Goal: Communication & Community: Answer question/provide support

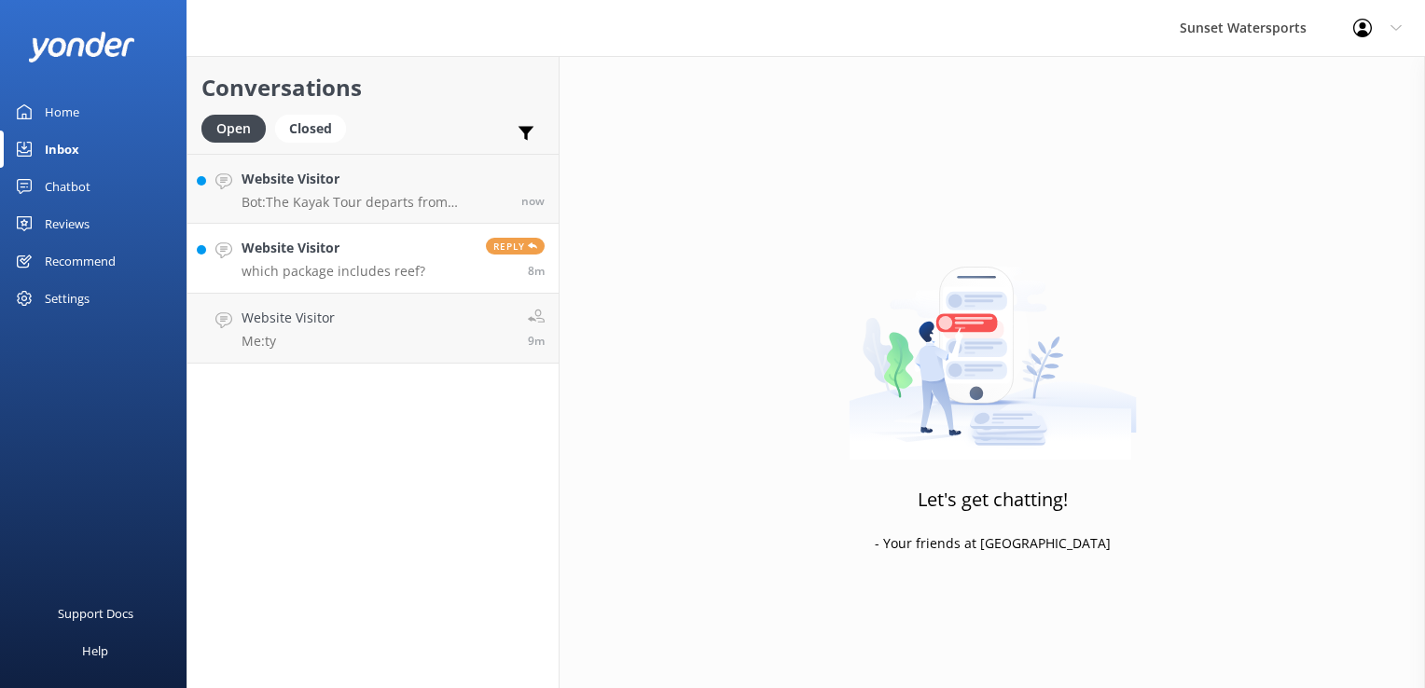
click at [321, 264] on p "which package includes reef?" at bounding box center [334, 271] width 184 height 17
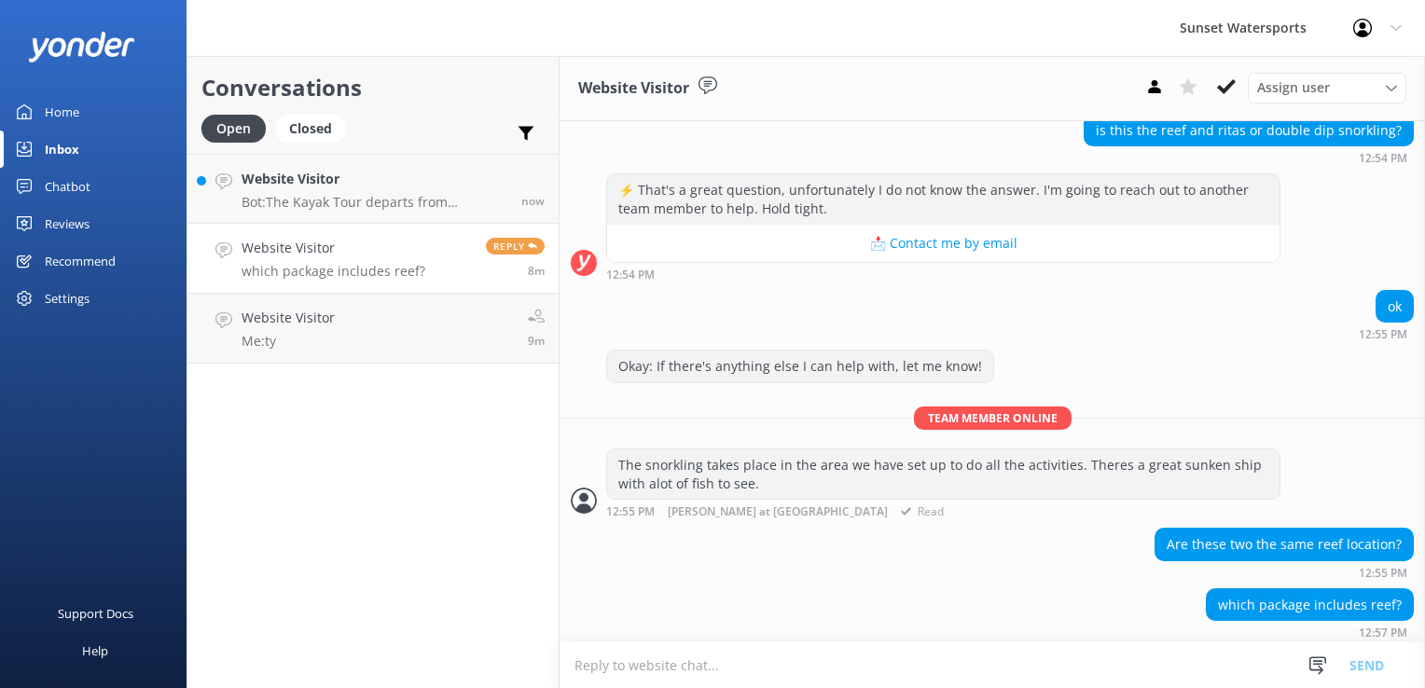
scroll to position [360, 0]
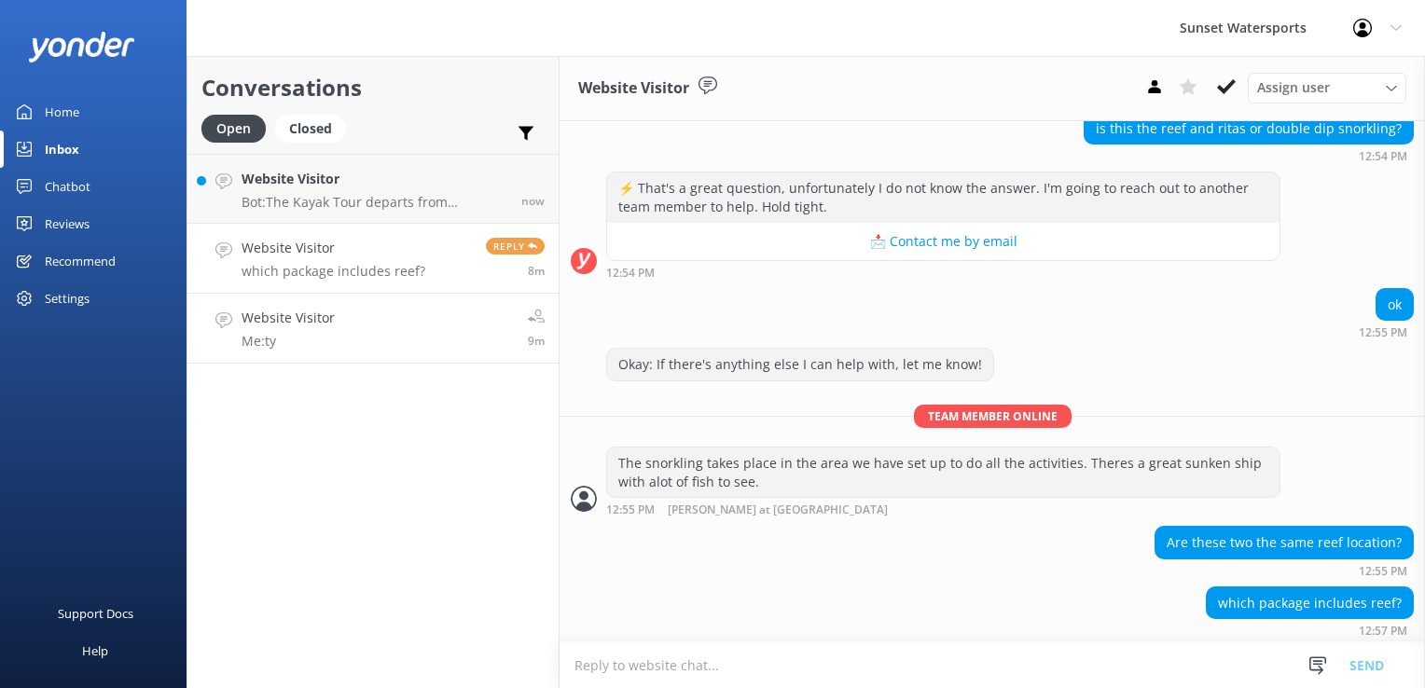
click at [489, 342] on link "Website Visitor Me: ty 9m" at bounding box center [373, 329] width 371 height 70
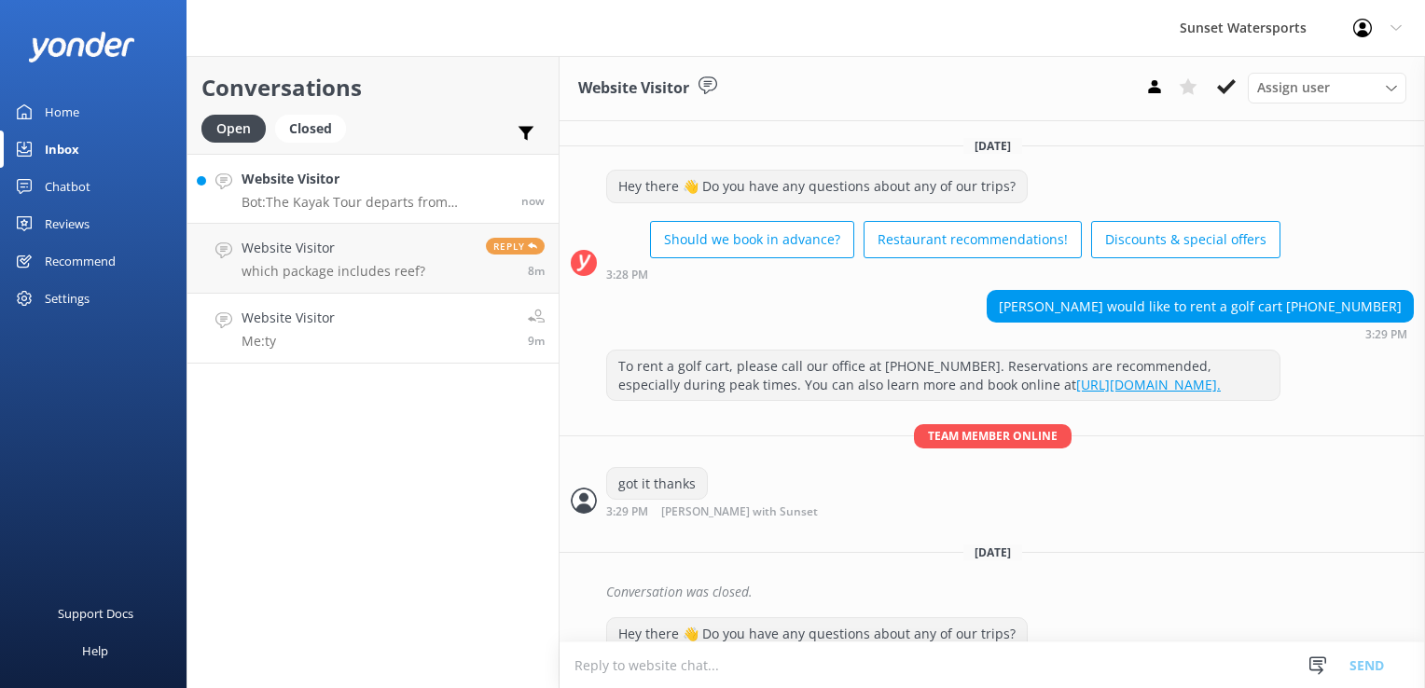
click at [343, 201] on p "Bot: The Kayak Tour departs from [STREET_ADDRESS][PERSON_NAME], right along the…" at bounding box center [375, 202] width 266 height 17
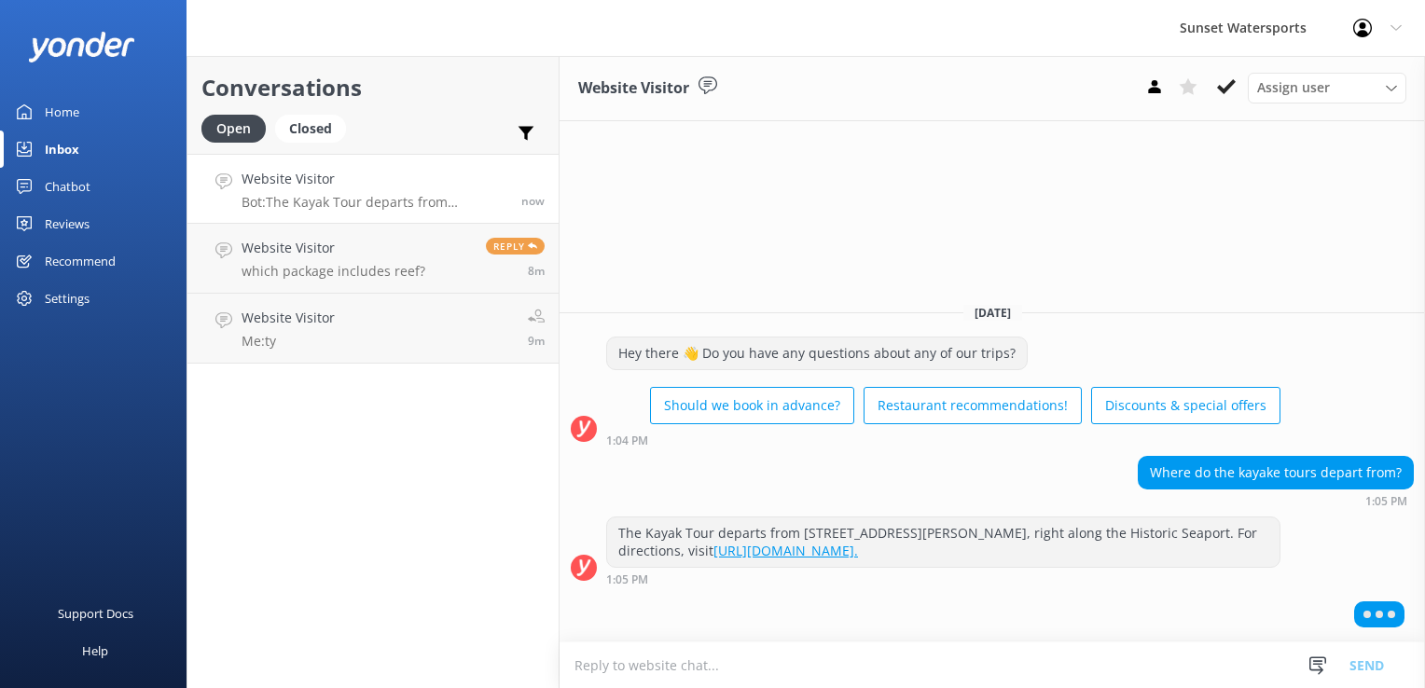
click at [725, 670] on textarea at bounding box center [993, 666] width 866 height 46
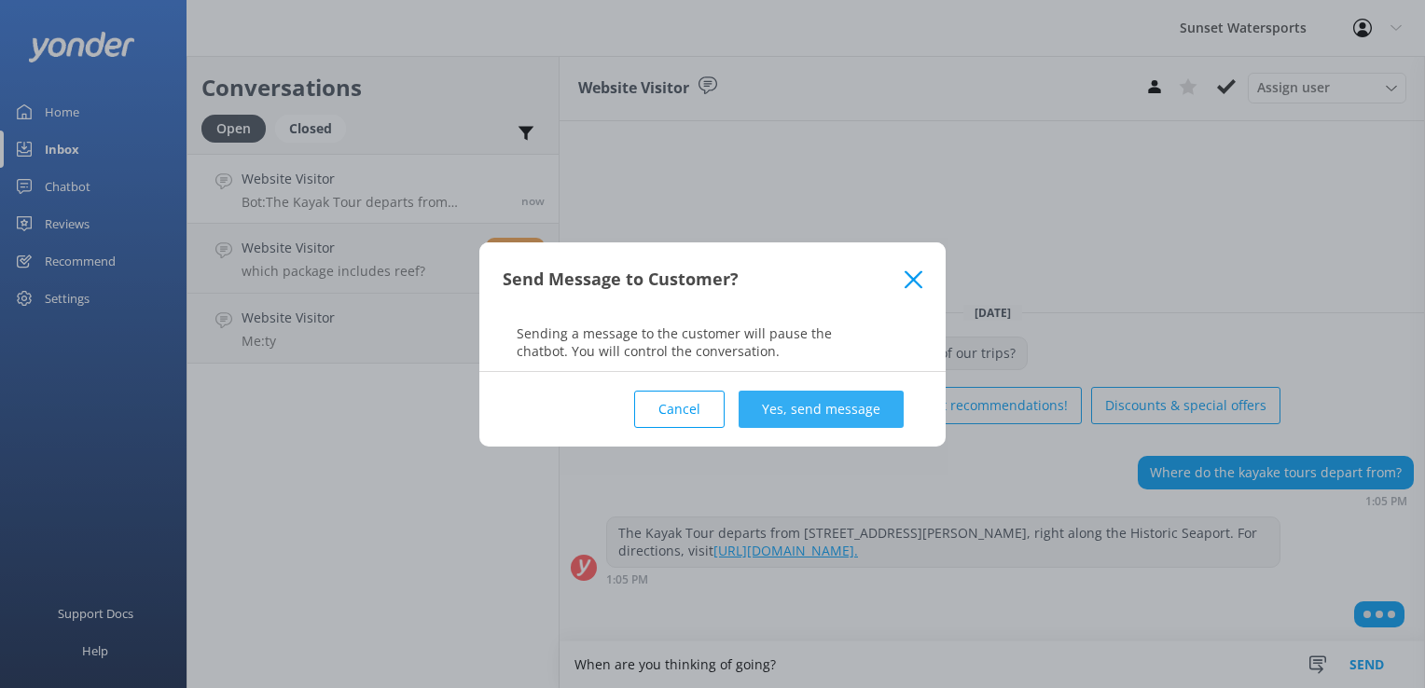
type textarea "When are you thinking of going?"
click at [806, 411] on button "Yes, send message" at bounding box center [821, 409] width 165 height 37
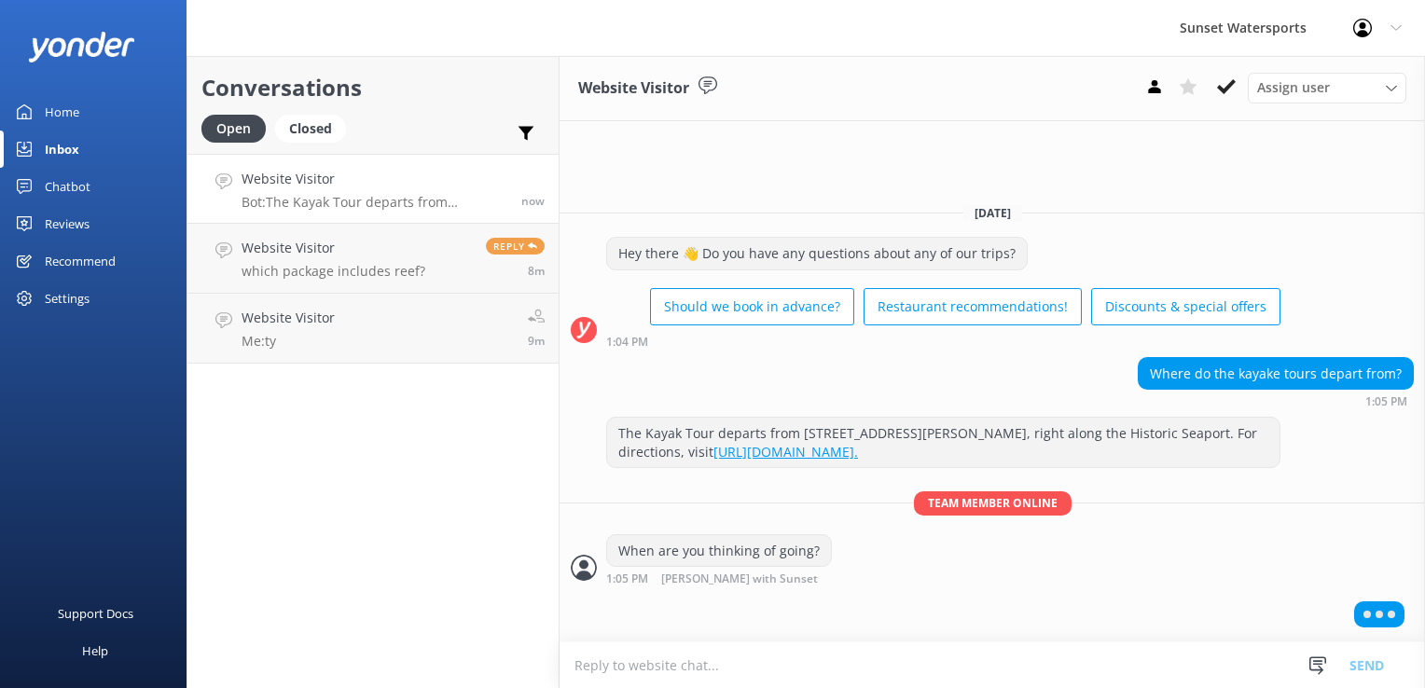
click at [369, 531] on div "Conversations Open Closed Important Assigned to me Unassigned Website Visitor B…" at bounding box center [373, 372] width 373 height 632
click at [336, 258] on h4 "Website Visitor" at bounding box center [334, 248] width 184 height 21
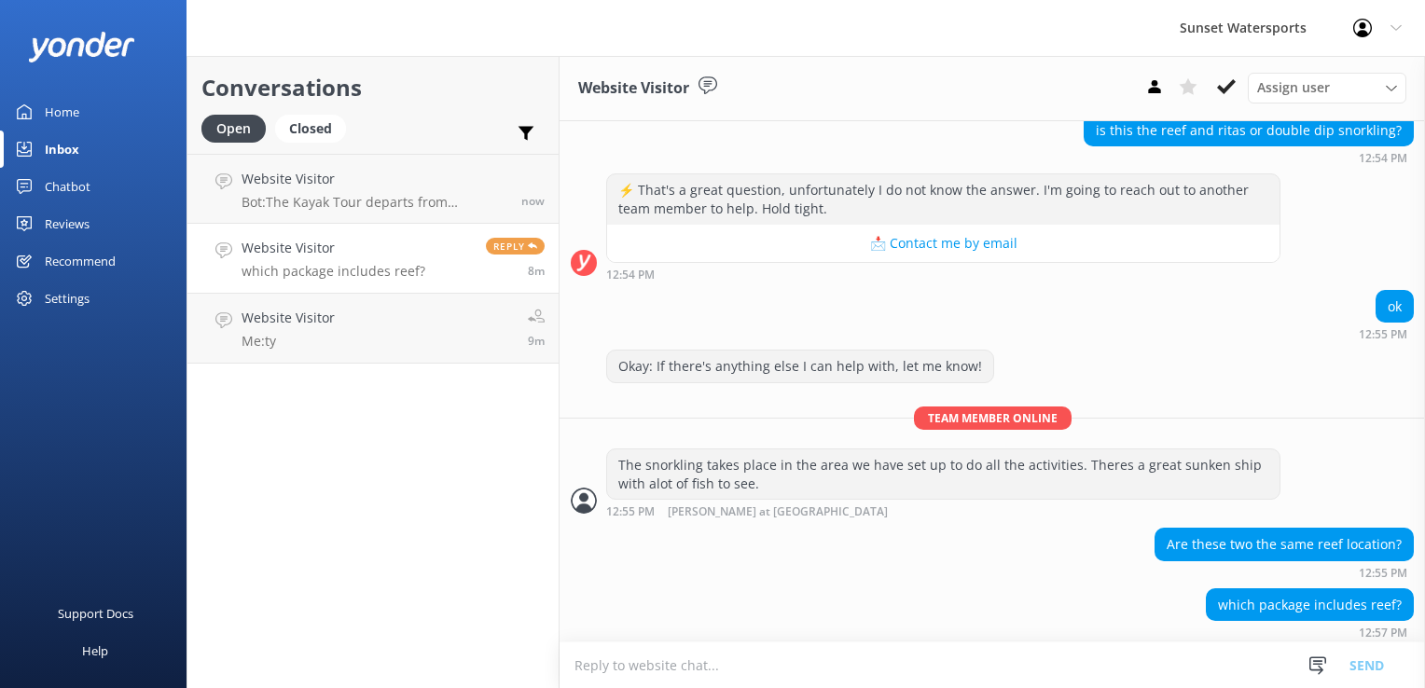
scroll to position [360, 0]
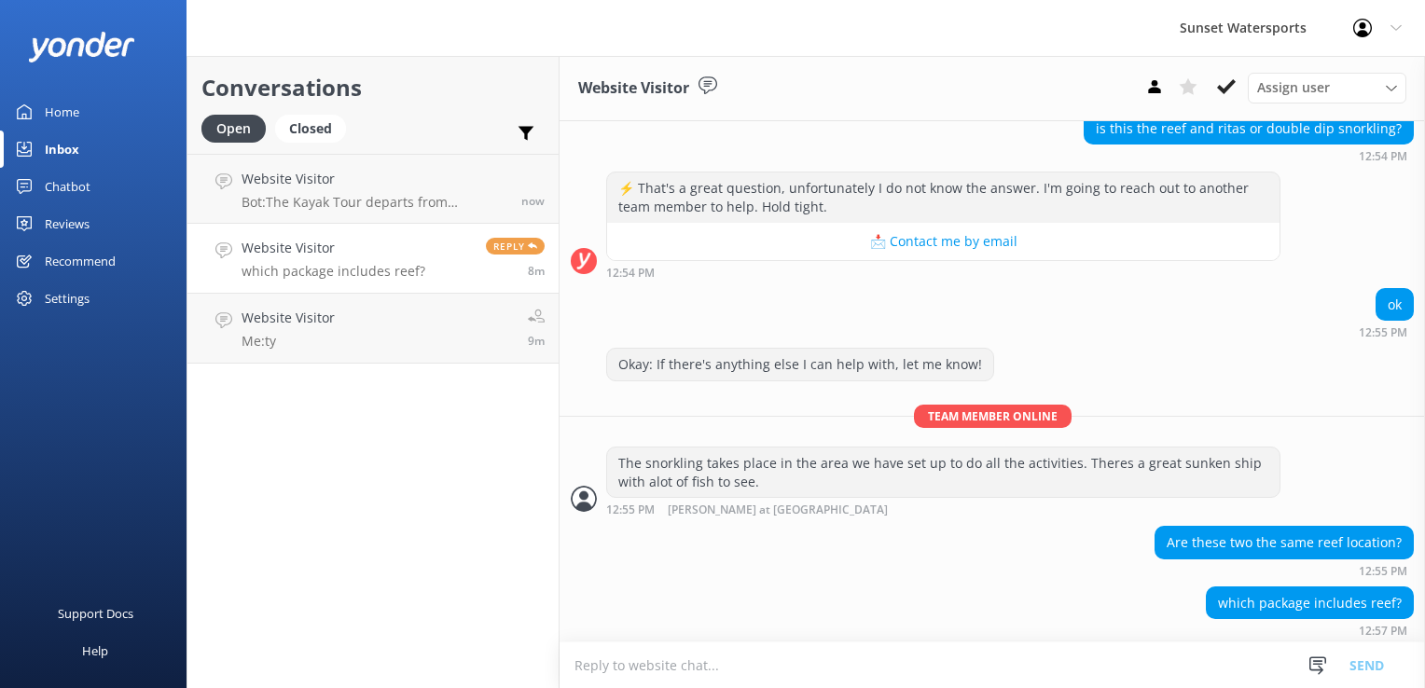
click at [690, 665] on textarea at bounding box center [993, 666] width 866 height 46
click at [676, 658] on textarea at bounding box center [993, 666] width 866 height 46
type textarea "T"
type textarea "Hello!"
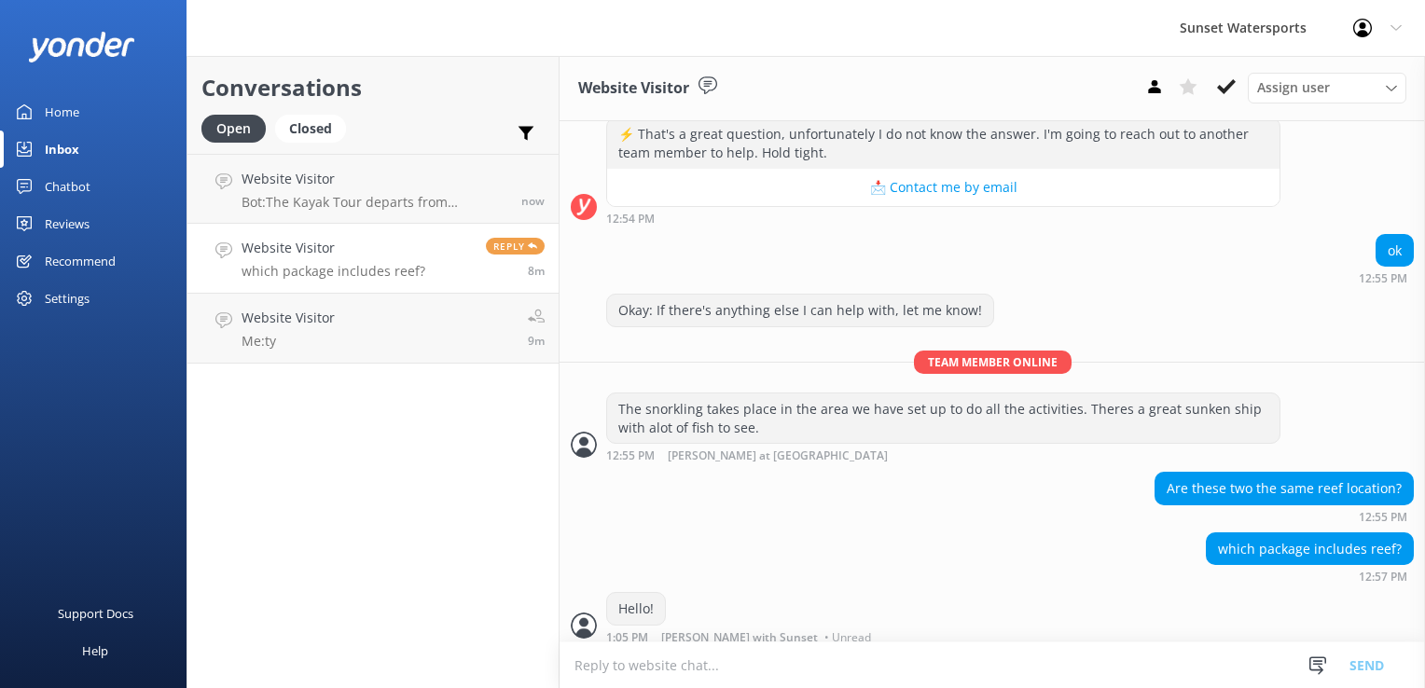
scroll to position [420, 0]
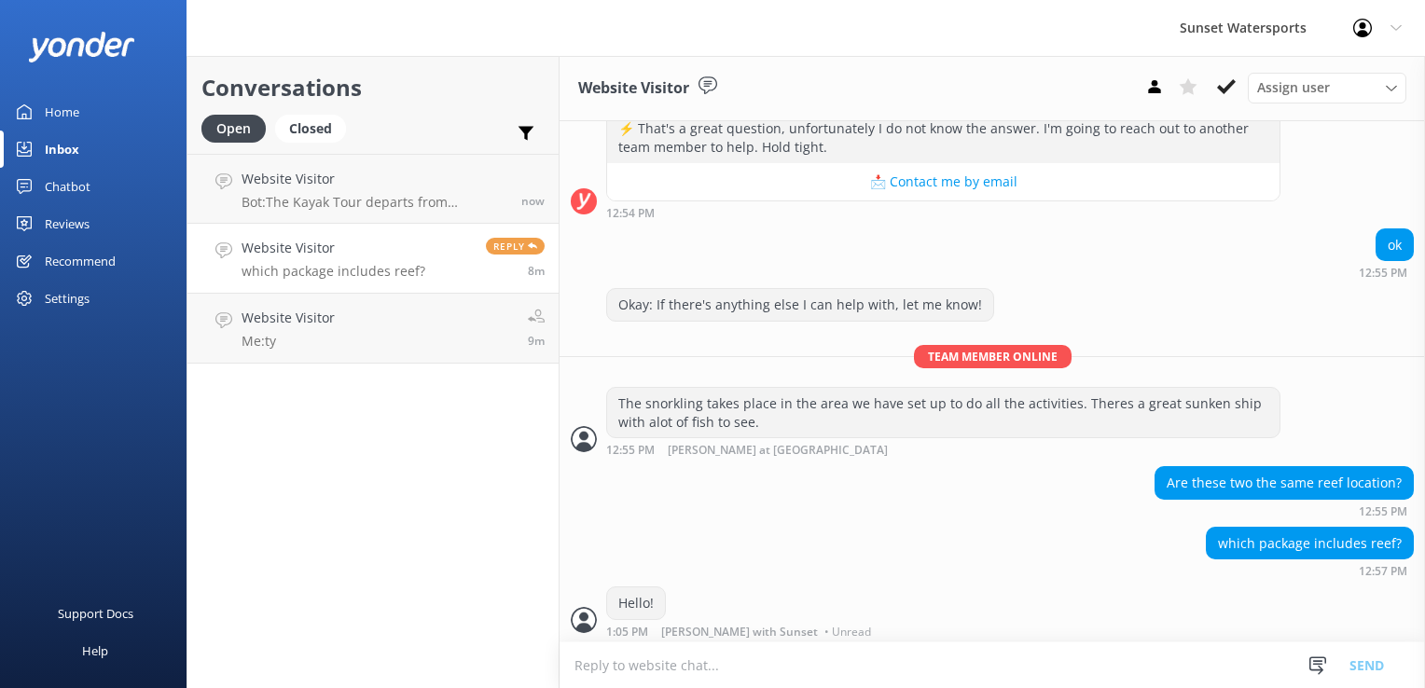
click at [388, 499] on div "Conversations Open Closed Important Assigned to me Unassigned Website Visitor B…" at bounding box center [373, 372] width 373 height 632
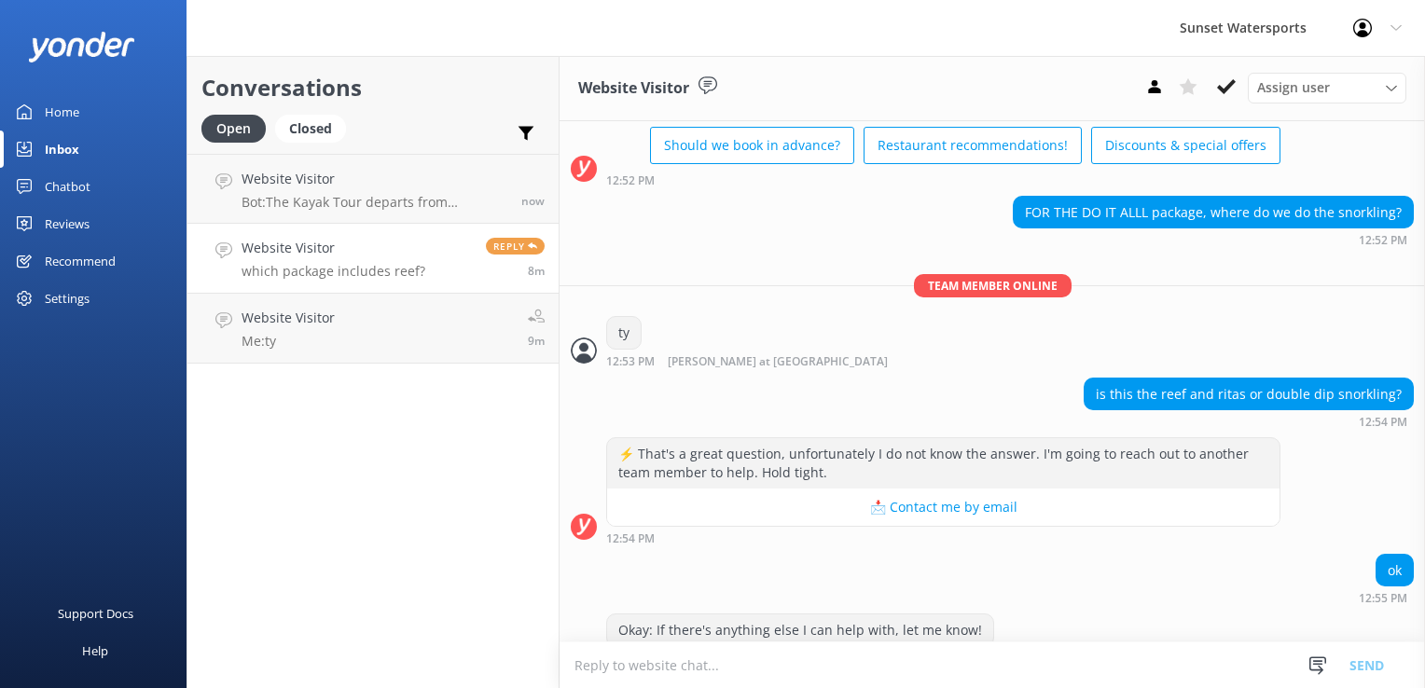
scroll to position [140, 0]
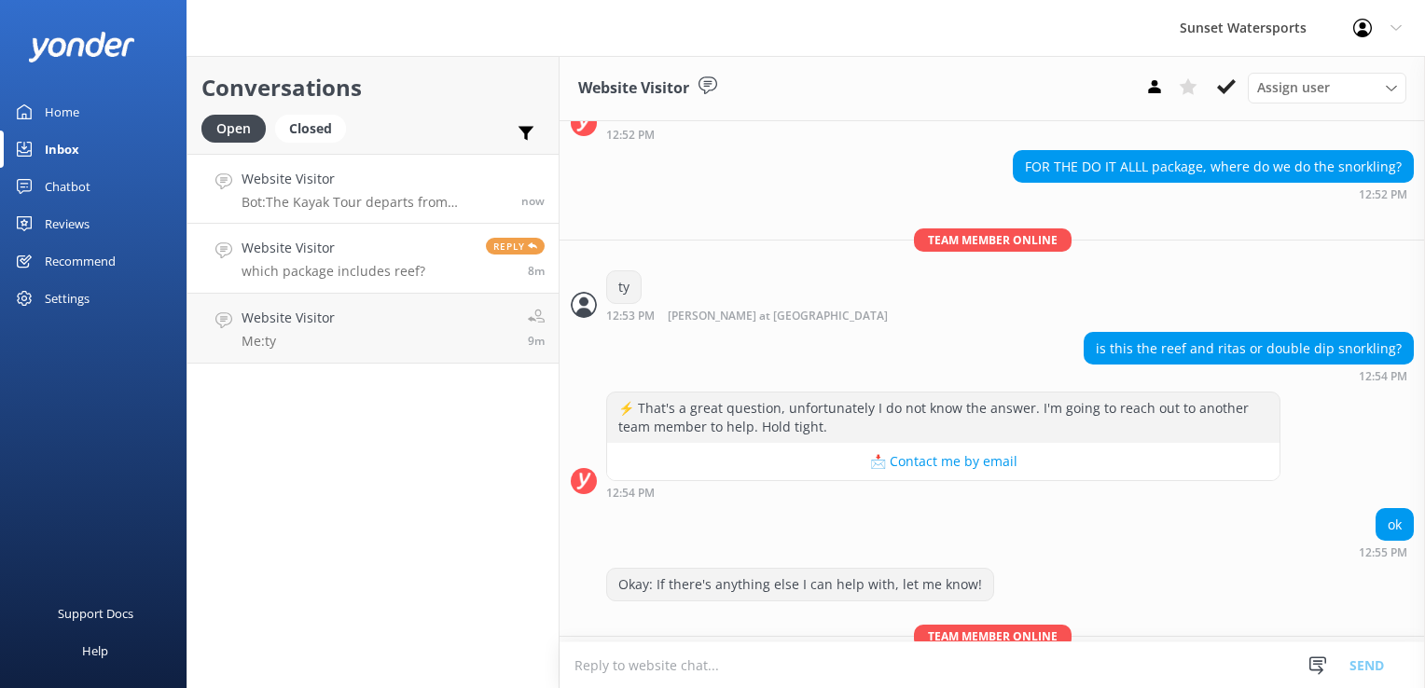
click at [379, 206] on p "Bot: The Kayak Tour departs from [STREET_ADDRESS][PERSON_NAME], right along the…" at bounding box center [375, 202] width 266 height 17
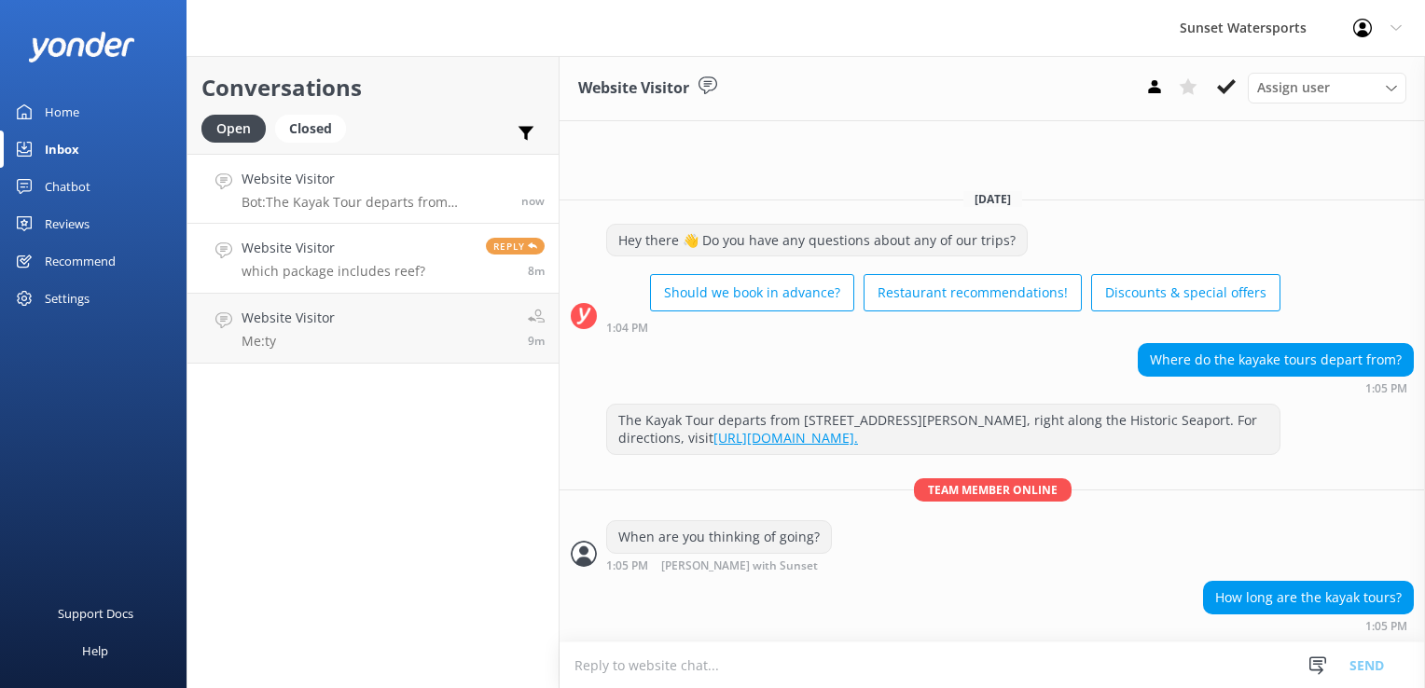
click at [381, 268] on p "which package includes reef?" at bounding box center [334, 271] width 184 height 17
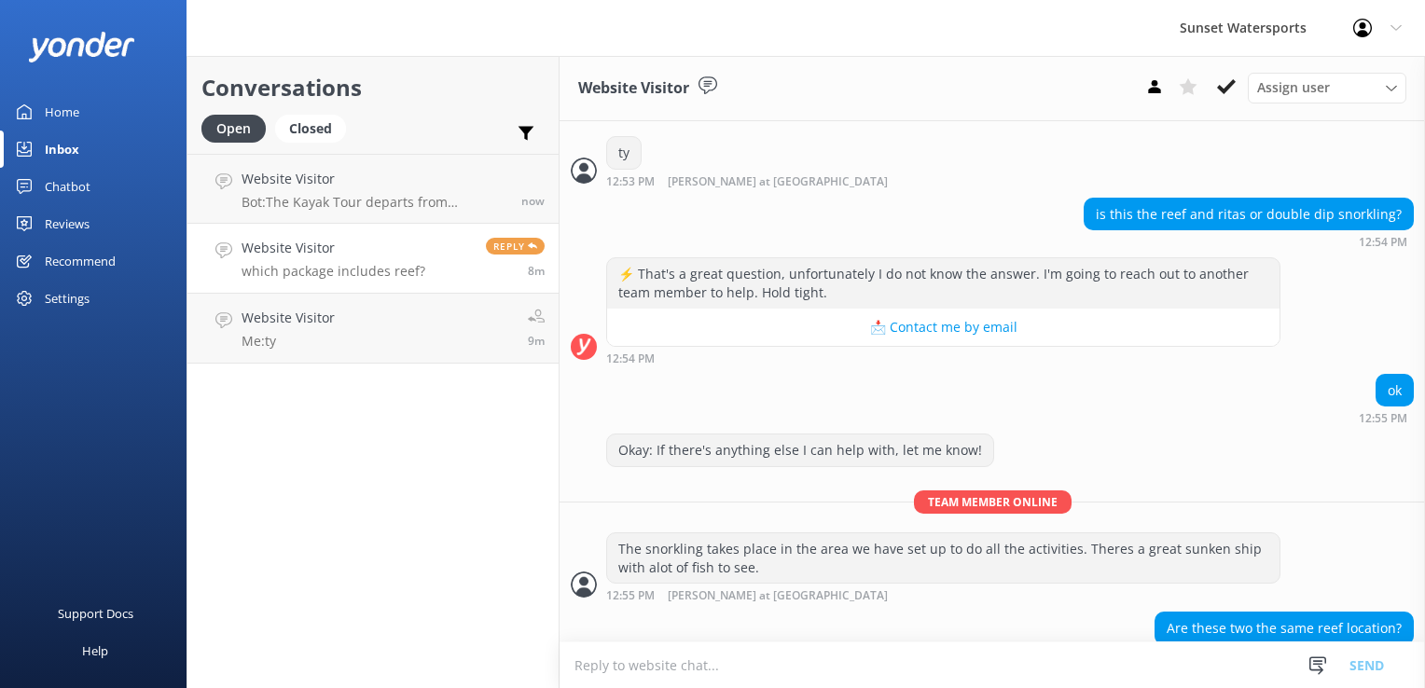
scroll to position [420, 0]
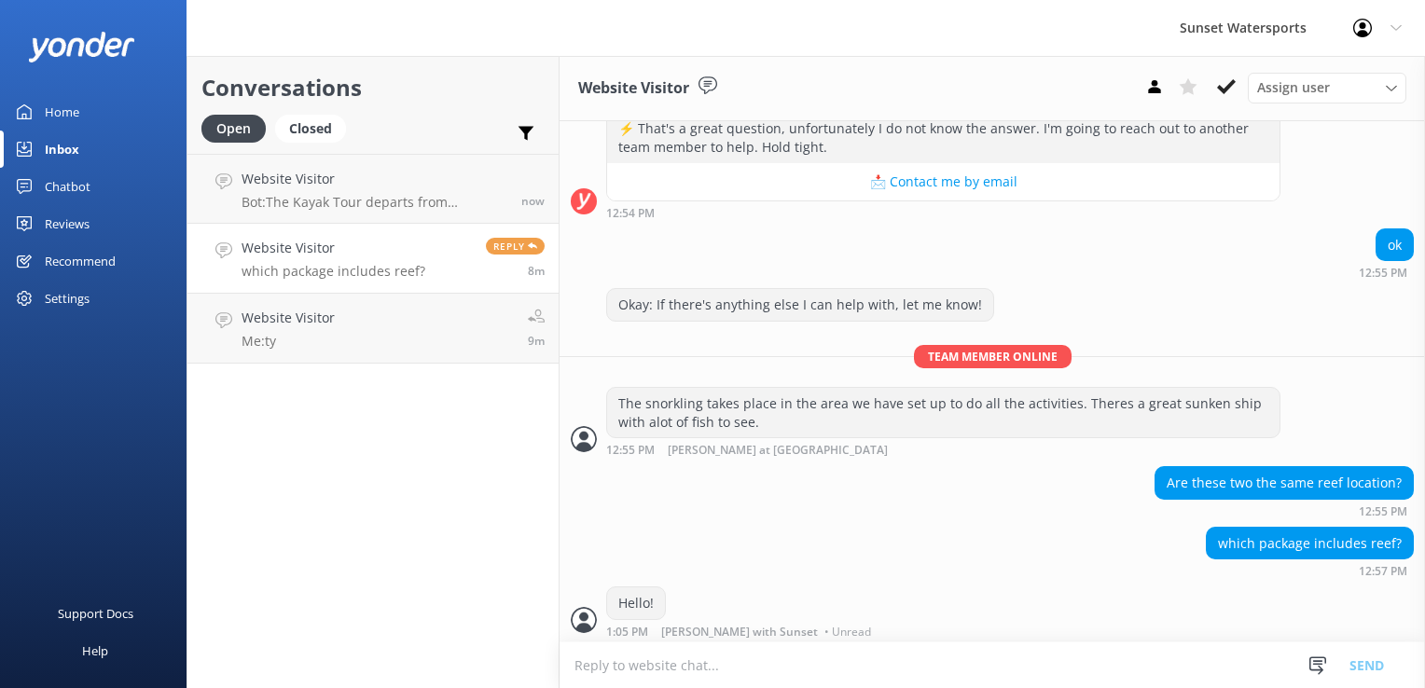
click at [389, 246] on h4 "Website Visitor" at bounding box center [334, 248] width 184 height 21
click at [479, 166] on link "Website Visitor Bot: The Kayak Tour departs from [STREET_ADDRESS][PERSON_NAME],…" at bounding box center [373, 189] width 371 height 70
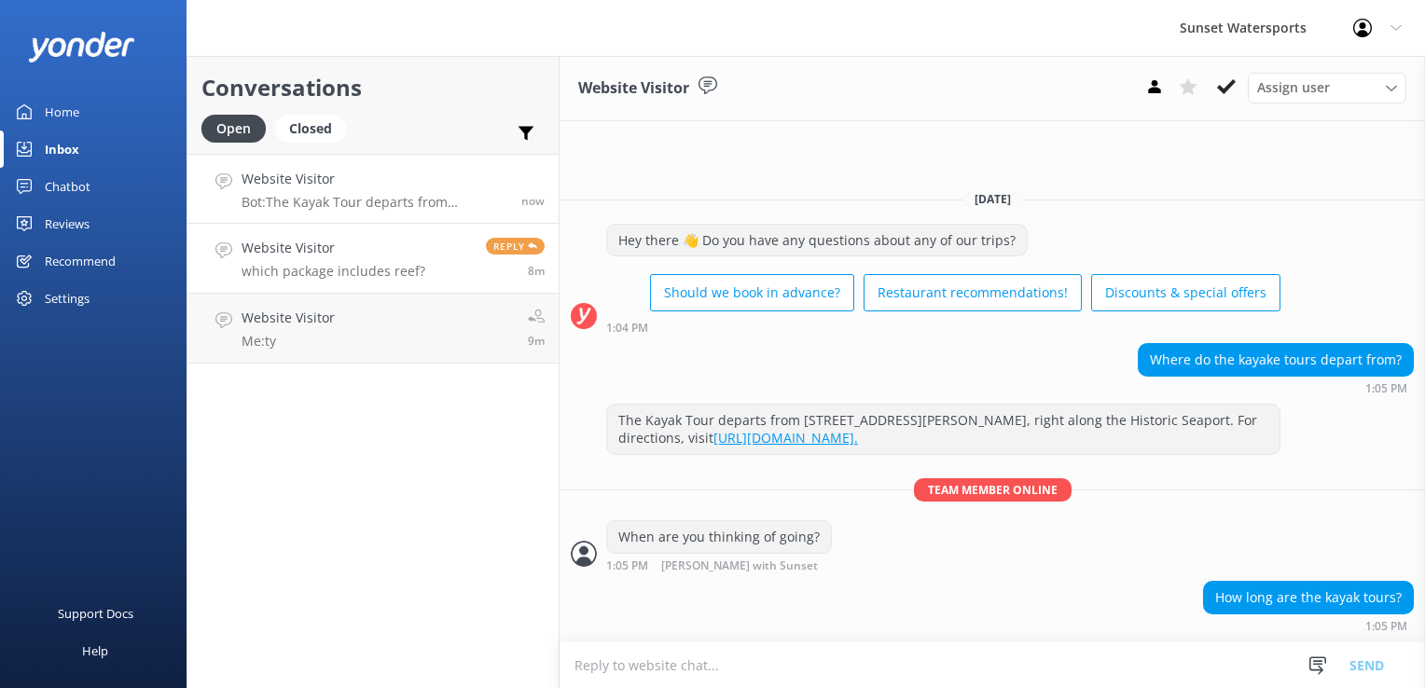
click at [254, 259] on div "Website Visitor which package includes reef?" at bounding box center [334, 258] width 184 height 41
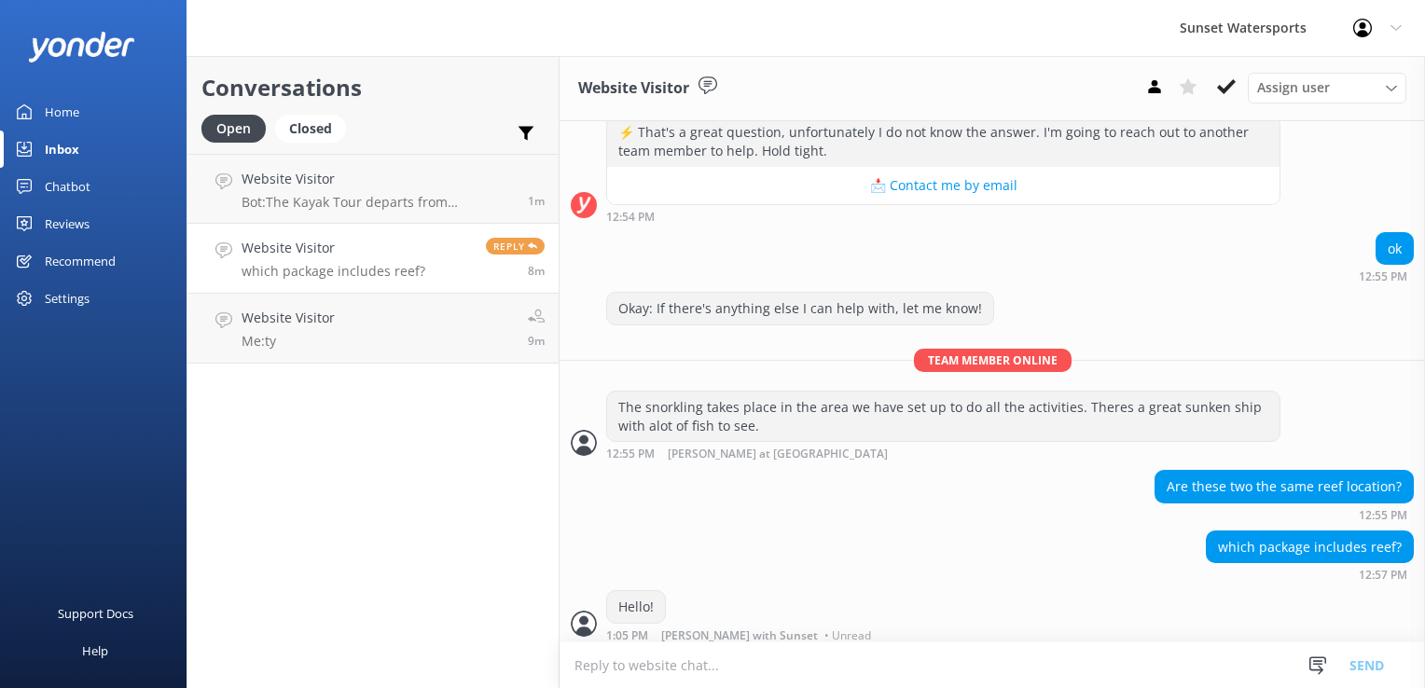
scroll to position [420, 0]
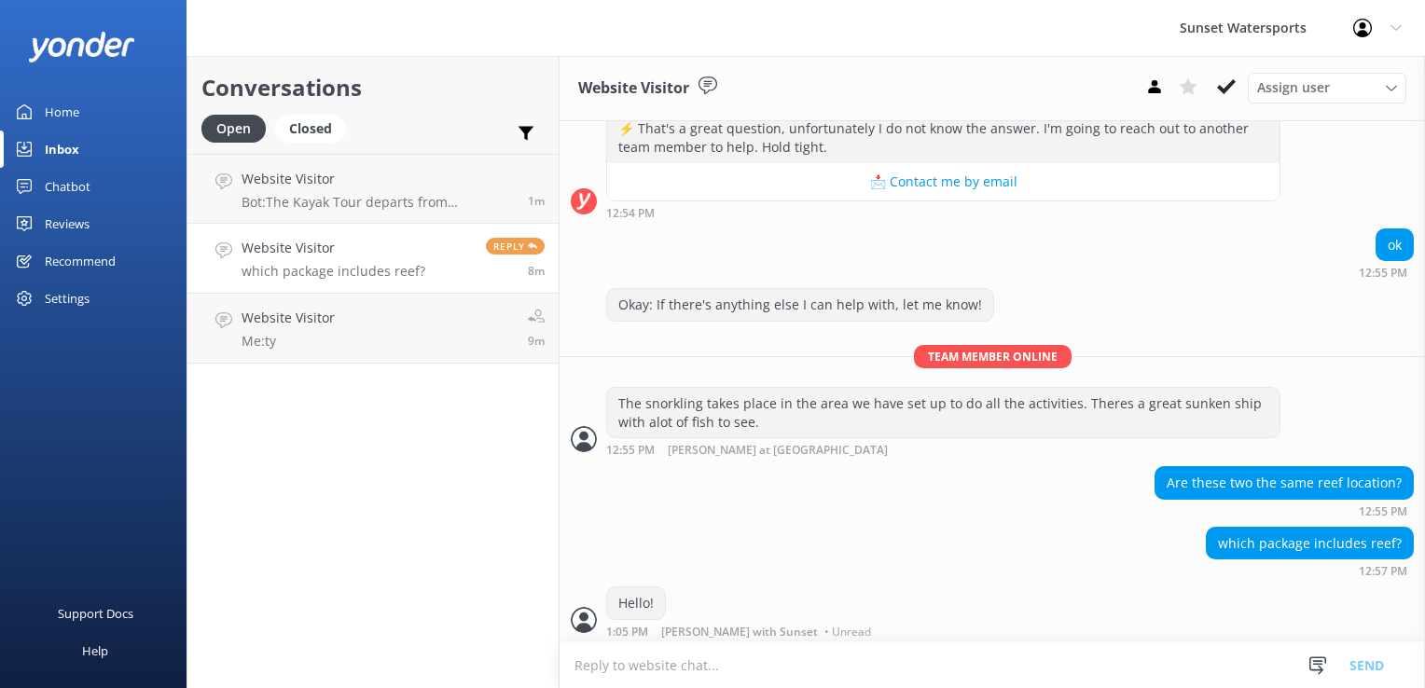
click at [390, 465] on div "Conversations Open Closed Important Assigned to me Unassigned Website Visitor B…" at bounding box center [373, 372] width 373 height 632
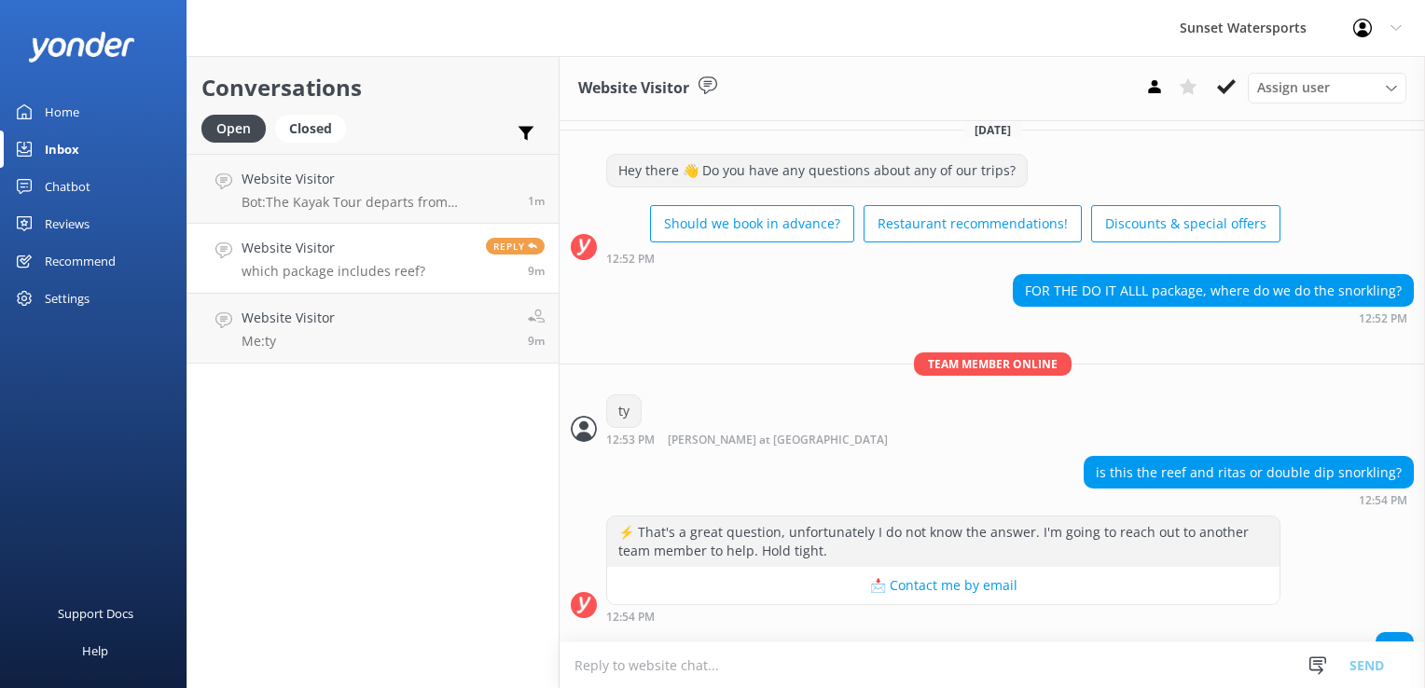
scroll to position [0, 0]
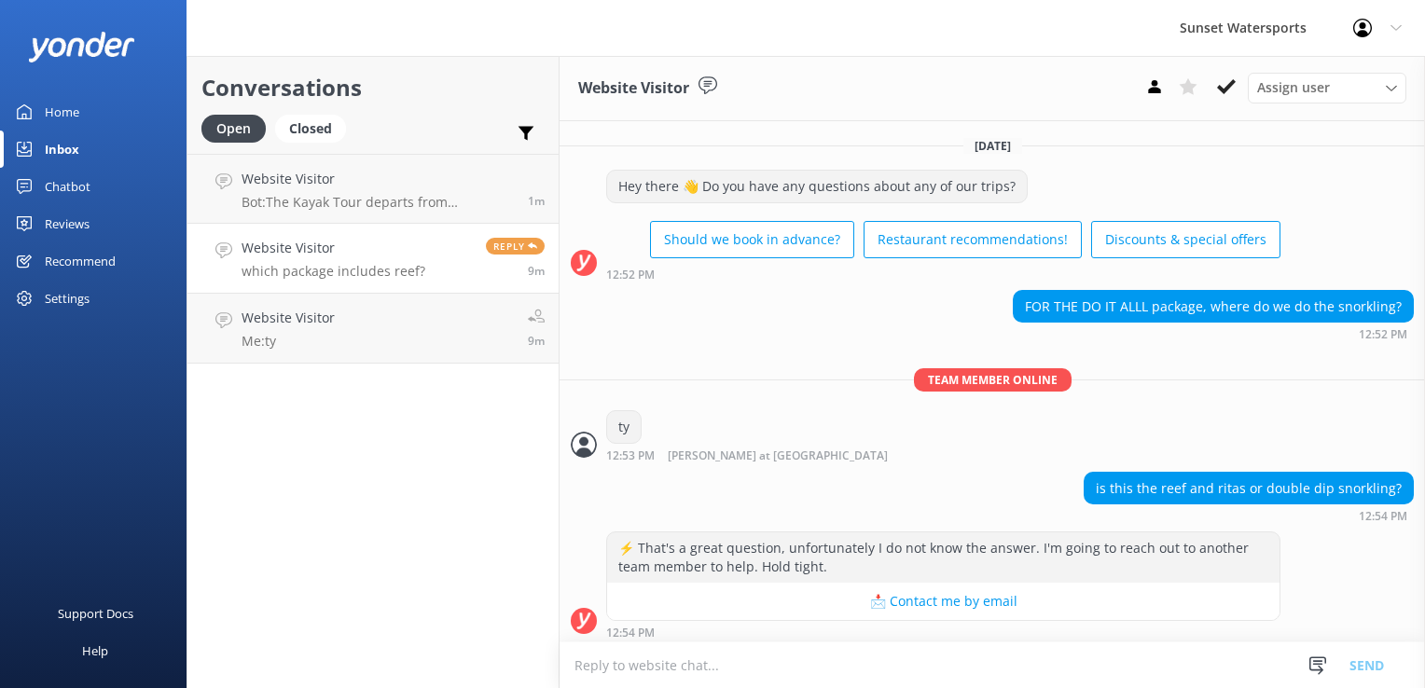
click at [433, 539] on div "Conversations Open Closed Important Assigned to me Unassigned Website Visitor B…" at bounding box center [373, 372] width 373 height 632
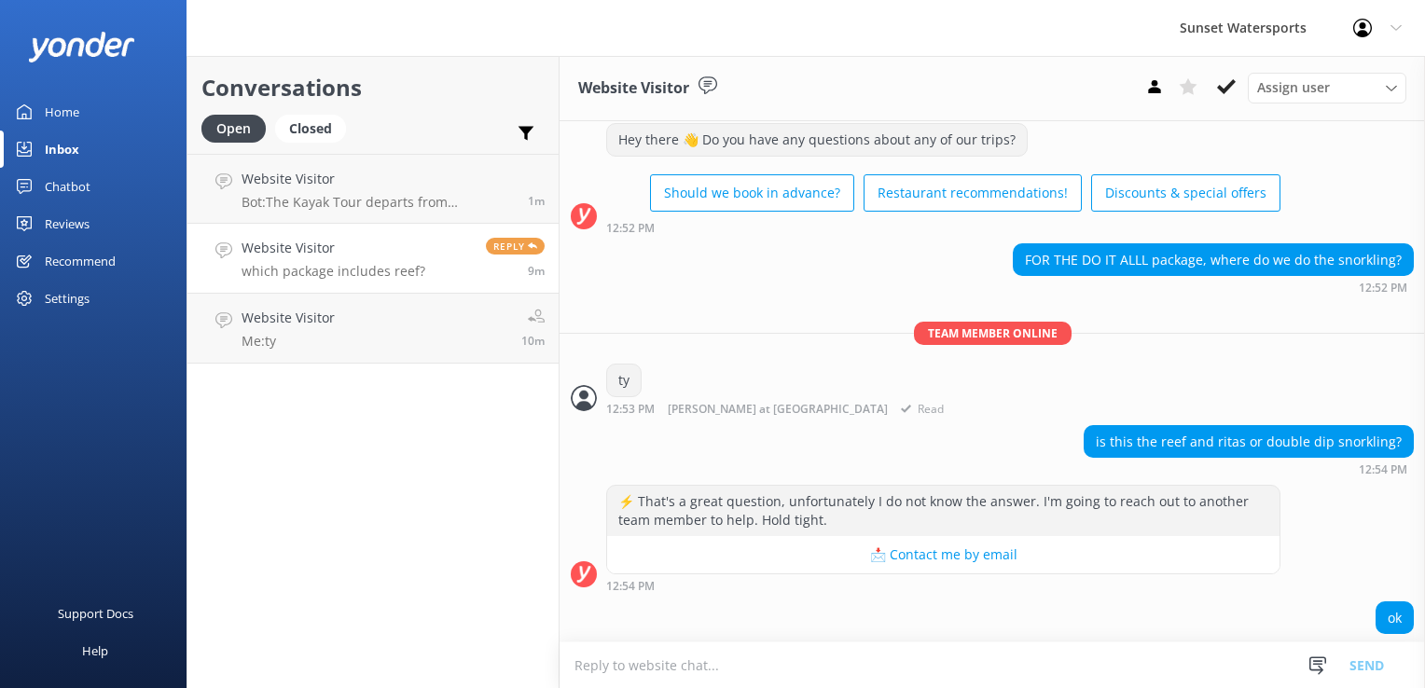
scroll to position [140, 0]
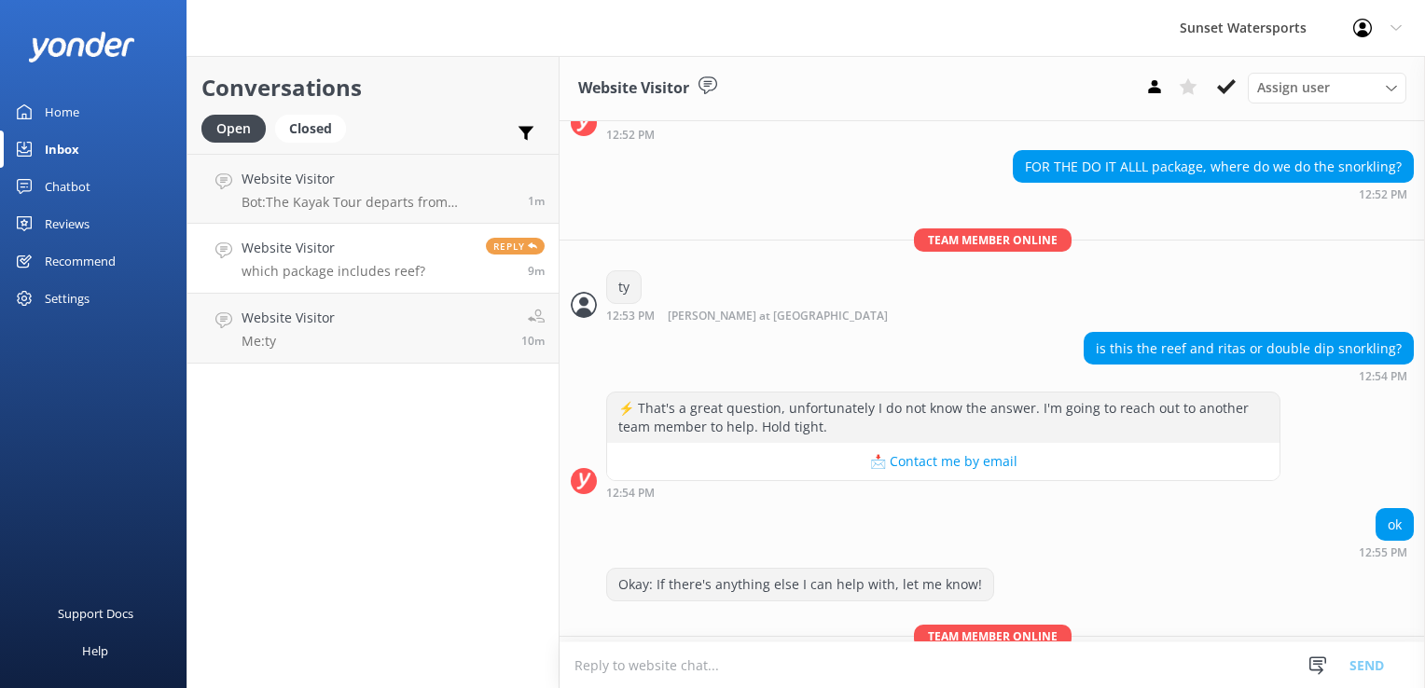
click at [281, 239] on h4 "Website Visitor" at bounding box center [334, 248] width 184 height 21
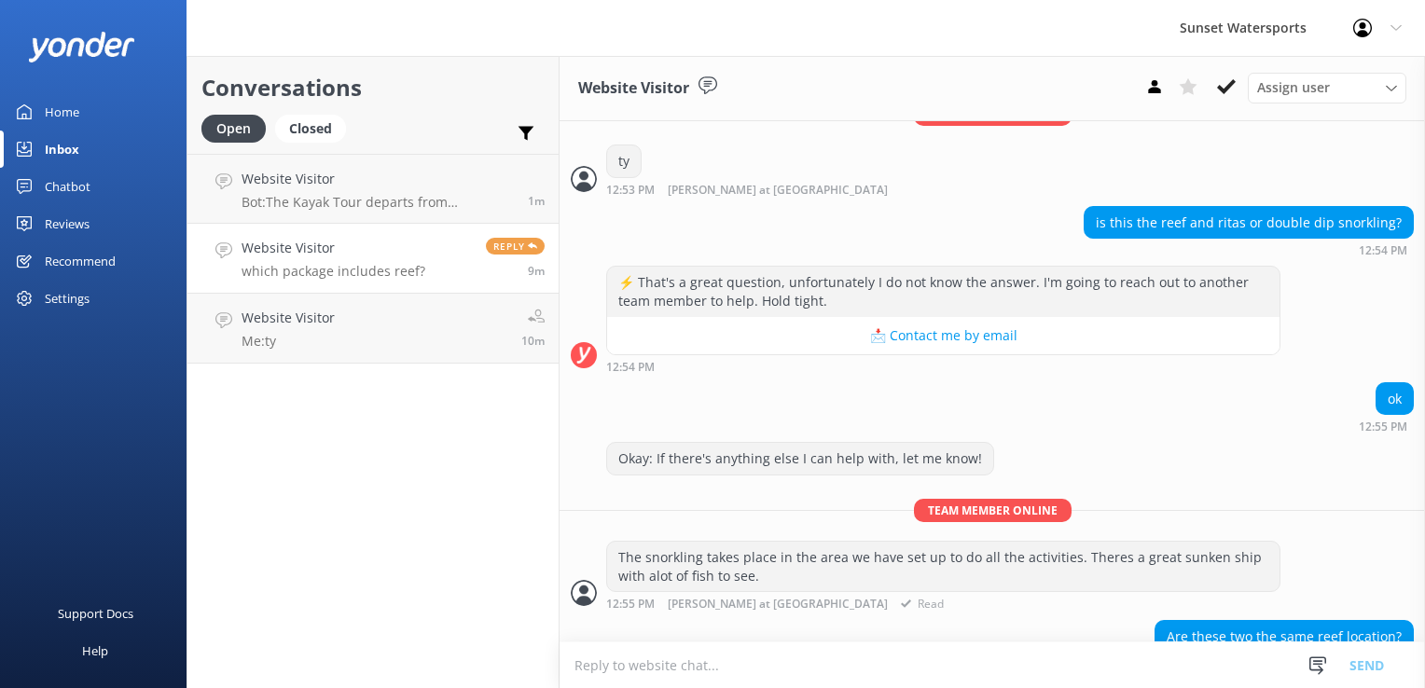
scroll to position [420, 0]
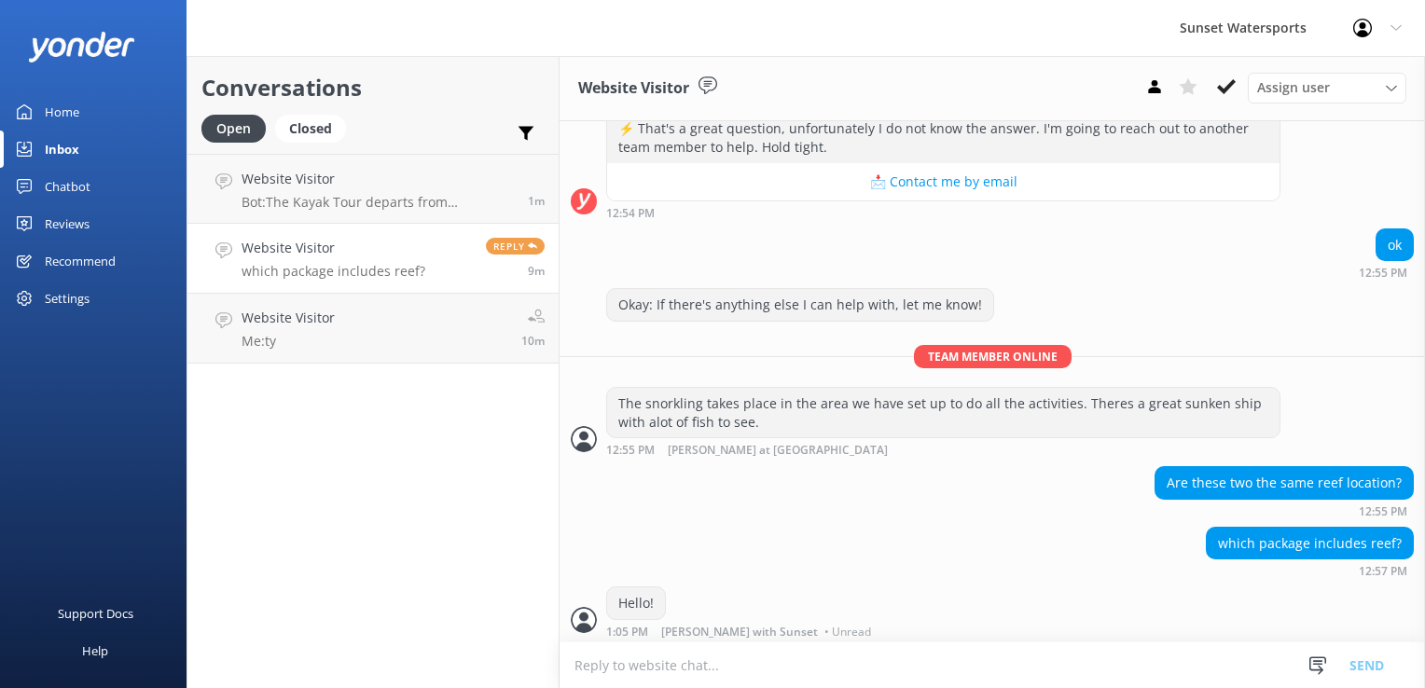
click at [441, 270] on link "Website Visitor which package includes reef? Reply 9m" at bounding box center [373, 259] width 371 height 70
click at [284, 319] on h4 "Website Visitor" at bounding box center [288, 318] width 93 height 21
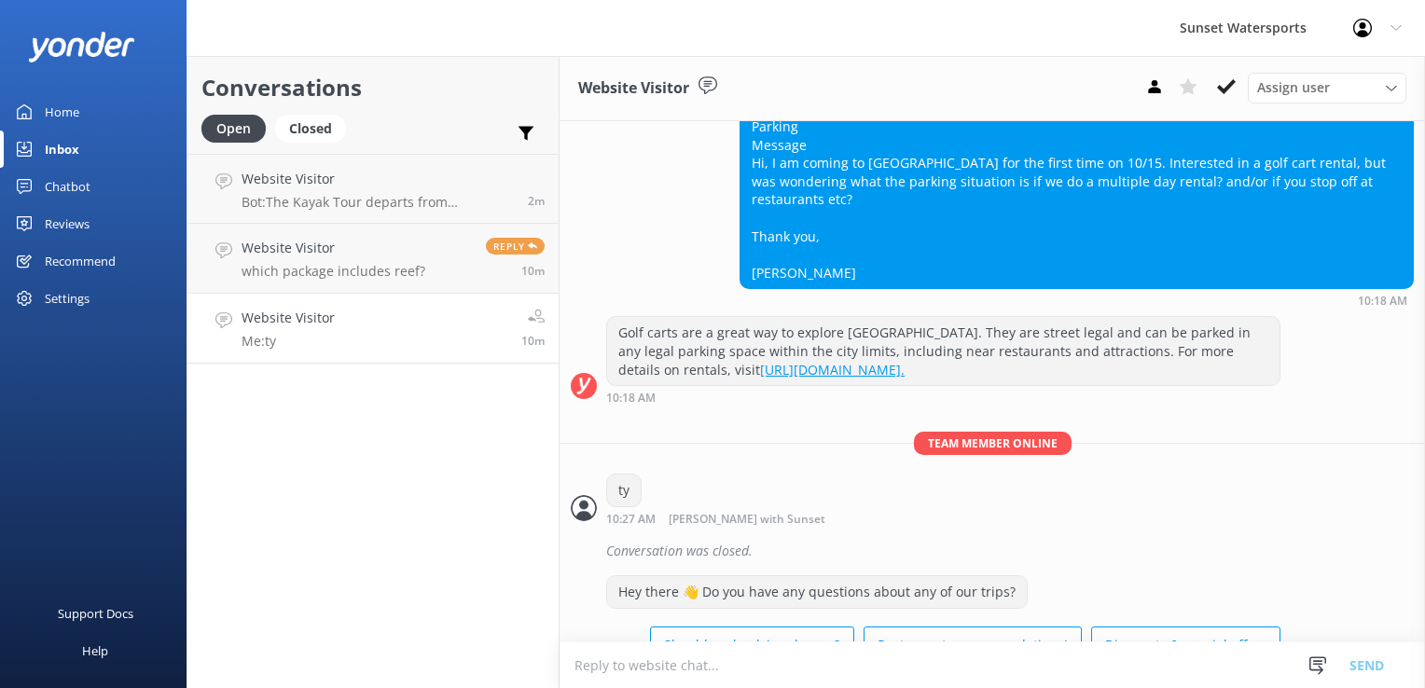
scroll to position [17680, 0]
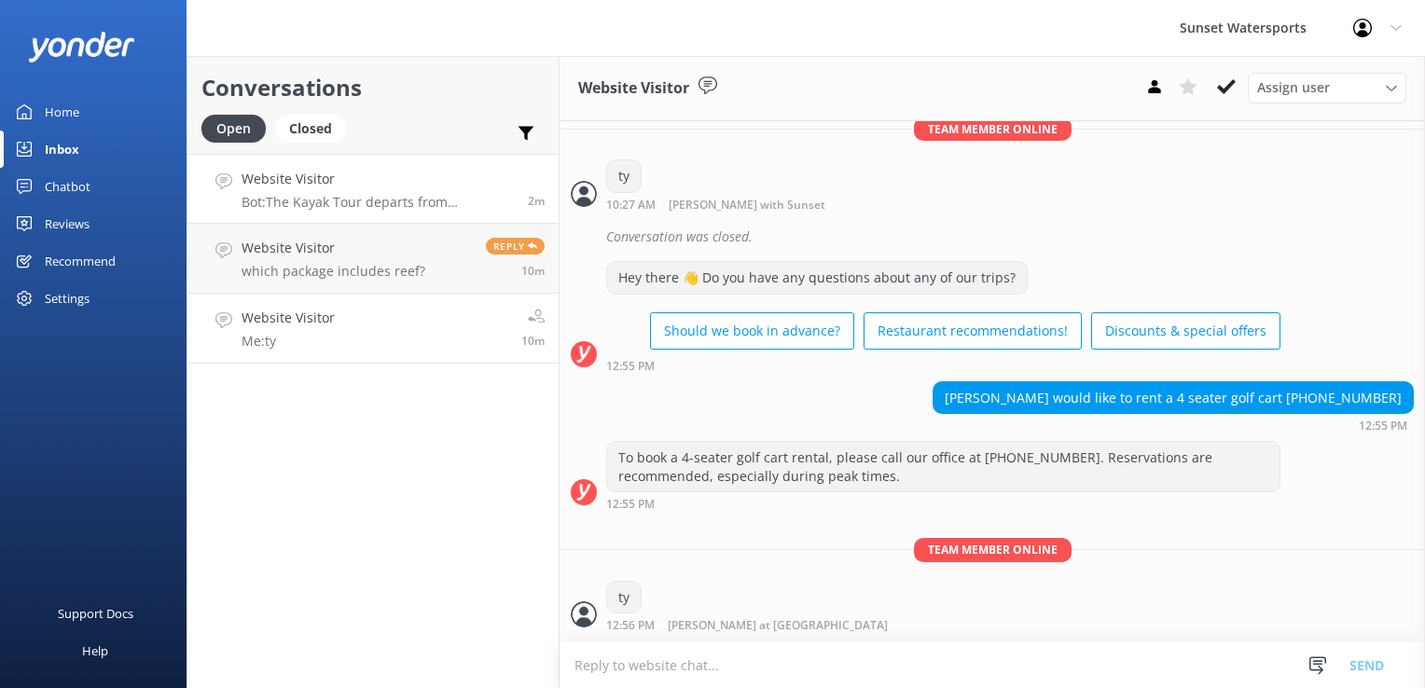
click at [314, 175] on h4 "Website Visitor" at bounding box center [378, 179] width 272 height 21
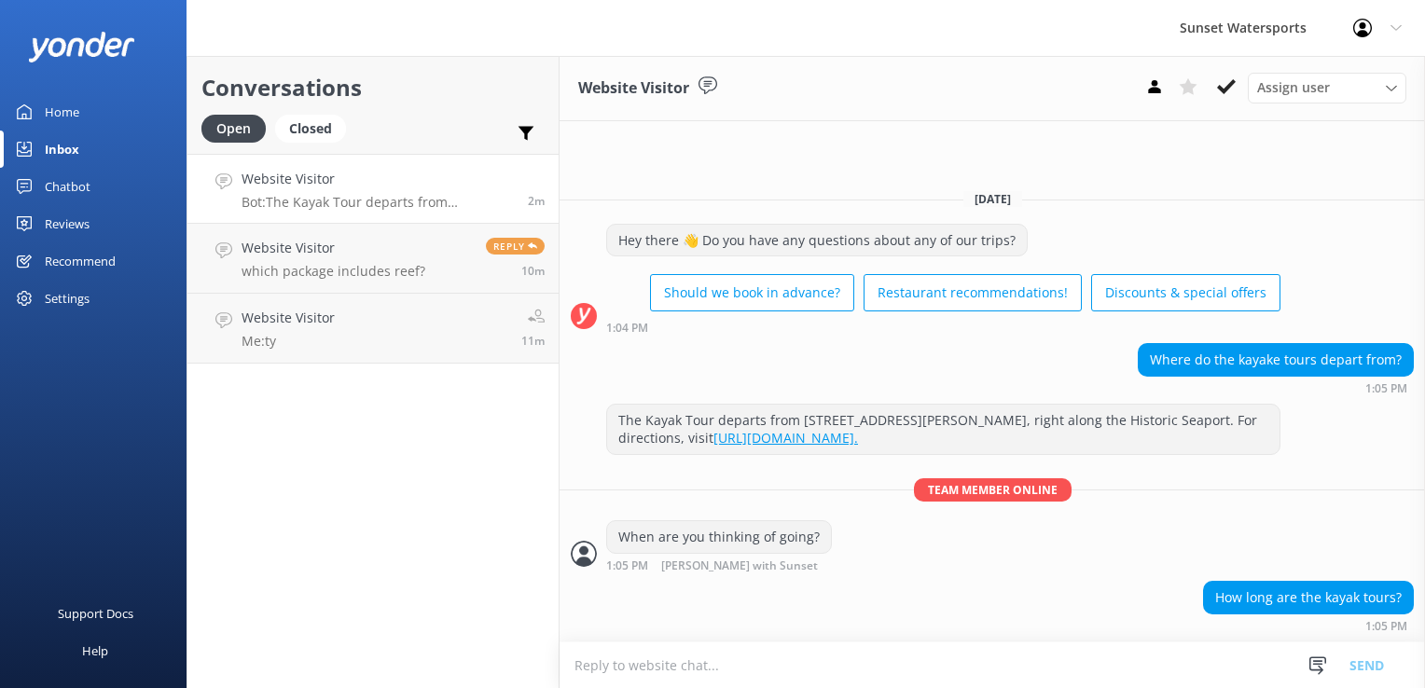
scroll to position [4, 0]
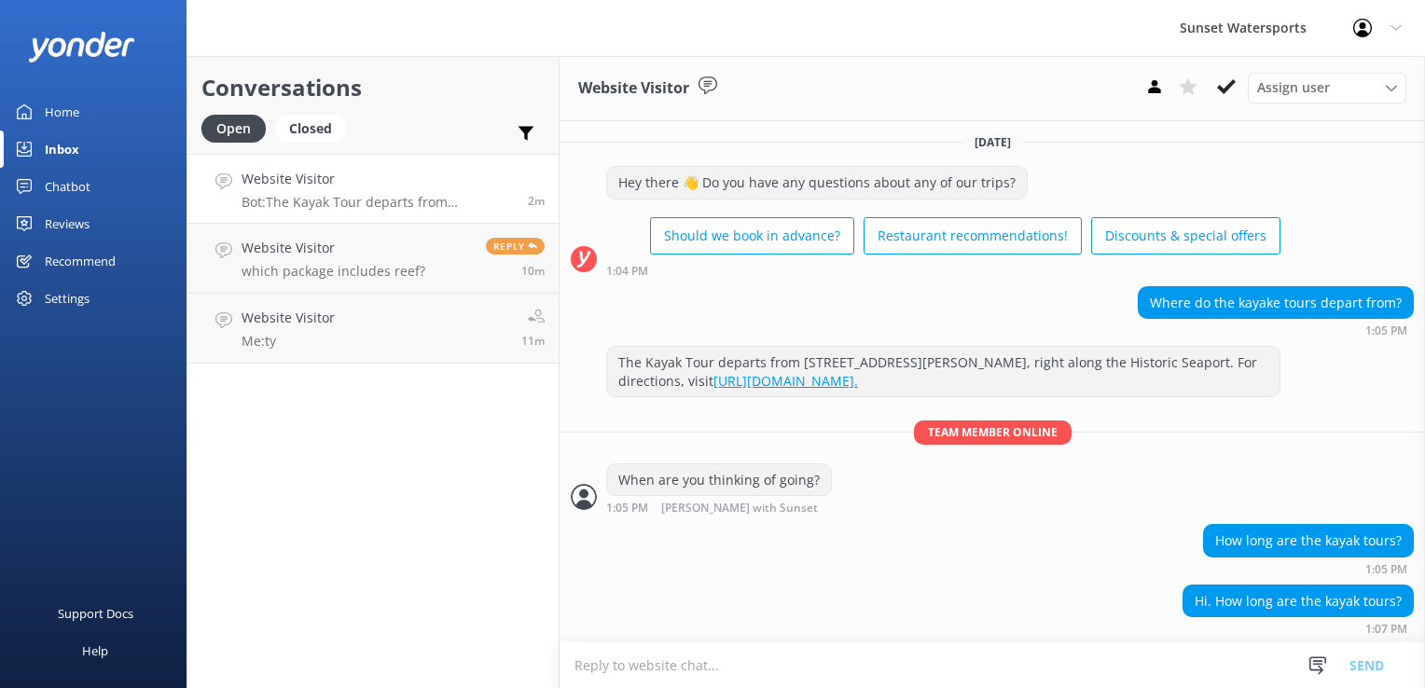
click at [688, 671] on textarea at bounding box center [993, 666] width 866 height 46
click at [645, 651] on textarea "The Kayak Sandbar tour is 5 hours in entirety, that includes the sandbar time, …" at bounding box center [993, 656] width 866 height 64
click at [638, 651] on textarea "The Kayak Sandbar tour is 5 hours in entirety, that includes the sandbar time, …" at bounding box center [993, 656] width 866 height 64
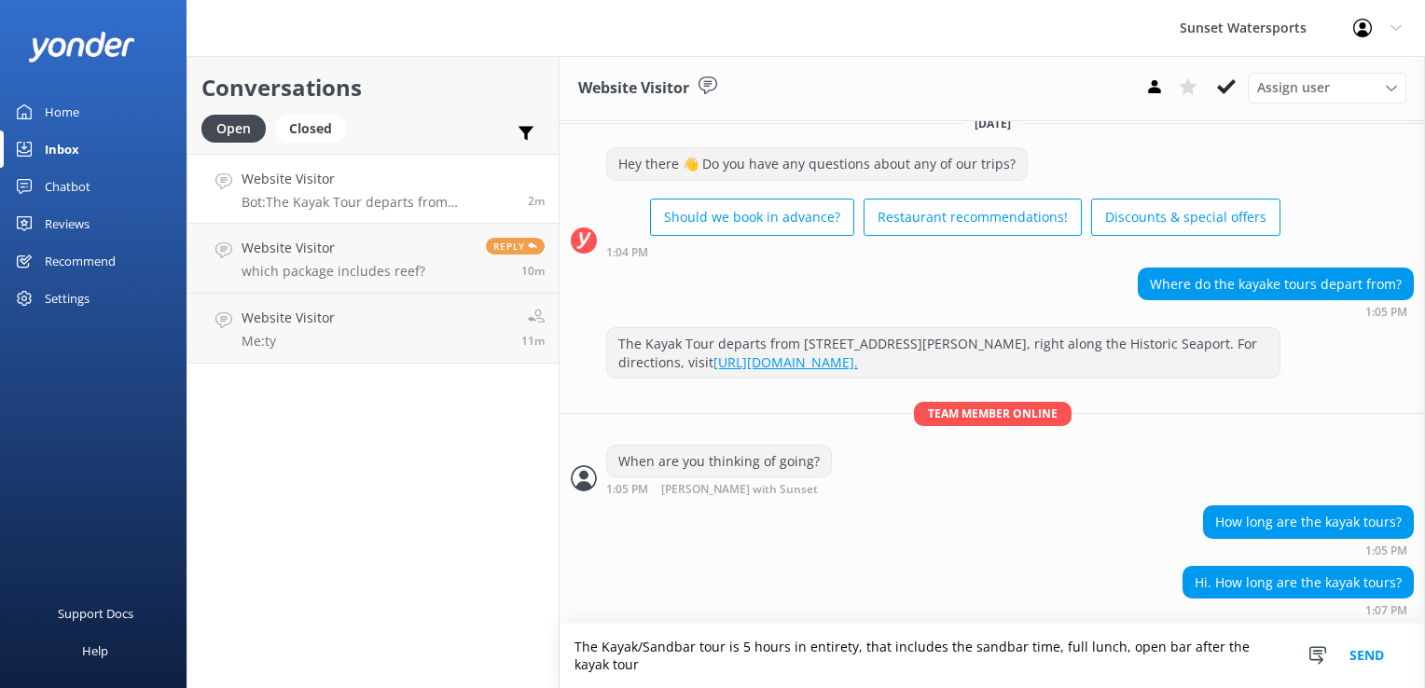
click at [666, 683] on textarea "The Kayak/Sandbar tour is 5 hours in entirety, that includes the sandbar time, …" at bounding box center [993, 656] width 866 height 64
type textarea "The Kayak/Sandbar tour is 5 hours in entirety, that includes the sandbar time, …"
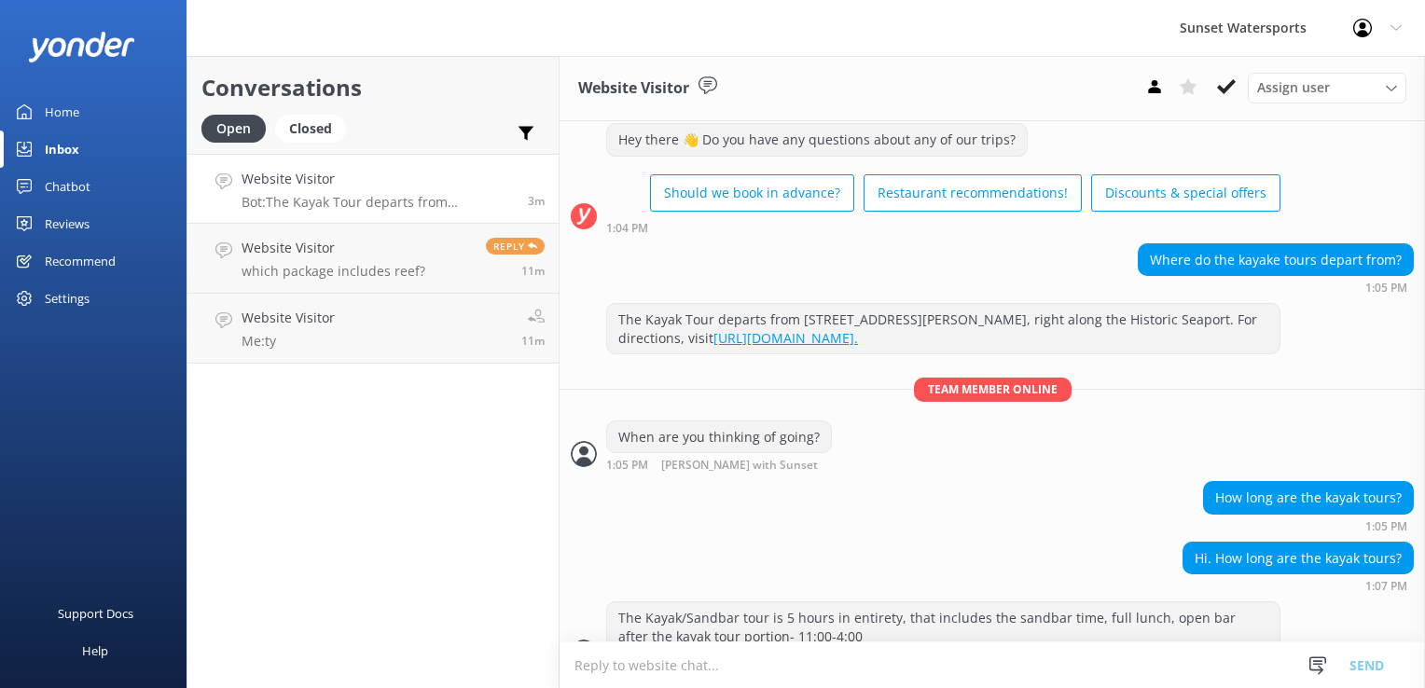
scroll to position [81, 0]
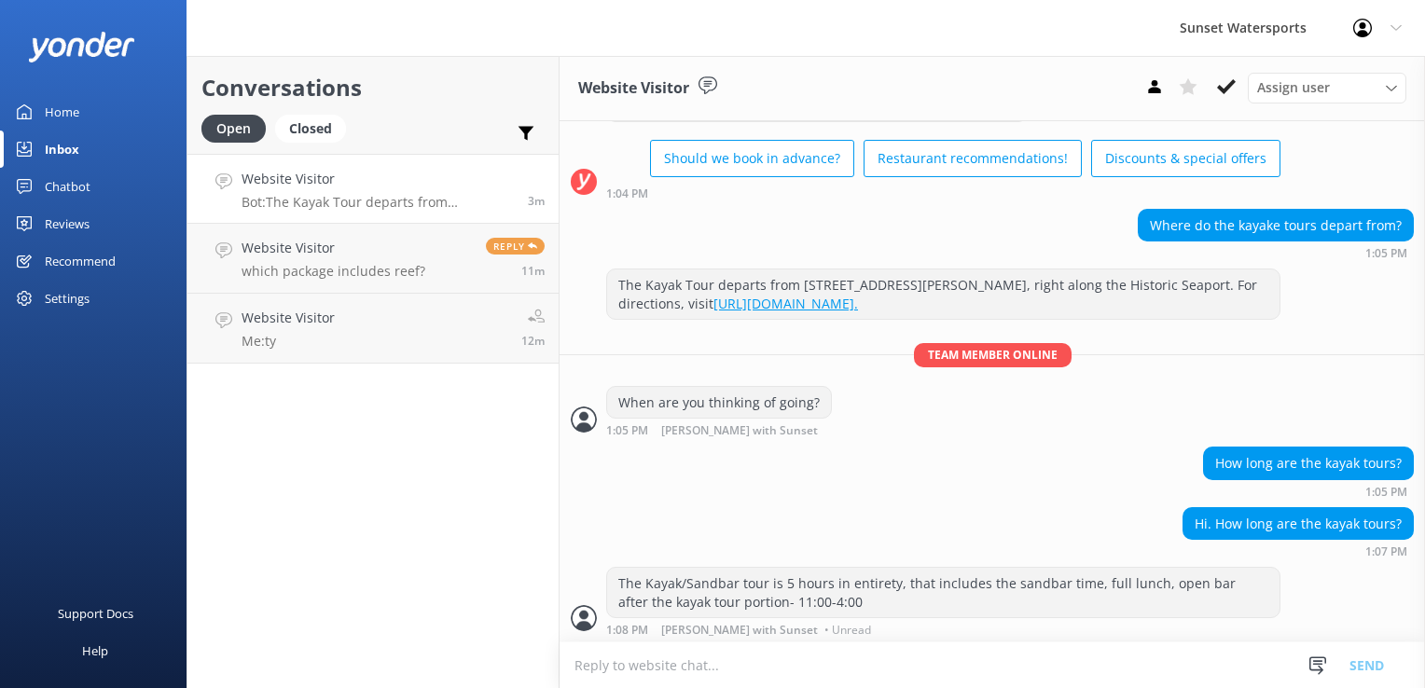
click at [636, 673] on textarea at bounding box center [993, 666] width 866 height 46
type textarea "the kayak portion will be about 1 to 1 1/2 hours"
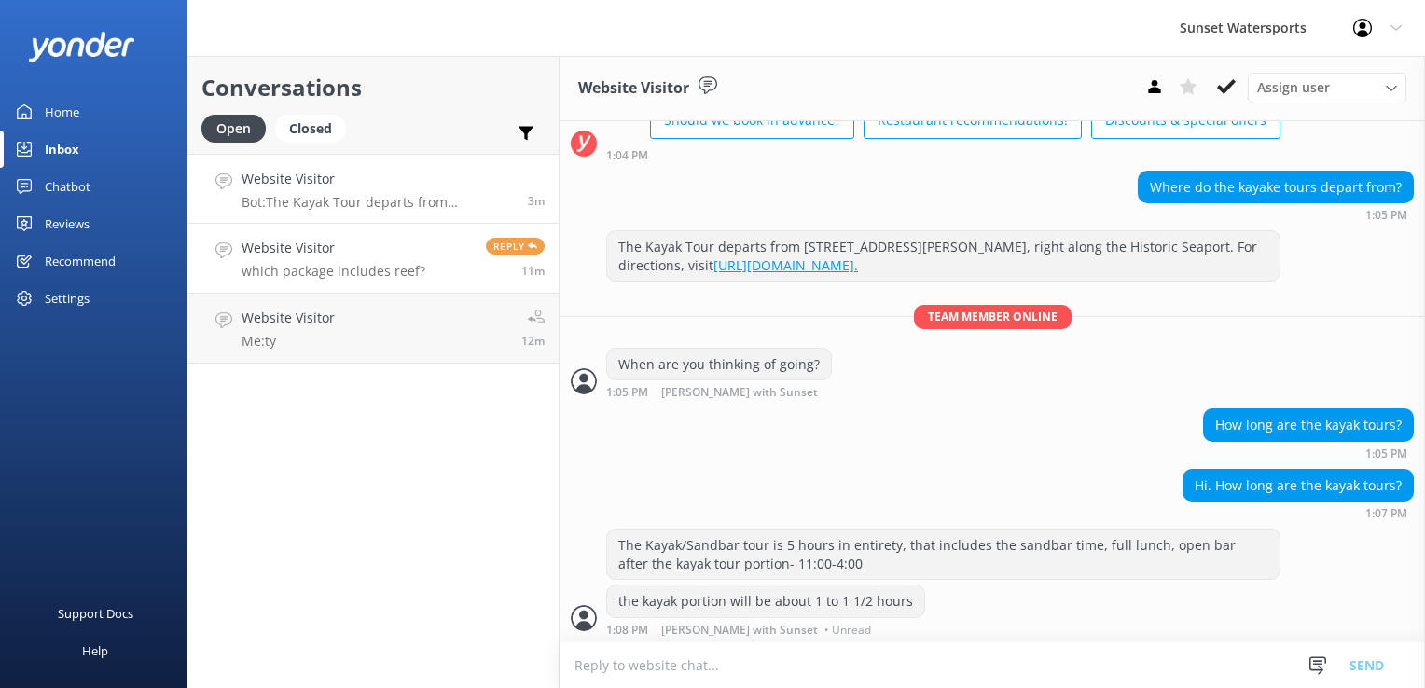
click at [406, 255] on h4 "Website Visitor" at bounding box center [334, 248] width 184 height 21
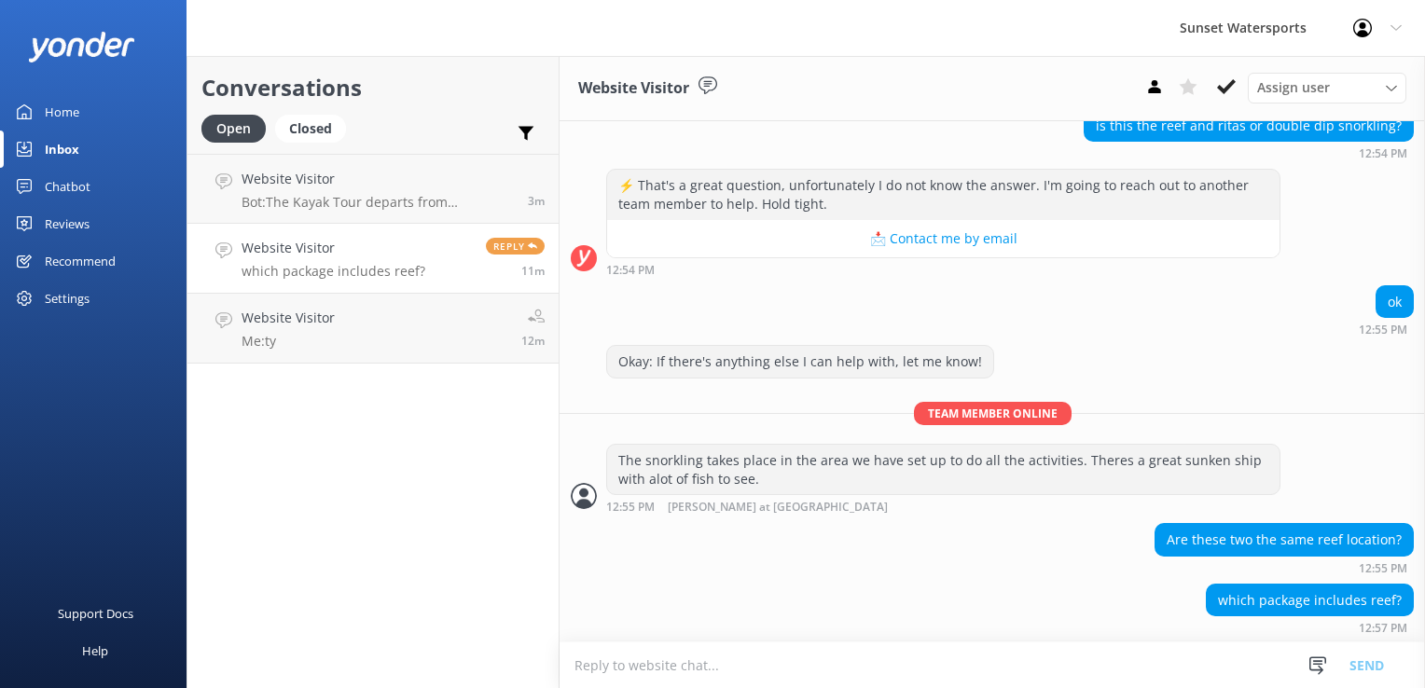
scroll to position [420, 0]
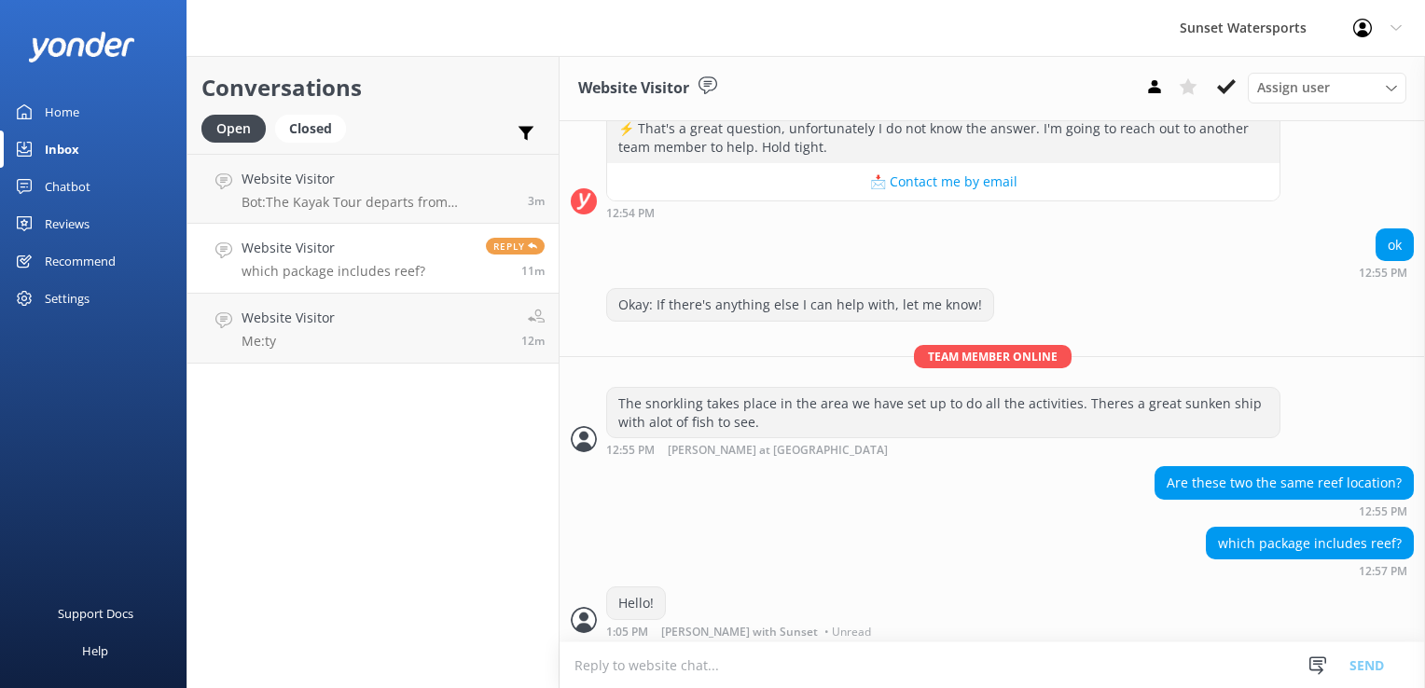
click at [364, 248] on h4 "Website Visitor" at bounding box center [334, 248] width 184 height 21
click at [336, 314] on link "Website Visitor Me: ty 12m" at bounding box center [373, 329] width 371 height 70
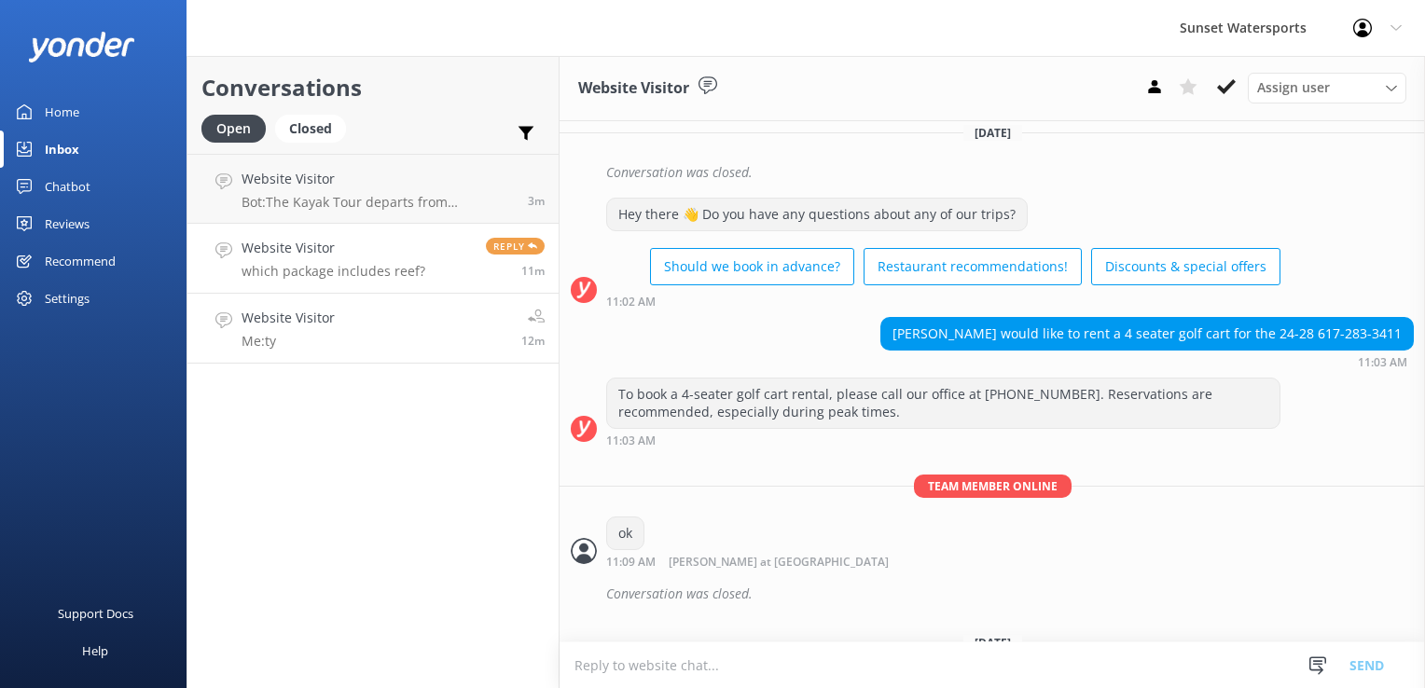
click at [433, 276] on link "Website Visitor which package includes reef? Reply 11m" at bounding box center [373, 259] width 371 height 70
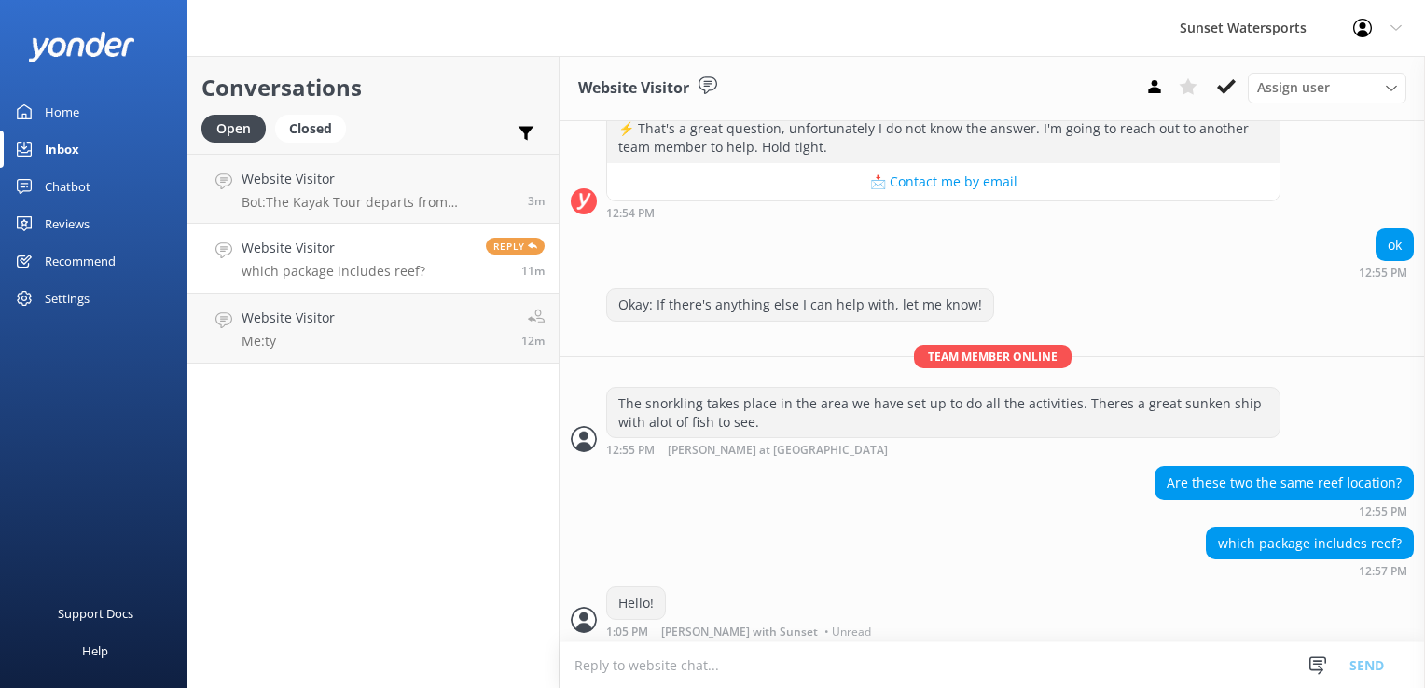
click at [399, 151] on div "Open Closed Important Assigned to me Unassigned" at bounding box center [372, 137] width 343 height 45
click at [396, 180] on h4 "Website Visitor" at bounding box center [378, 179] width 272 height 21
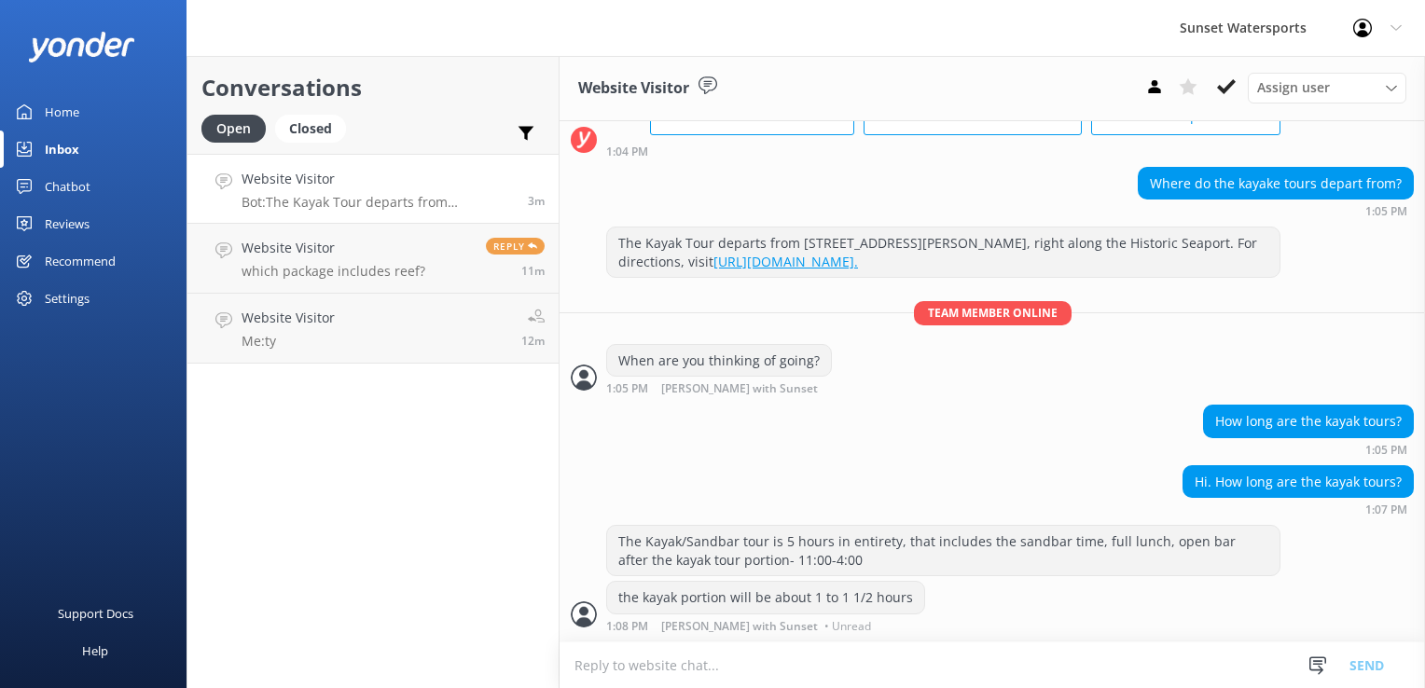
scroll to position [119, 0]
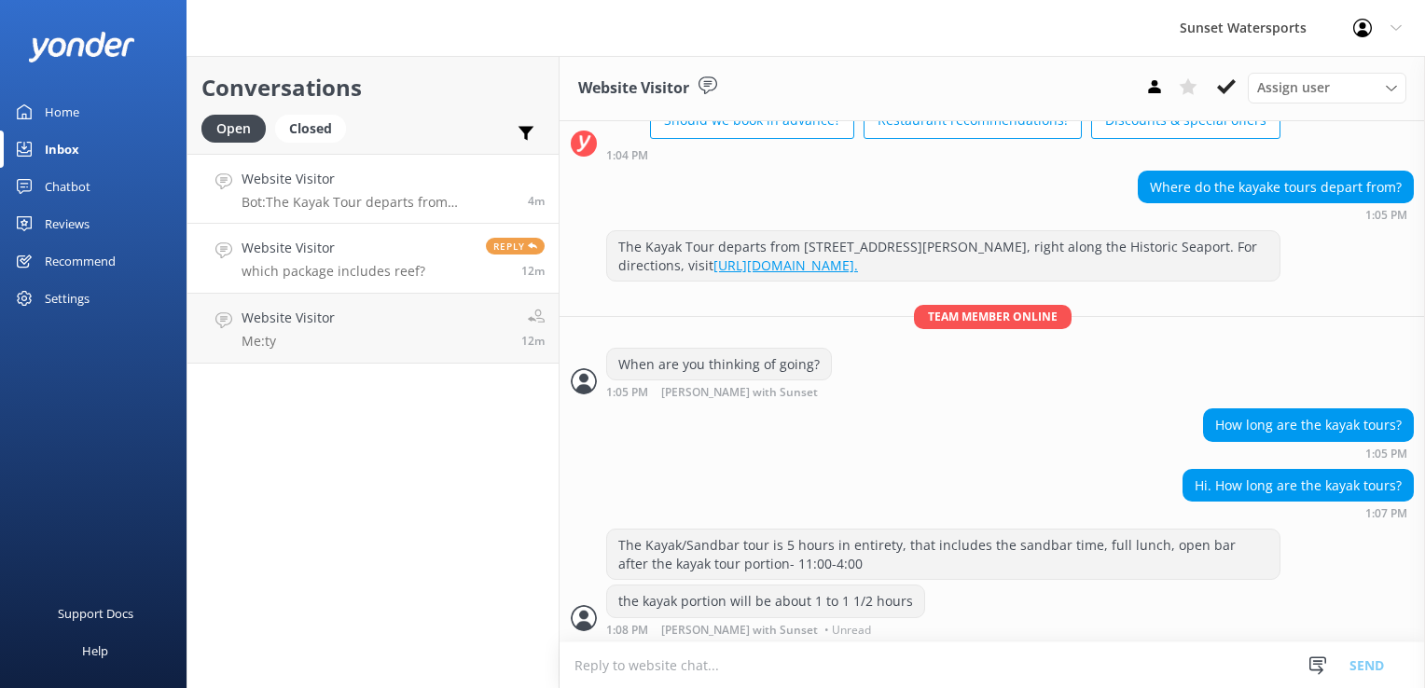
click at [351, 253] on h4 "Website Visitor" at bounding box center [334, 248] width 184 height 21
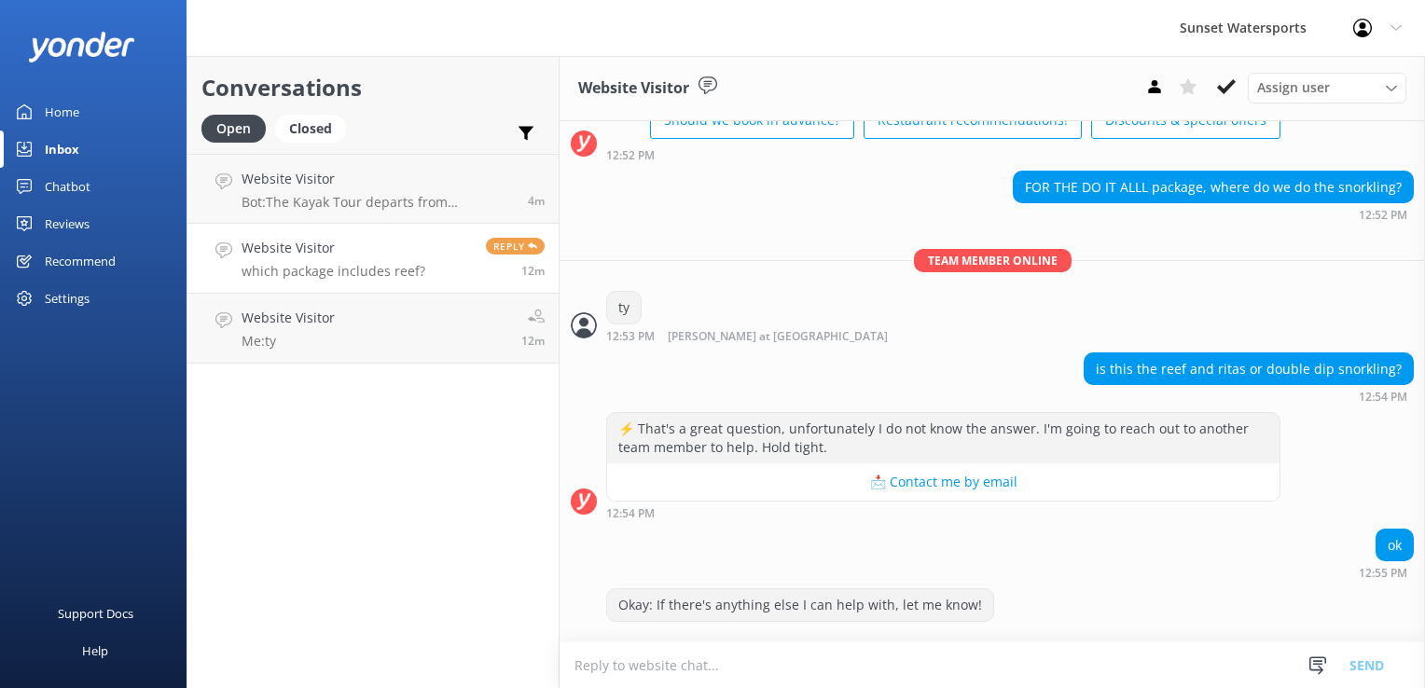
scroll to position [420, 0]
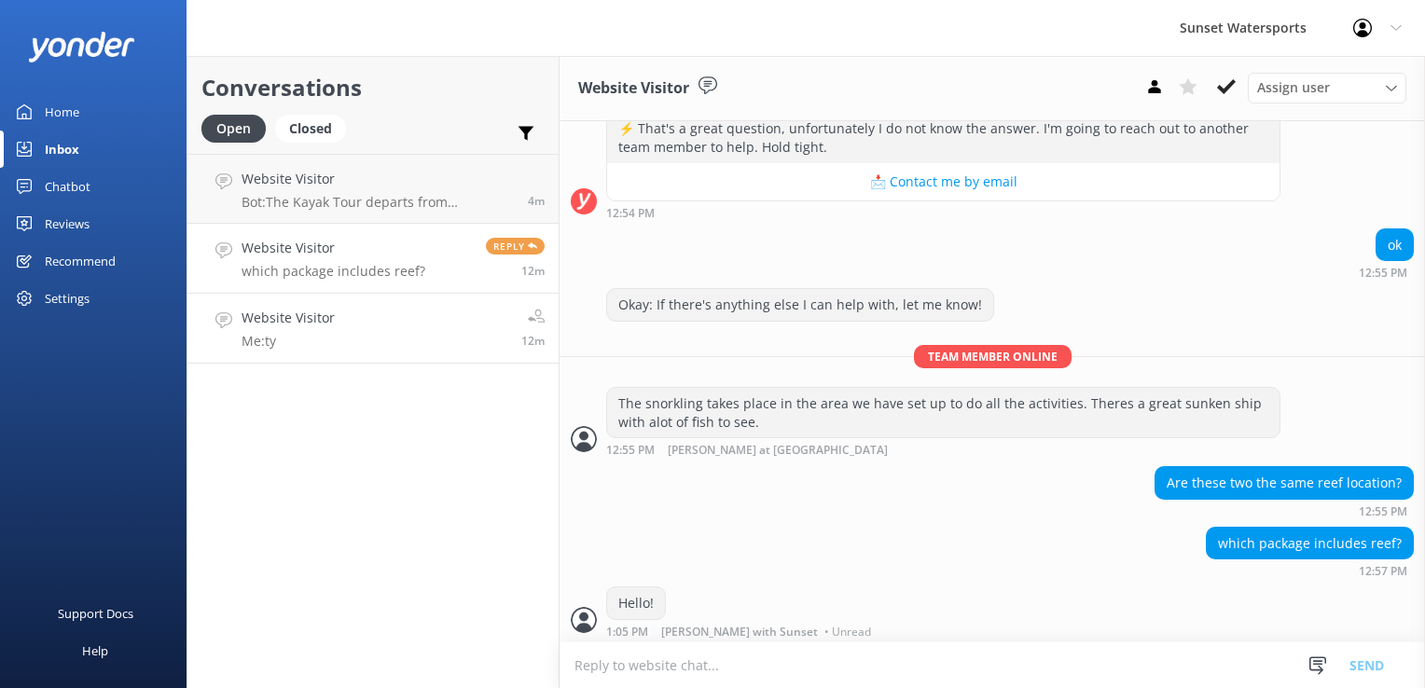
click at [340, 318] on link "Website Visitor Me: ty 12m" at bounding box center [373, 329] width 371 height 70
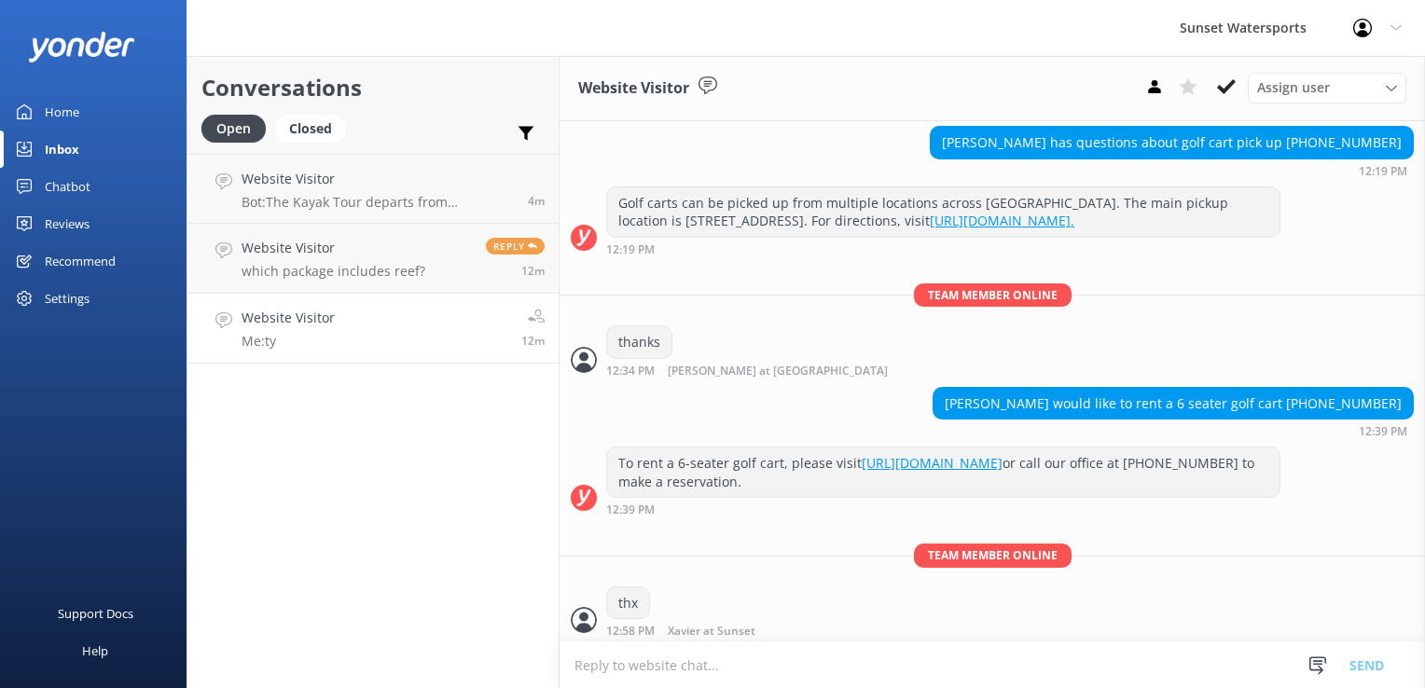
scroll to position [17680, 0]
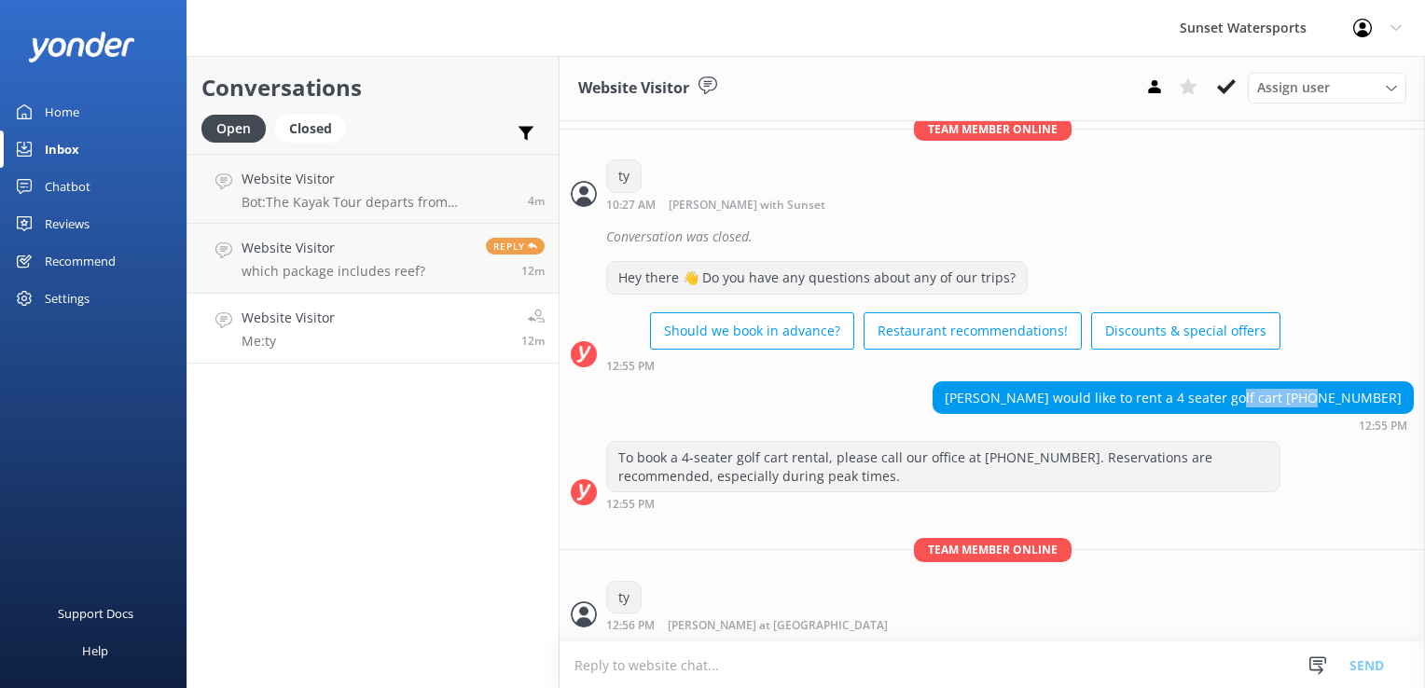
drag, startPoint x: 1303, startPoint y: 397, endPoint x: 1396, endPoint y: 394, distance: 92.4
click at [1396, 394] on div "[PERSON_NAME] would like to rent a 4 seater golf cart [PHONE_NUMBER]" at bounding box center [1173, 398] width 479 height 32
copy div "[PHONE_NUMBER]"
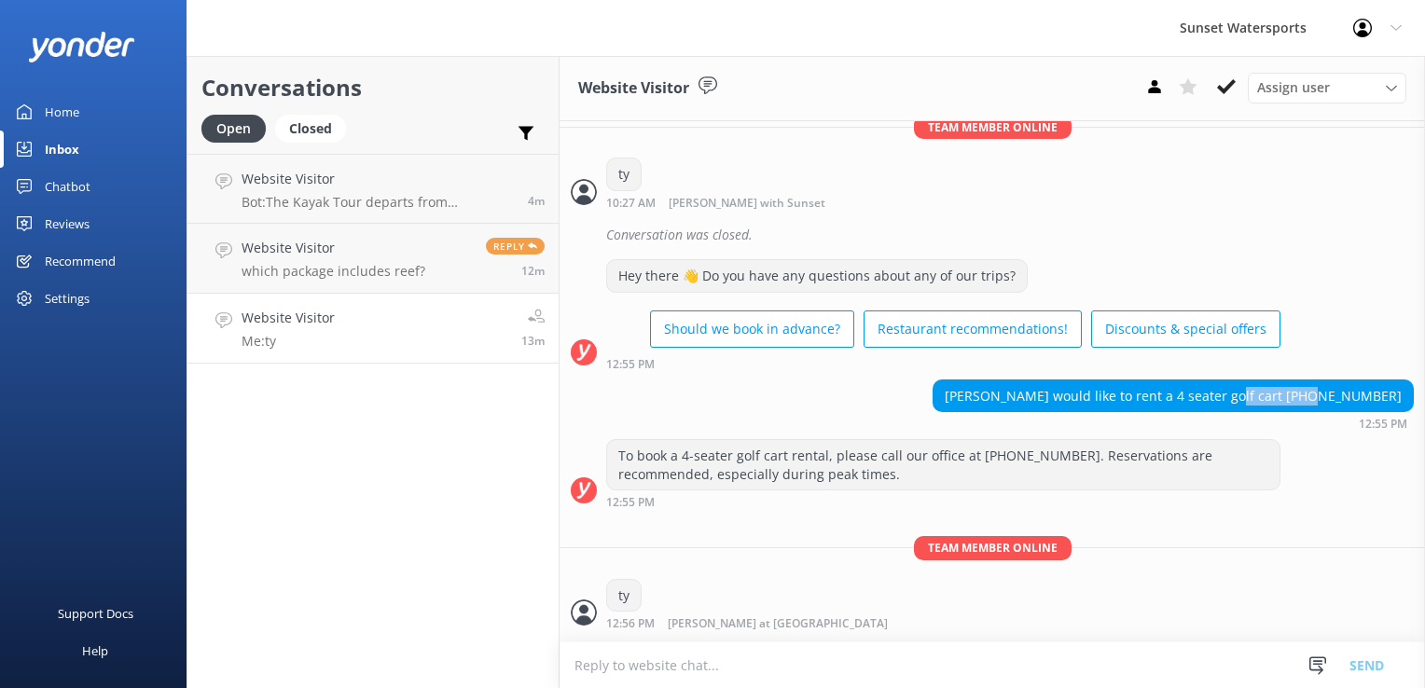
scroll to position [17721, 0]
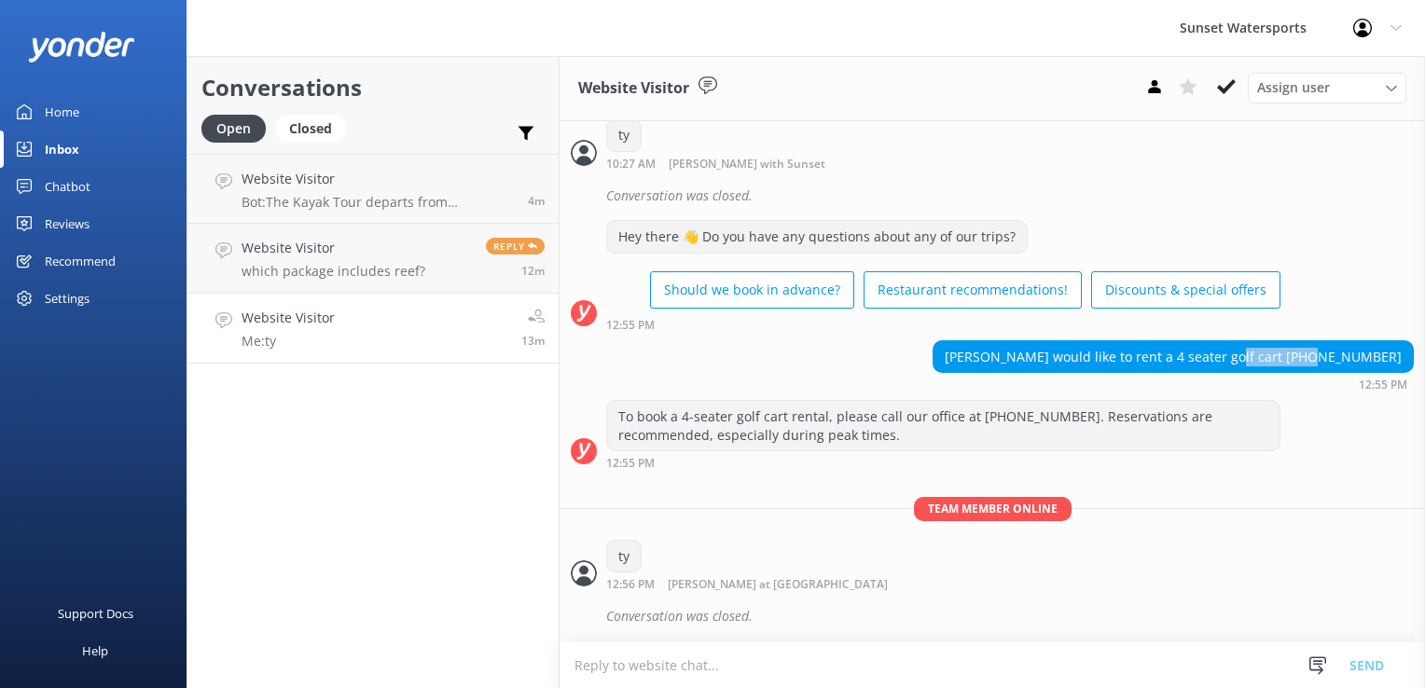
click at [438, 514] on div "Conversations Open Closed Important Assigned to me Unassigned Website Visitor B…" at bounding box center [373, 372] width 373 height 632
click at [396, 264] on p "which package includes reef?" at bounding box center [334, 271] width 184 height 17
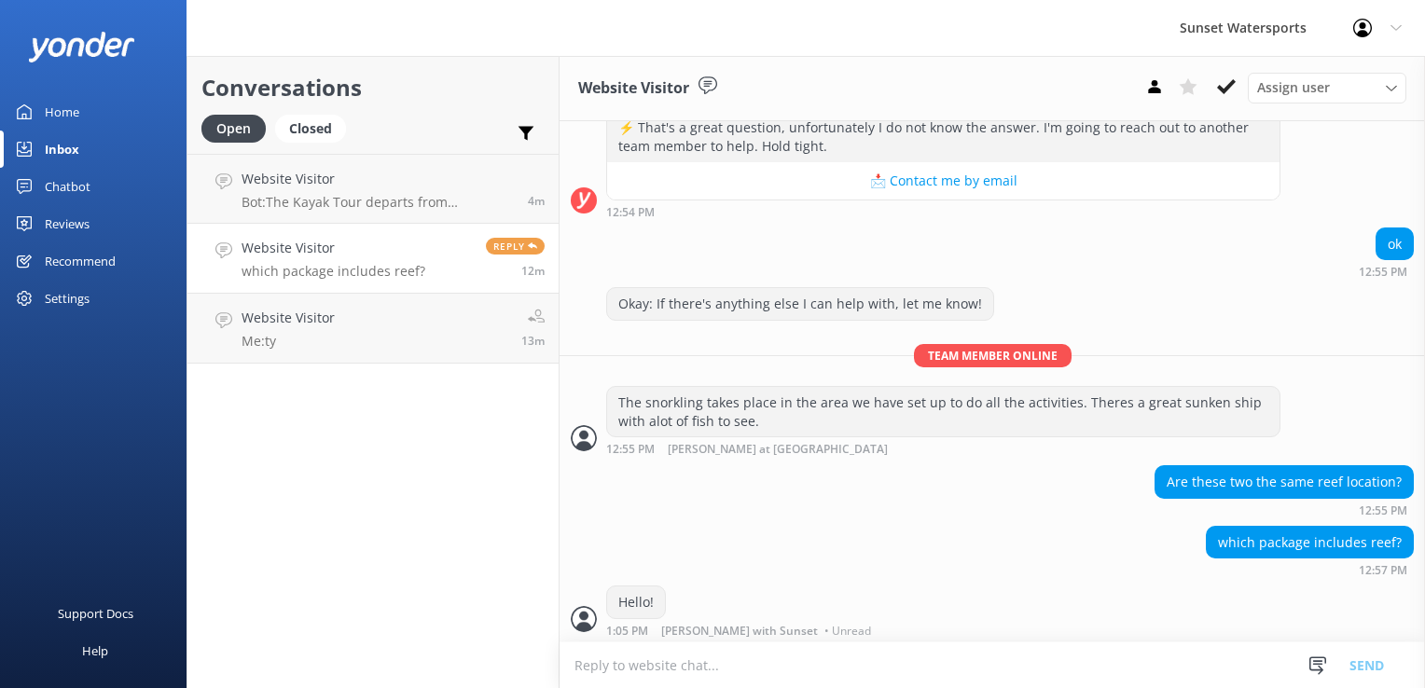
scroll to position [420, 0]
click at [270, 331] on div "Website Visitor Me: ty" at bounding box center [288, 328] width 93 height 41
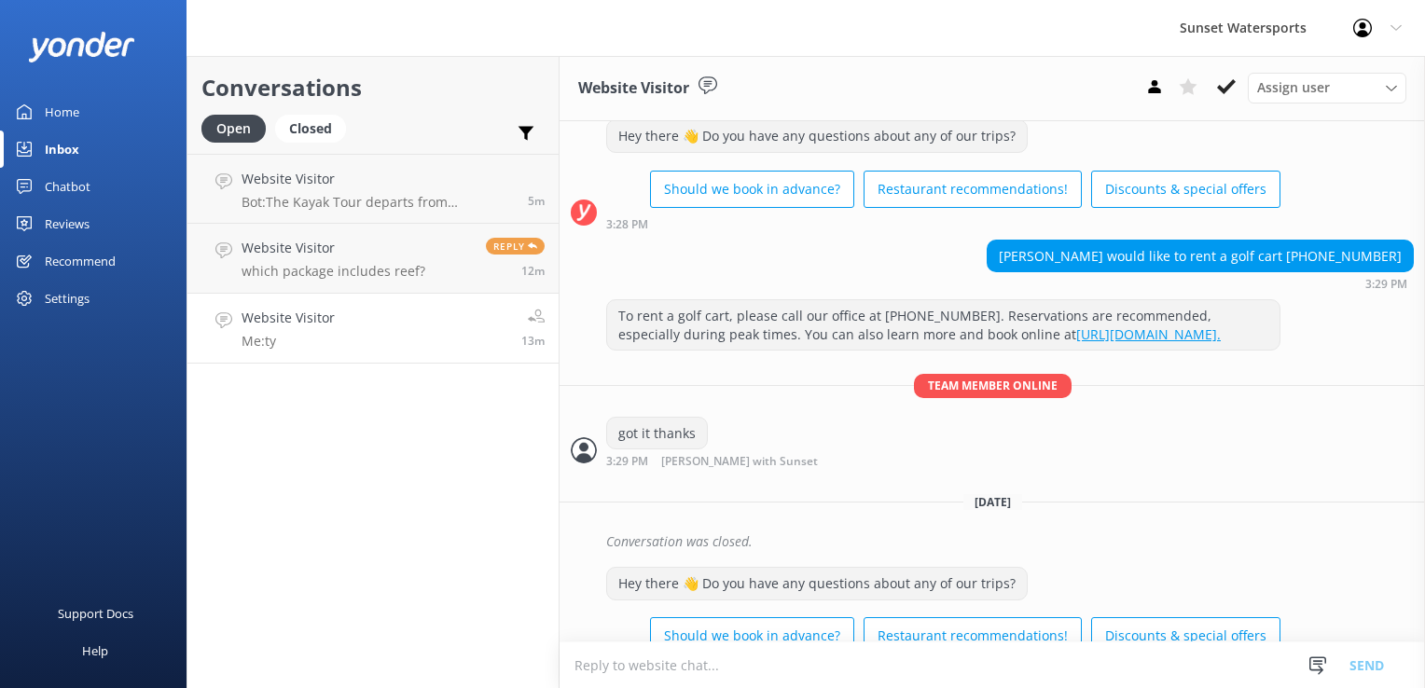
scroll to position [47, 0]
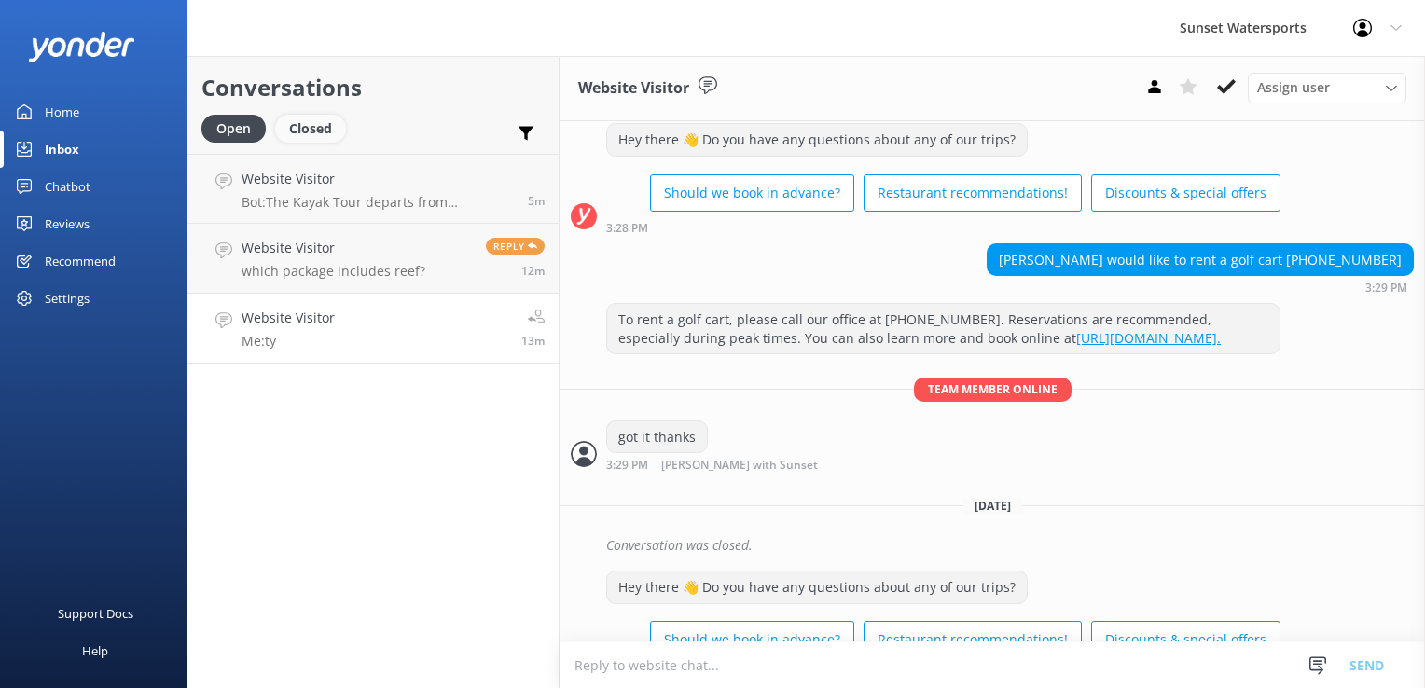
click at [310, 132] on div "Closed" at bounding box center [310, 129] width 71 height 28
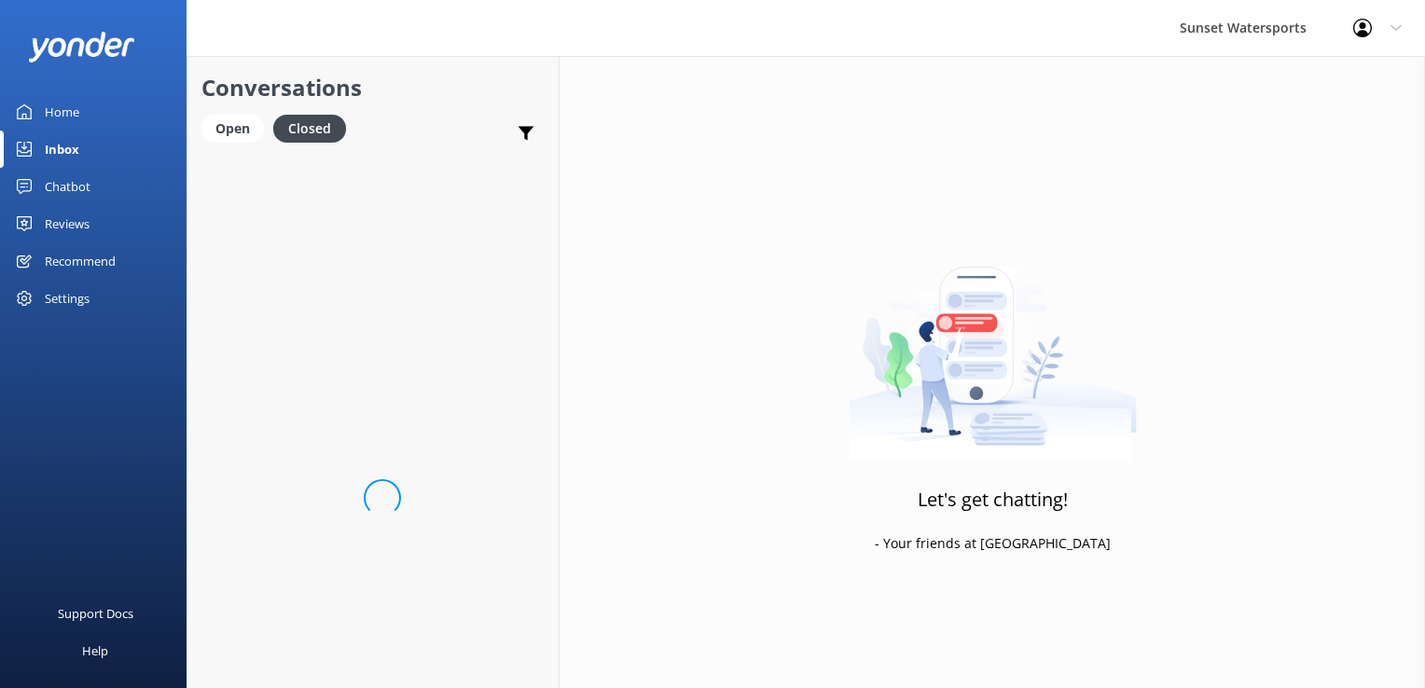
click at [116, 98] on link "Home" at bounding box center [93, 111] width 187 height 37
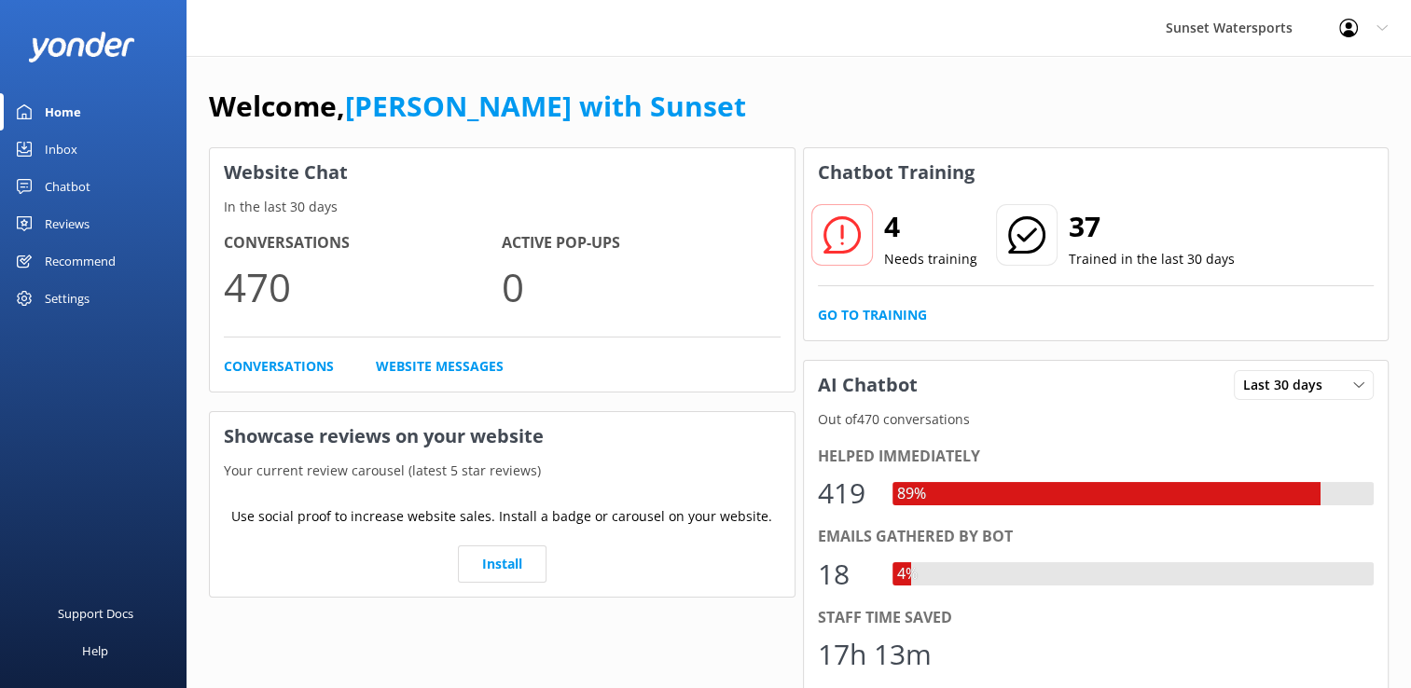
click at [73, 158] on div "Inbox" at bounding box center [61, 149] width 33 height 37
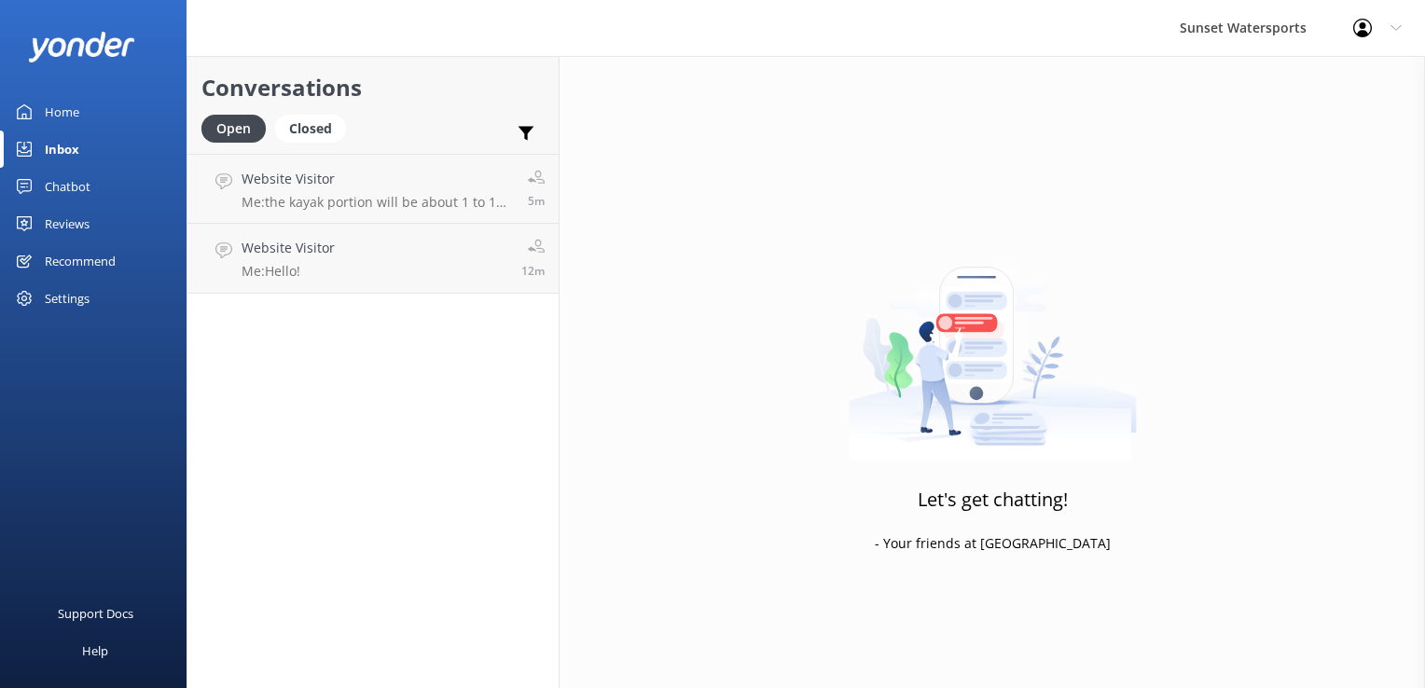
click at [324, 144] on div "Open Closed" at bounding box center [278, 137] width 154 height 45
click at [336, 96] on h2 "Conversations" at bounding box center [372, 87] width 343 height 35
click at [318, 129] on div "Closed" at bounding box center [310, 129] width 71 height 28
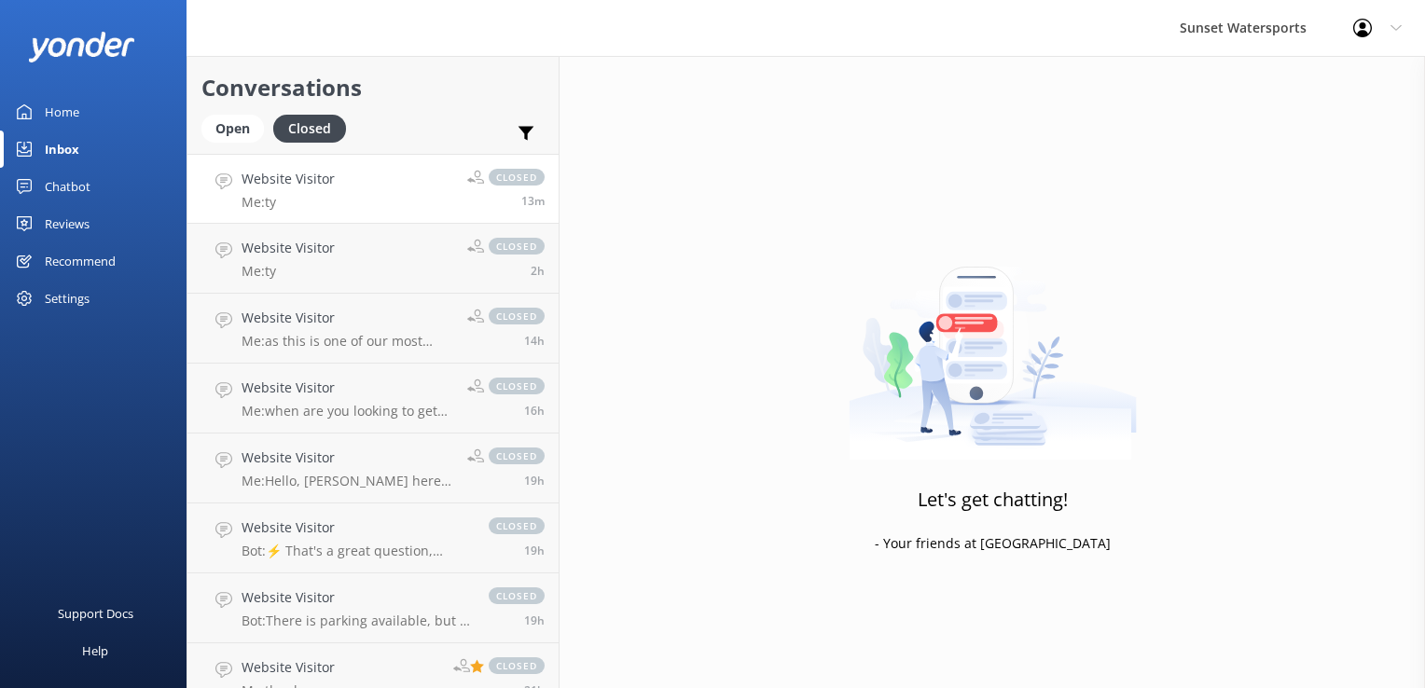
click at [453, 189] on div "closed 13m" at bounding box center [498, 189] width 91 height 40
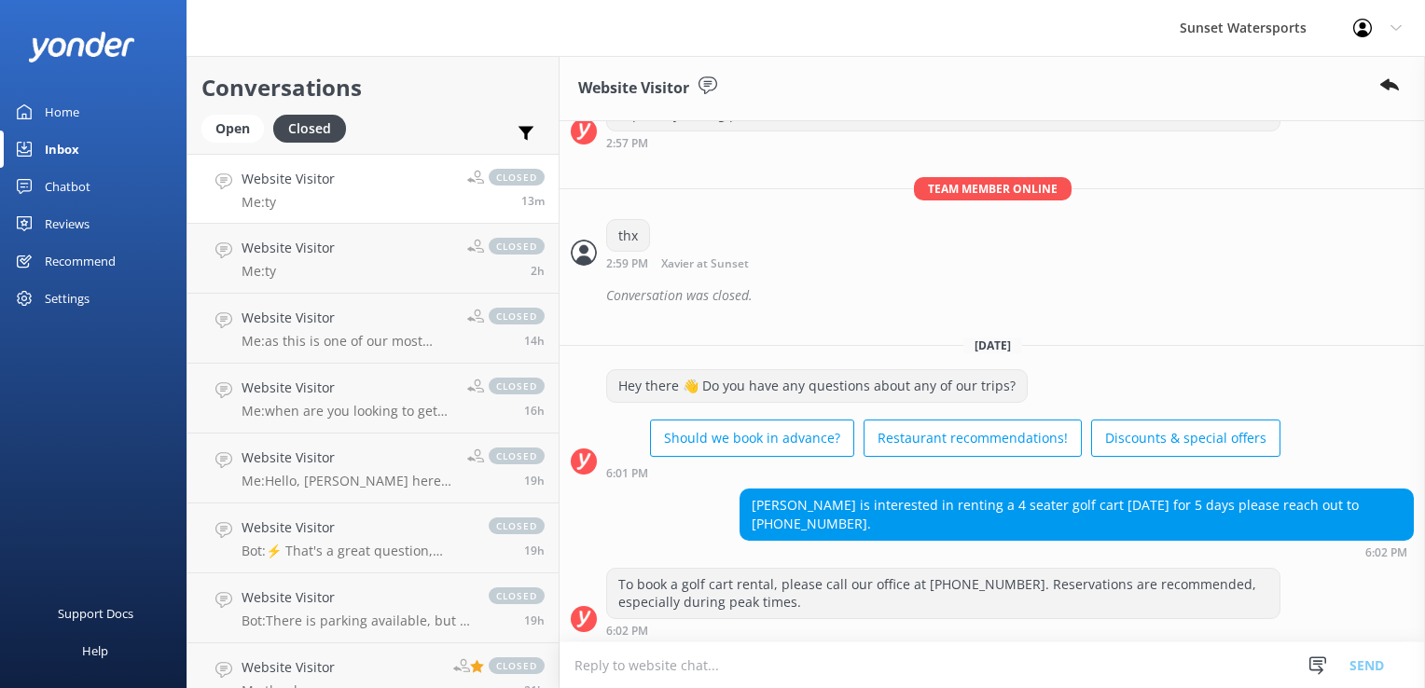
scroll to position [17721, 0]
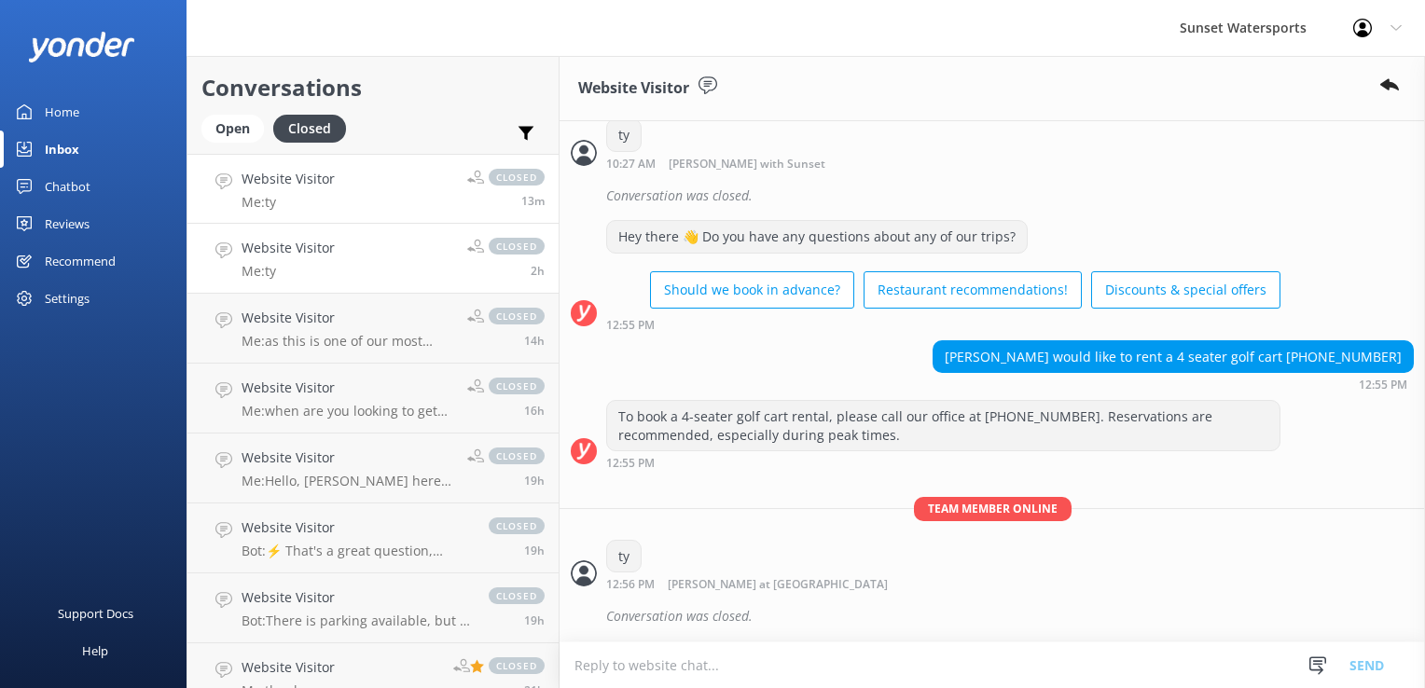
click at [381, 271] on link "Website Visitor Me: ty closed 2h" at bounding box center [373, 259] width 371 height 70
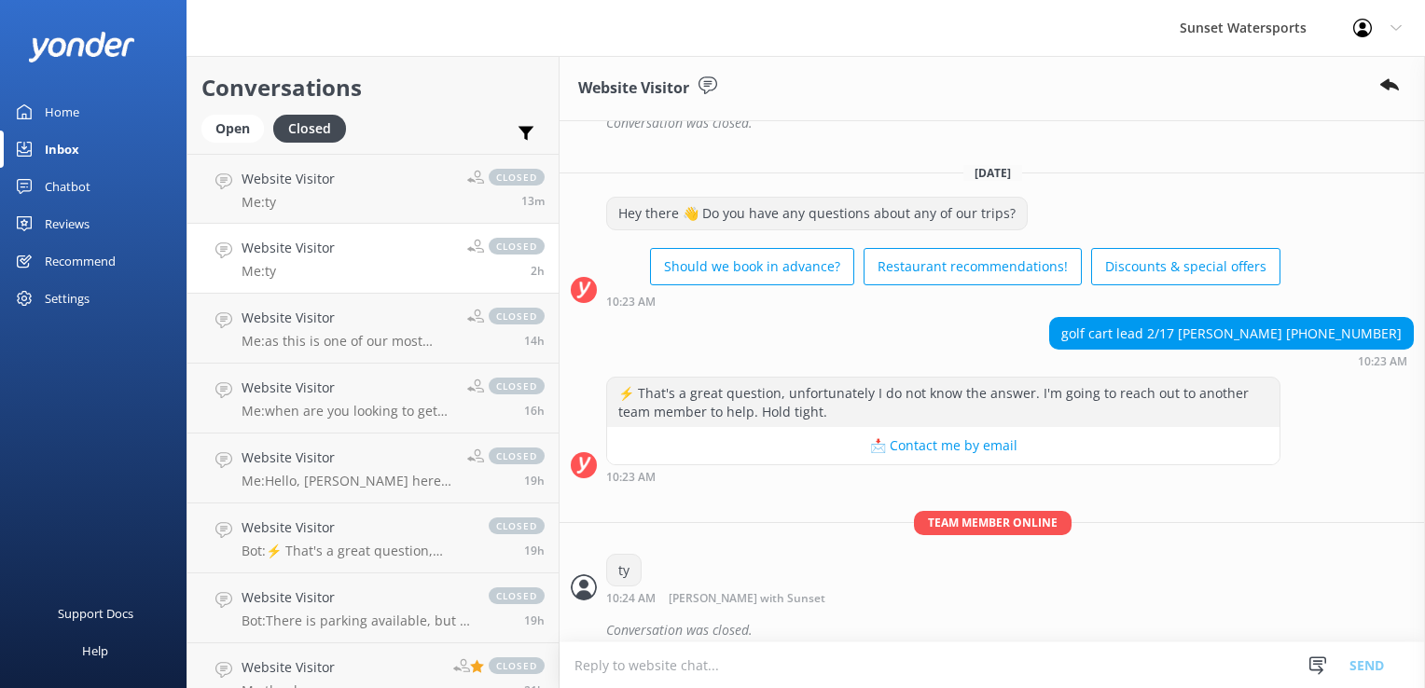
scroll to position [8888, 0]
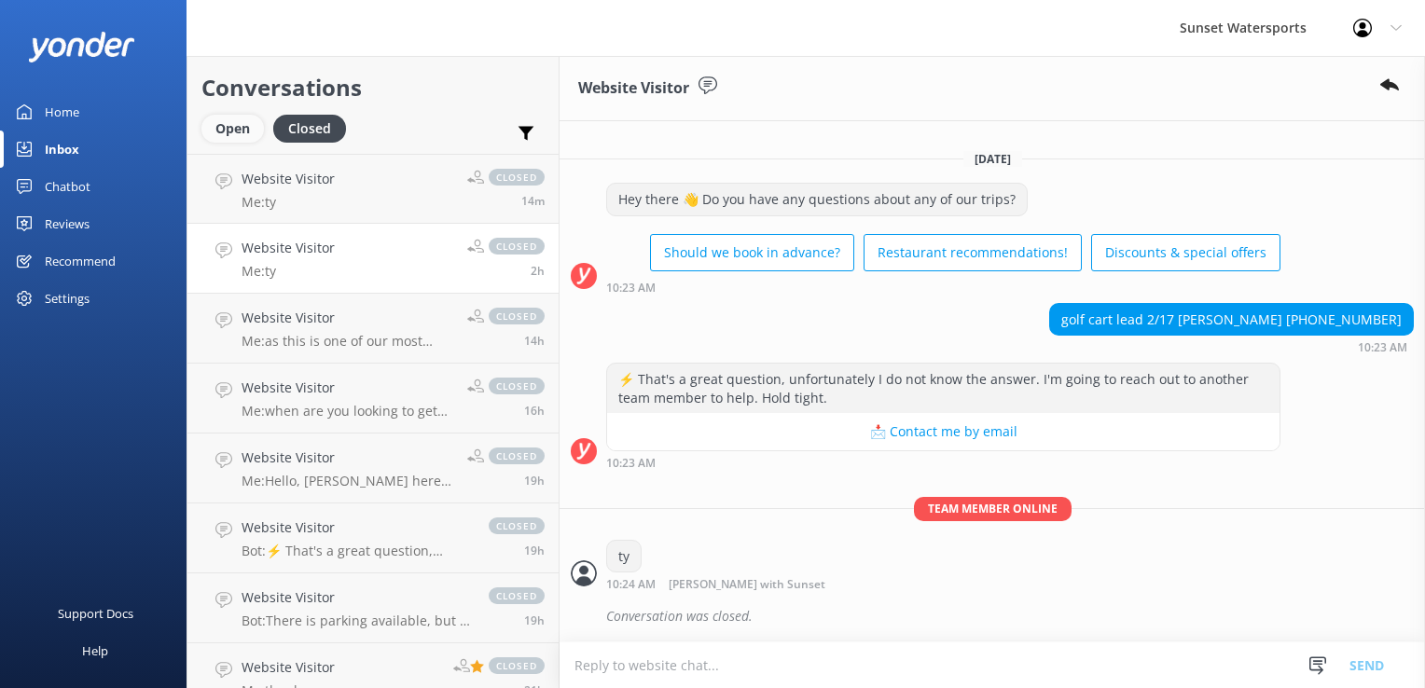
click at [227, 138] on div "Open" at bounding box center [232, 129] width 63 height 28
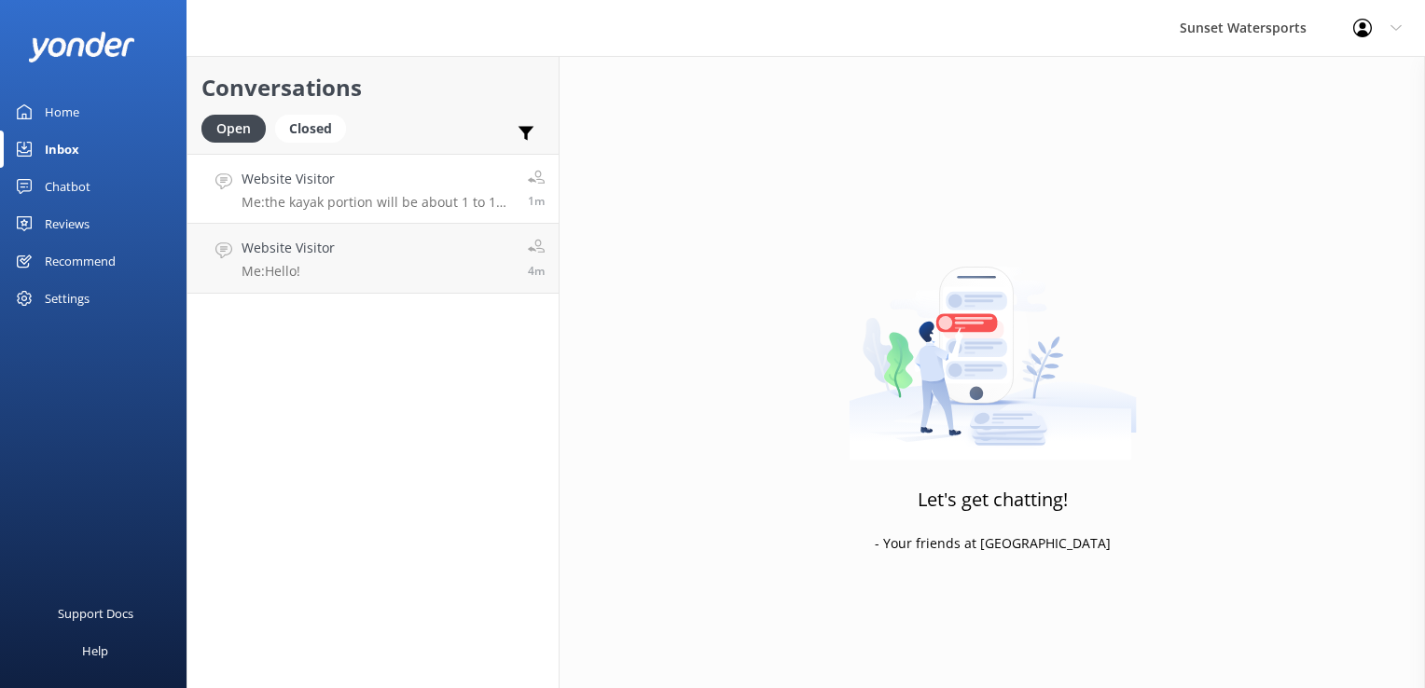
click at [445, 201] on p "Me: the kayak portion will be about 1 to 1 1/2 hours" at bounding box center [378, 202] width 272 height 17
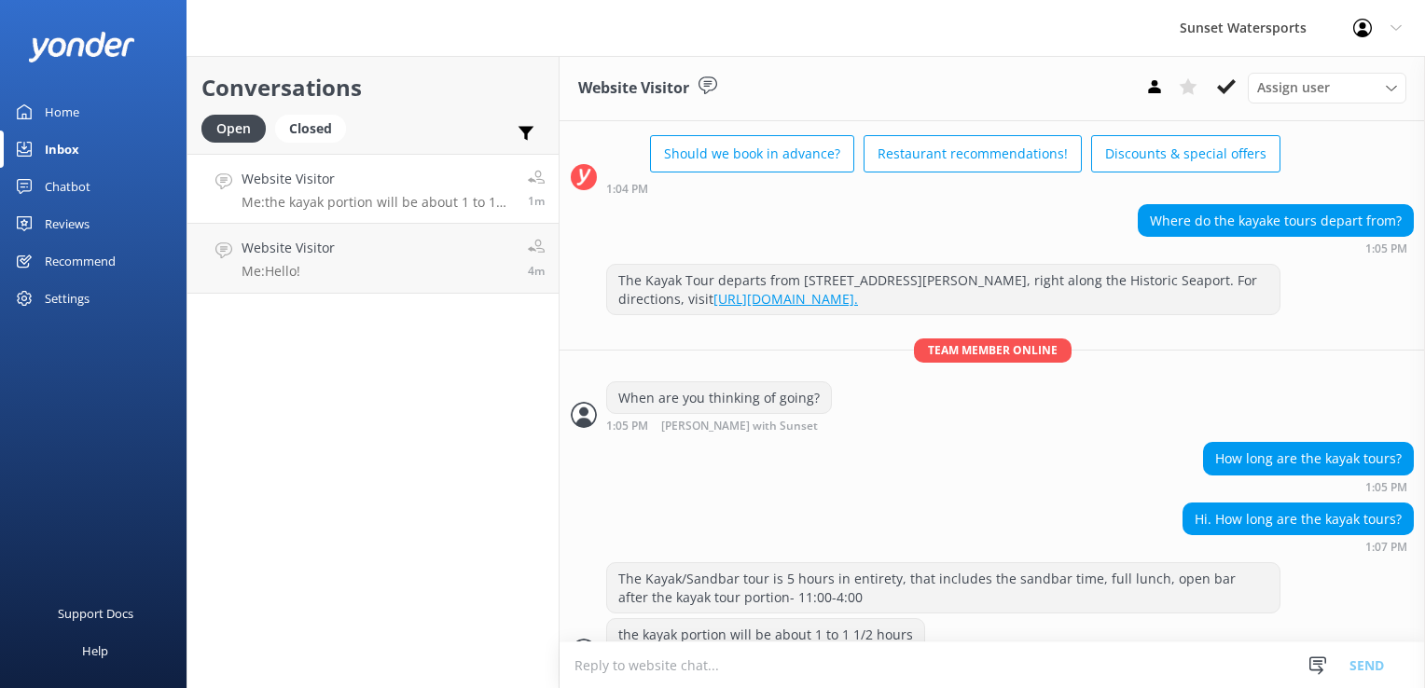
scroll to position [119, 0]
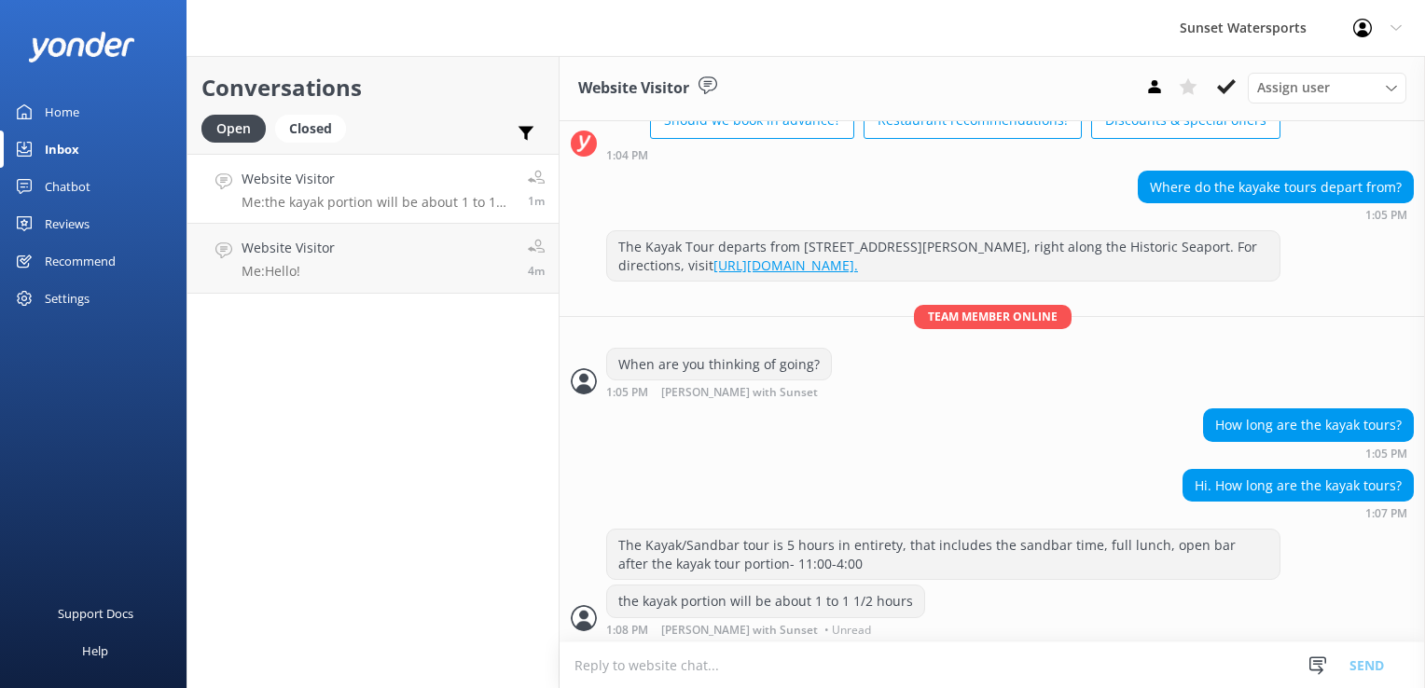
click at [608, 668] on textarea at bounding box center [993, 666] width 866 height 46
click at [318, 280] on link "Website Visitor Me: Hello! 8m" at bounding box center [373, 259] width 371 height 70
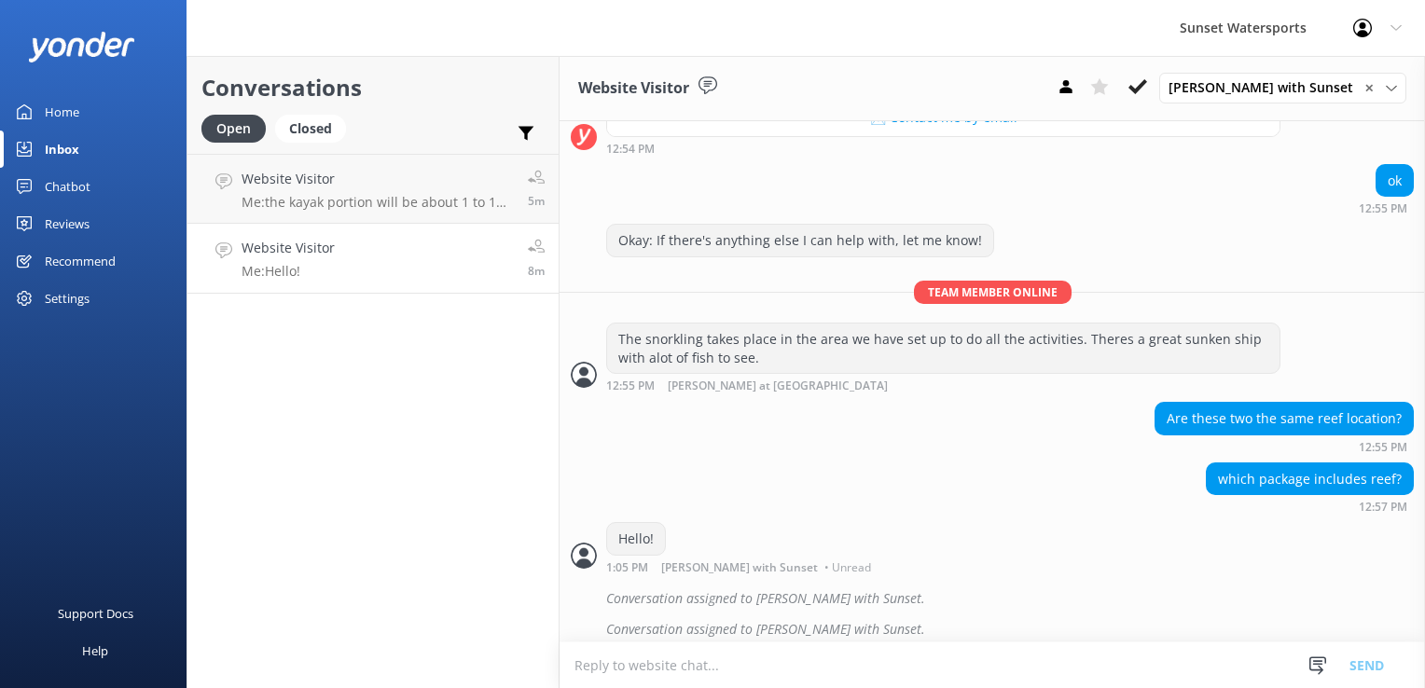
scroll to position [493, 0]
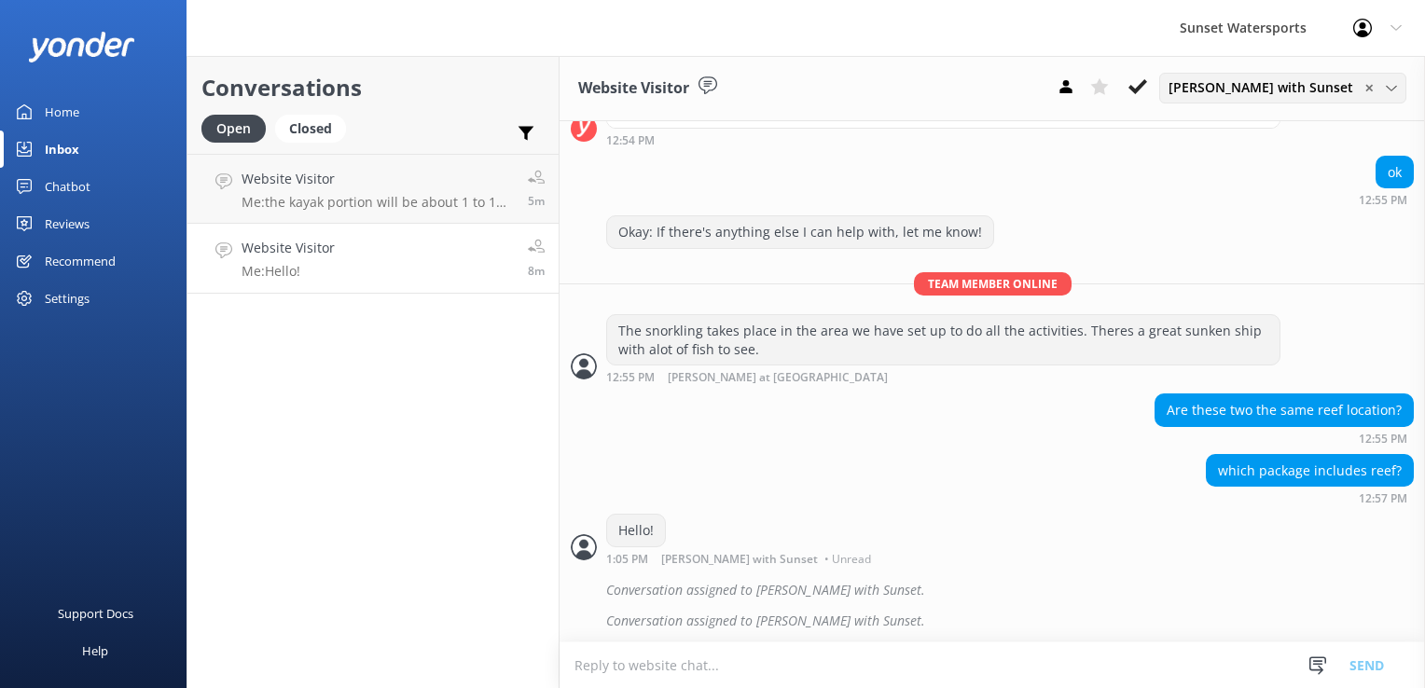
click at [1364, 79] on span "[PERSON_NAME] with Sunset" at bounding box center [1267, 87] width 196 height 21
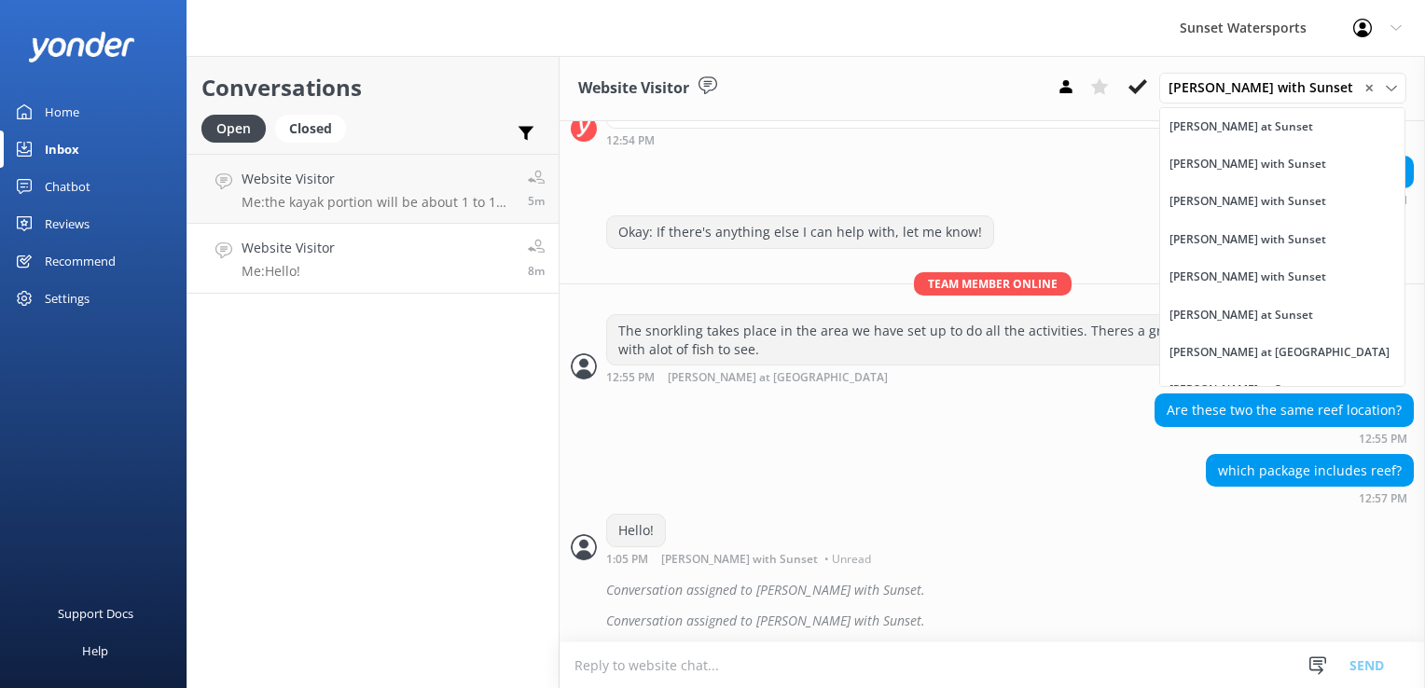
click at [1076, 184] on div "ok 12:55 PM" at bounding box center [993, 181] width 866 height 51
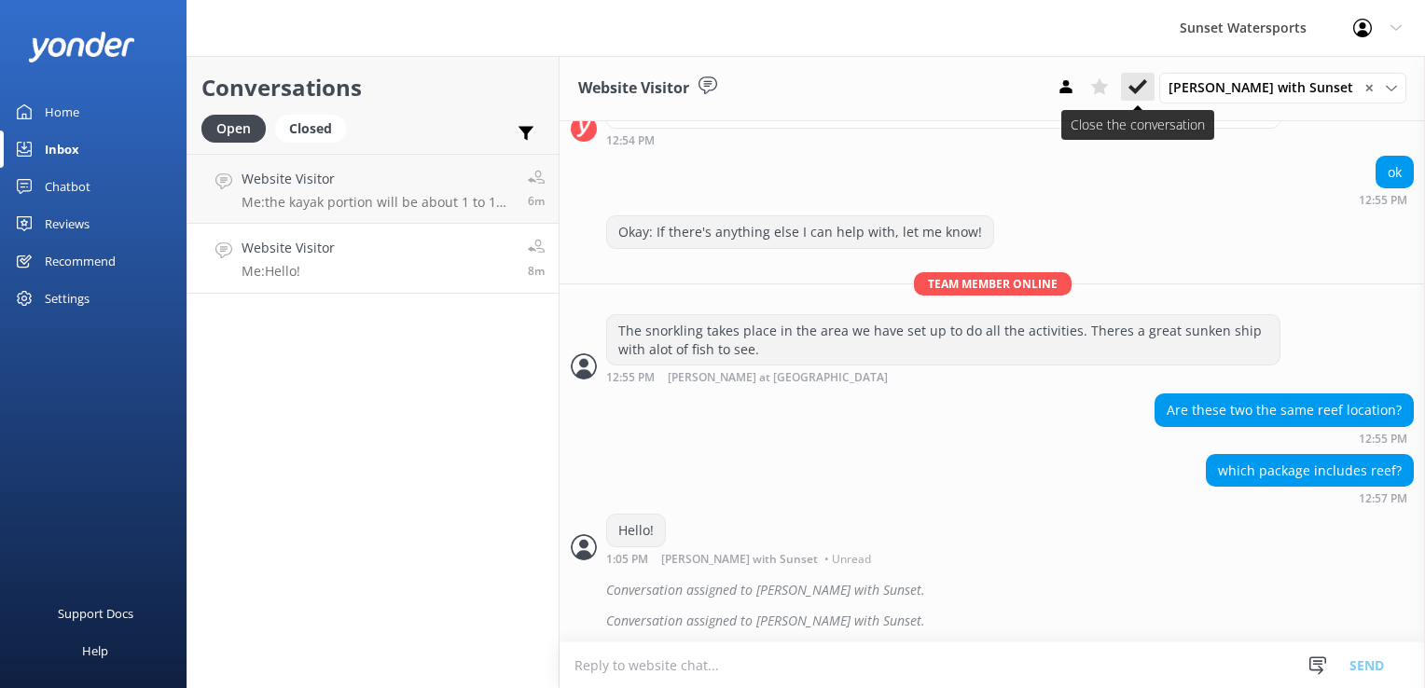
click at [1147, 86] on use at bounding box center [1138, 86] width 19 height 15
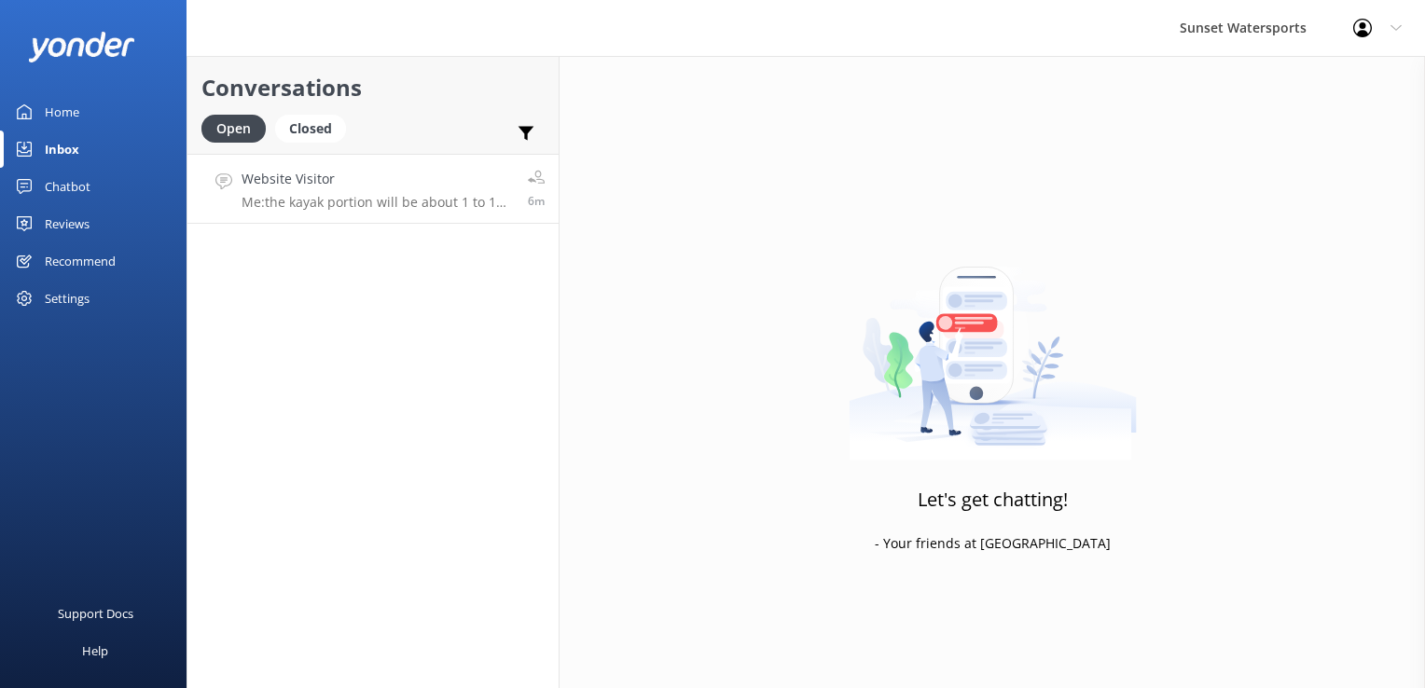
click at [333, 207] on p "Me: the kayak portion will be about 1 to 1 1/2 hours" at bounding box center [378, 202] width 272 height 17
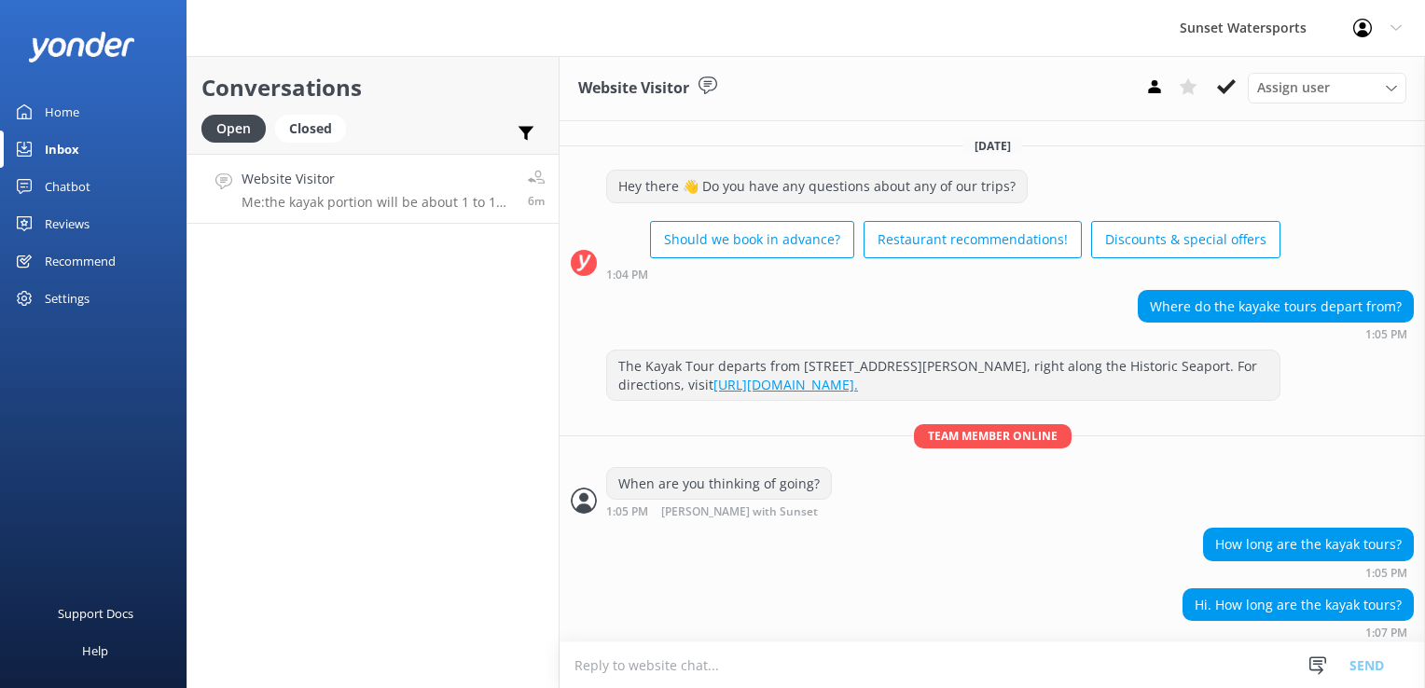
scroll to position [119, 0]
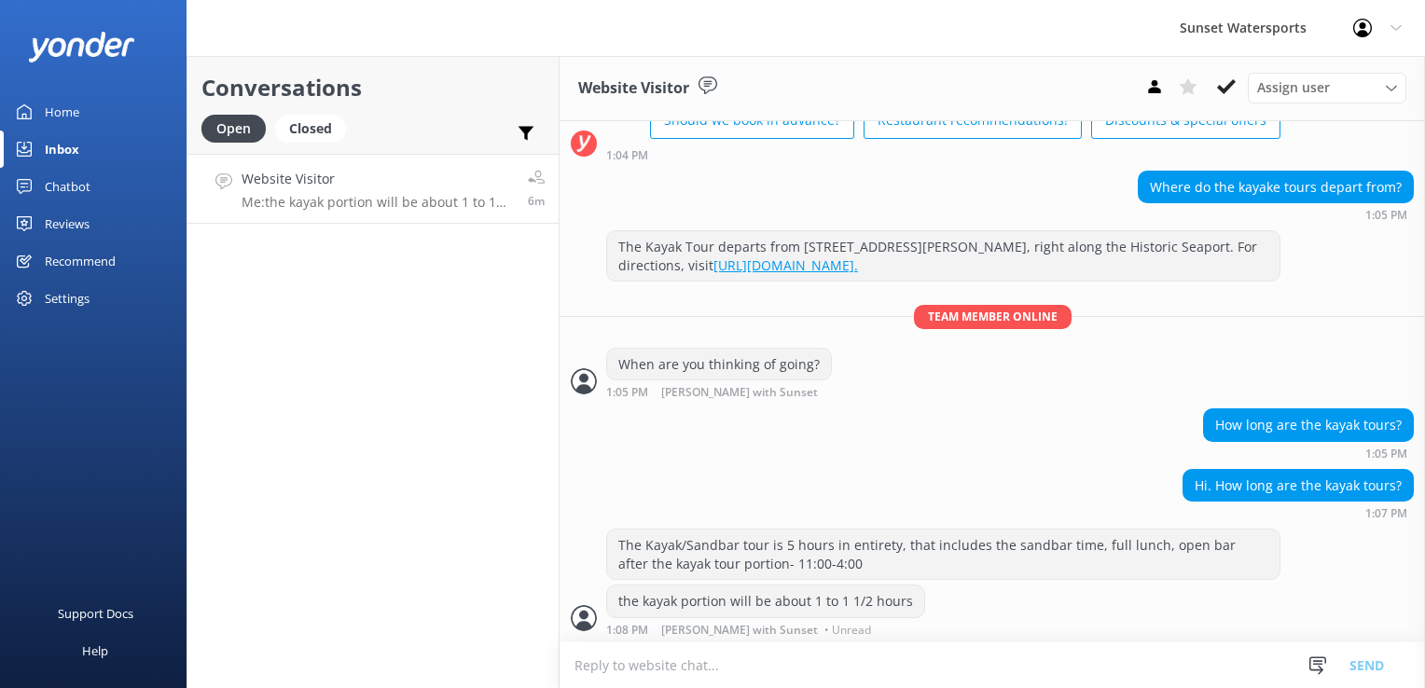
click at [714, 659] on textarea at bounding box center [993, 666] width 866 height 46
type textarea "Are you looking to do just kayaking? or want to do some other activities?"
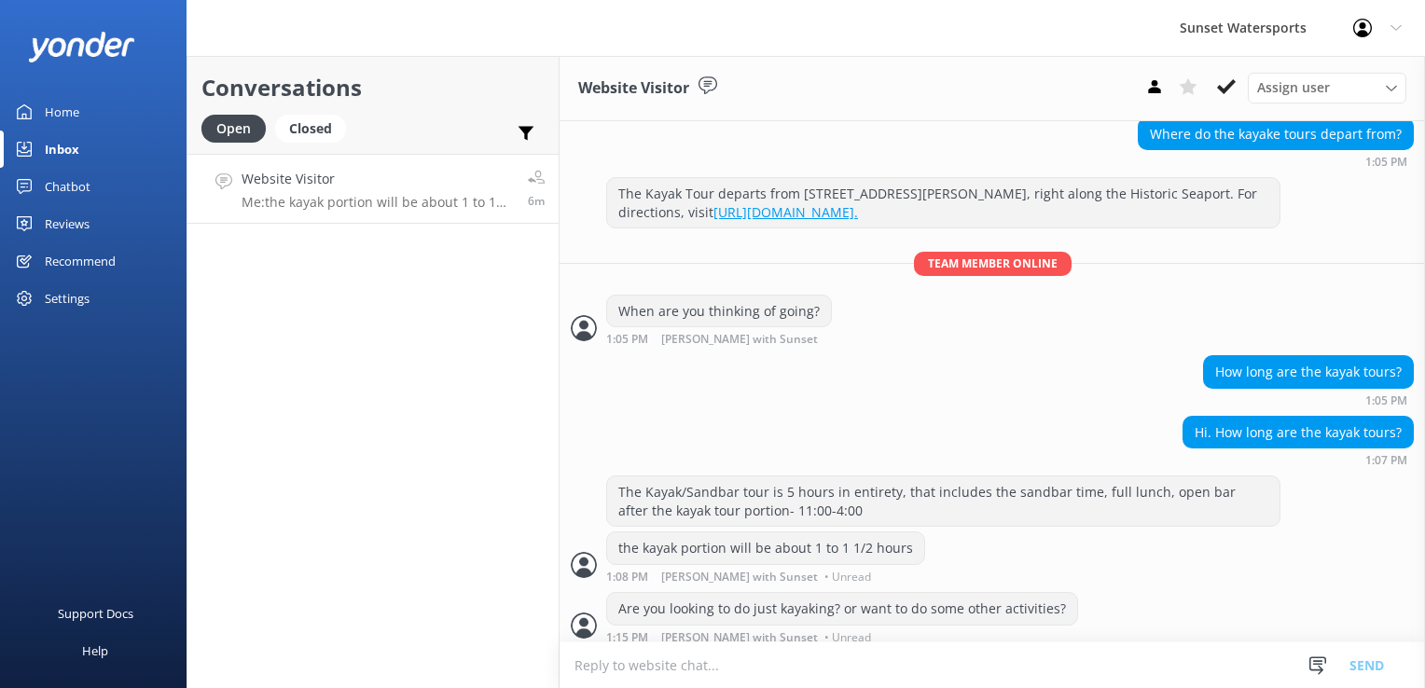
scroll to position [179, 0]
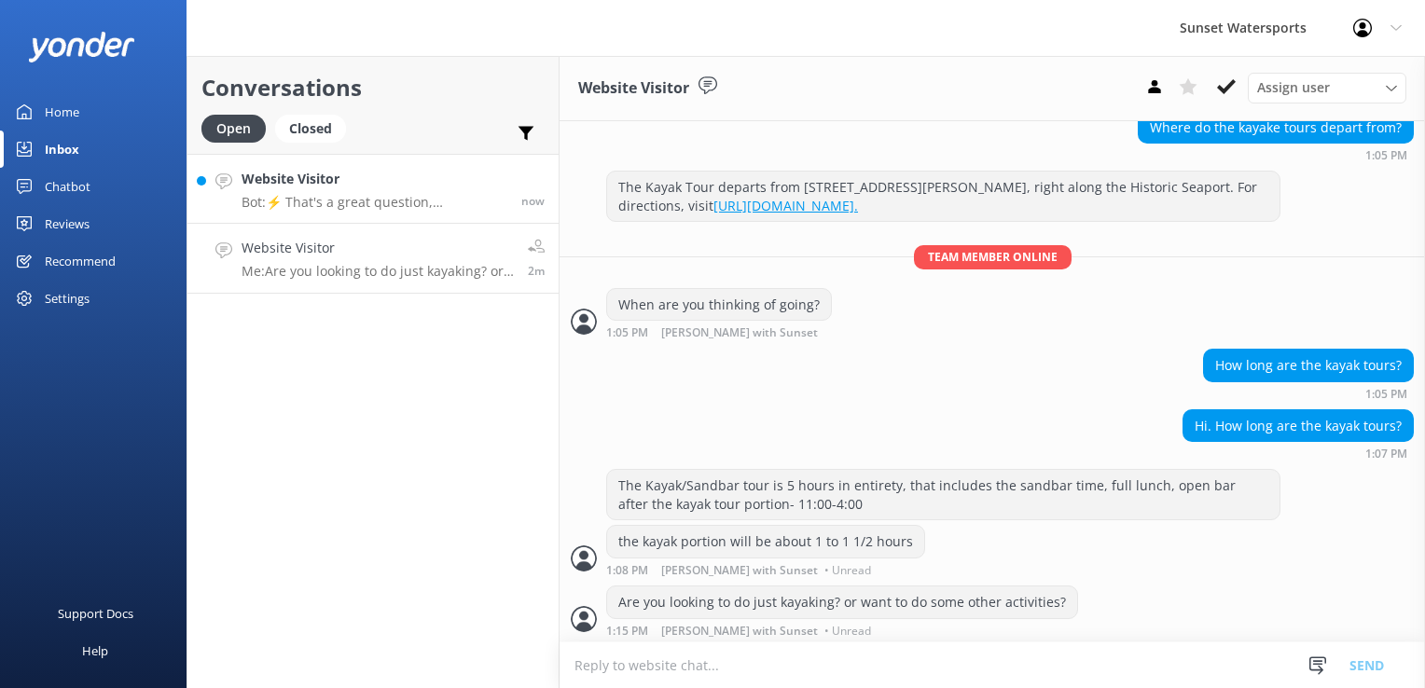
click at [463, 200] on p "Bot: ⚡ That's a great question, unfortunately I do not know the answer. I'm goi…" at bounding box center [375, 202] width 266 height 17
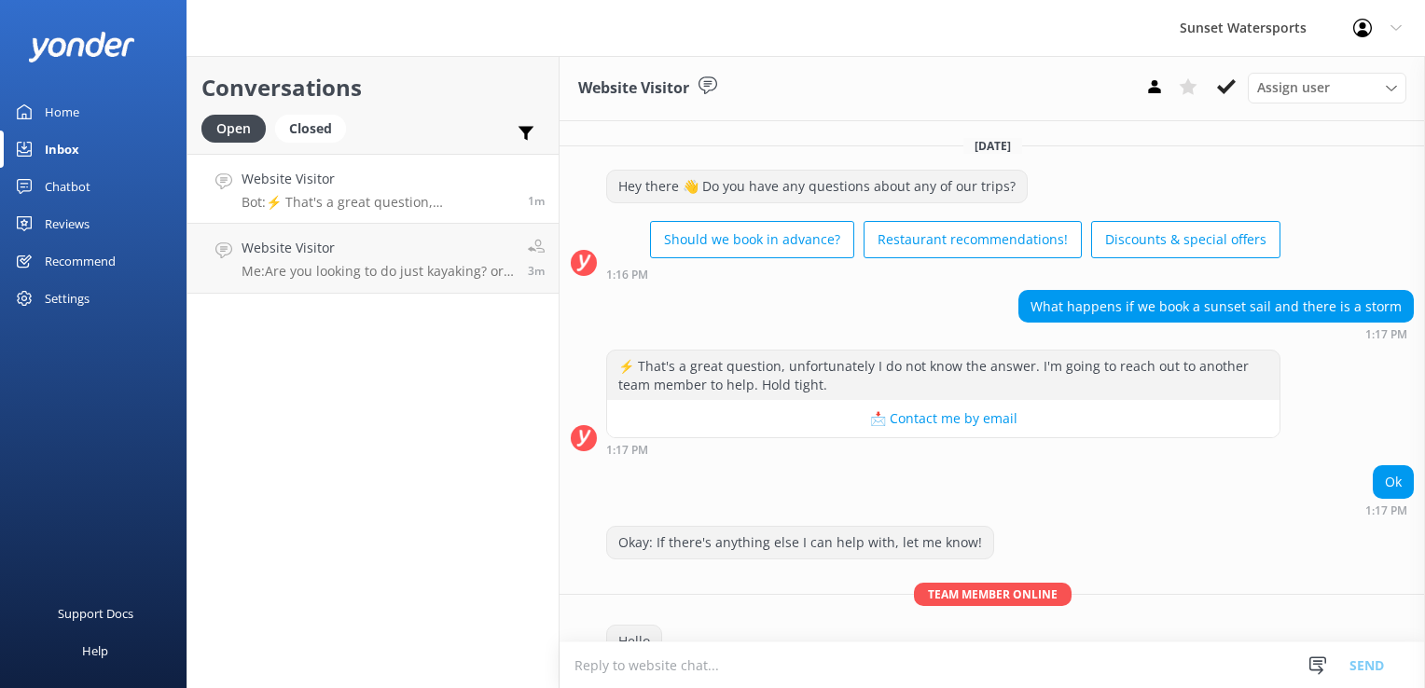
scroll to position [41, 0]
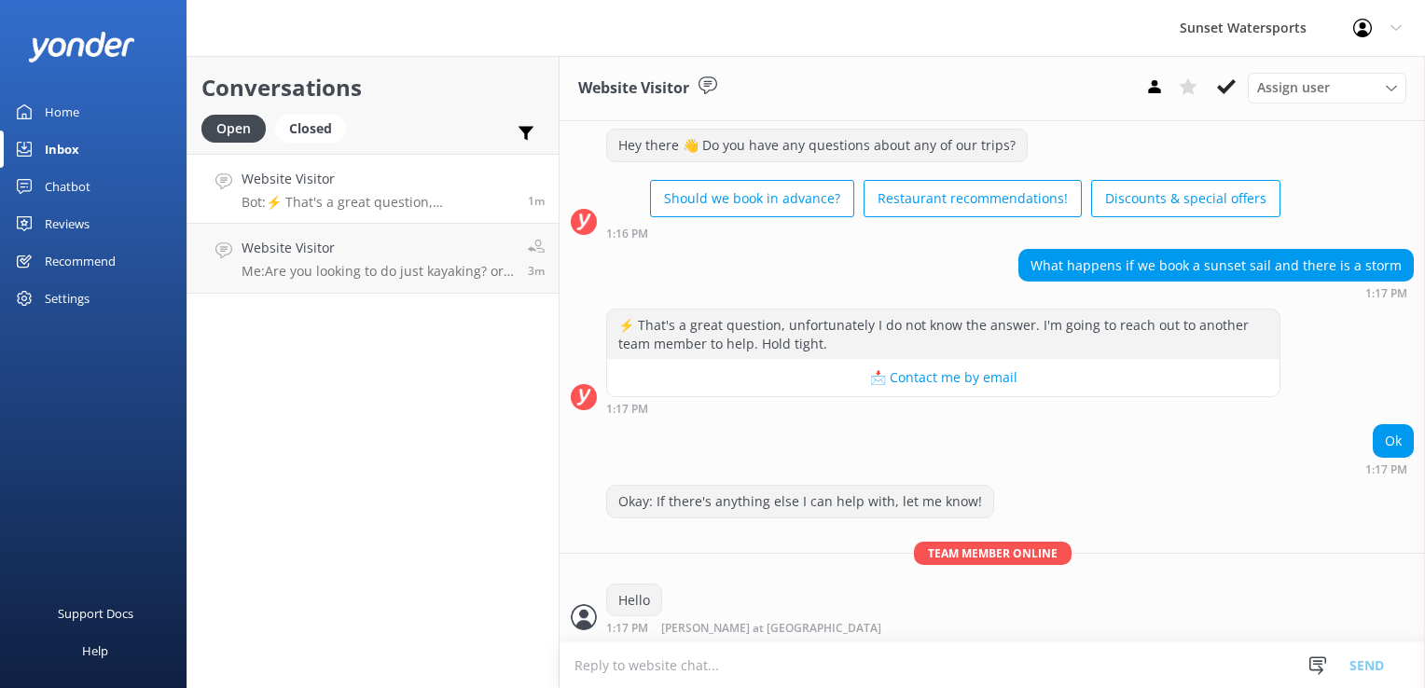
click at [347, 188] on h4 "Website Visitor" at bounding box center [378, 179] width 272 height 21
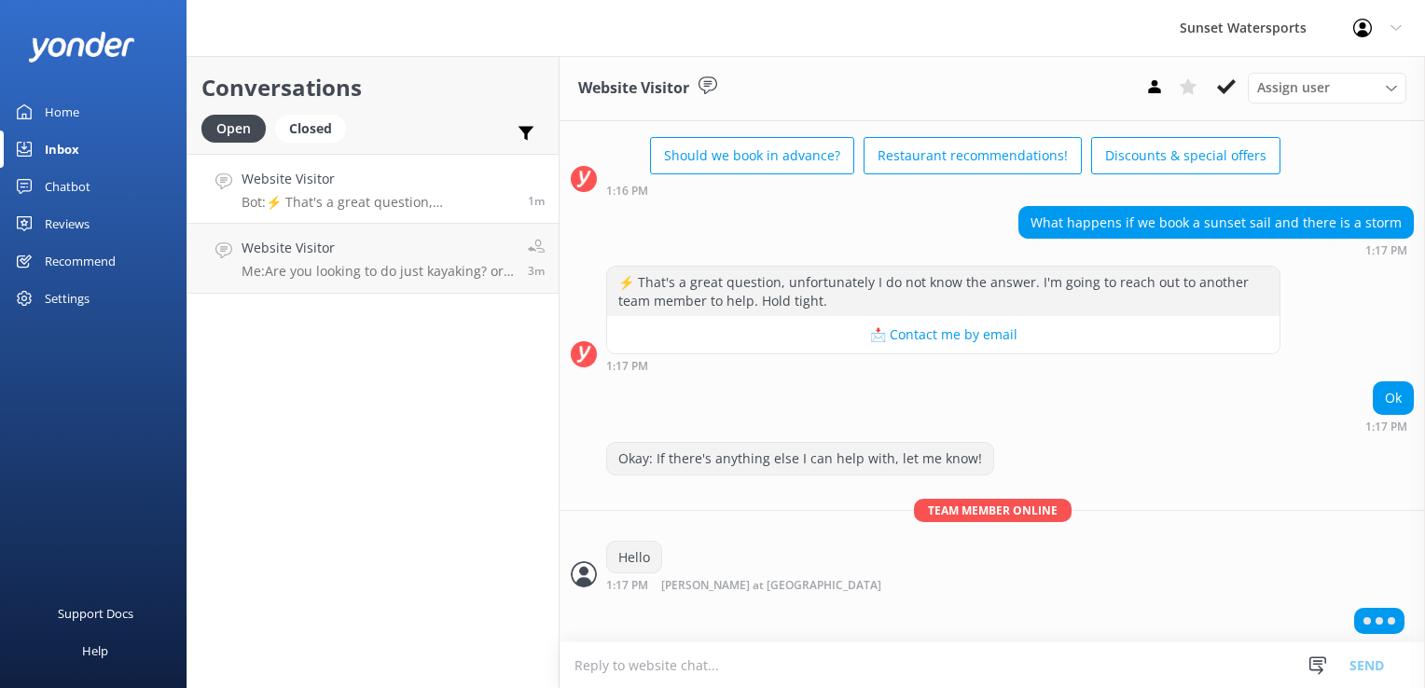
scroll to position [85, 0]
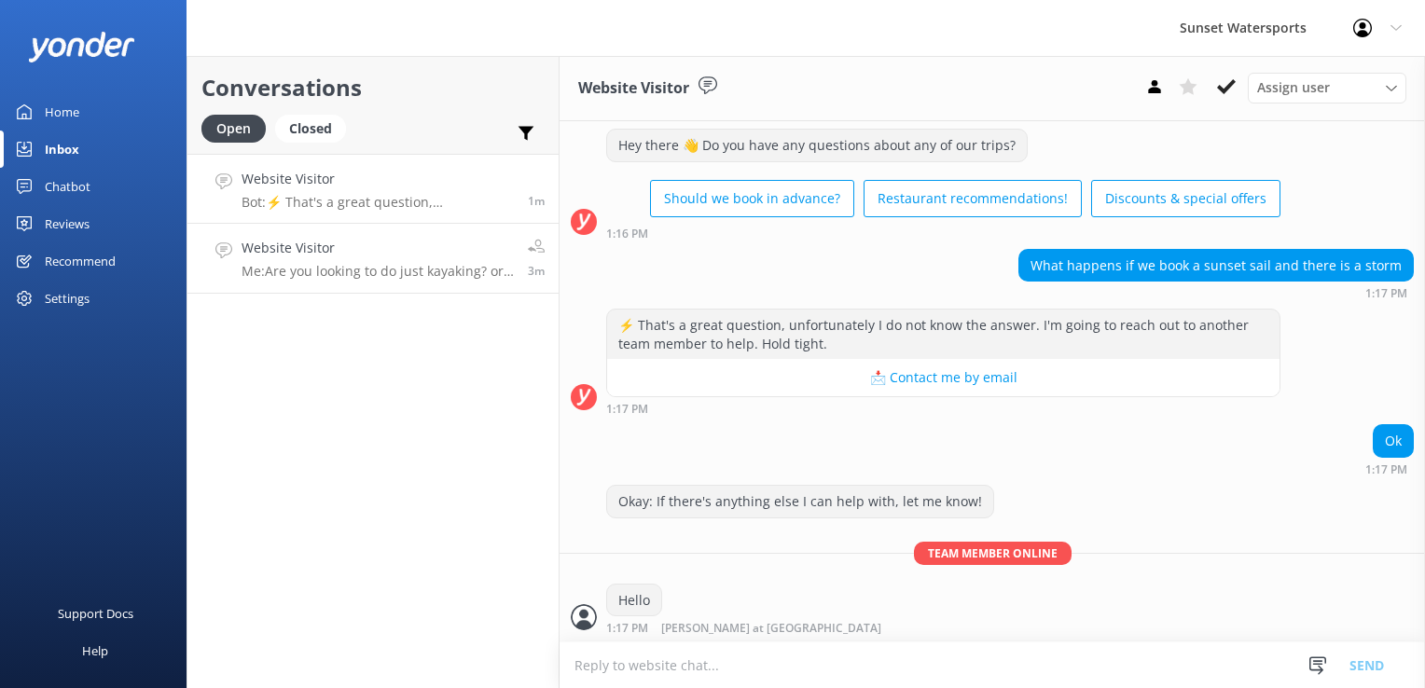
click at [343, 257] on h4 "Website Visitor" at bounding box center [378, 248] width 272 height 21
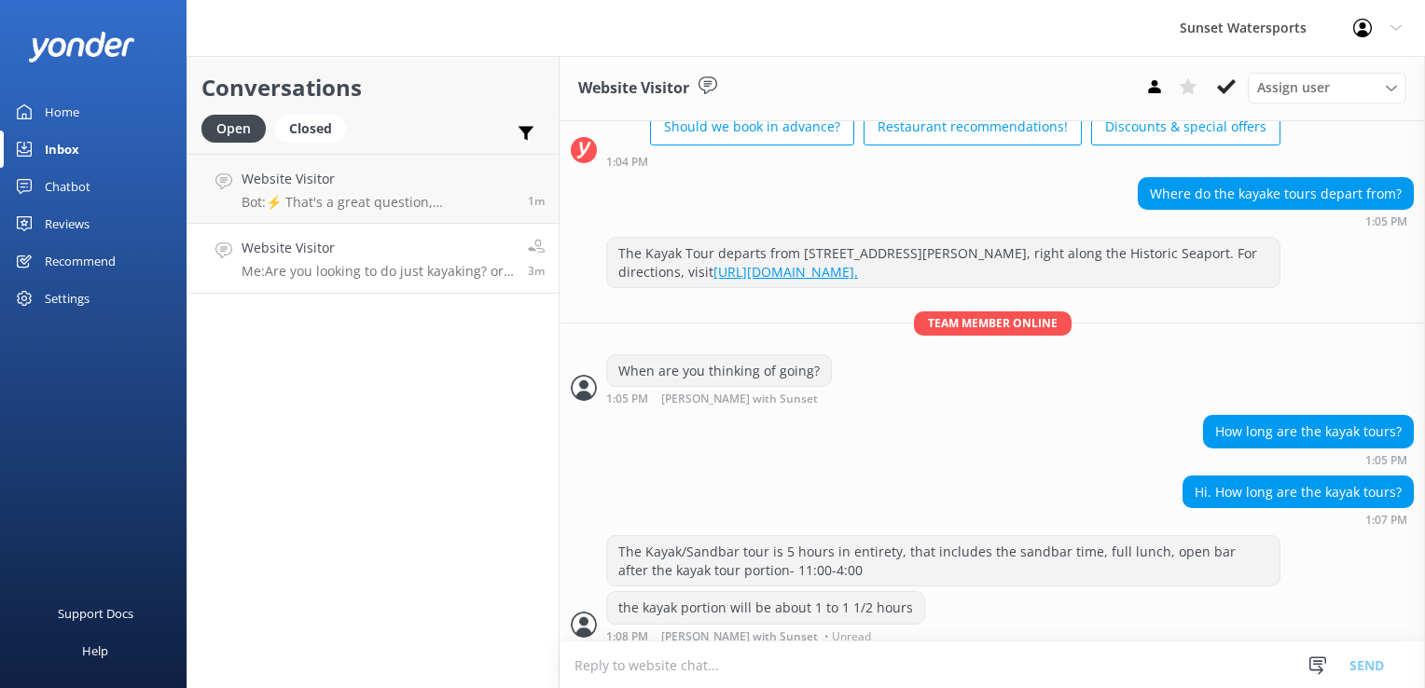
scroll to position [179, 0]
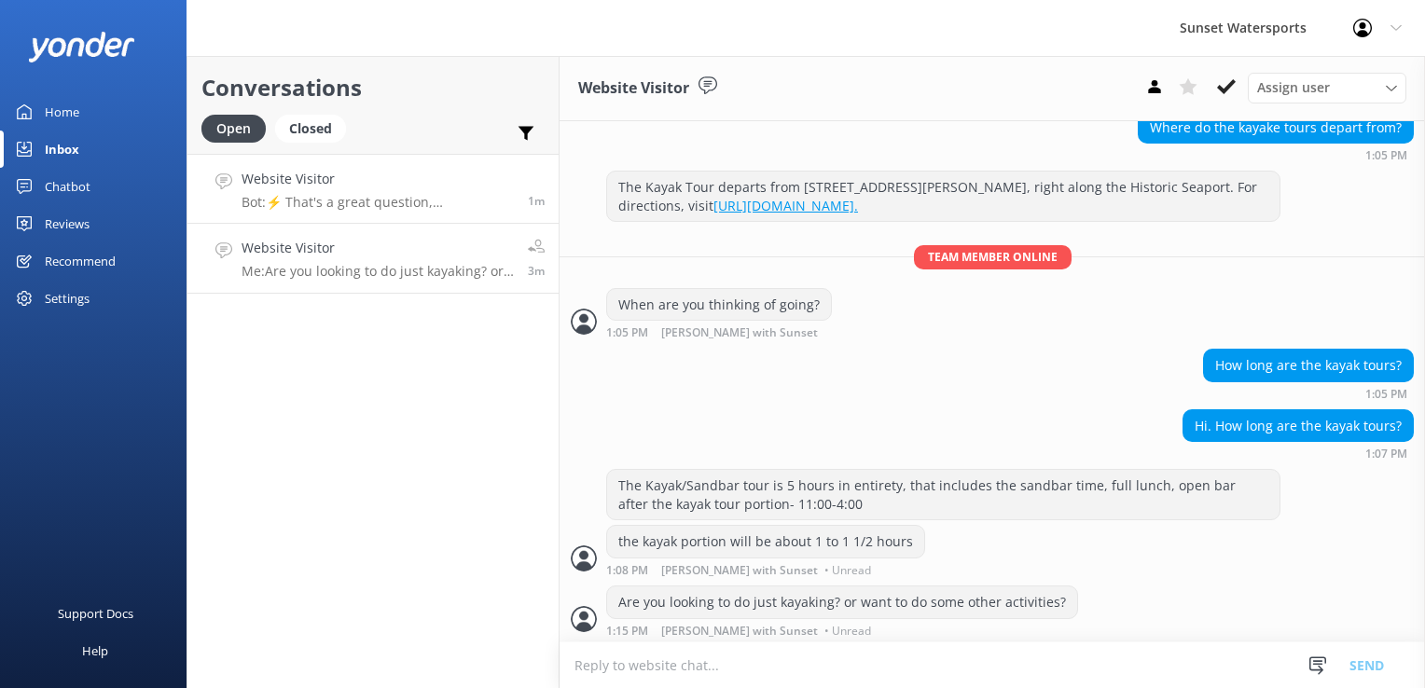
click at [344, 188] on h4 "Website Visitor" at bounding box center [378, 179] width 272 height 21
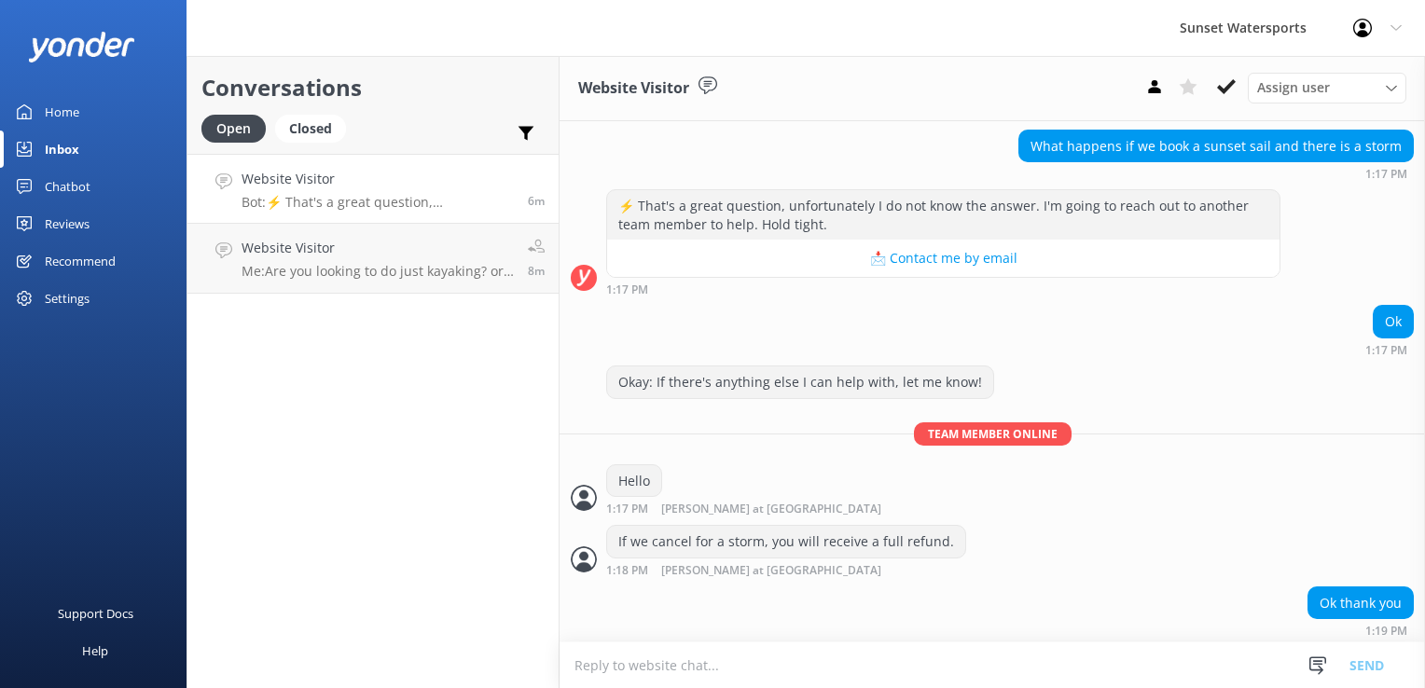
scroll to position [257, 0]
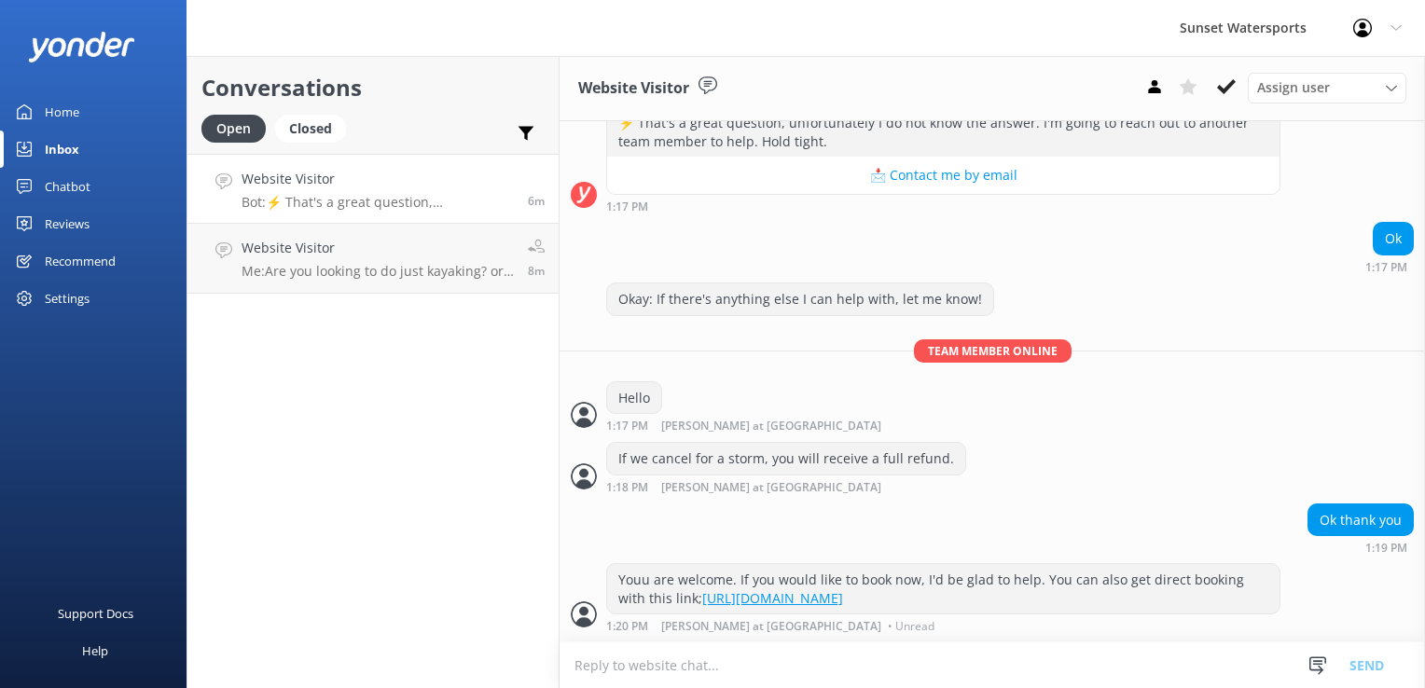
click at [423, 184] on h4 "Website Visitor" at bounding box center [378, 179] width 272 height 21
click at [373, 282] on link "Website Visitor Me: Are you looking to do just kayaking? or want to do some oth…" at bounding box center [373, 259] width 371 height 70
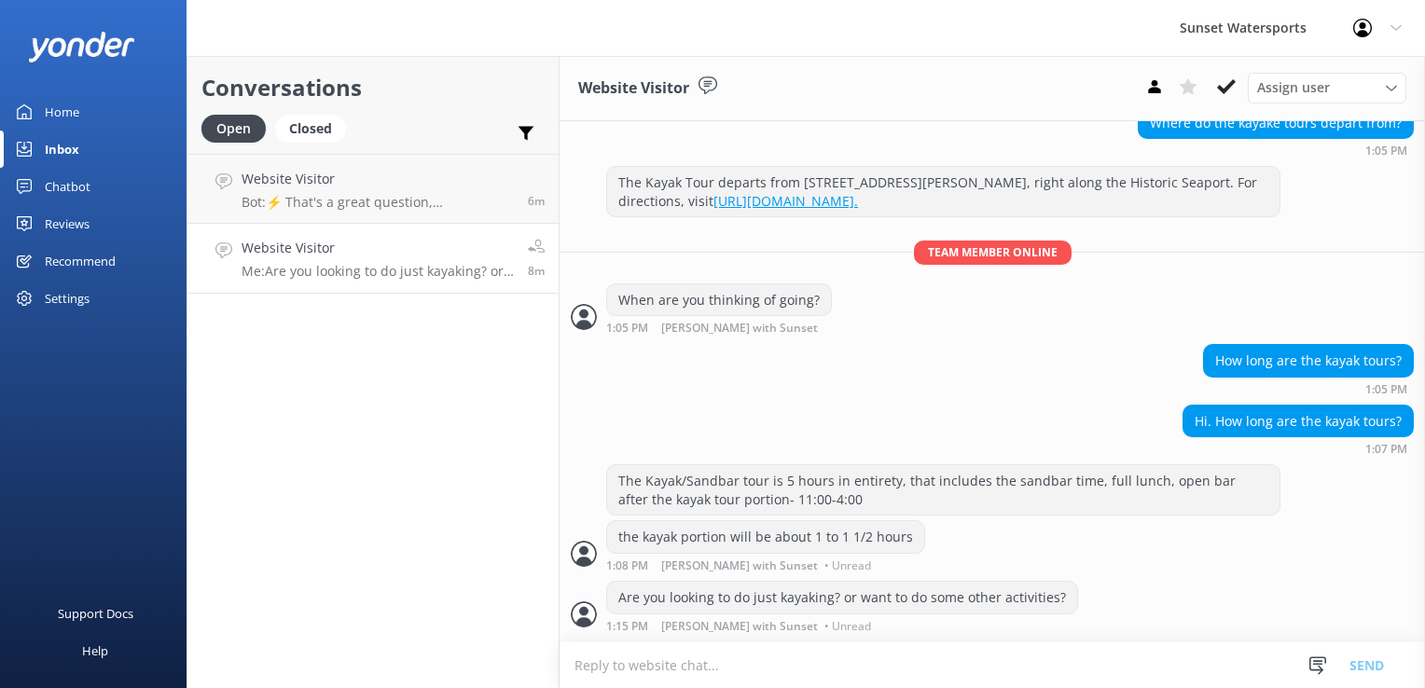
scroll to position [179, 0]
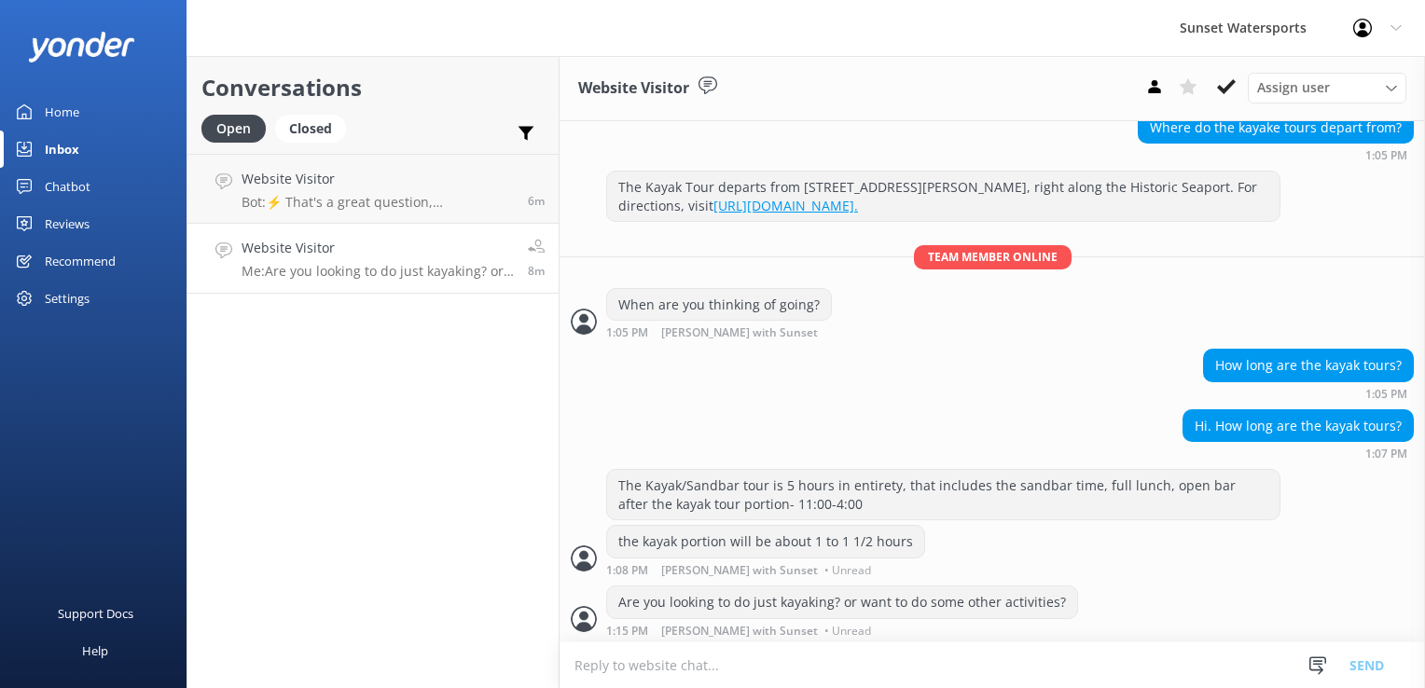
click at [418, 151] on div "Open Closed Important Assigned to me Unassigned" at bounding box center [372, 137] width 343 height 45
click at [405, 192] on div "Website Visitor Bot: ⚡ That's a great question, unfortunately I do not know the…" at bounding box center [378, 189] width 272 height 40
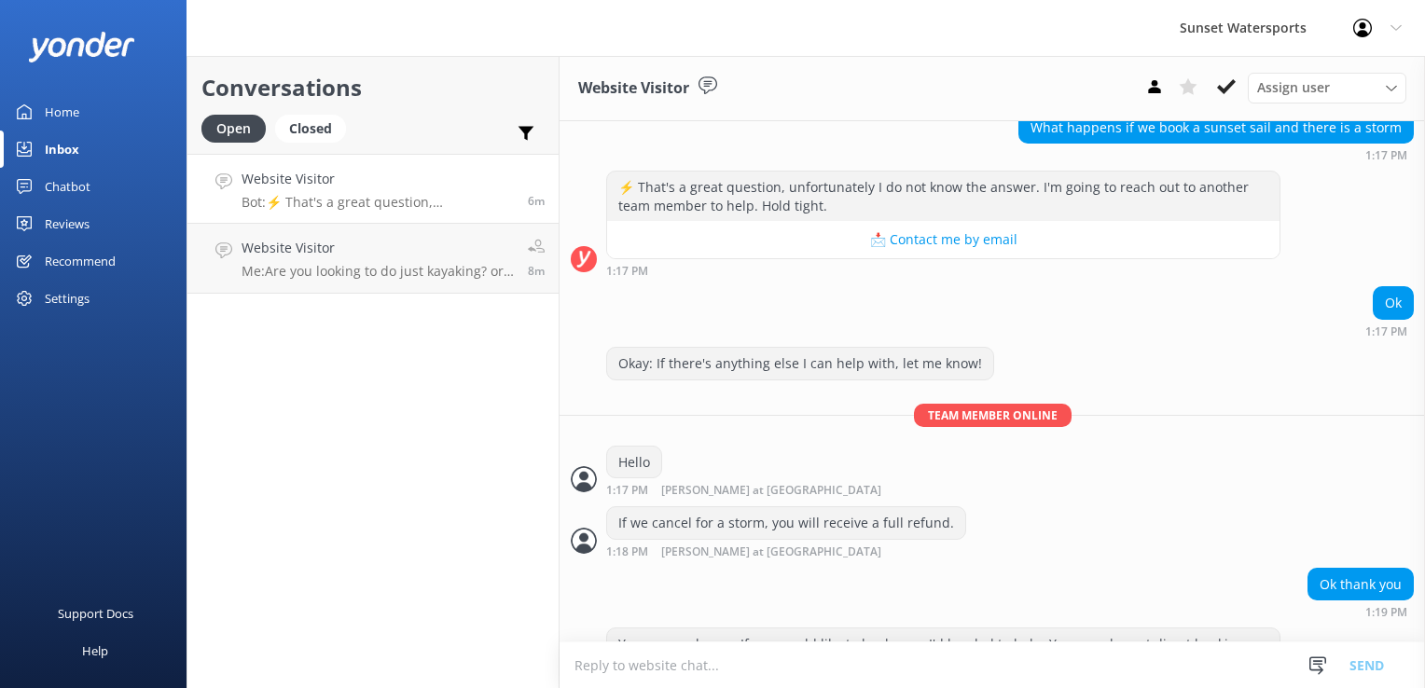
scroll to position [257, 0]
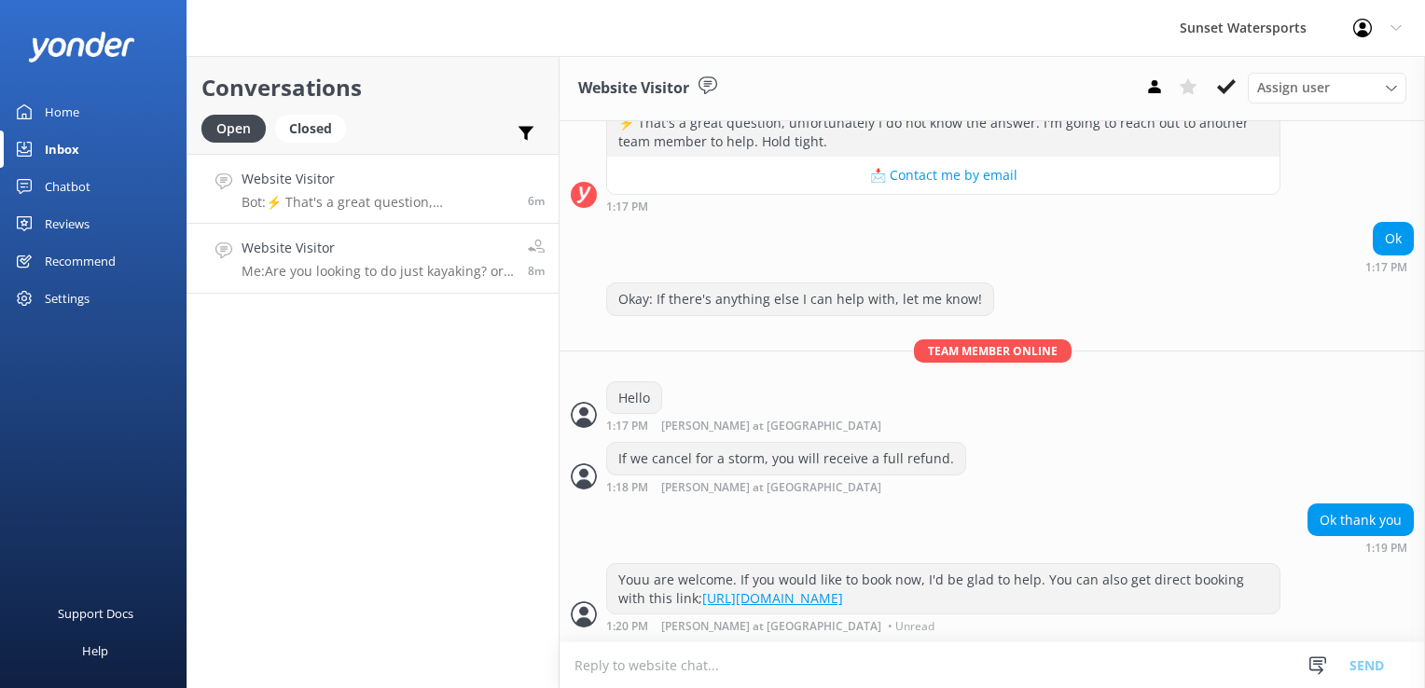
click at [343, 261] on div "Website Visitor Me: Are you looking to do just kayaking? or want to do some oth…" at bounding box center [378, 258] width 272 height 41
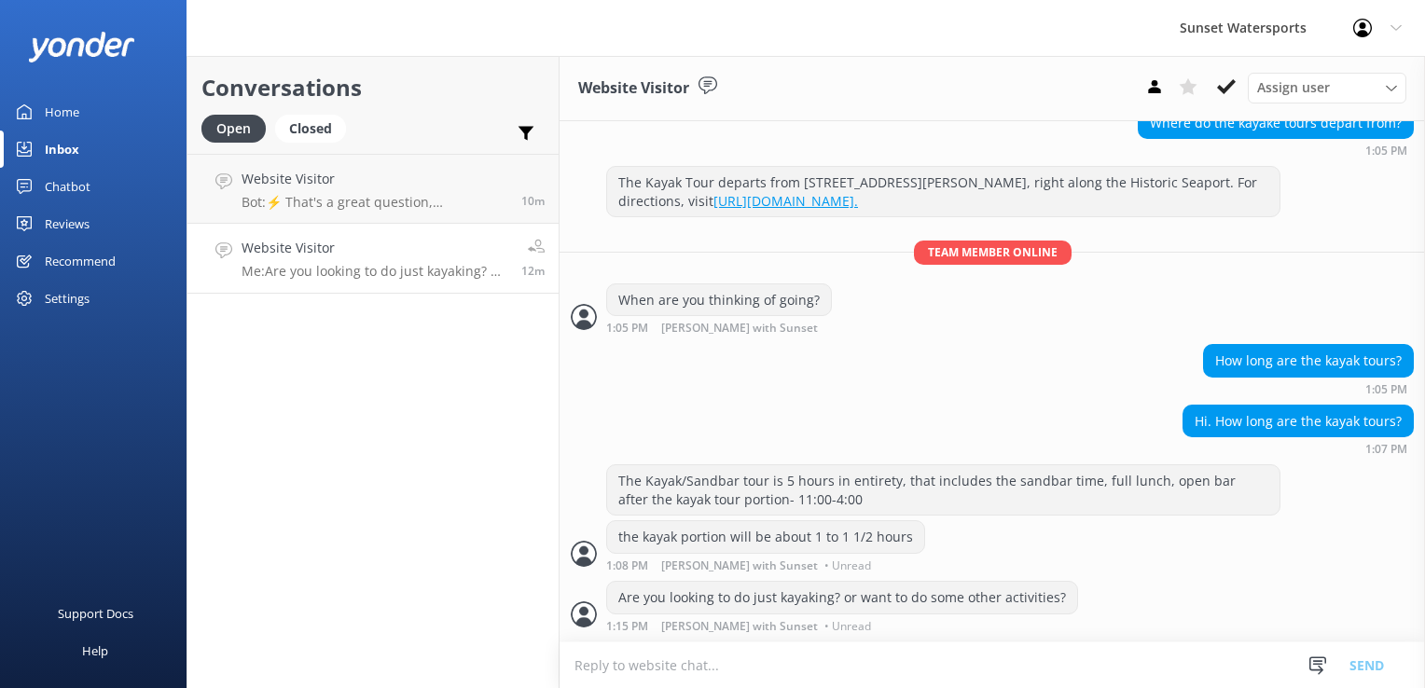
scroll to position [179, 0]
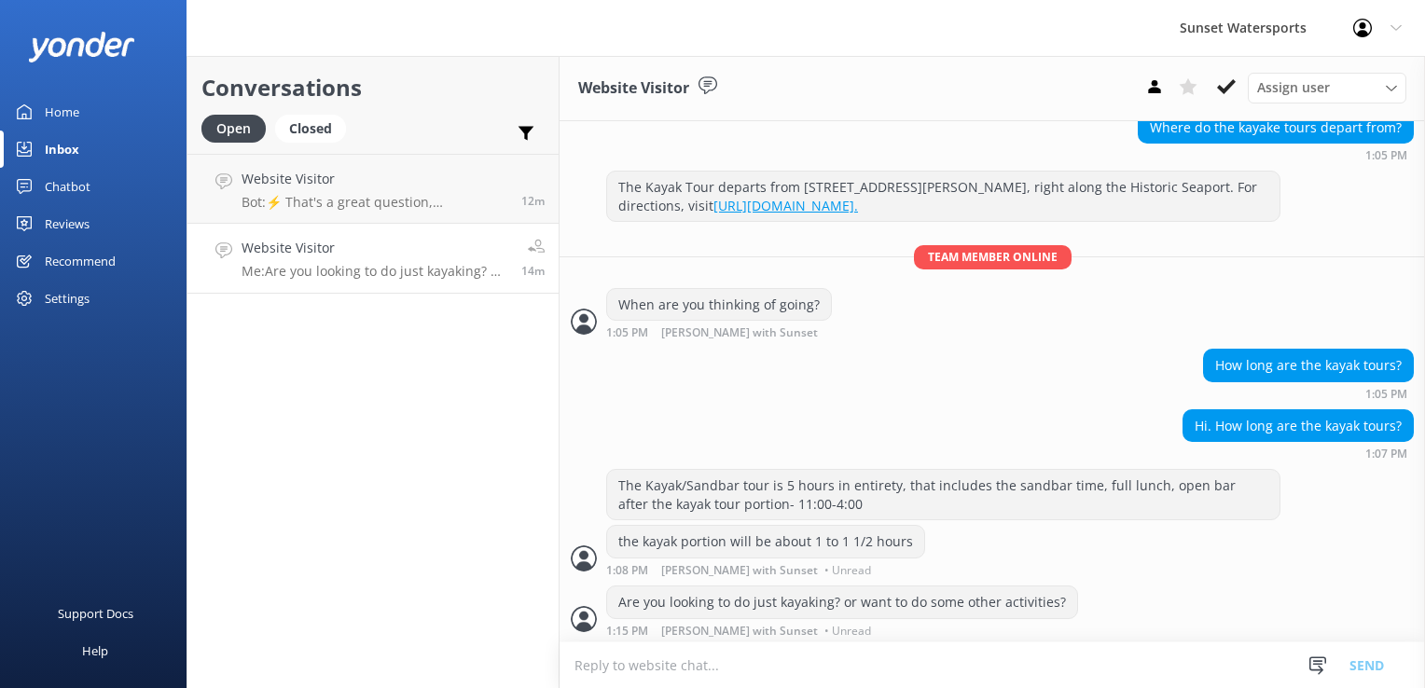
click at [512, 274] on div "14m" at bounding box center [525, 258] width 37 height 41
click at [482, 191] on div "Website Visitor Bot: ⚡ That's a great question, unfortunately I do not know the…" at bounding box center [375, 189] width 266 height 40
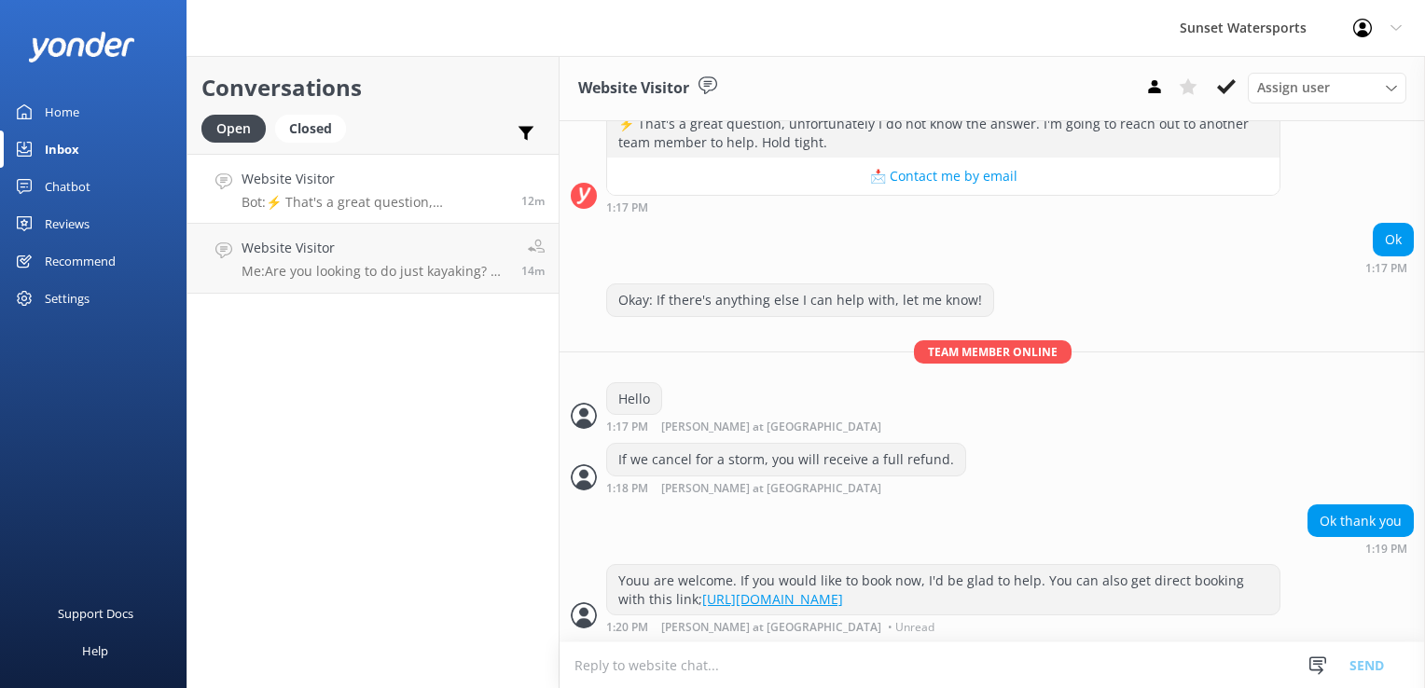
scroll to position [299, 0]
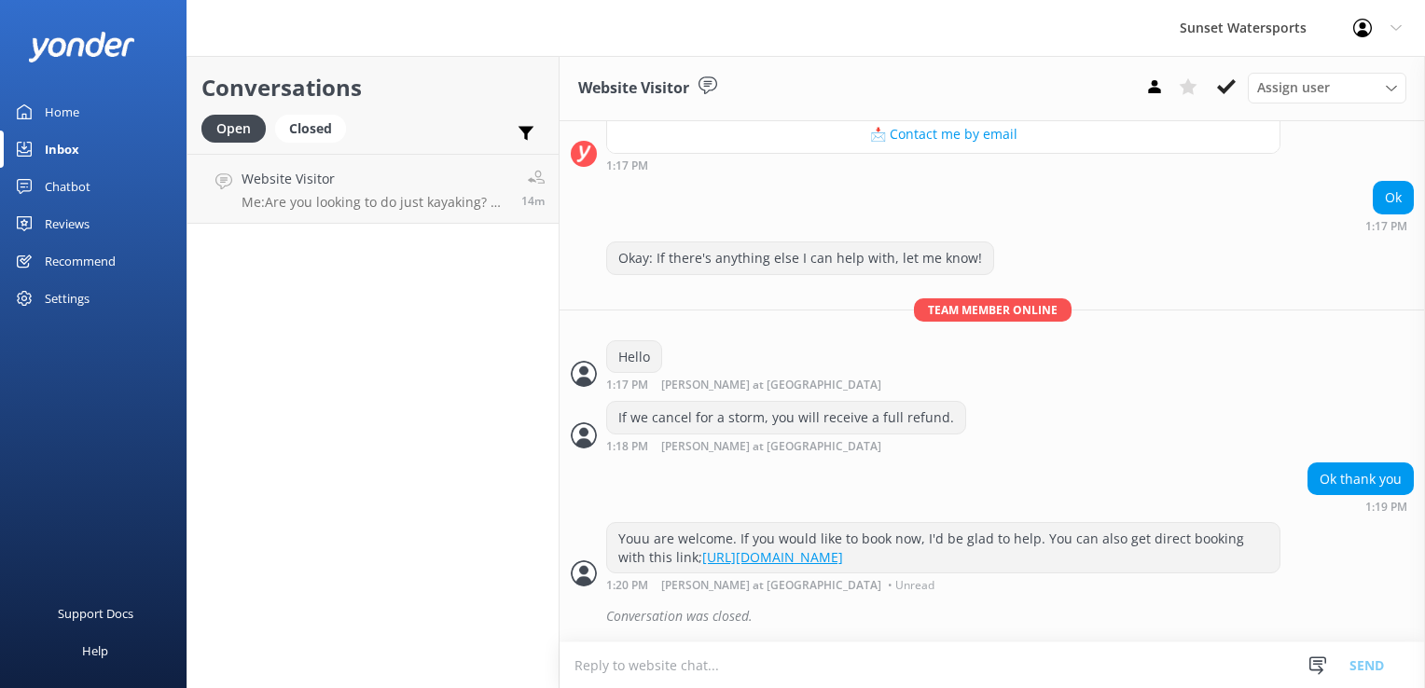
click at [434, 411] on div "Conversations Open Closed Important Assigned to me Unassigned Website Visitor M…" at bounding box center [373, 372] width 373 height 632
click at [422, 179] on h4 "Website Visitor" at bounding box center [375, 179] width 266 height 21
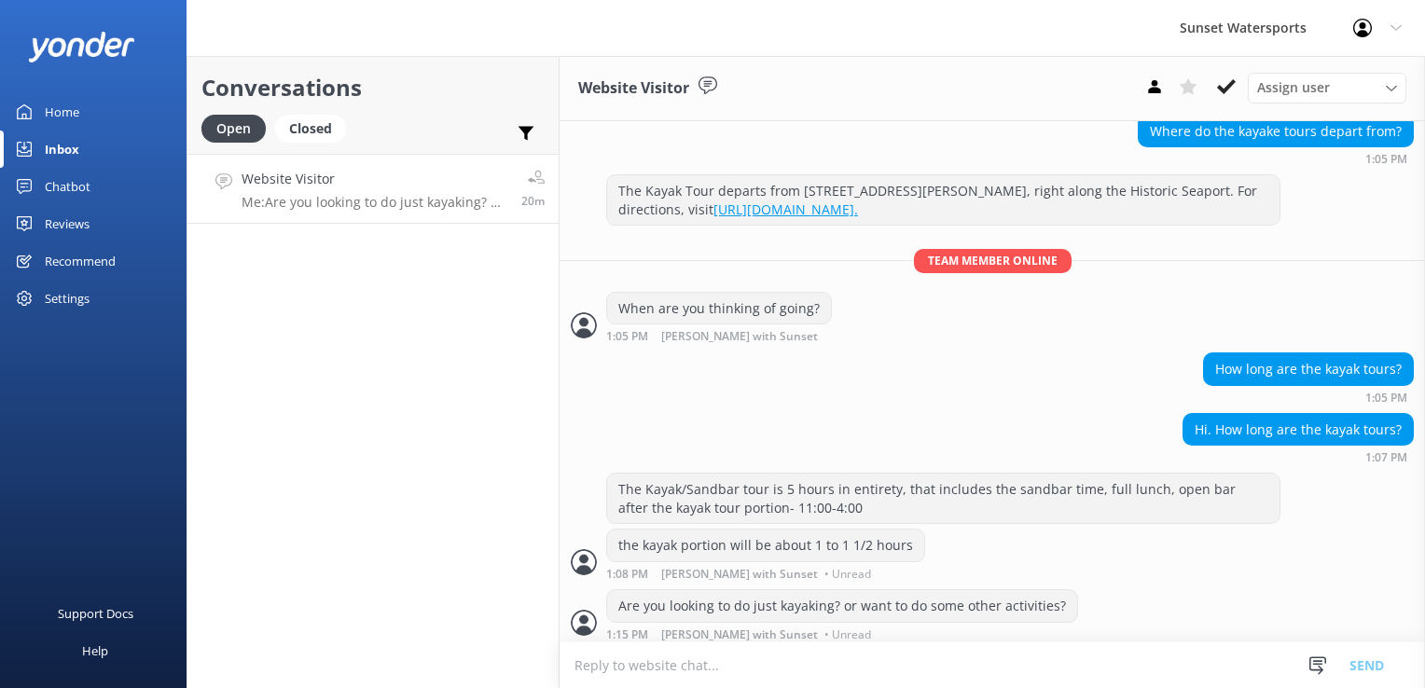
scroll to position [179, 0]
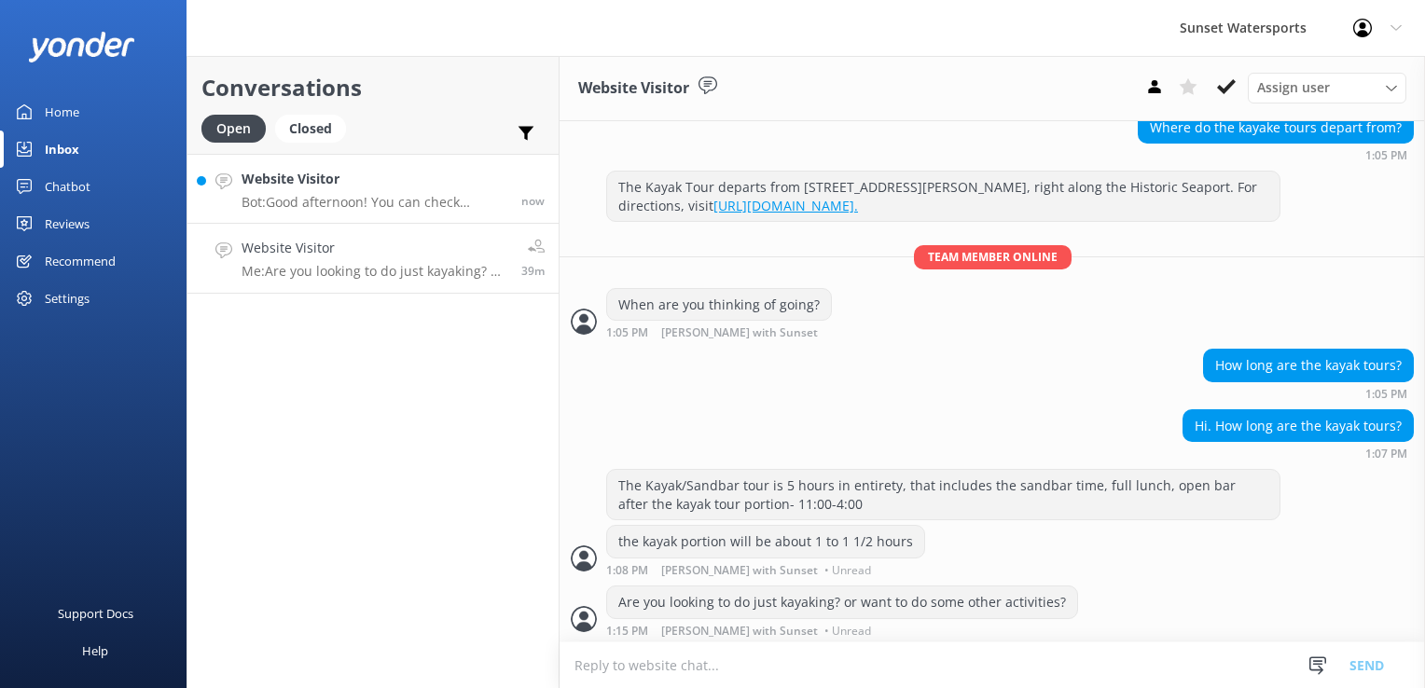
click at [352, 185] on h4 "Website Visitor" at bounding box center [375, 179] width 266 height 21
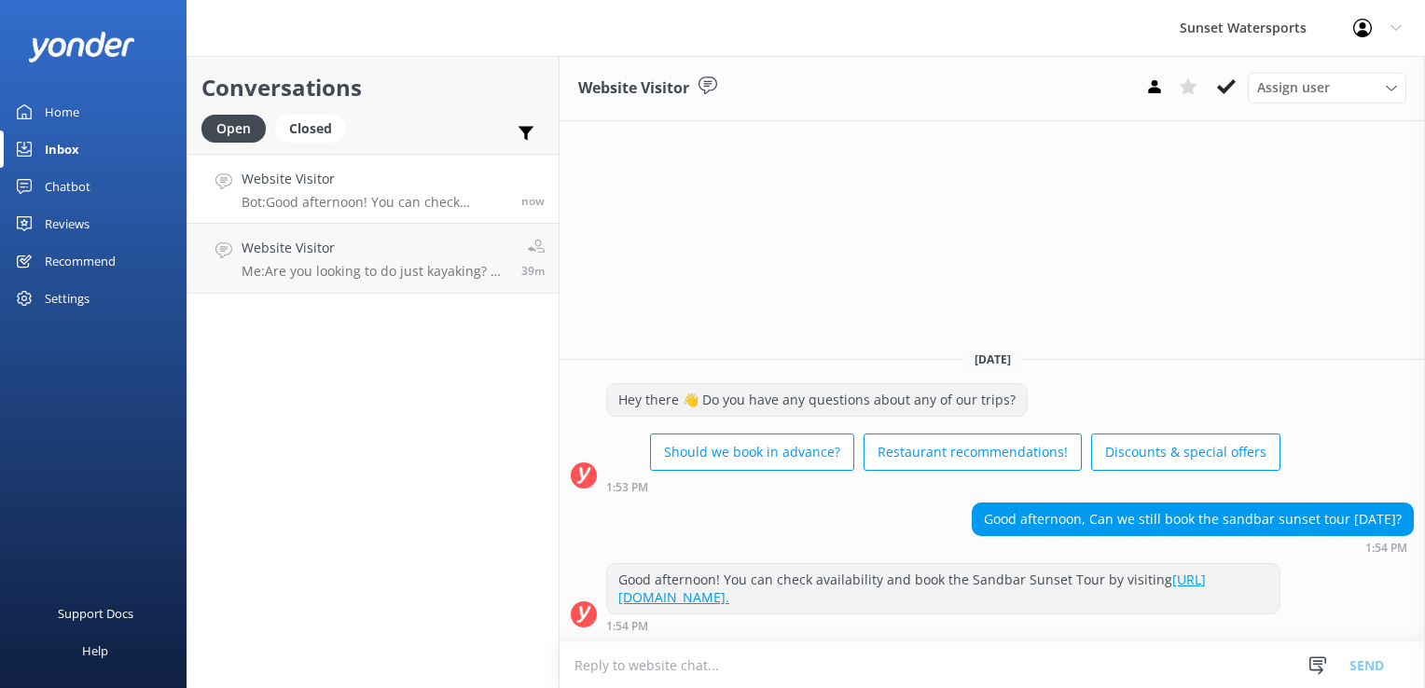
click at [751, 660] on textarea at bounding box center [993, 666] width 866 height 46
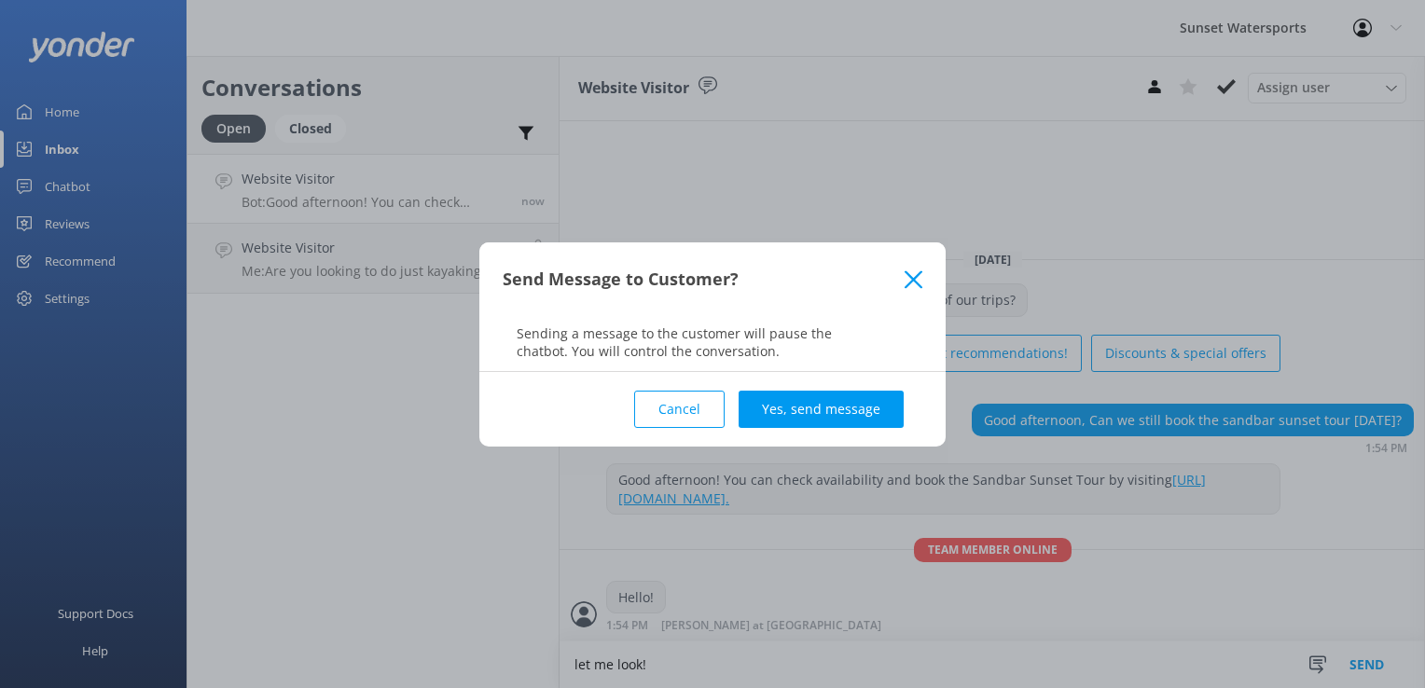
type textarea "let me look!"
click at [669, 410] on button "Cancel" at bounding box center [679, 409] width 90 height 37
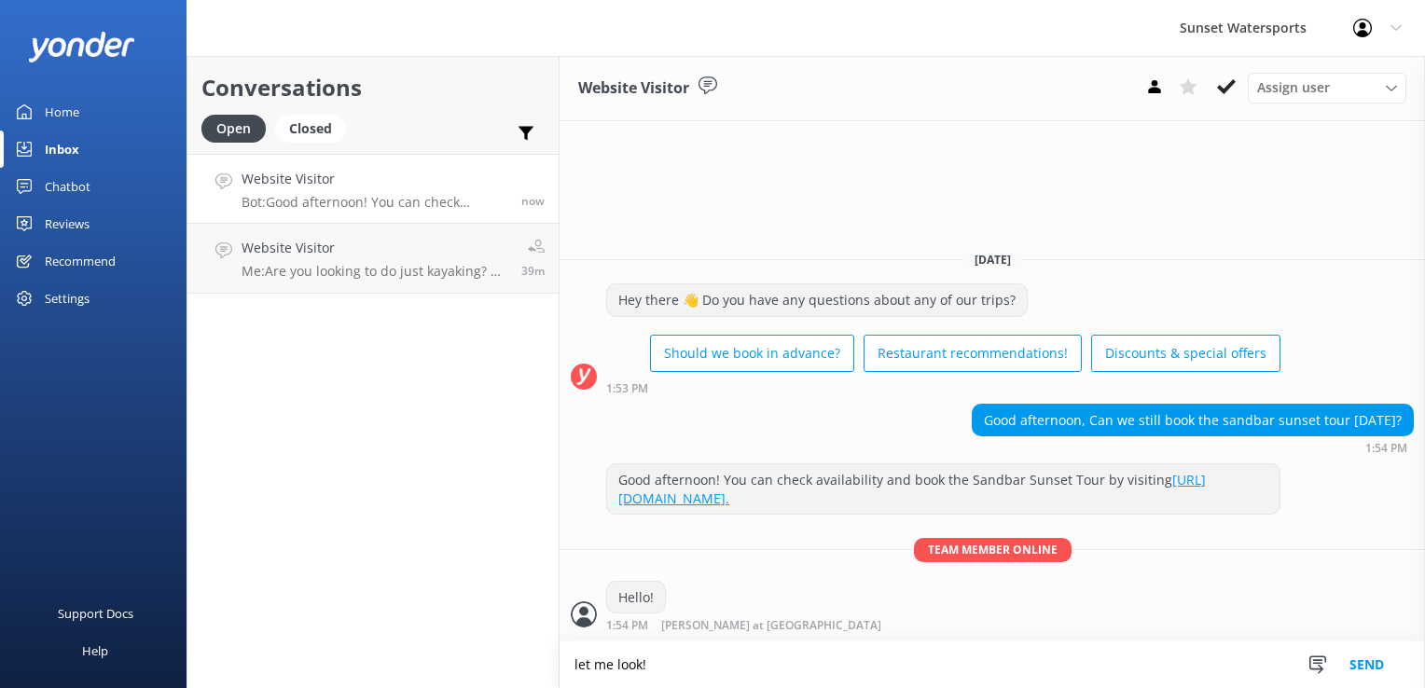
click at [688, 659] on textarea "let me look!" at bounding box center [993, 665] width 866 height 47
click at [687, 659] on textarea "let me look!" at bounding box center [993, 665] width 866 height 47
click at [410, 424] on div "Conversations Open Closed Important Assigned to me Unassigned Website Visitor B…" at bounding box center [373, 372] width 373 height 632
click at [418, 194] on p "Bot: Good afternoon! You can check availability and book the Sandbar Sunset Tou…" at bounding box center [378, 202] width 272 height 17
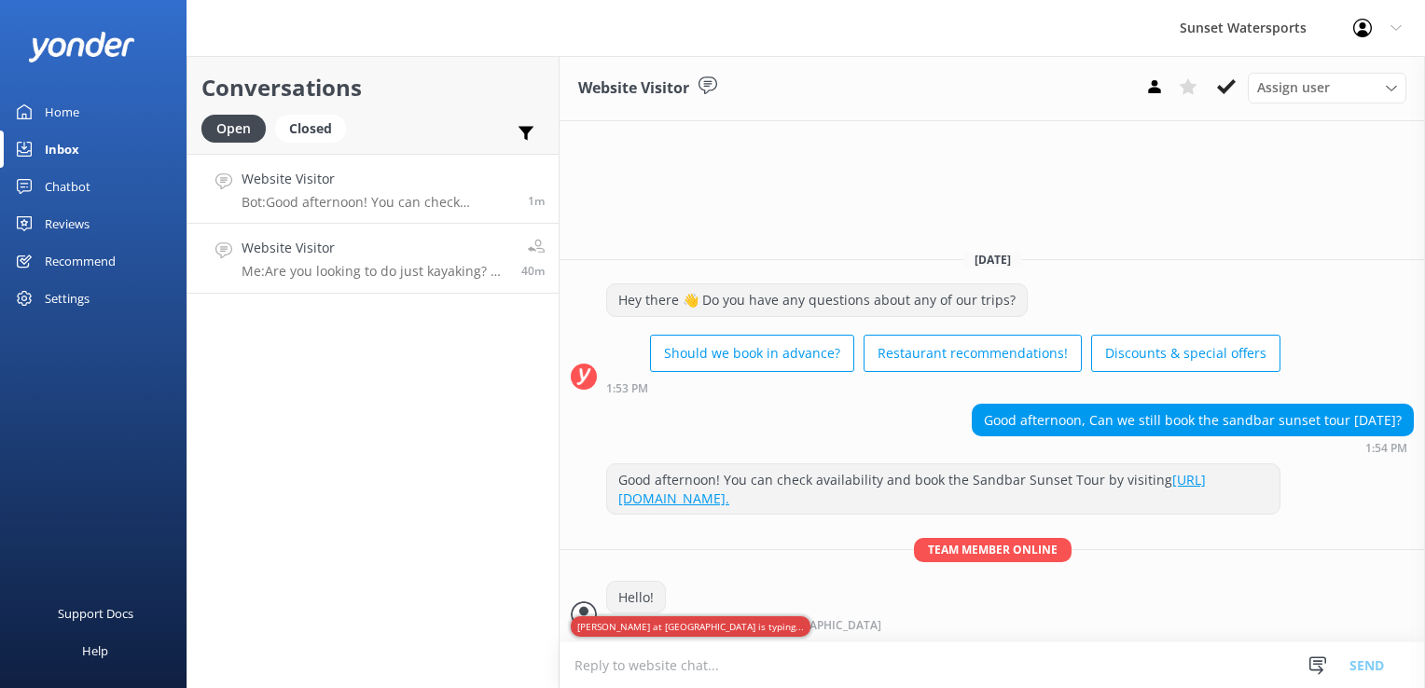
click at [417, 255] on h4 "Website Visitor" at bounding box center [375, 248] width 266 height 21
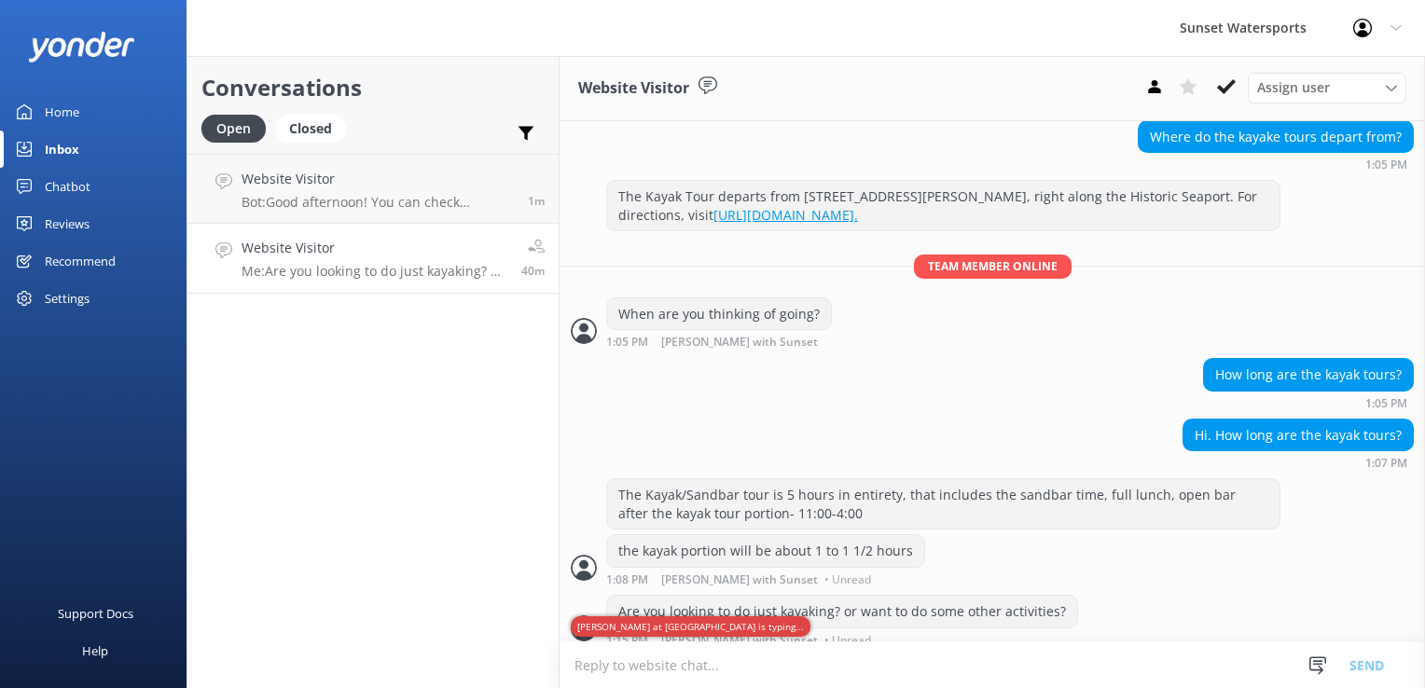
scroll to position [179, 0]
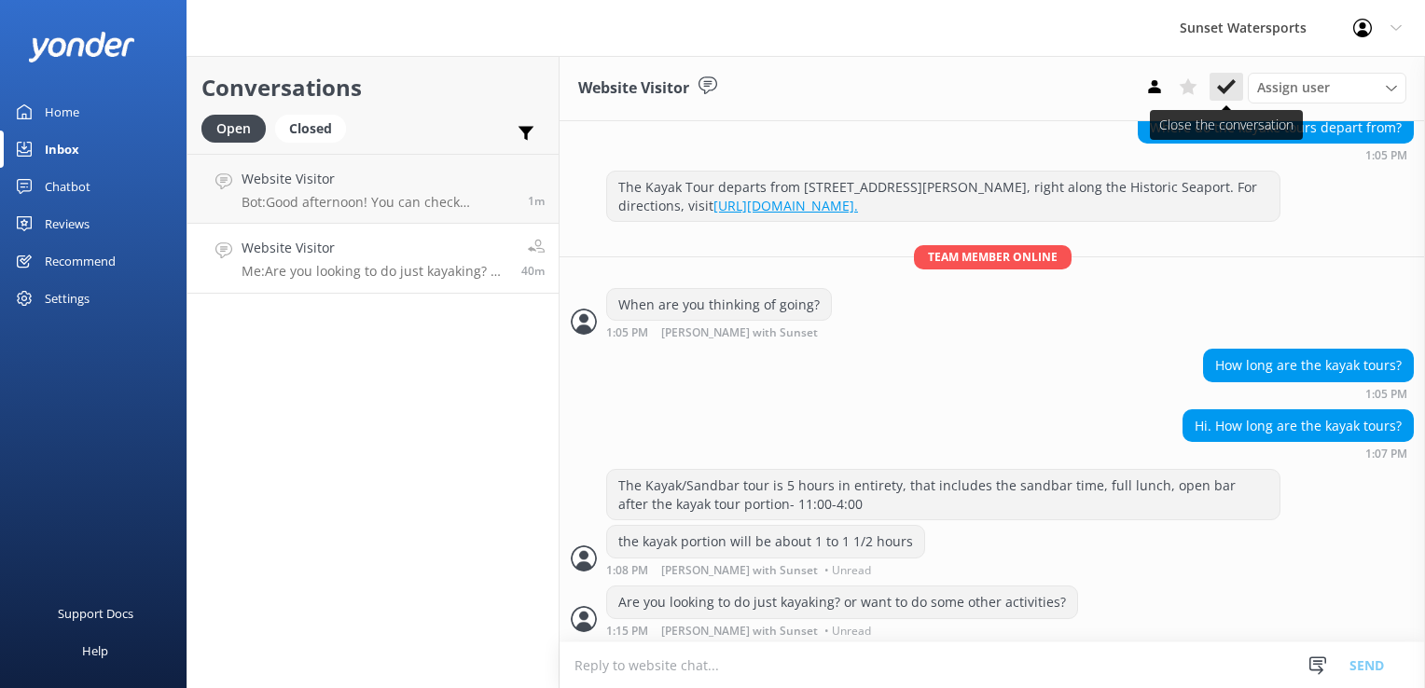
click at [1243, 94] on button at bounding box center [1227, 87] width 34 height 28
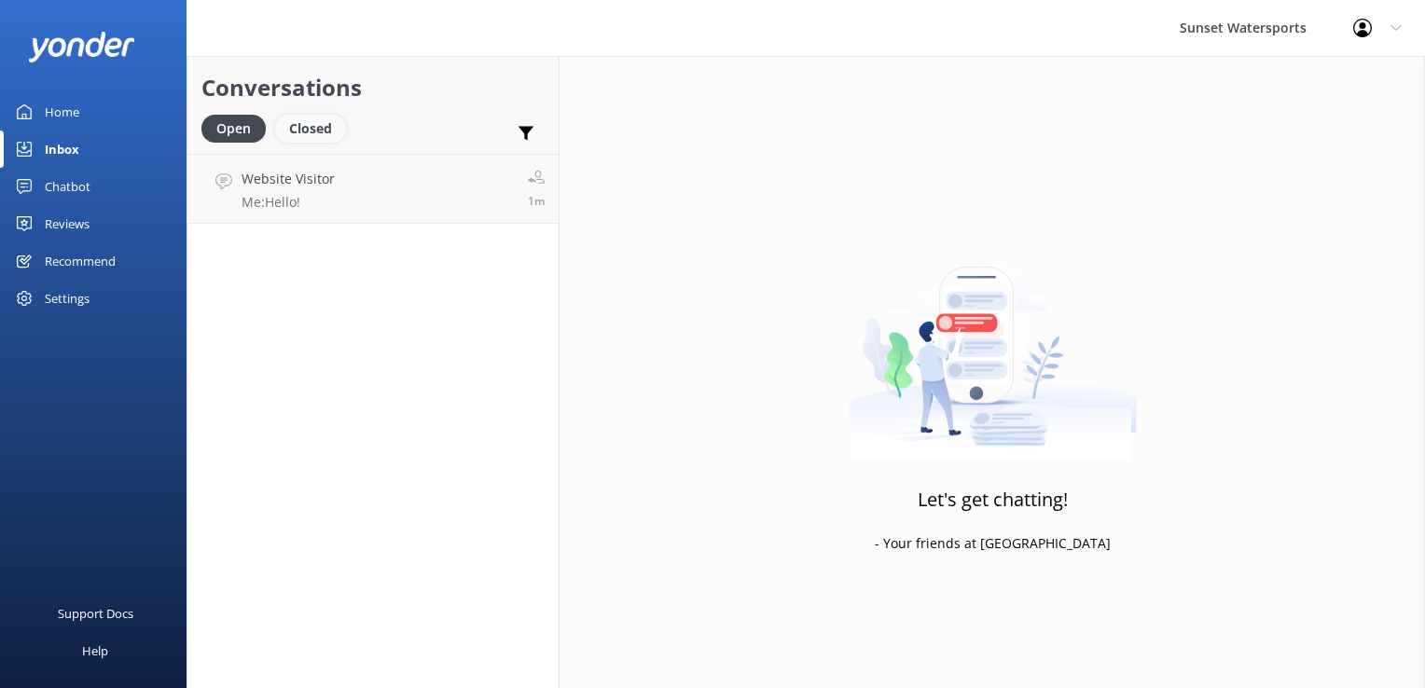
click at [310, 129] on div "Closed" at bounding box center [310, 129] width 71 height 28
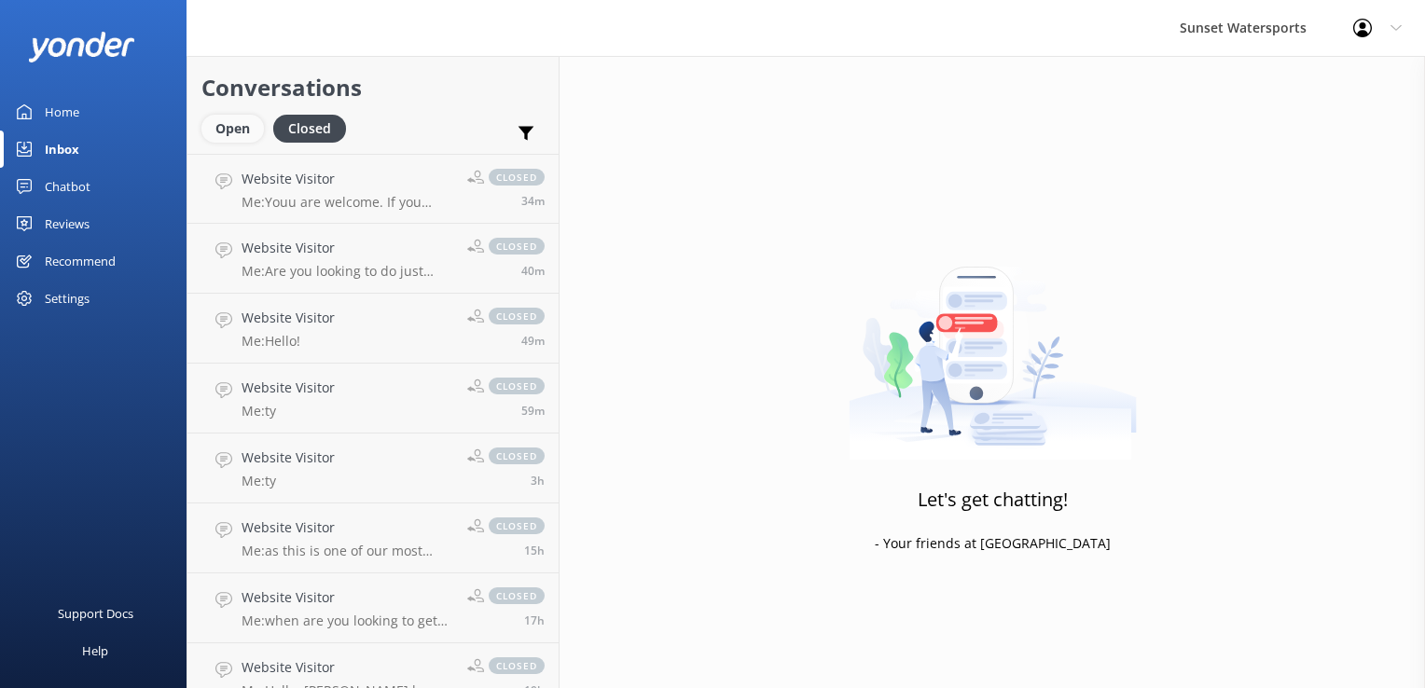
click at [247, 139] on div "Open" at bounding box center [232, 129] width 63 height 28
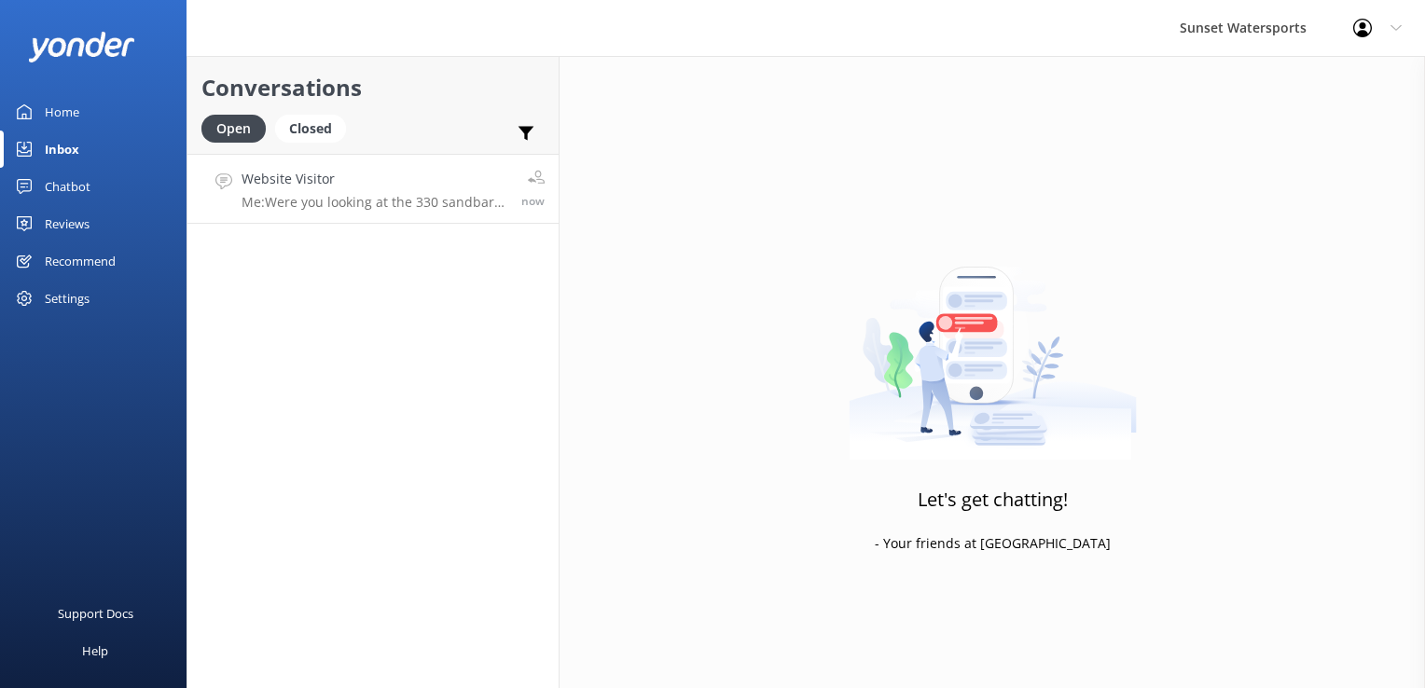
click at [315, 211] on link "Website Visitor Me: Were you looking at the 330 sandbar excursion? now" at bounding box center [373, 189] width 371 height 70
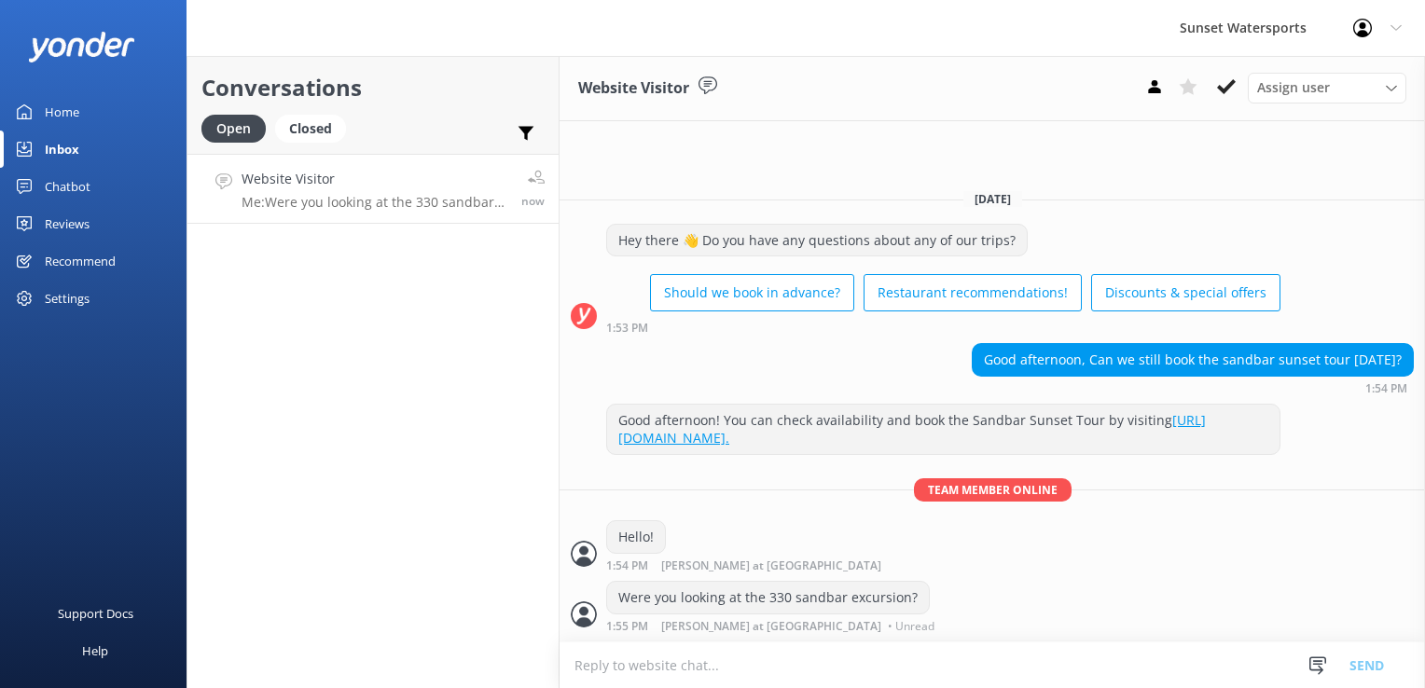
click at [455, 562] on div "Conversations Open Closed Important Assigned to me Unassigned Website Visitor M…" at bounding box center [373, 372] width 373 height 632
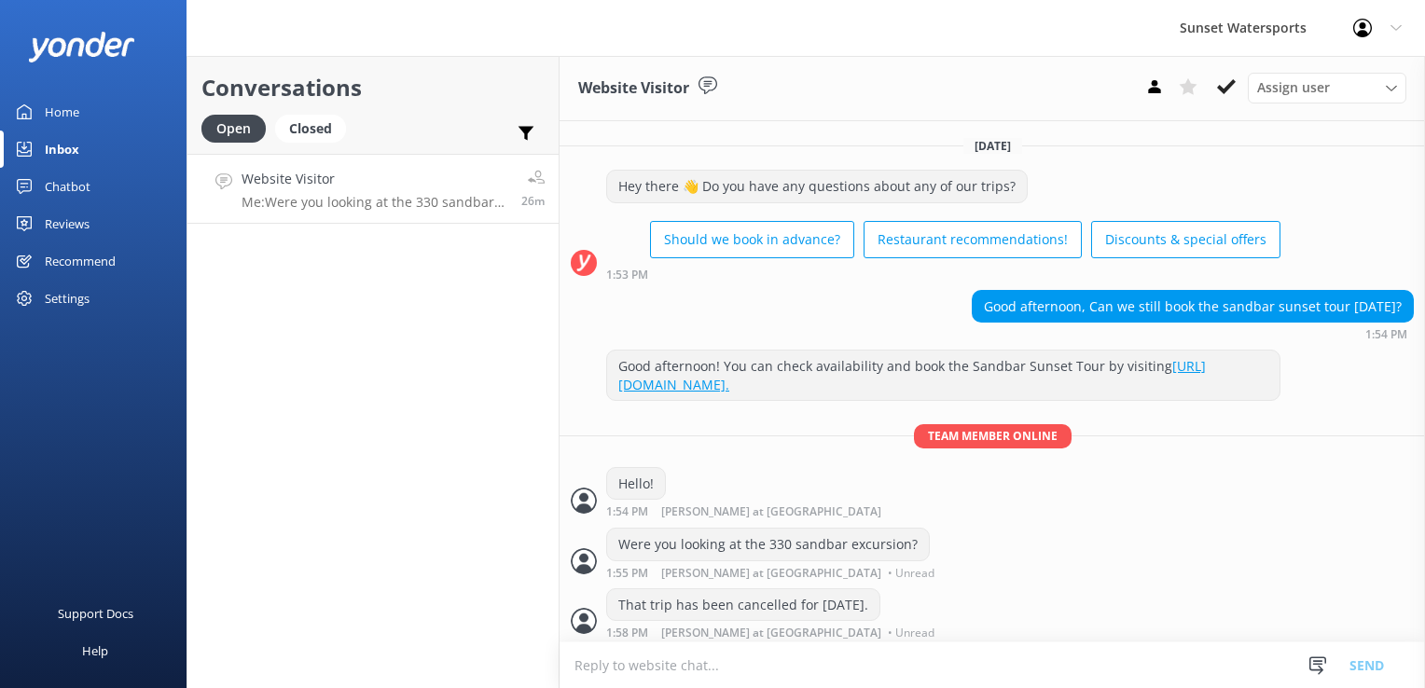
scroll to position [21, 0]
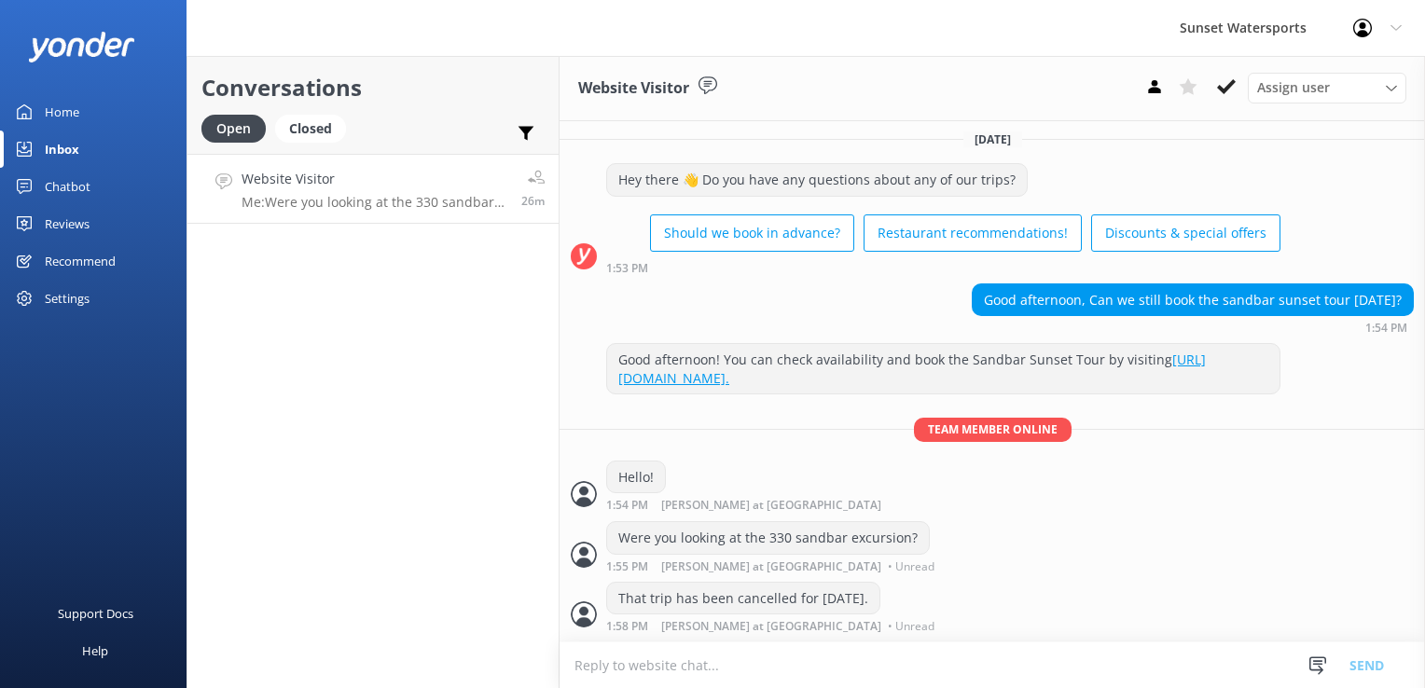
click at [370, 412] on div "Conversations Open Closed Important Assigned to me Unassigned Website Visitor M…" at bounding box center [373, 372] width 373 height 632
click at [291, 123] on div "Closed" at bounding box center [310, 129] width 71 height 28
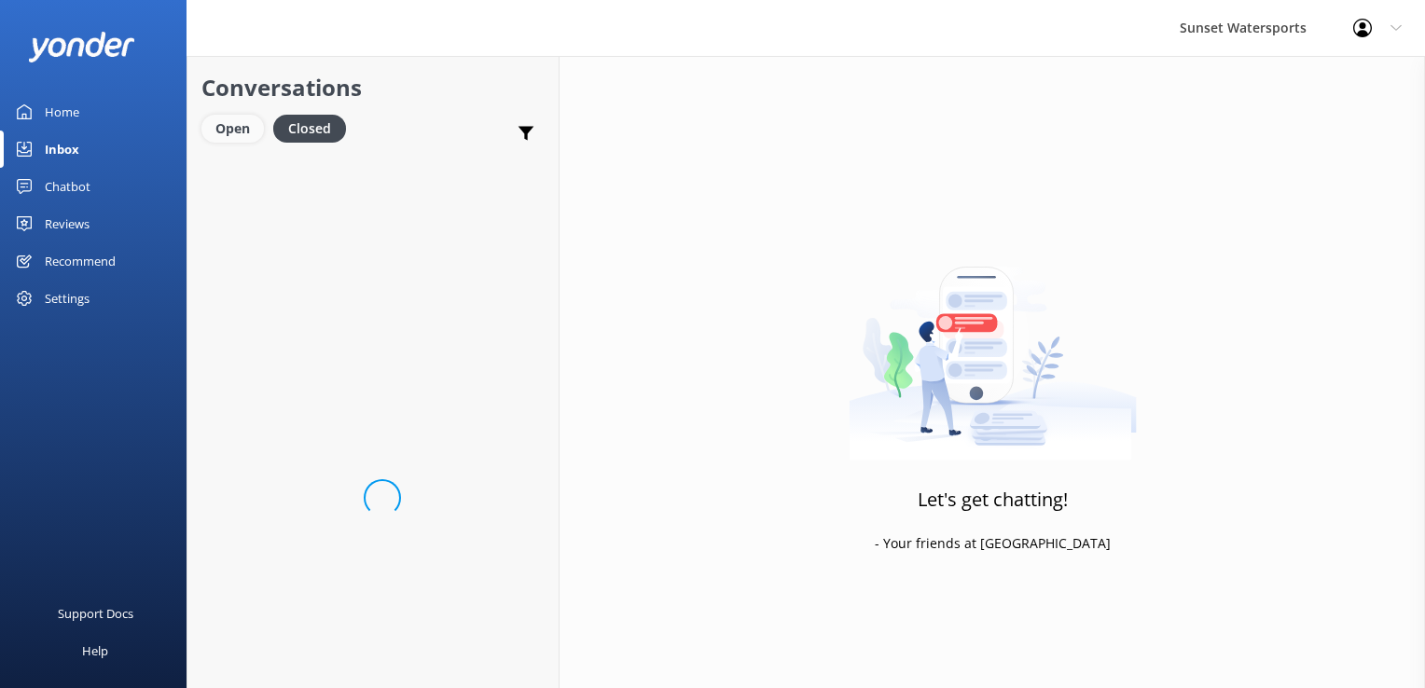
click at [235, 125] on div "Open" at bounding box center [232, 129] width 63 height 28
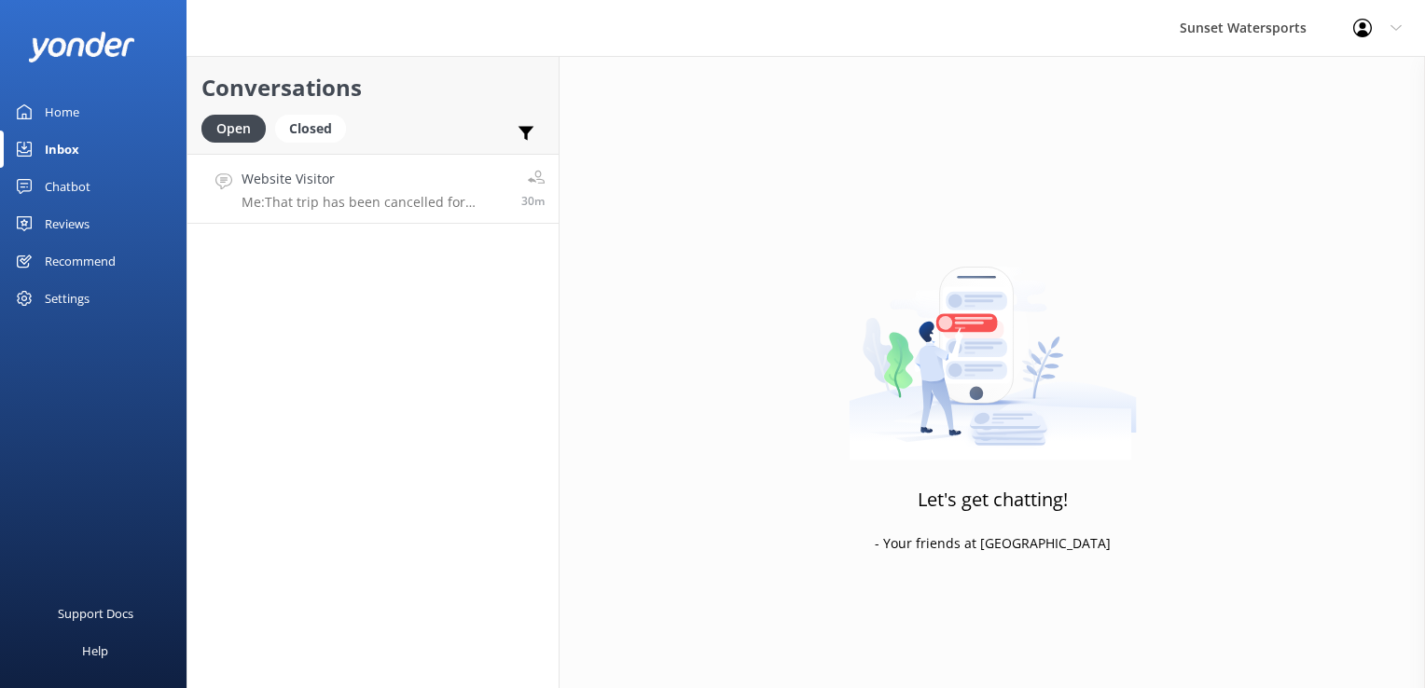
click at [321, 174] on h4 "Website Visitor" at bounding box center [375, 179] width 266 height 21
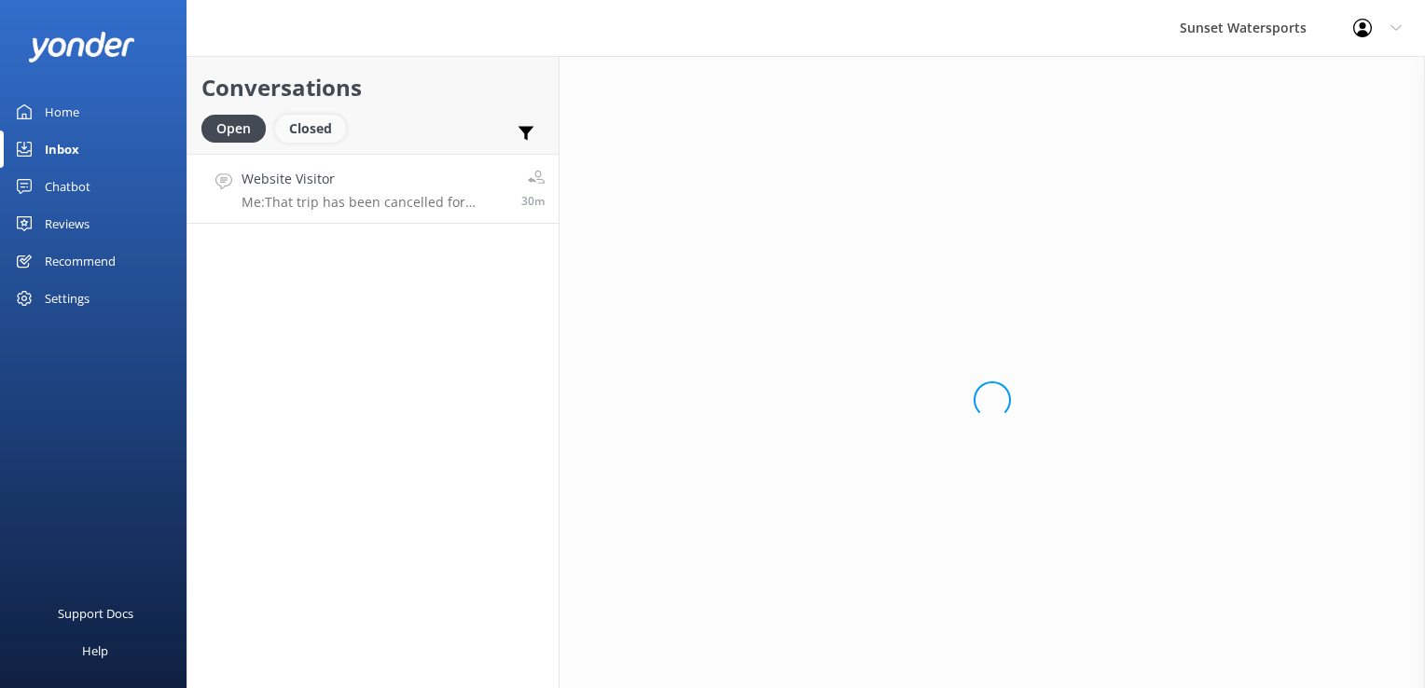
click at [313, 121] on div "Closed" at bounding box center [310, 129] width 71 height 28
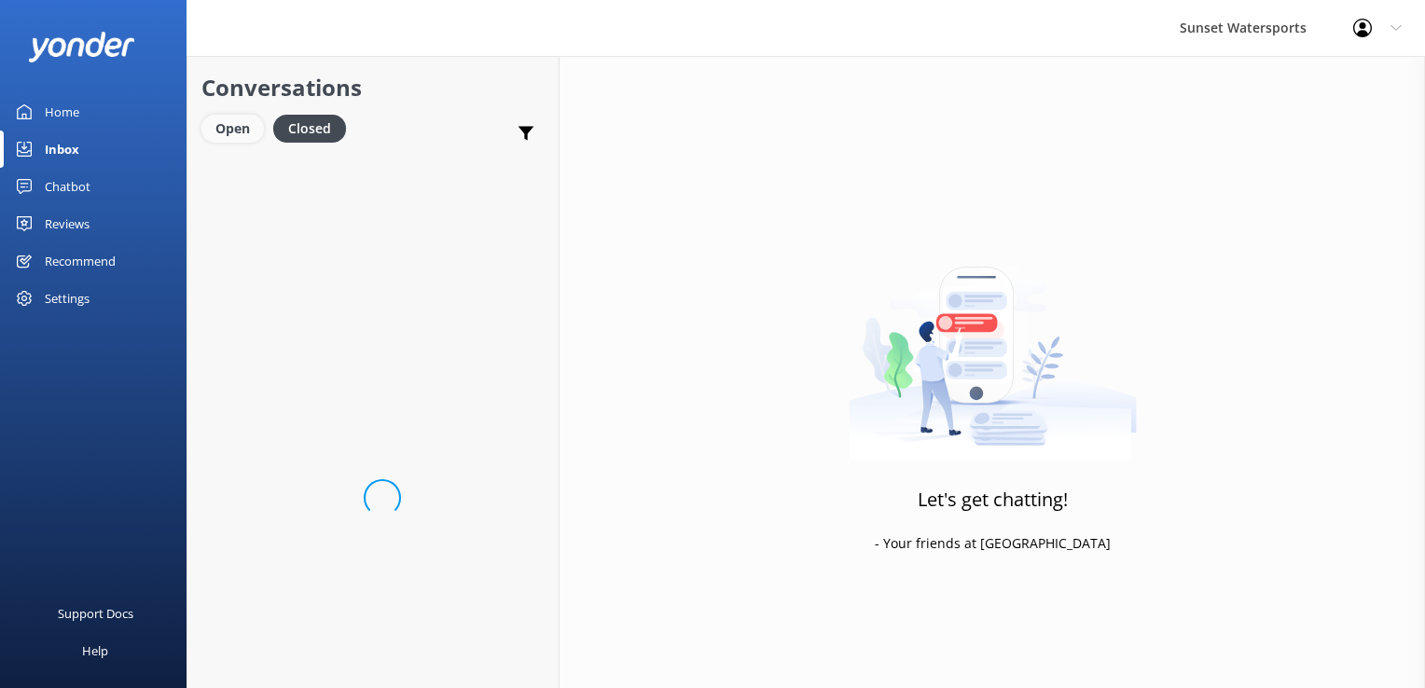
click at [247, 135] on div "Open" at bounding box center [232, 129] width 63 height 28
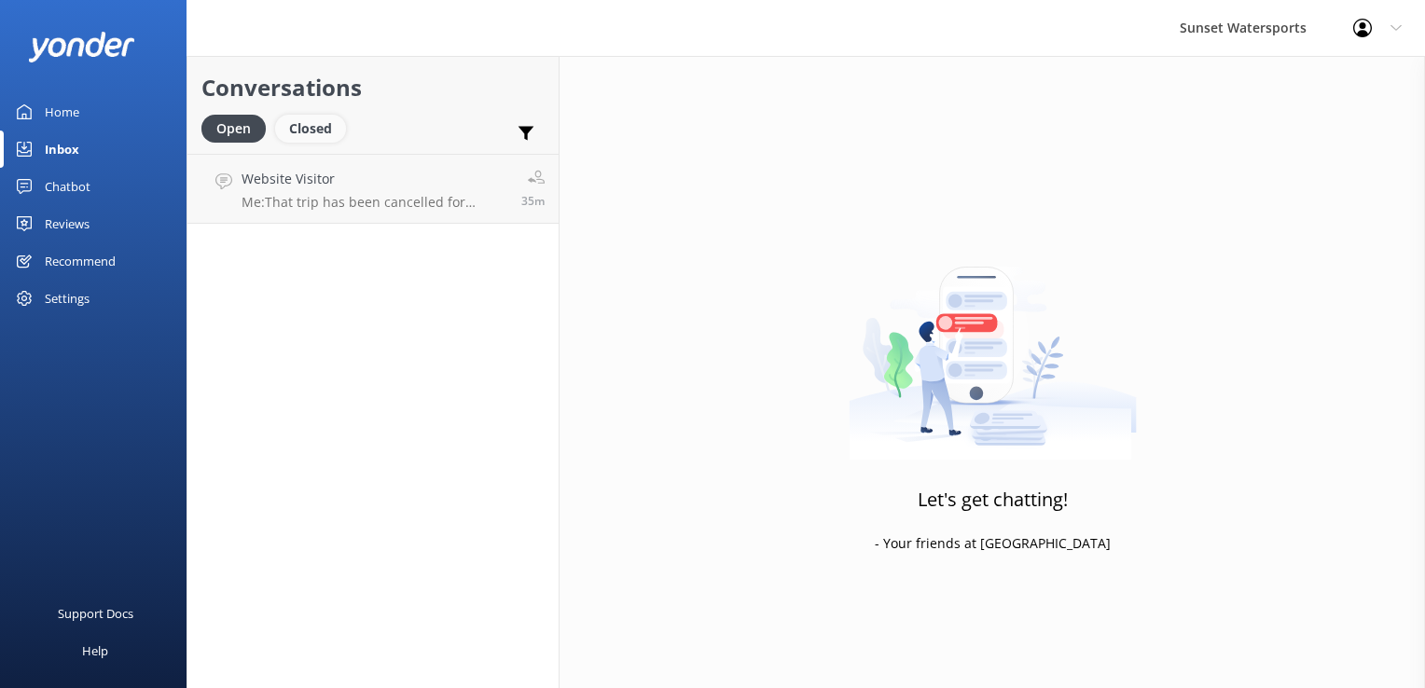
click at [318, 125] on div "Closed" at bounding box center [310, 129] width 71 height 28
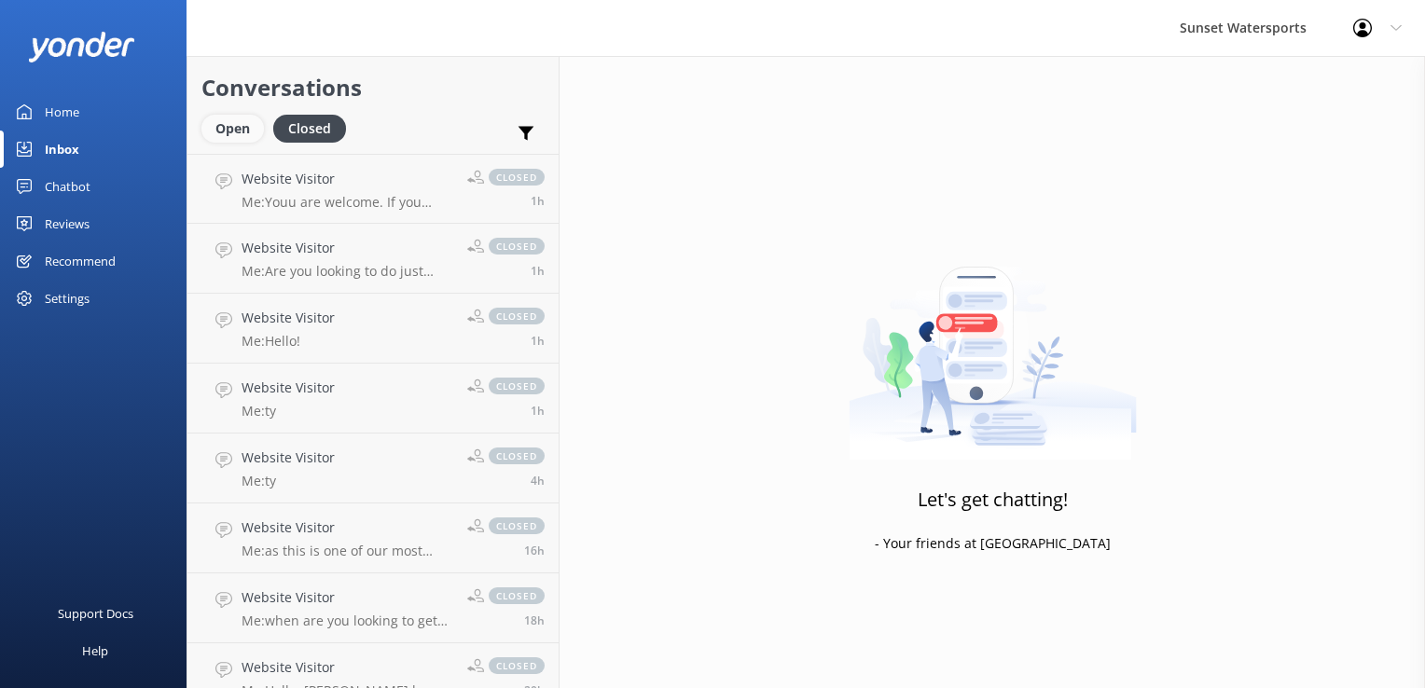
click at [241, 128] on div "Open" at bounding box center [232, 129] width 63 height 28
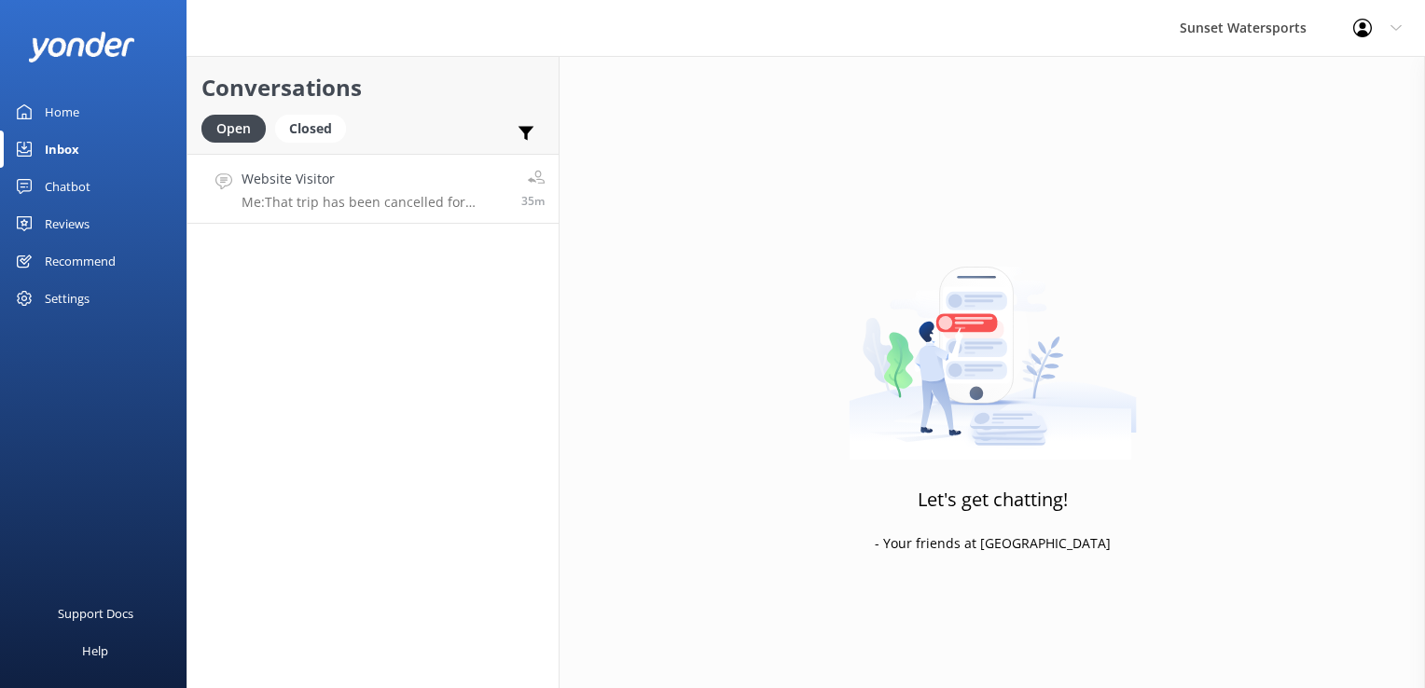
click at [297, 208] on p "Me: That trip has been cancelled for [DATE]." at bounding box center [375, 202] width 266 height 17
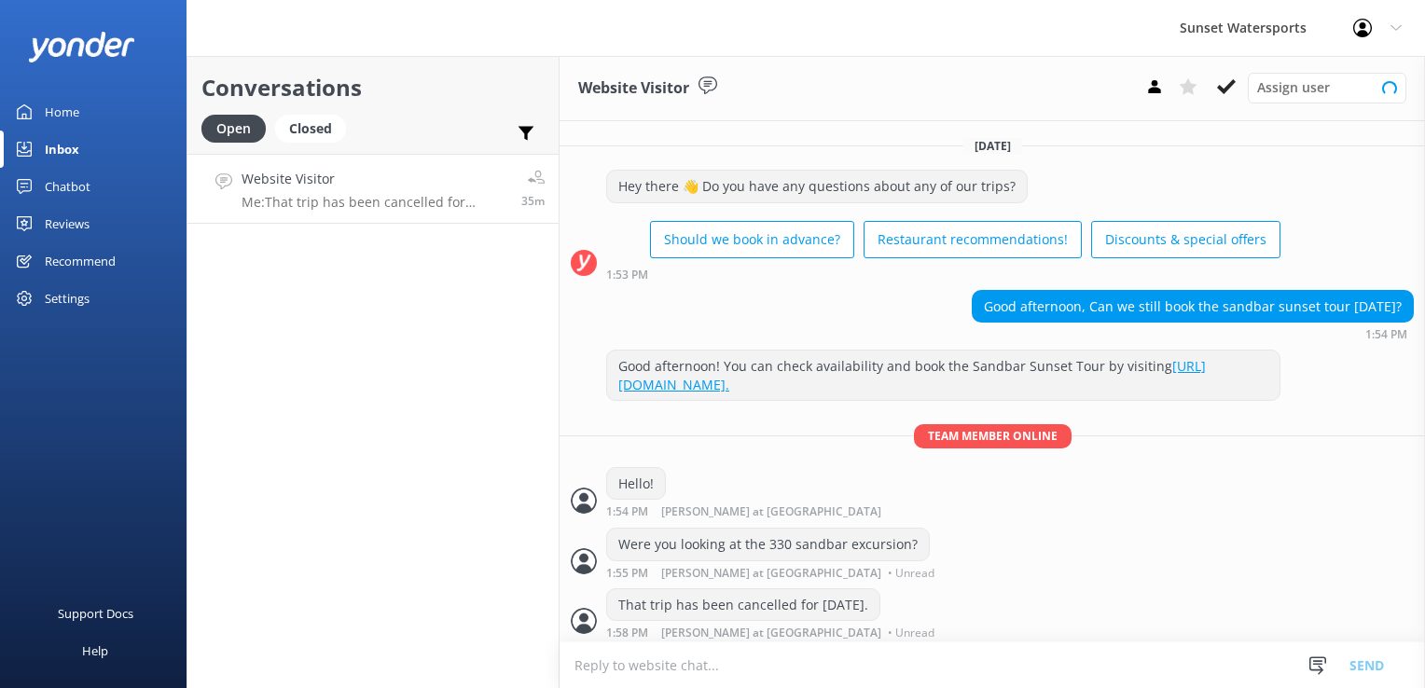
scroll to position [21, 0]
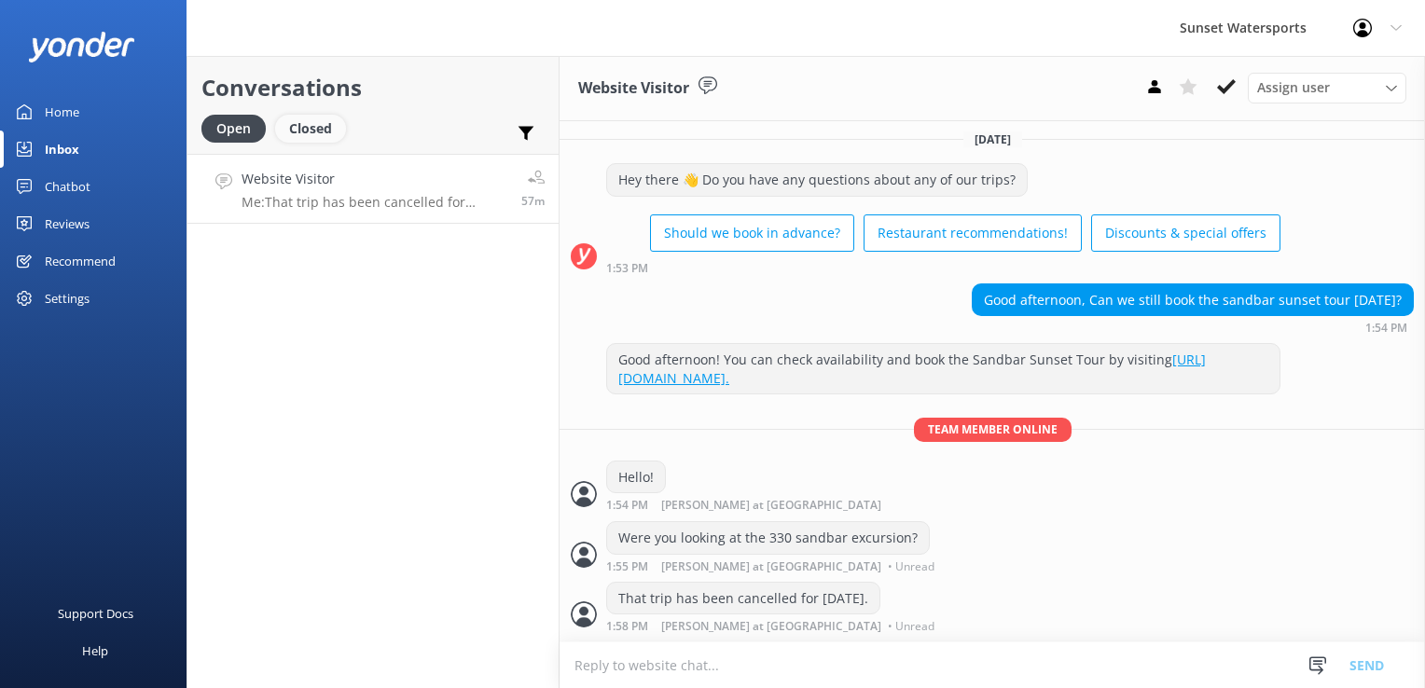
click at [303, 133] on div "Closed" at bounding box center [310, 129] width 71 height 28
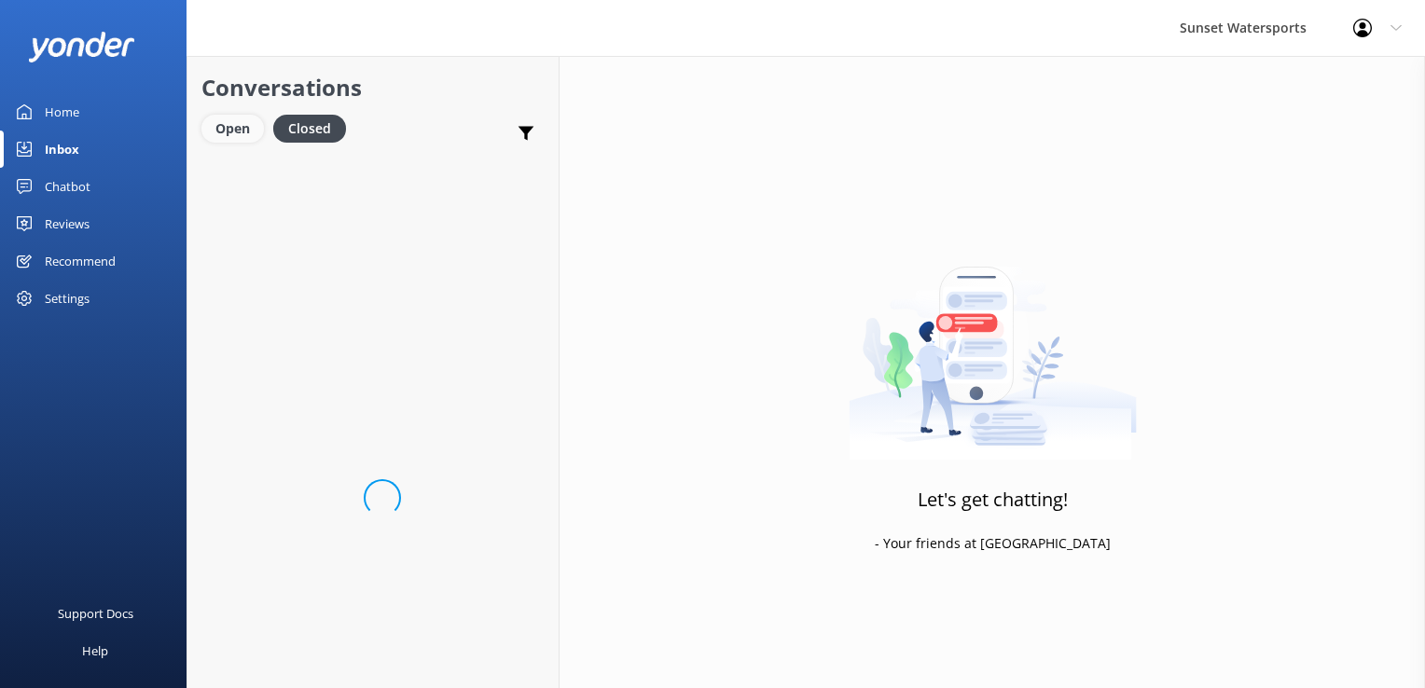
click at [252, 130] on div "Open" at bounding box center [232, 129] width 63 height 28
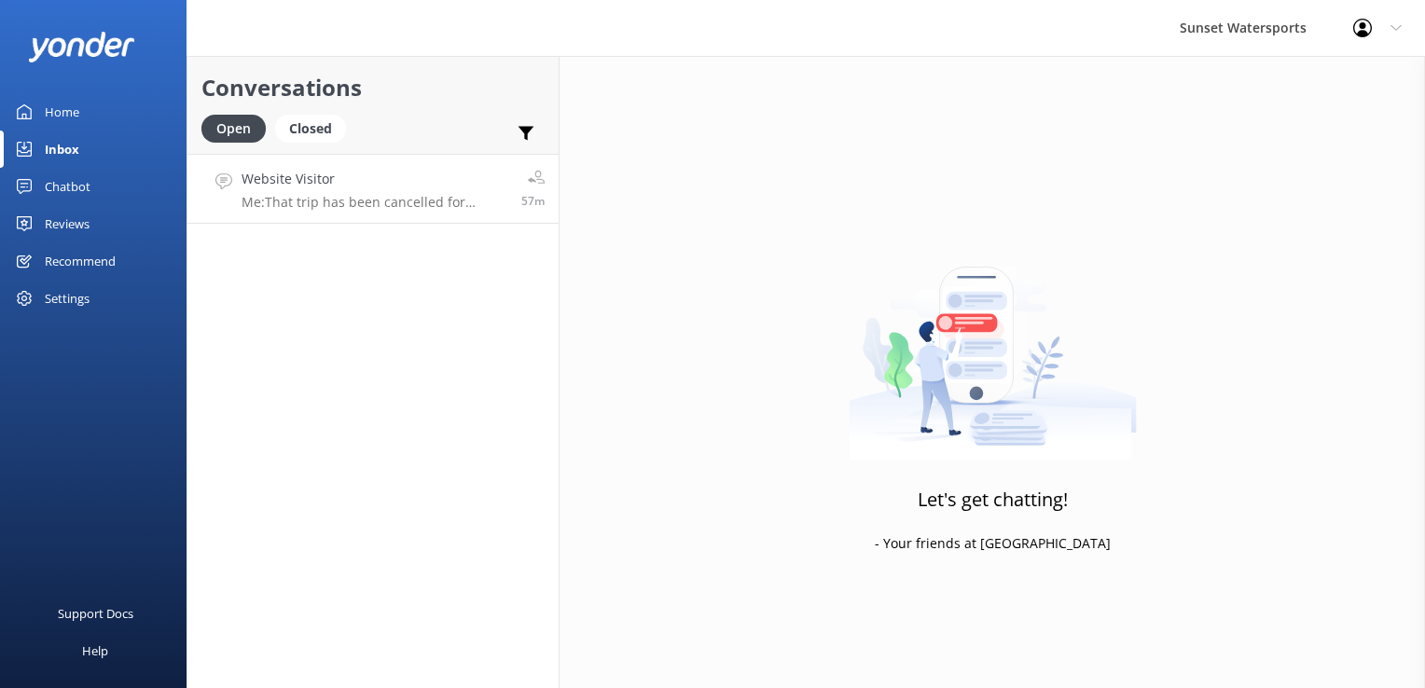
click at [320, 185] on h4 "Website Visitor" at bounding box center [375, 179] width 266 height 21
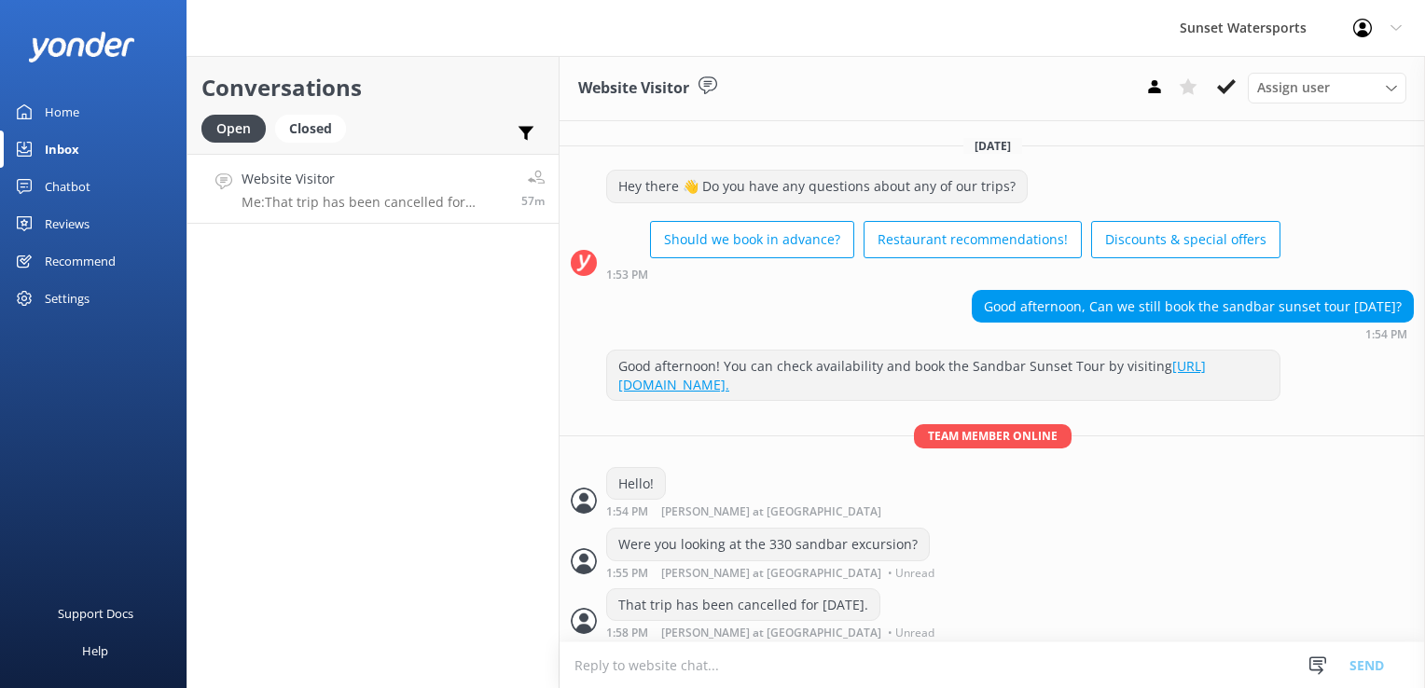
scroll to position [21, 0]
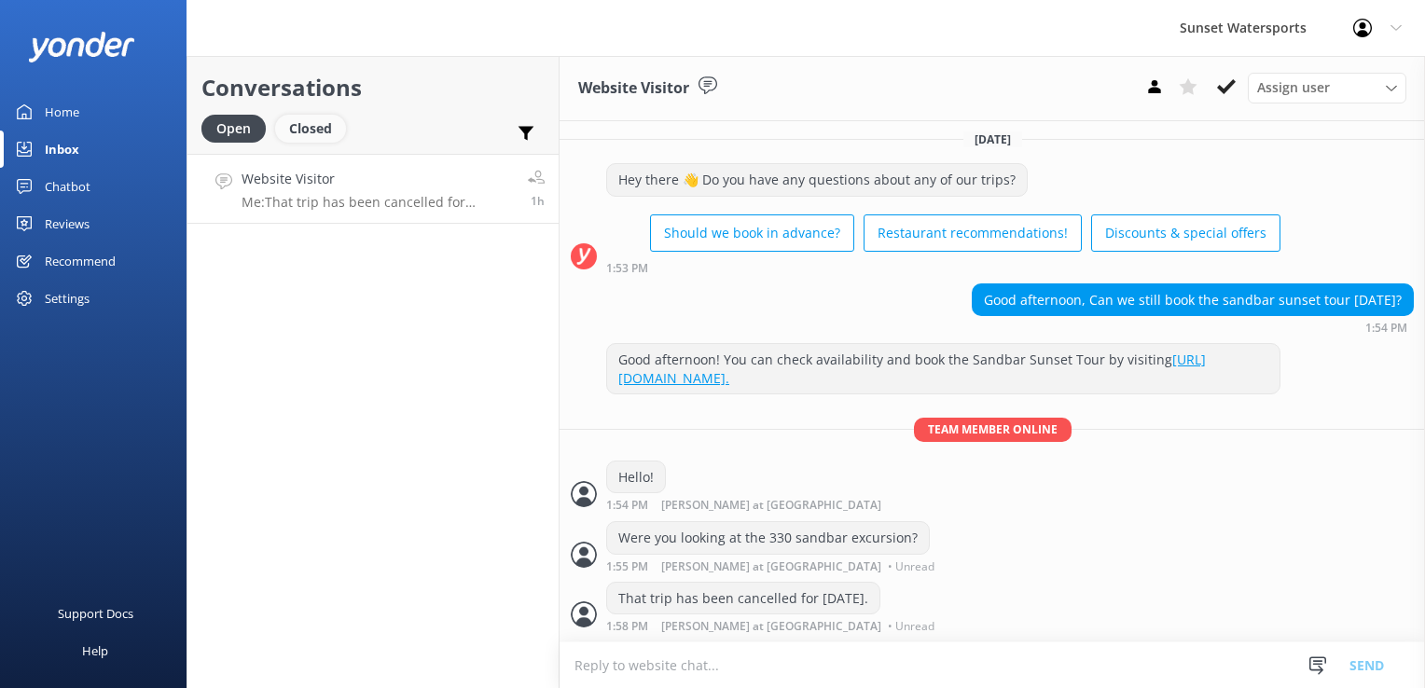
click at [309, 129] on div "Closed" at bounding box center [310, 129] width 71 height 28
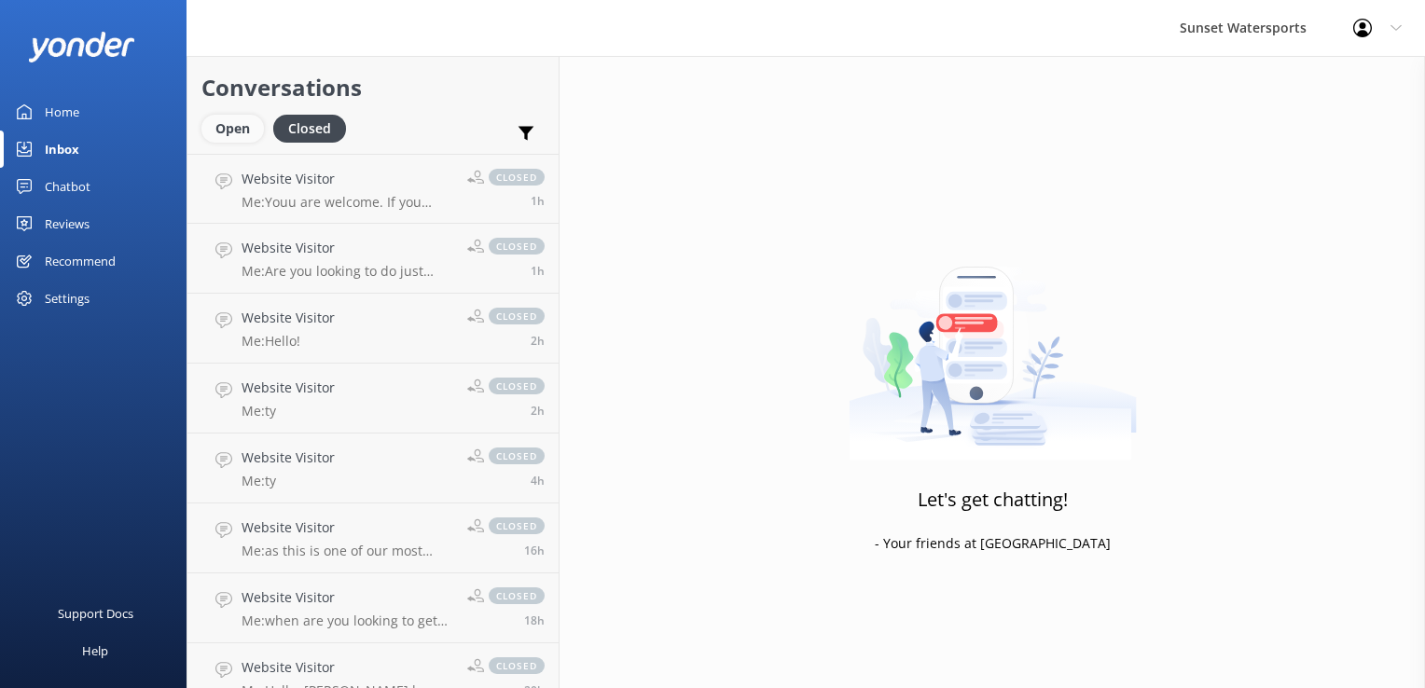
click at [240, 120] on div "Open" at bounding box center [232, 129] width 63 height 28
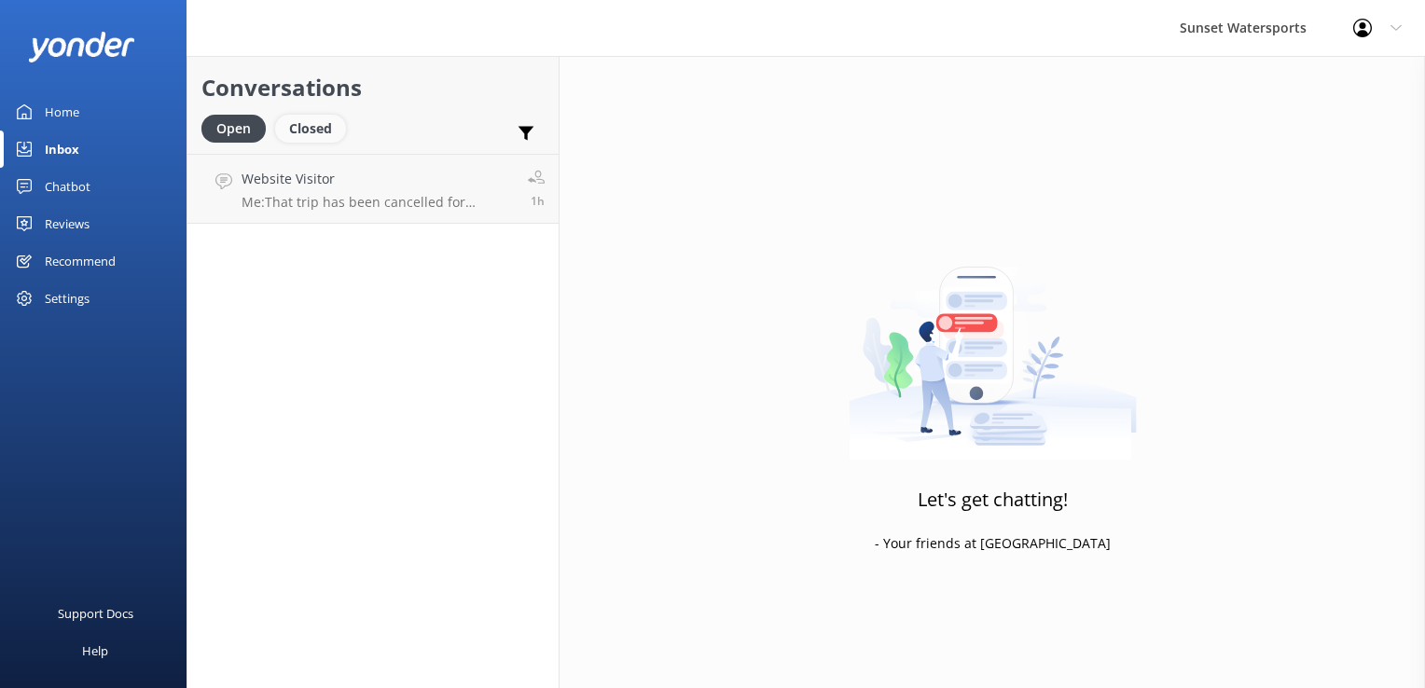
click at [325, 128] on div "Closed" at bounding box center [310, 129] width 71 height 28
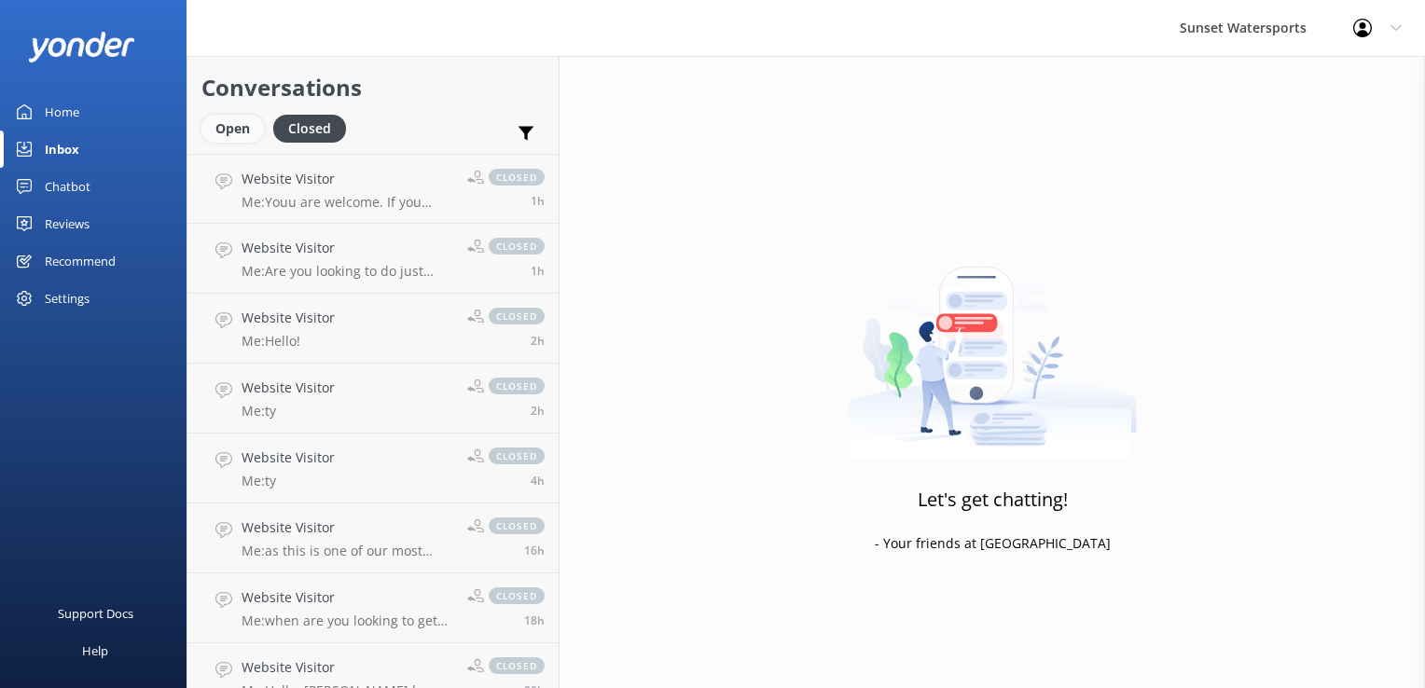
click at [258, 126] on div "Open" at bounding box center [232, 129] width 63 height 28
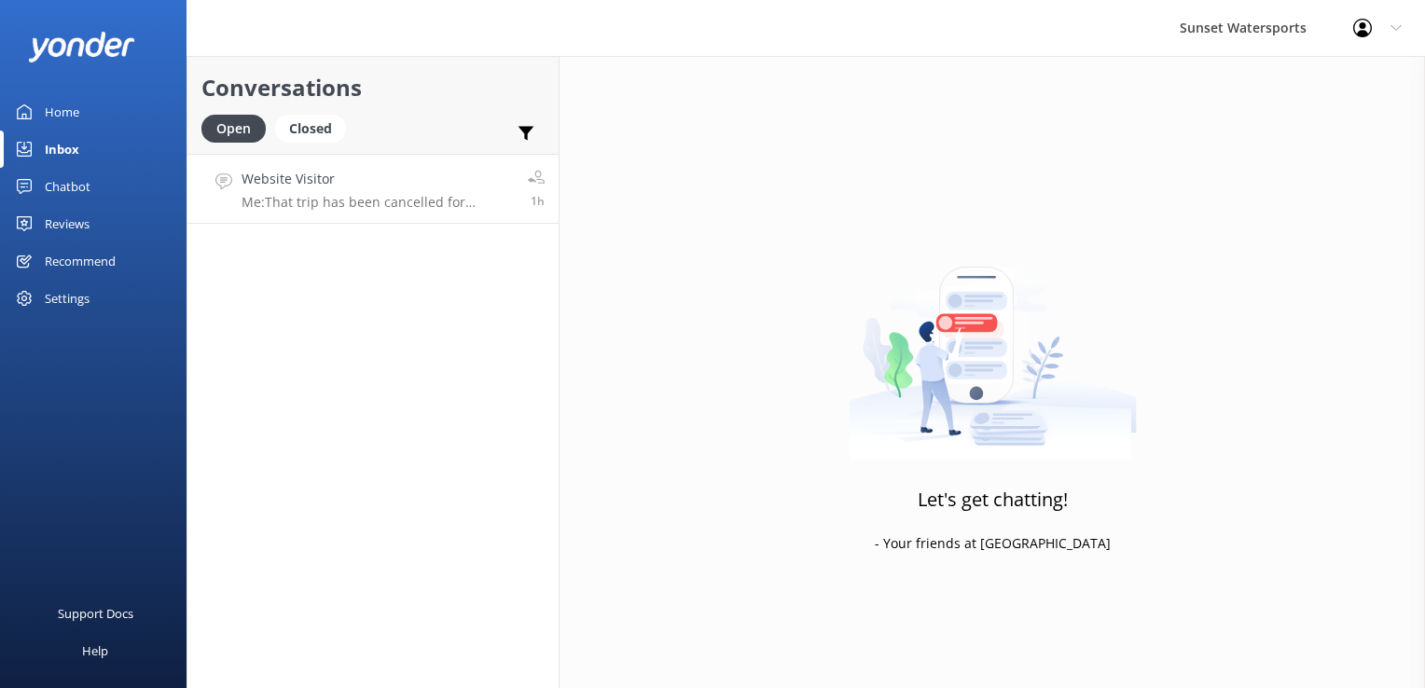
click at [295, 173] on h4 "Website Visitor" at bounding box center [378, 179] width 272 height 21
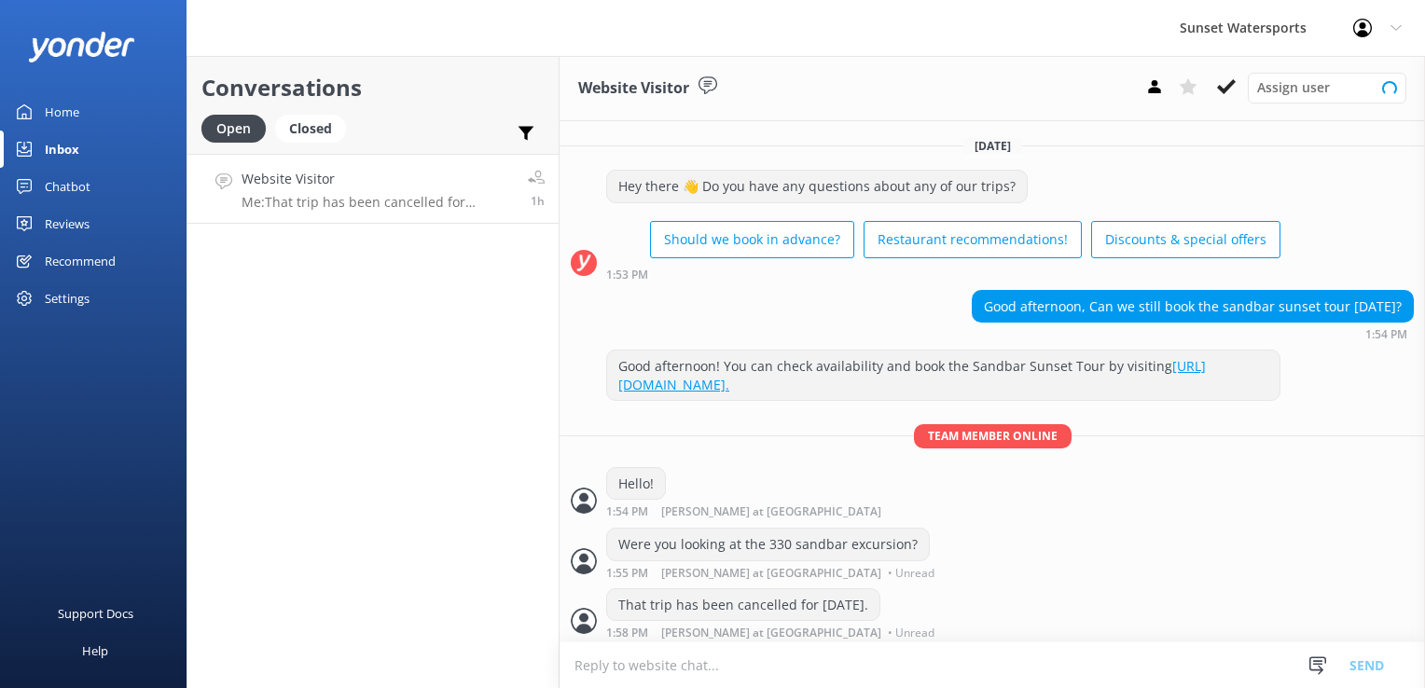
scroll to position [21, 0]
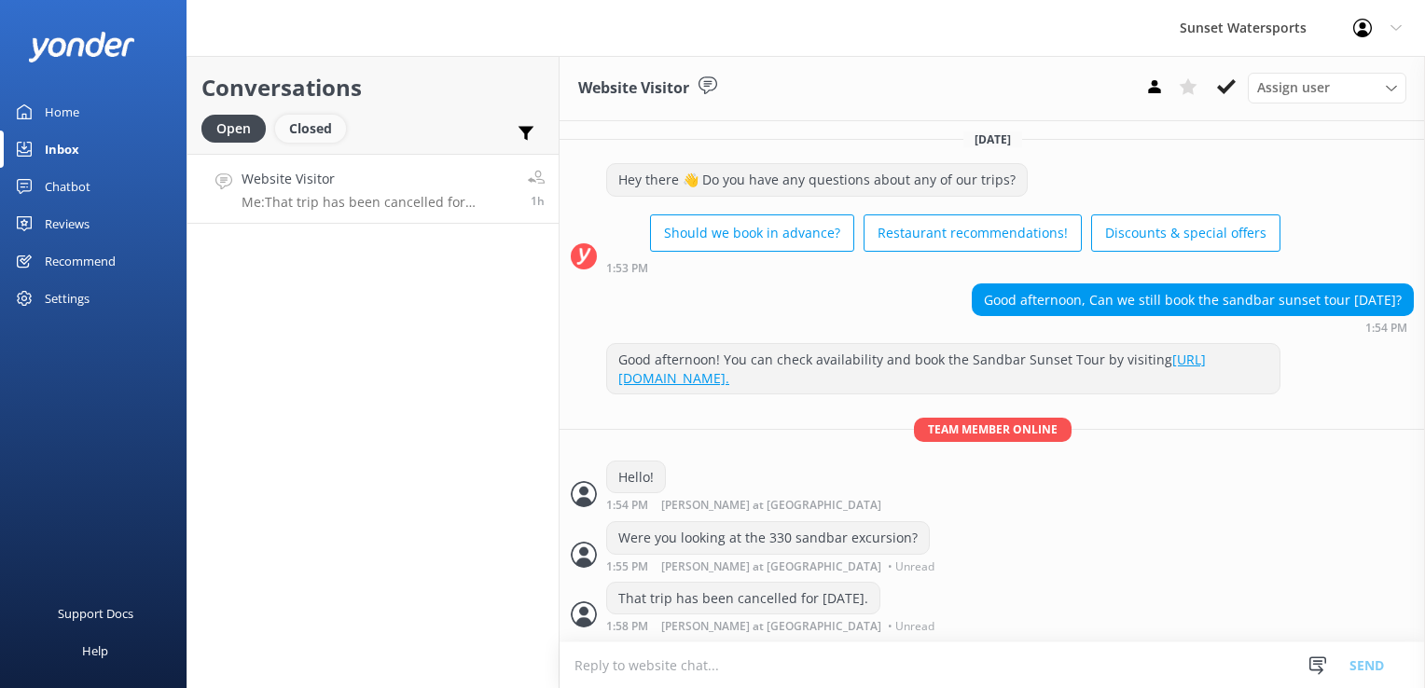
click at [325, 118] on div "Closed" at bounding box center [310, 129] width 71 height 28
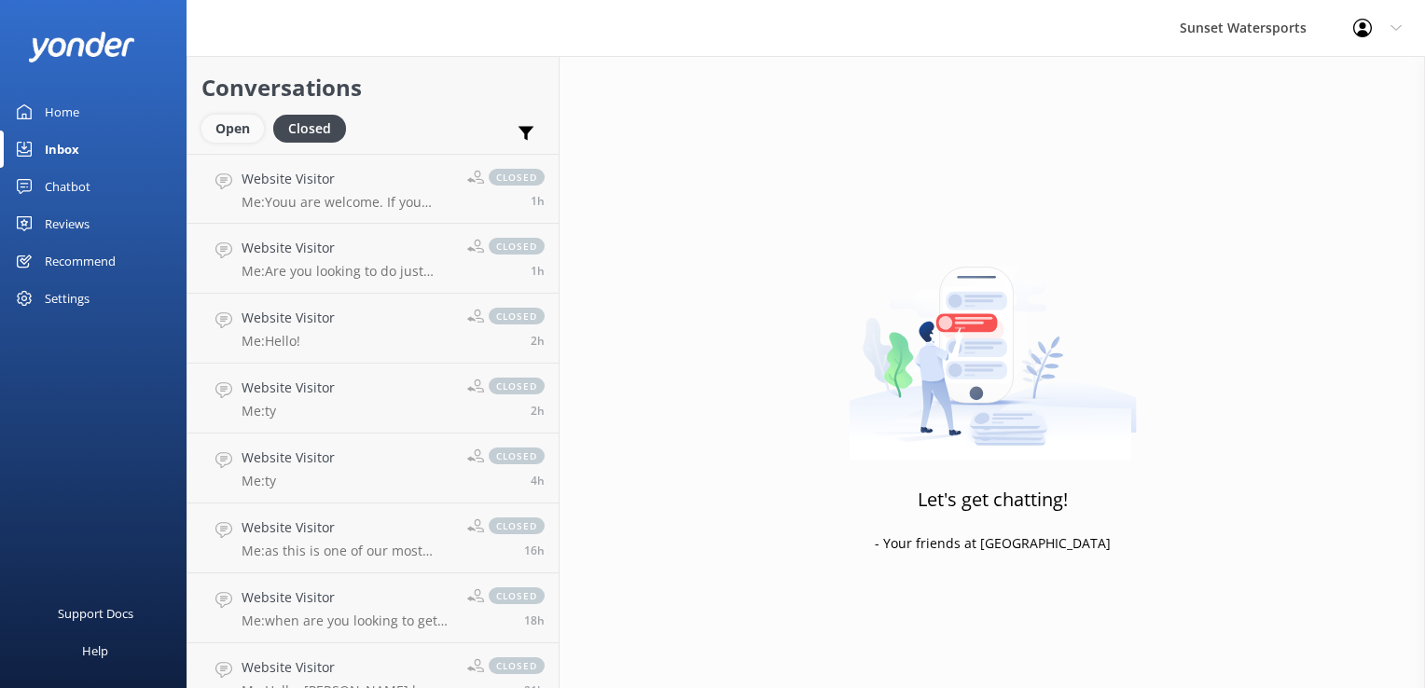
click at [213, 135] on div "Open" at bounding box center [232, 129] width 63 height 28
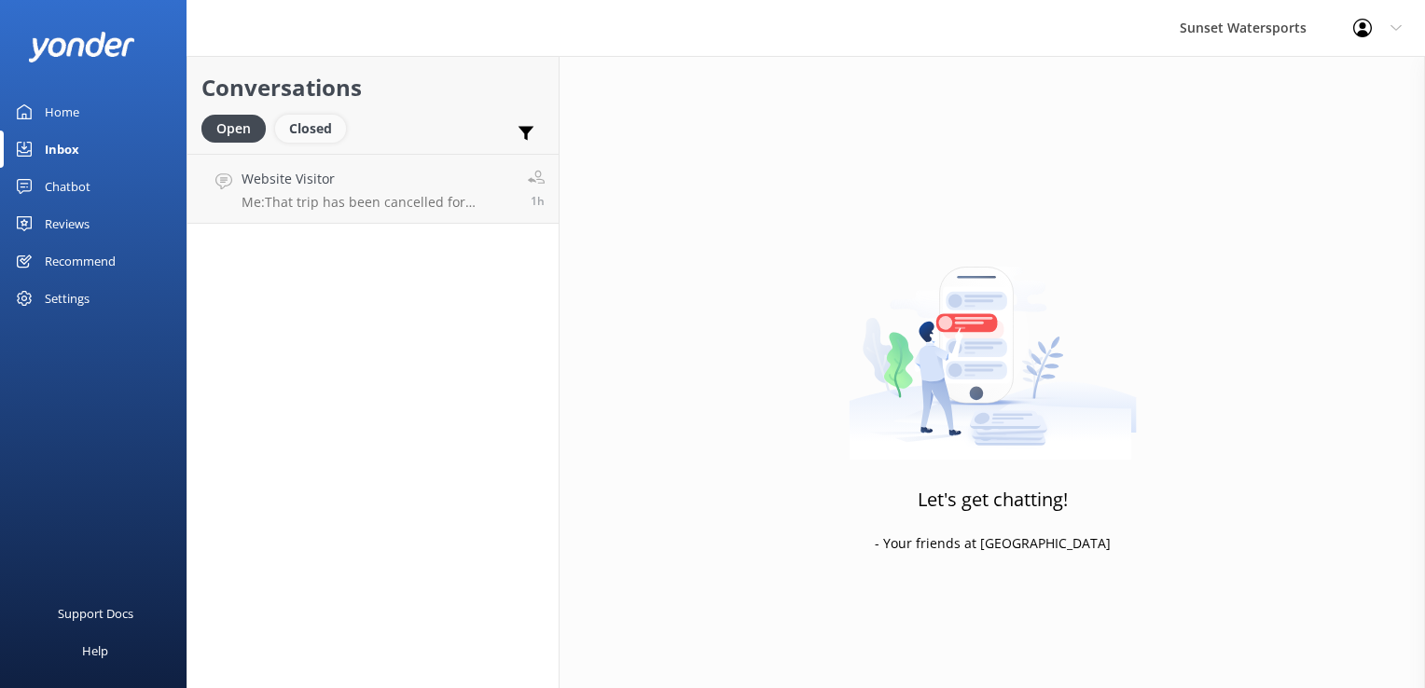
click at [328, 137] on div "Closed" at bounding box center [310, 129] width 71 height 28
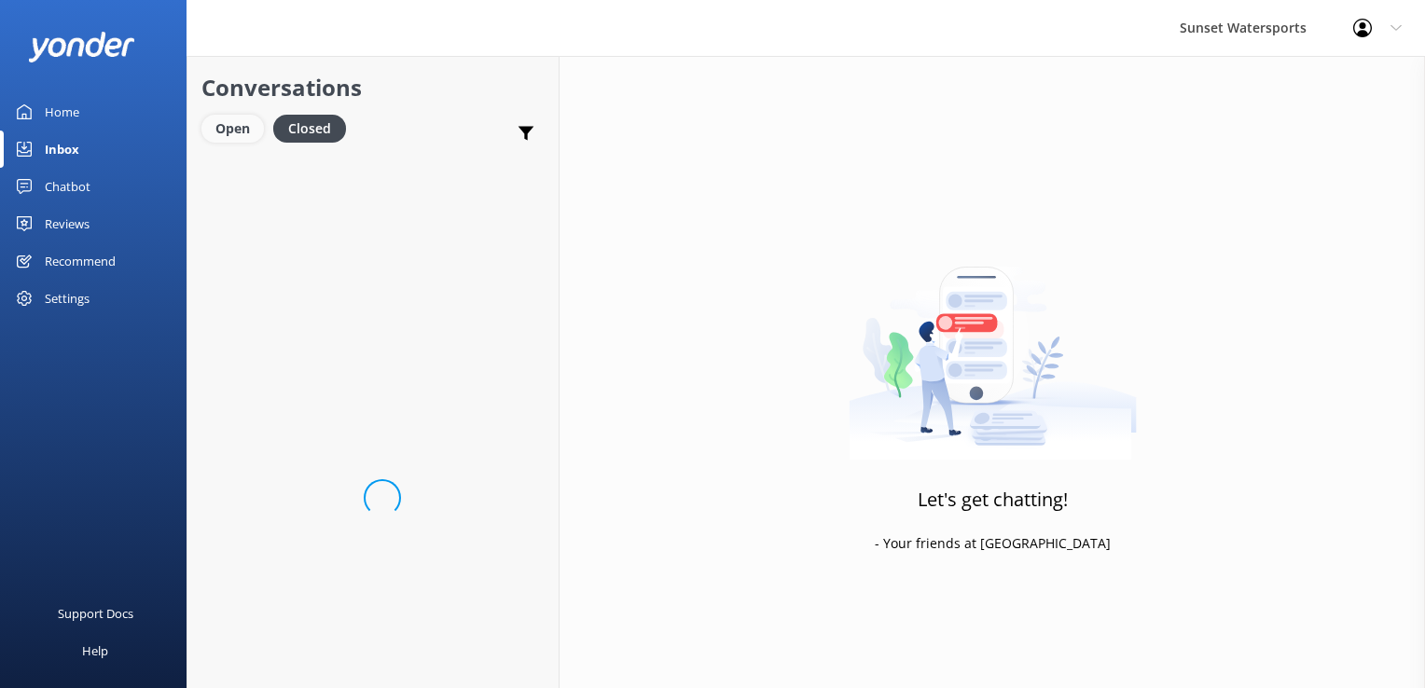
click at [239, 125] on div "Open" at bounding box center [232, 129] width 63 height 28
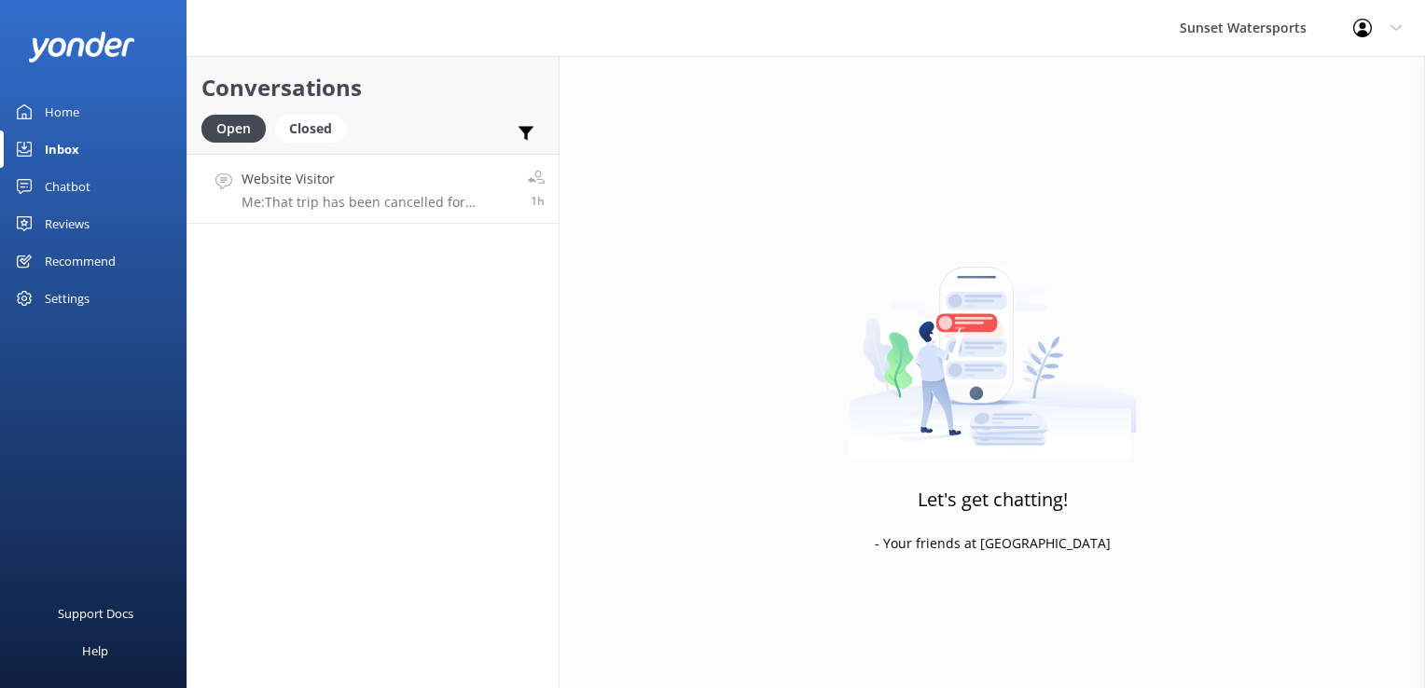
click at [314, 176] on h4 "Website Visitor" at bounding box center [378, 179] width 272 height 21
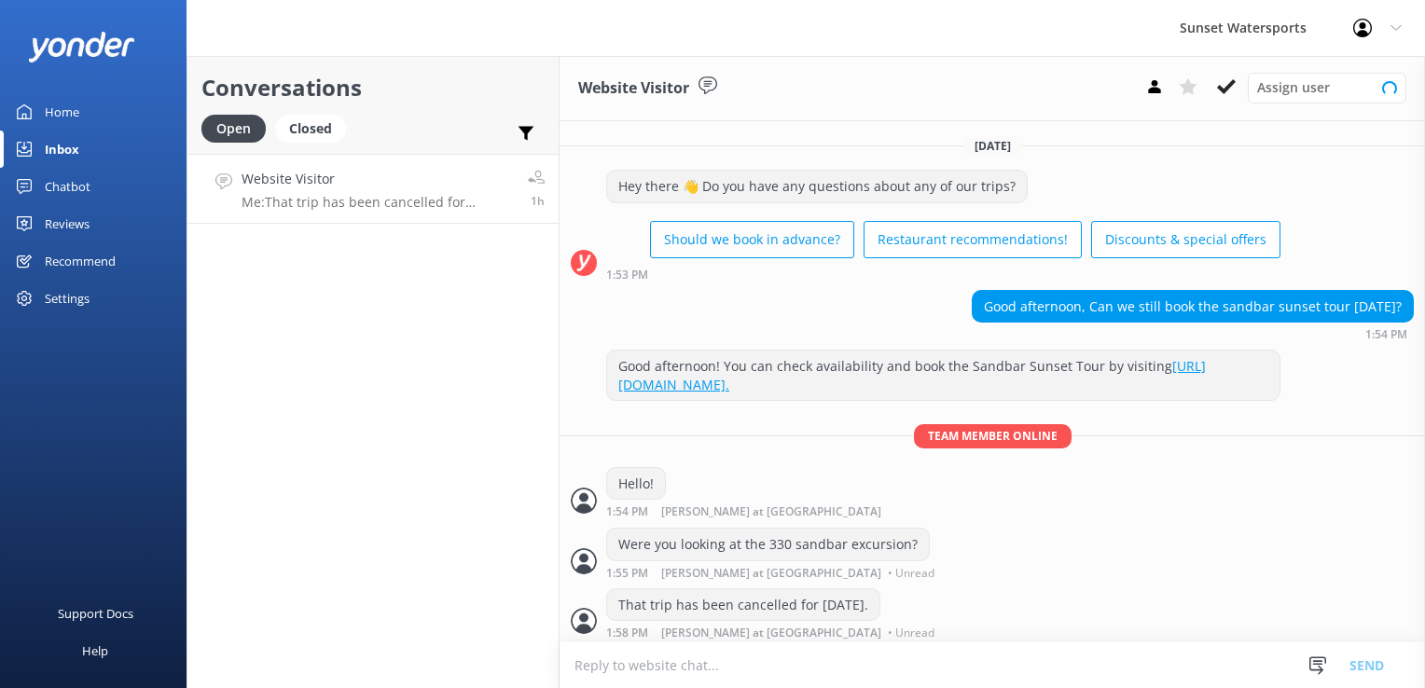
scroll to position [21, 0]
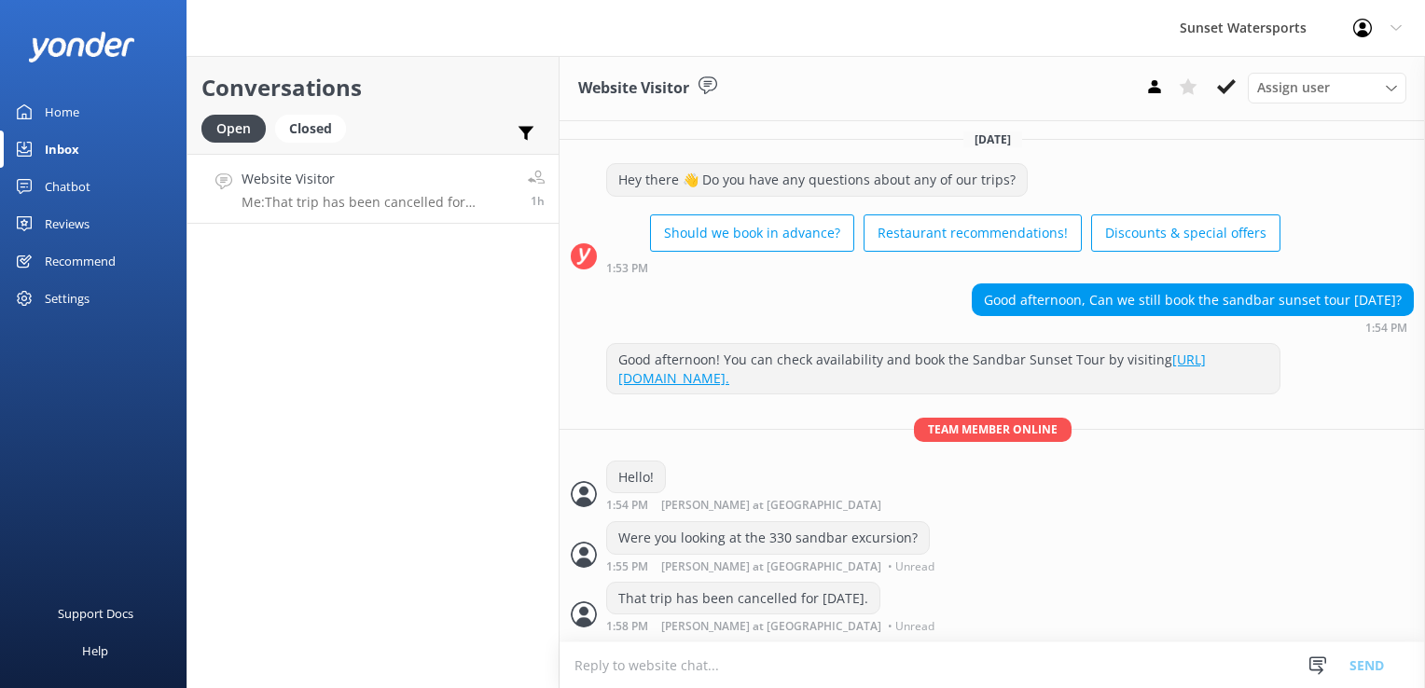
click at [415, 290] on div "Conversations Open Closed Important Assigned to me Unassigned Website Visitor M…" at bounding box center [373, 372] width 373 height 632
click at [302, 127] on div "Closed" at bounding box center [310, 129] width 71 height 28
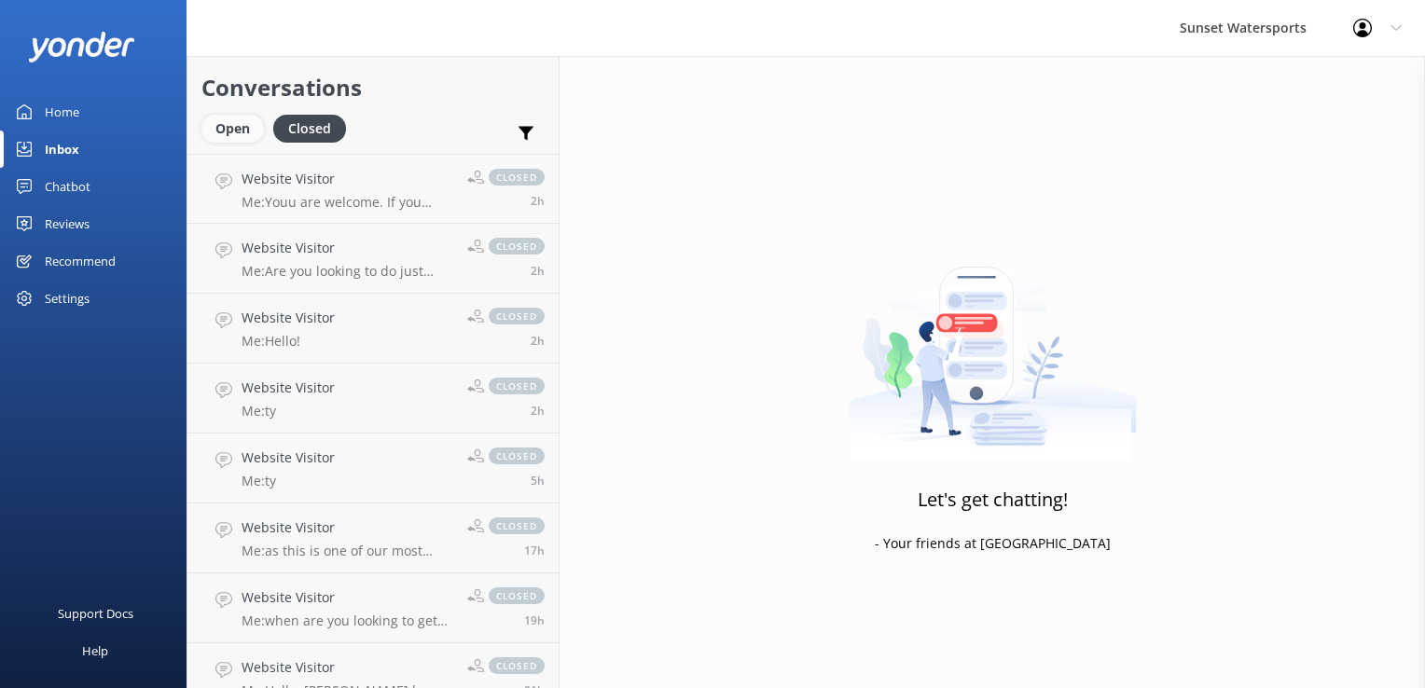
click at [243, 137] on div "Open" at bounding box center [232, 129] width 63 height 28
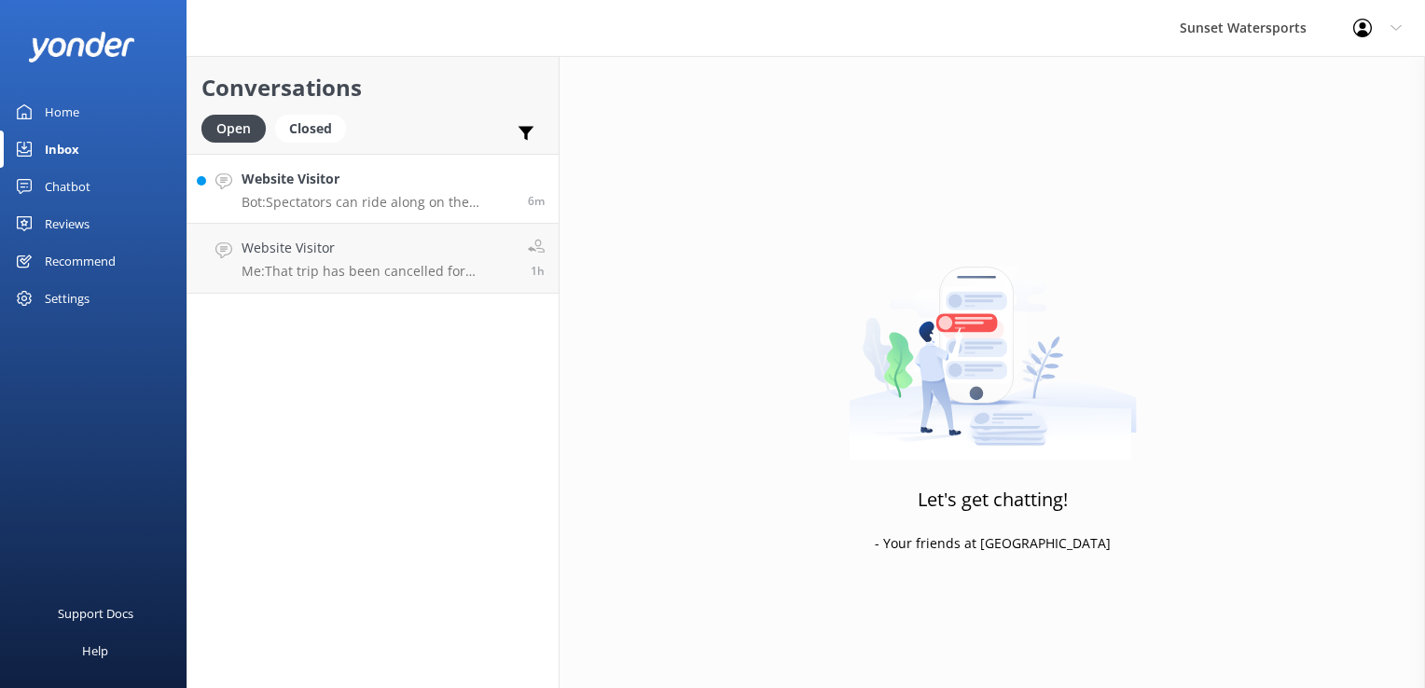
click at [366, 222] on link "Website Visitor Bot: Spectators can ride along on the Parasail Flight boat for …" at bounding box center [373, 189] width 371 height 70
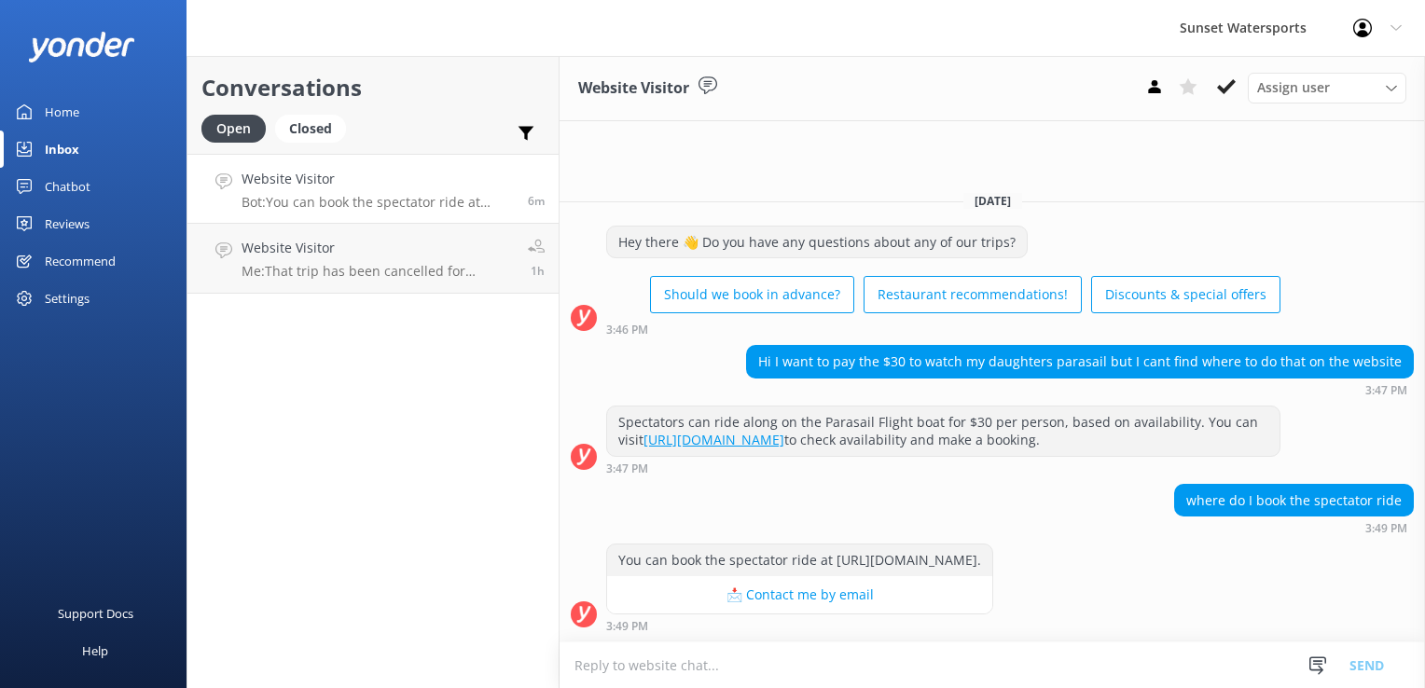
click at [737, 671] on textarea at bounding box center [993, 666] width 866 height 46
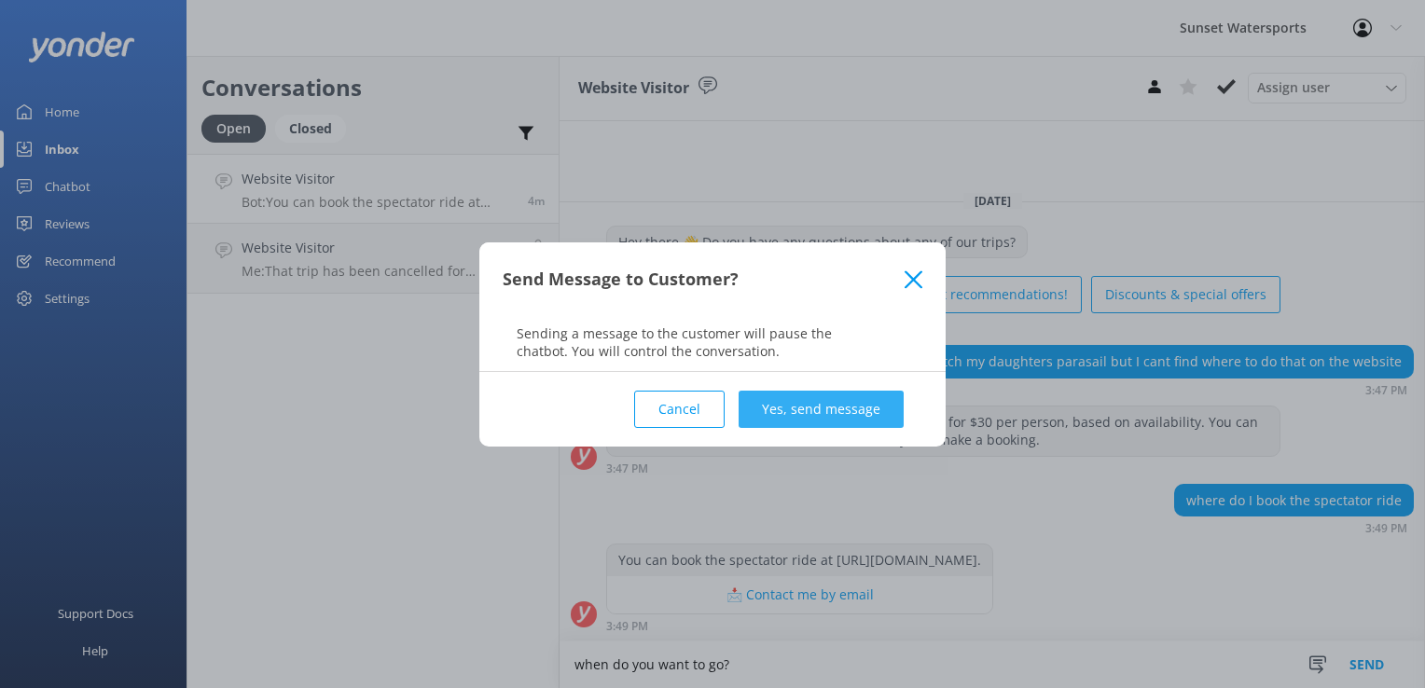
type textarea "when do you want to go?"
click at [864, 402] on button "Yes, send message" at bounding box center [821, 409] width 165 height 37
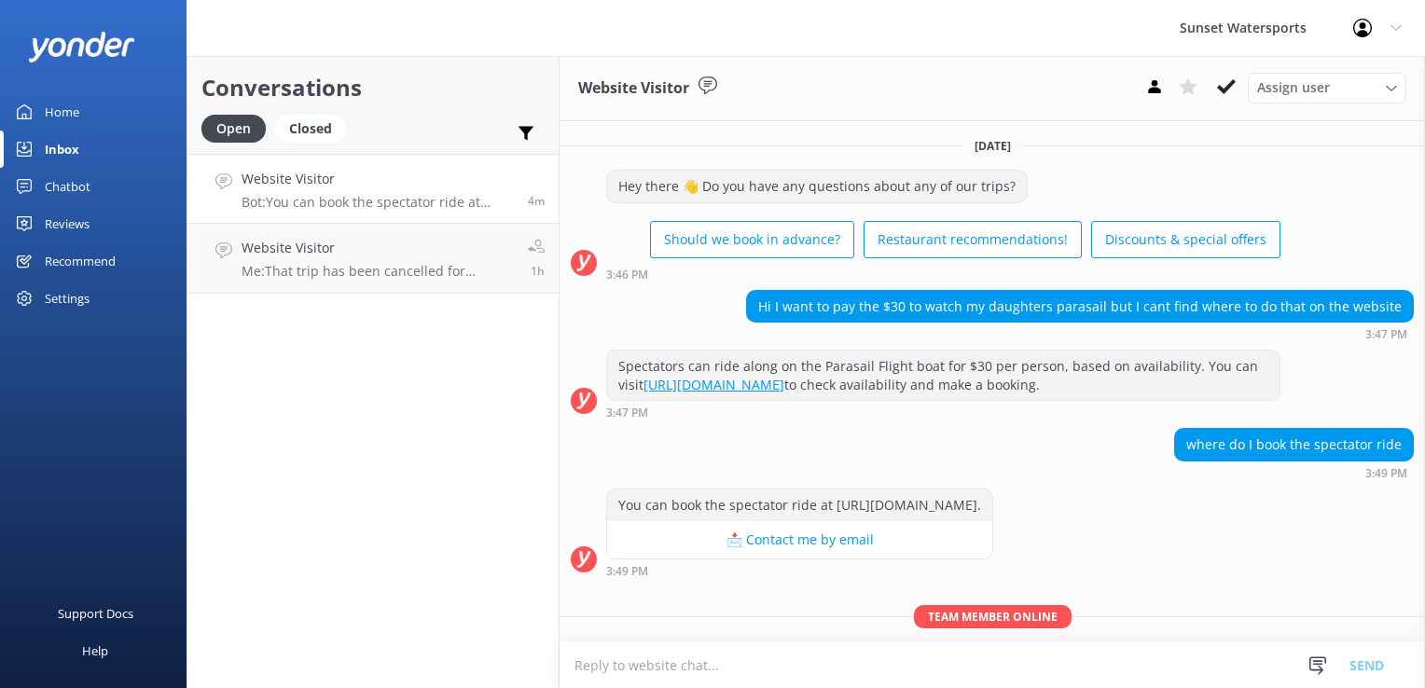
scroll to position [100, 0]
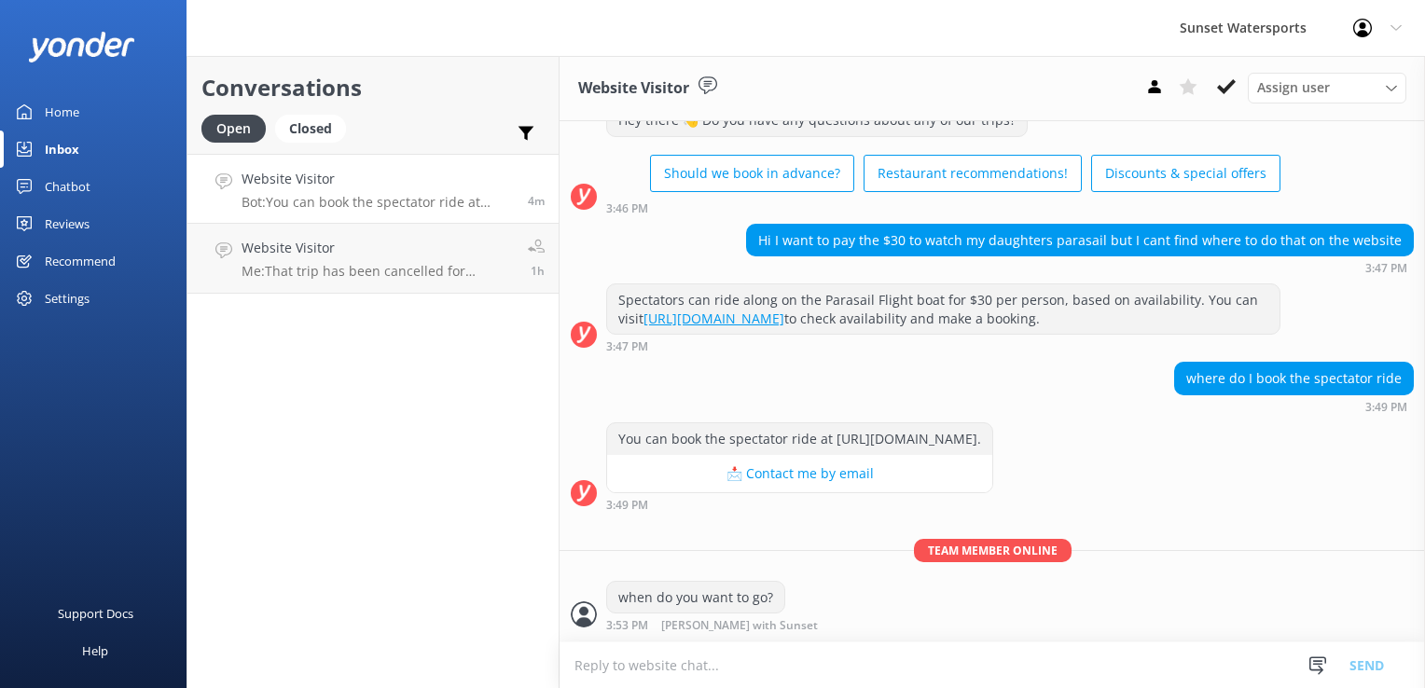
click at [692, 680] on textarea at bounding box center [993, 666] width 866 height 46
type textarea "I can help you set this up!"
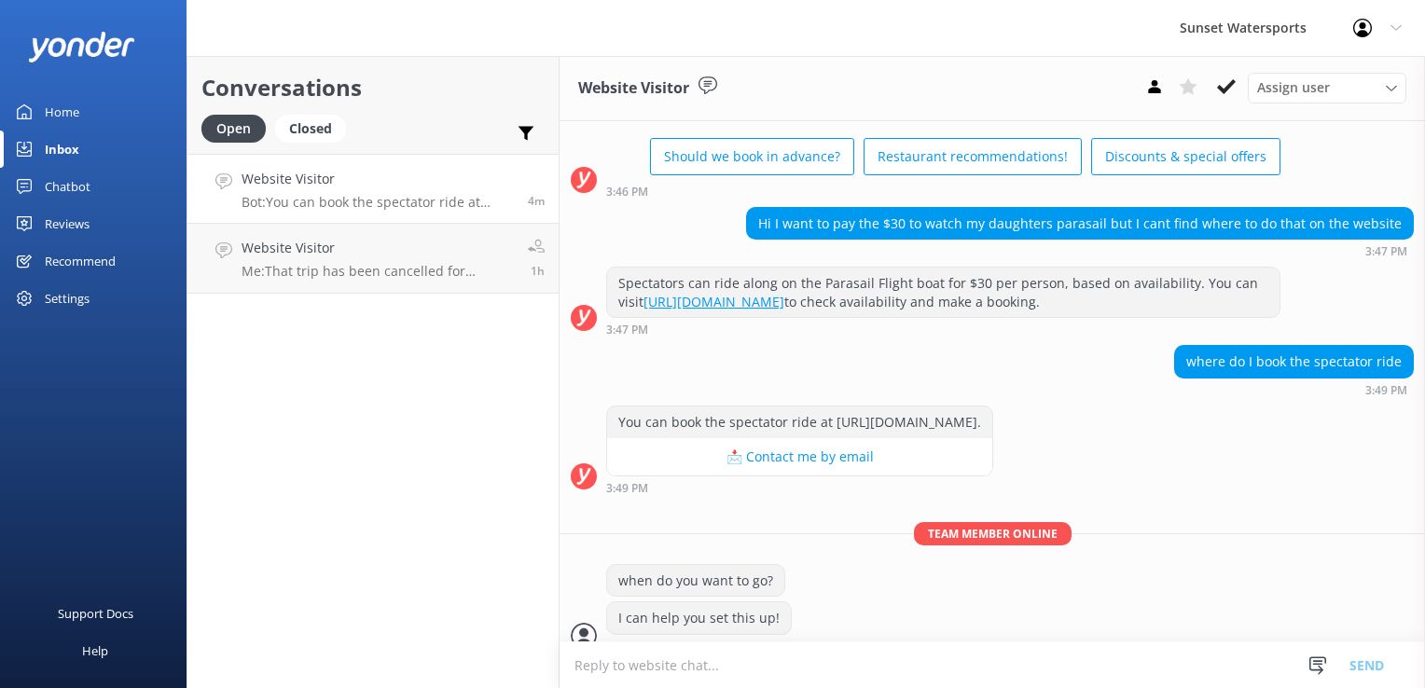
scroll to position [137, 0]
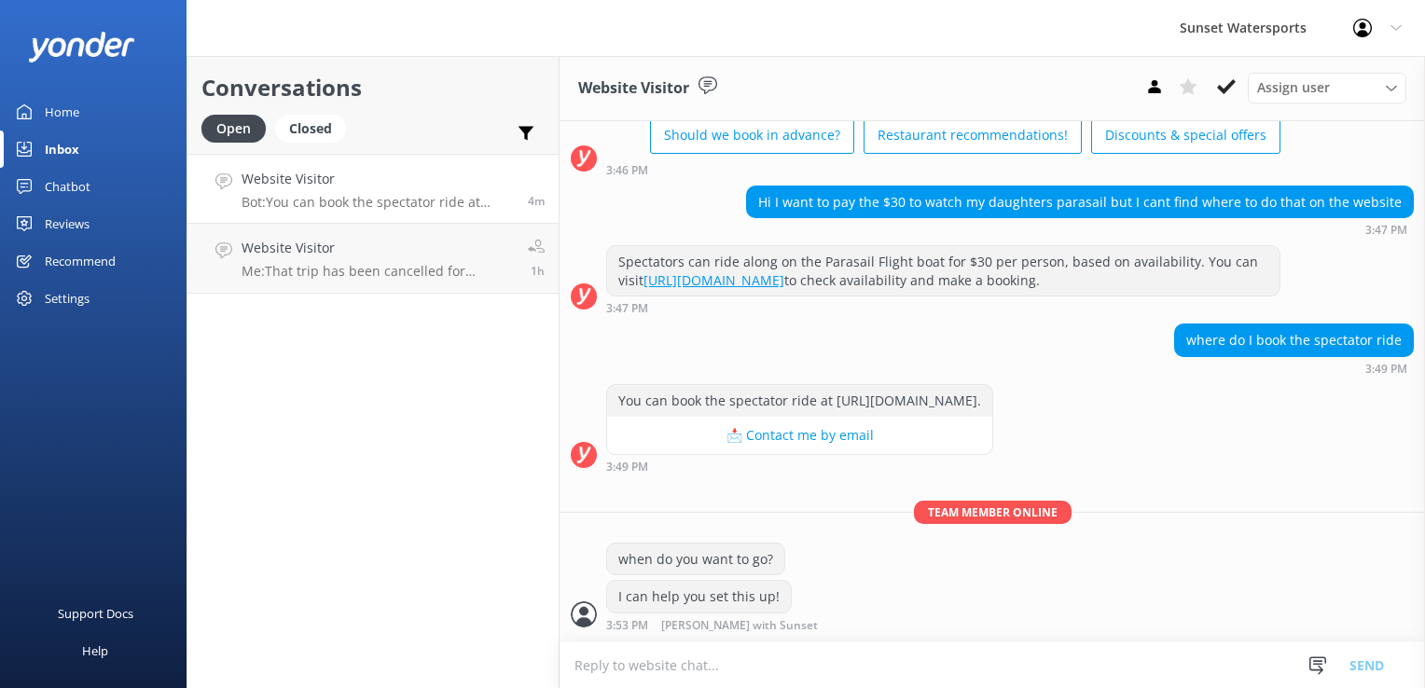
click at [678, 673] on textarea at bounding box center [993, 666] width 866 height 46
type textarea "and will you want to go out of the [GEOGRAPHIC_DATA], or the [GEOGRAPHIC_DATA] …"
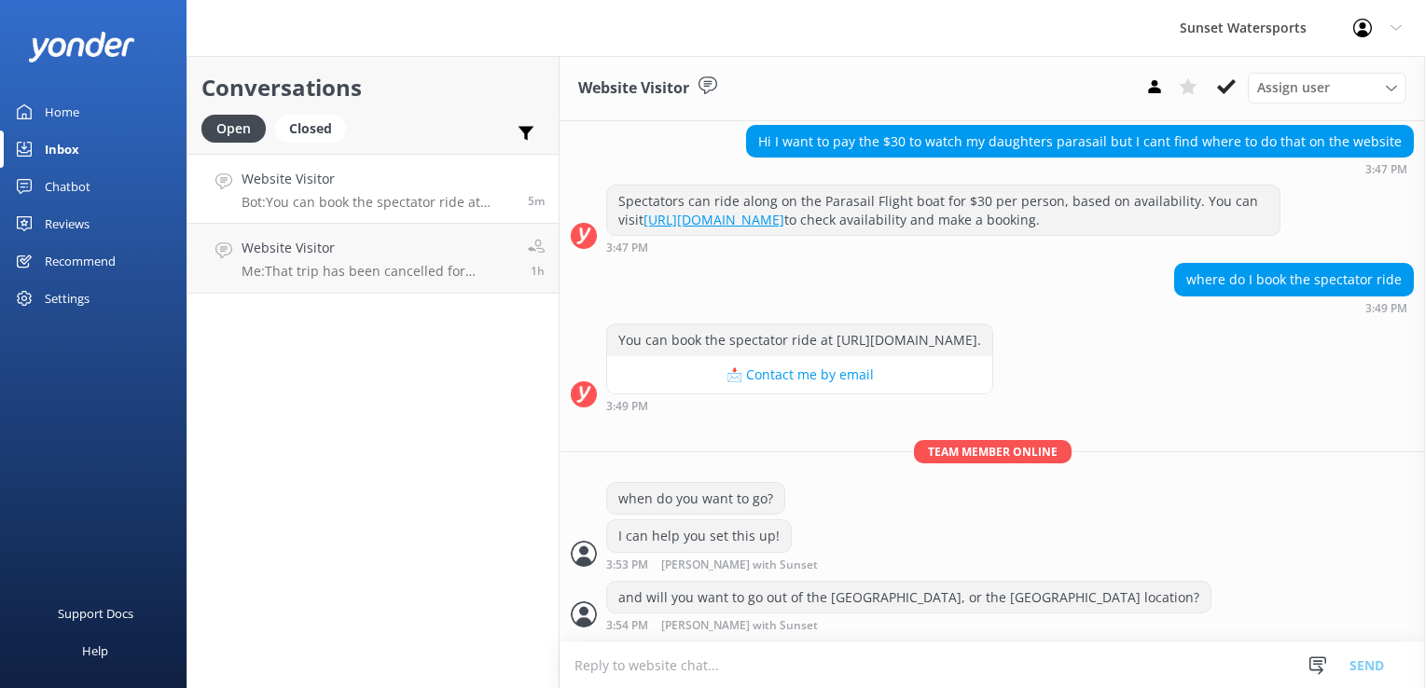
scroll to position [198, 0]
click at [993, 338] on div "You can book the spectator ride at [URL][DOMAIN_NAME]." at bounding box center [799, 341] width 385 height 32
click at [737, 271] on div "where do I book the spectator ride 3:49 PM" at bounding box center [993, 288] width 866 height 51
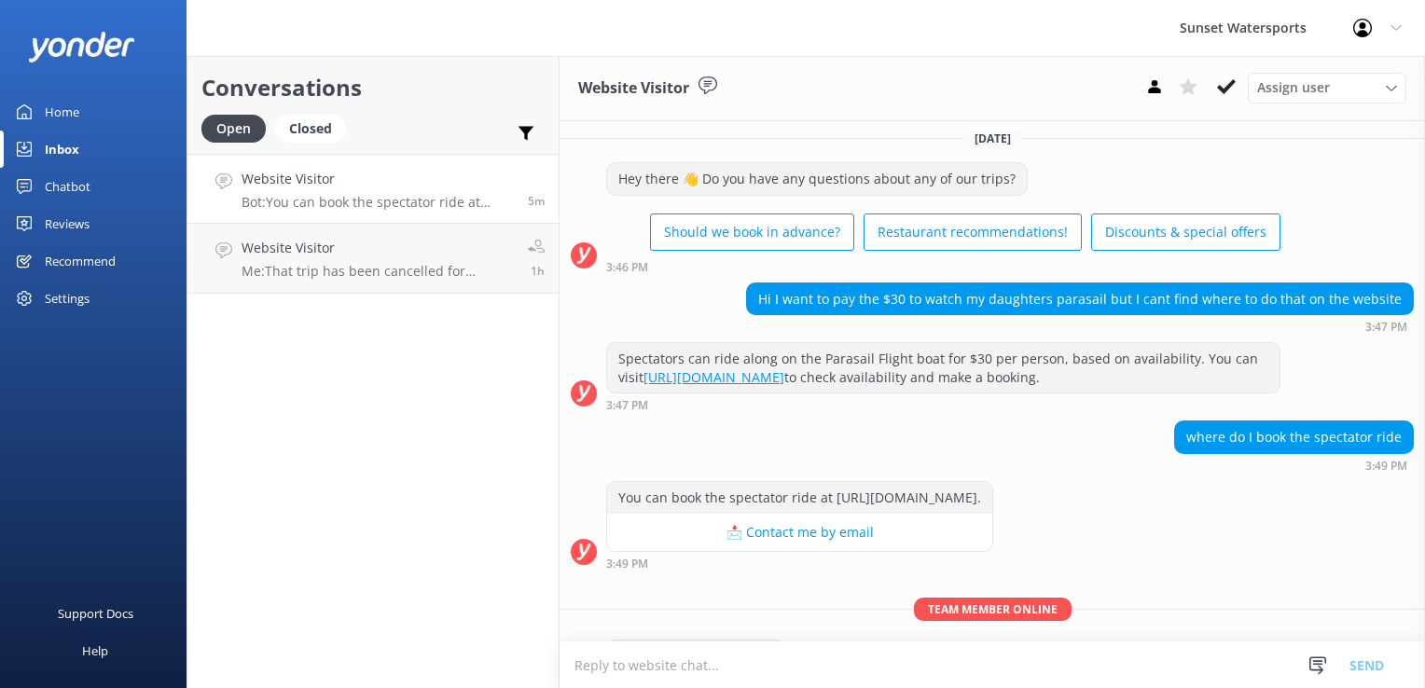
scroll to position [0, 0]
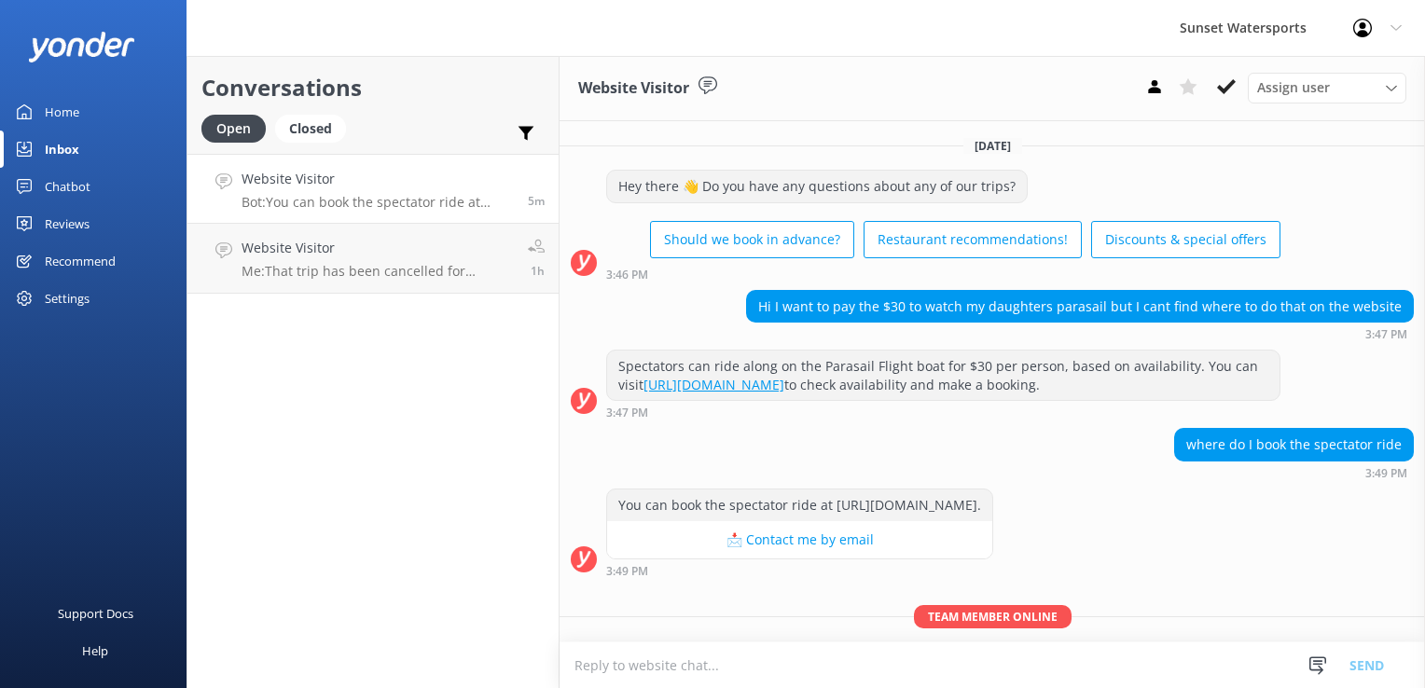
click at [354, 205] on p "Bot: You can book the spectator ride at [URL][DOMAIN_NAME]." at bounding box center [378, 202] width 272 height 17
click at [403, 289] on link "Website Visitor Me: That trip has been cancelled for [DATE]. 1h" at bounding box center [373, 259] width 371 height 70
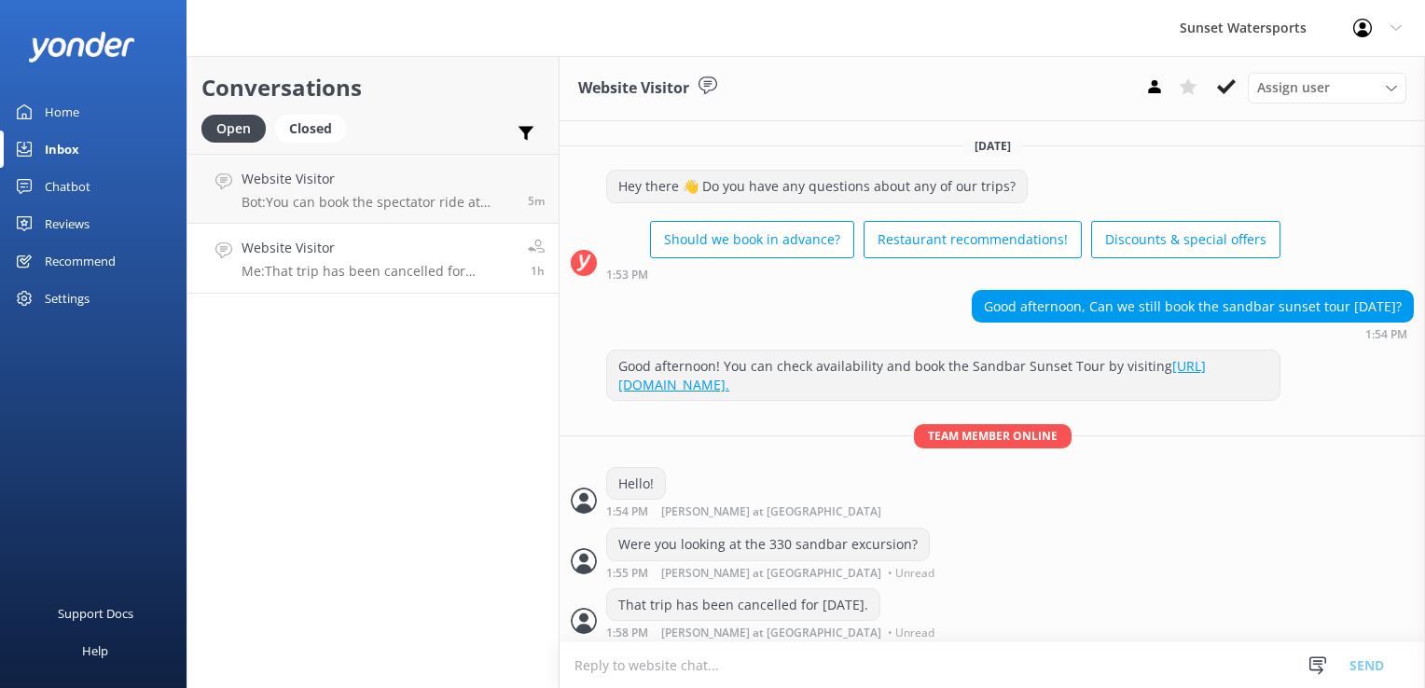
scroll to position [21, 0]
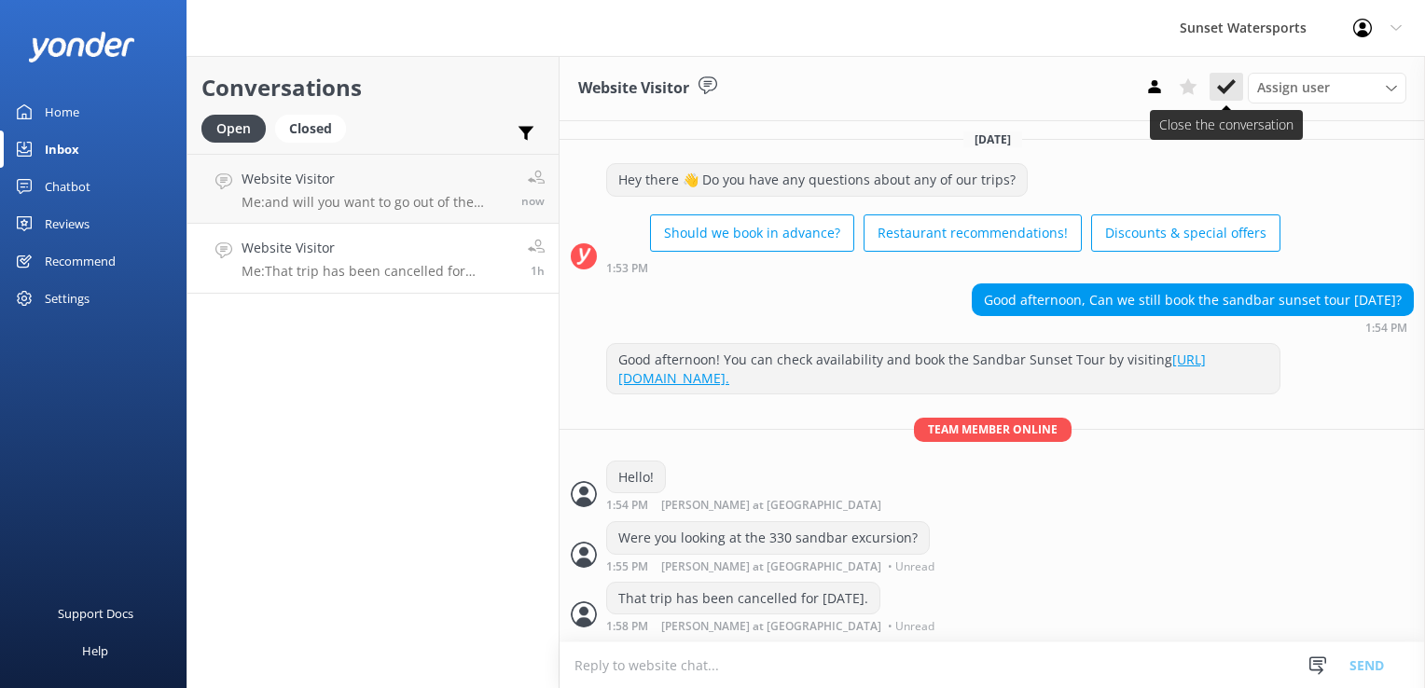
click at [1228, 88] on use at bounding box center [1226, 86] width 19 height 15
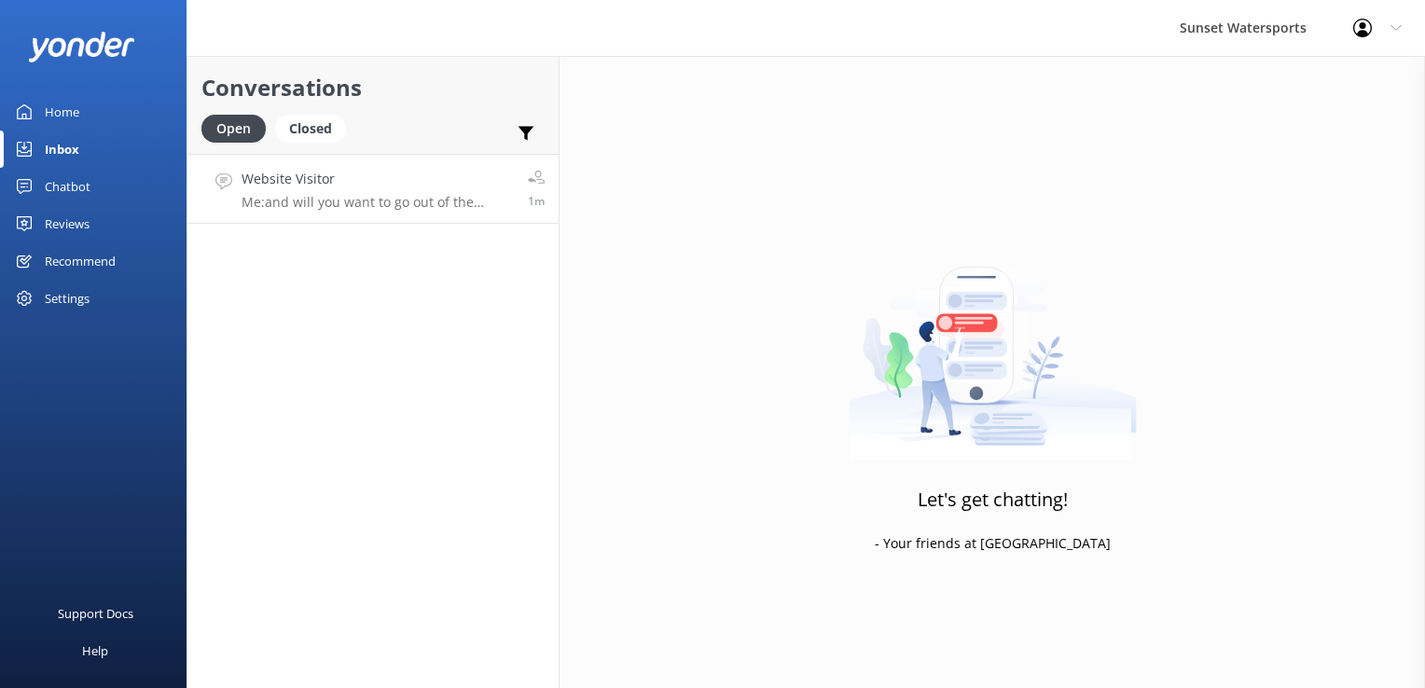
click at [290, 187] on h4 "Website Visitor" at bounding box center [378, 179] width 272 height 21
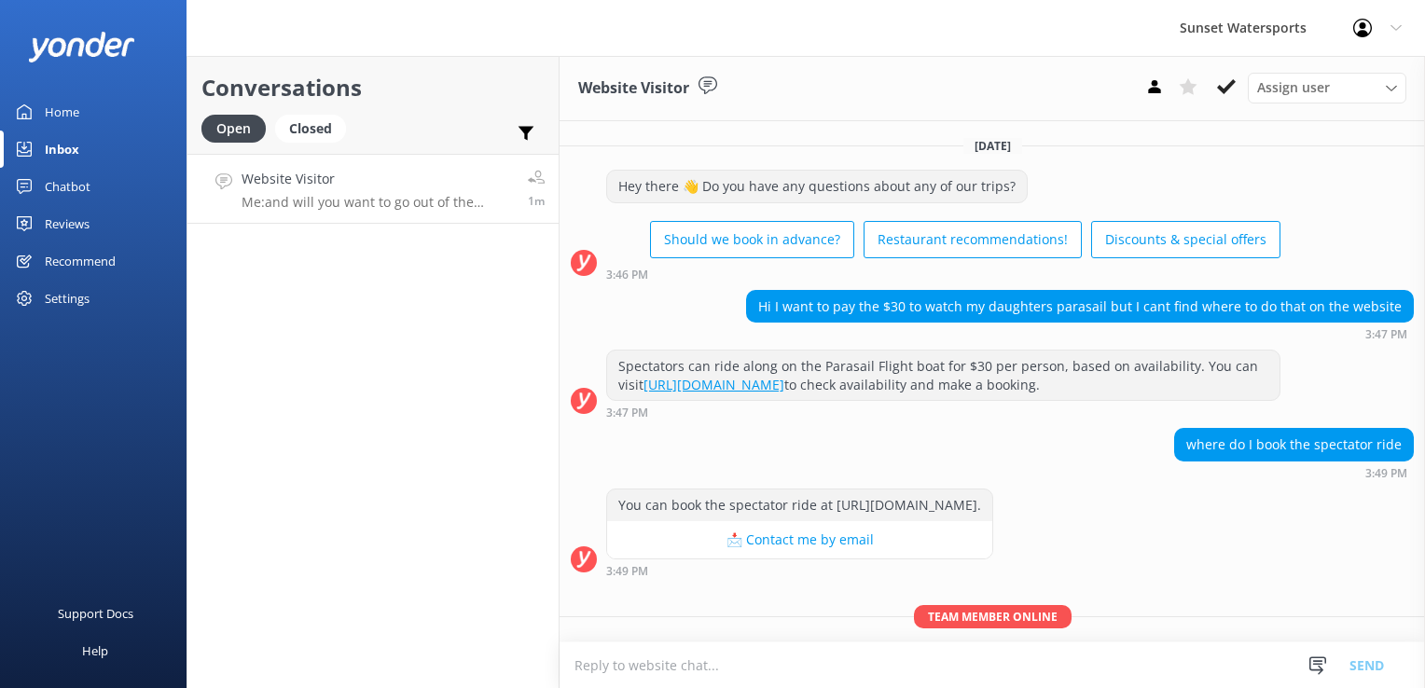
scroll to position [198, 0]
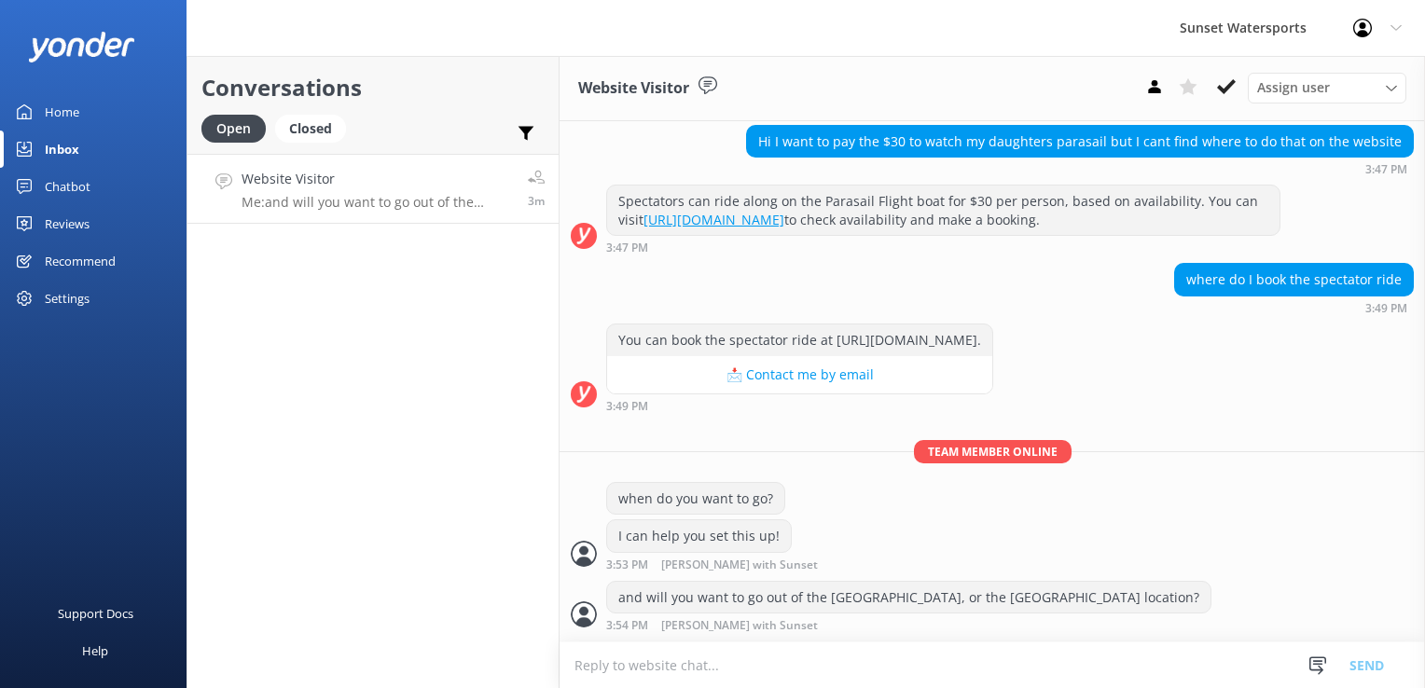
click at [375, 183] on h4 "Website Visitor" at bounding box center [378, 179] width 272 height 21
click at [317, 142] on div "Closed" at bounding box center [310, 129] width 71 height 28
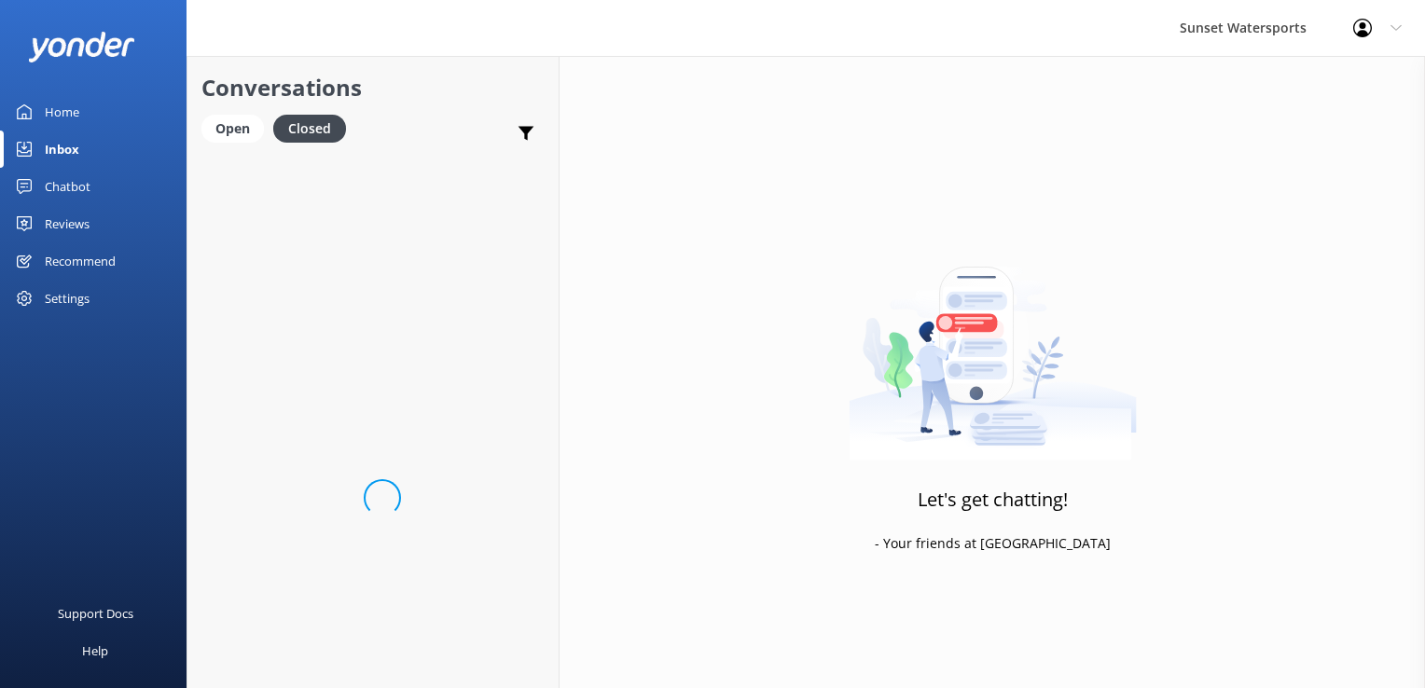
click at [169, 116] on link "Home" at bounding box center [93, 111] width 187 height 37
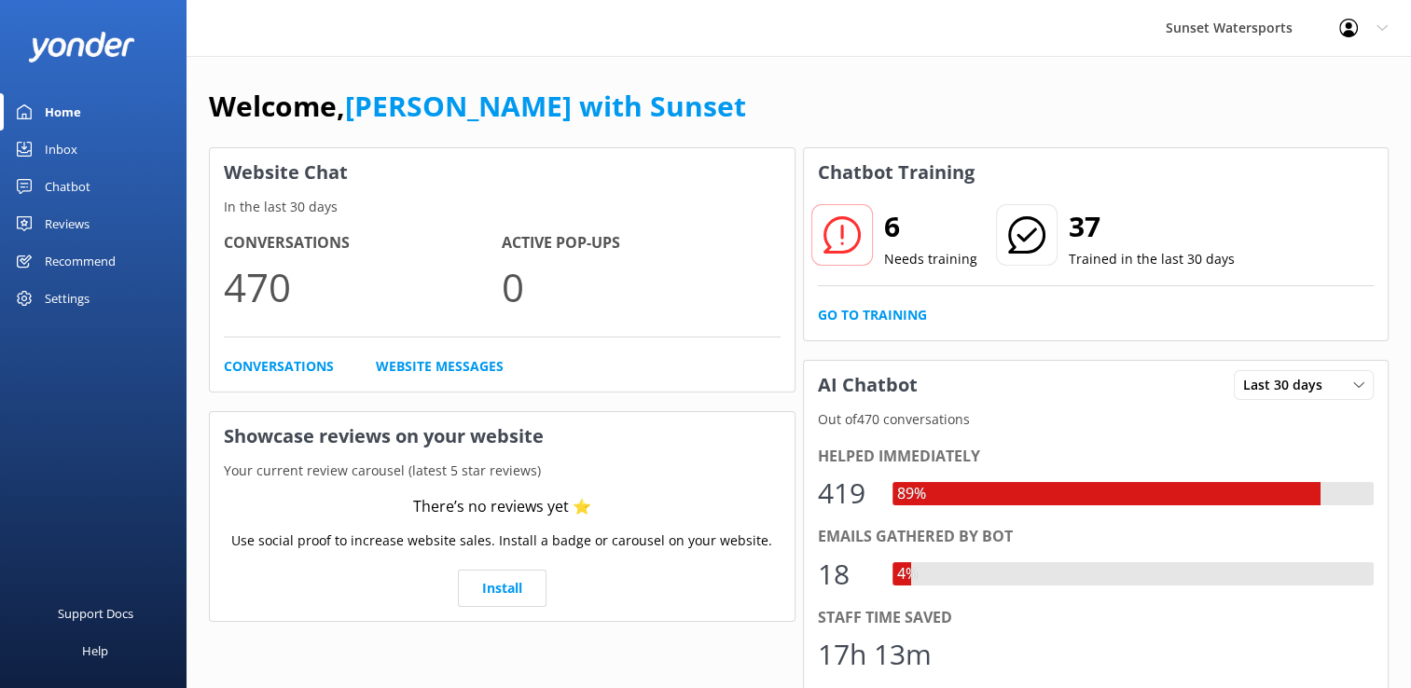
click at [69, 140] on div "Inbox" at bounding box center [61, 149] width 33 height 37
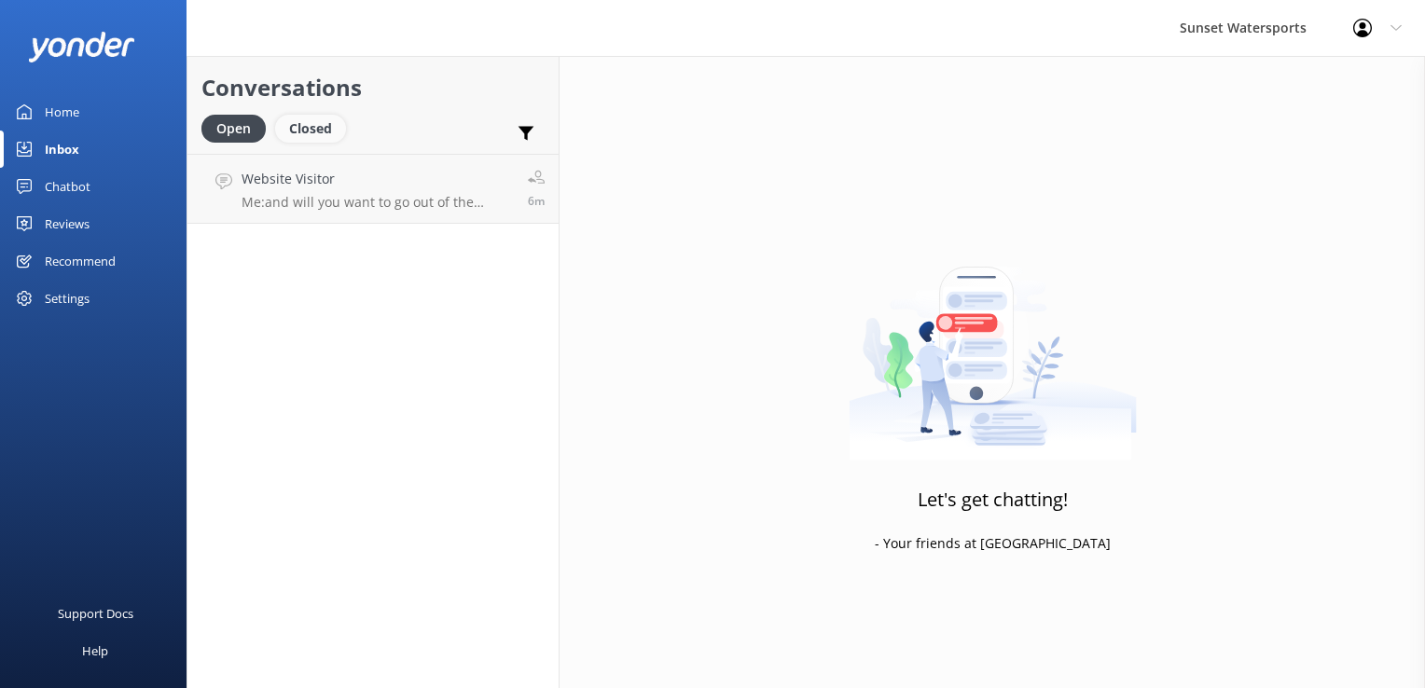
click at [310, 129] on div "Closed" at bounding box center [310, 129] width 71 height 28
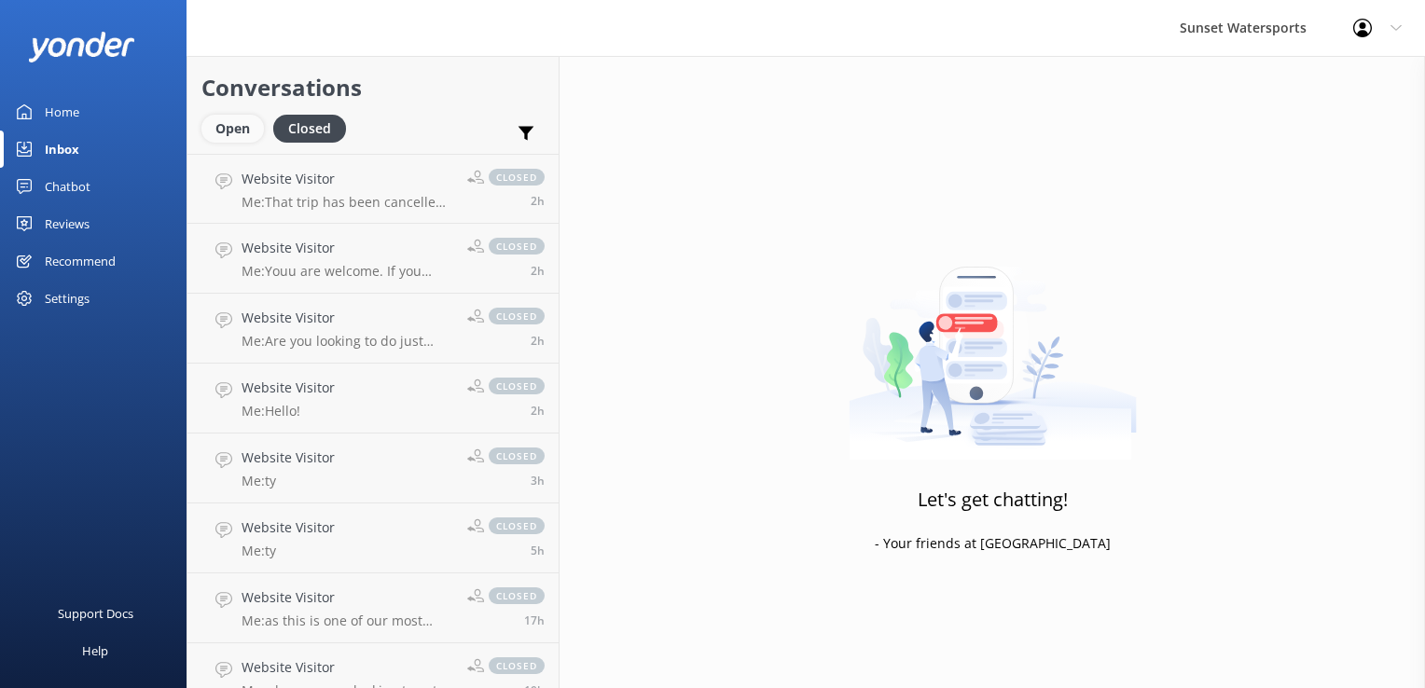
click at [224, 129] on div "Open" at bounding box center [232, 129] width 63 height 28
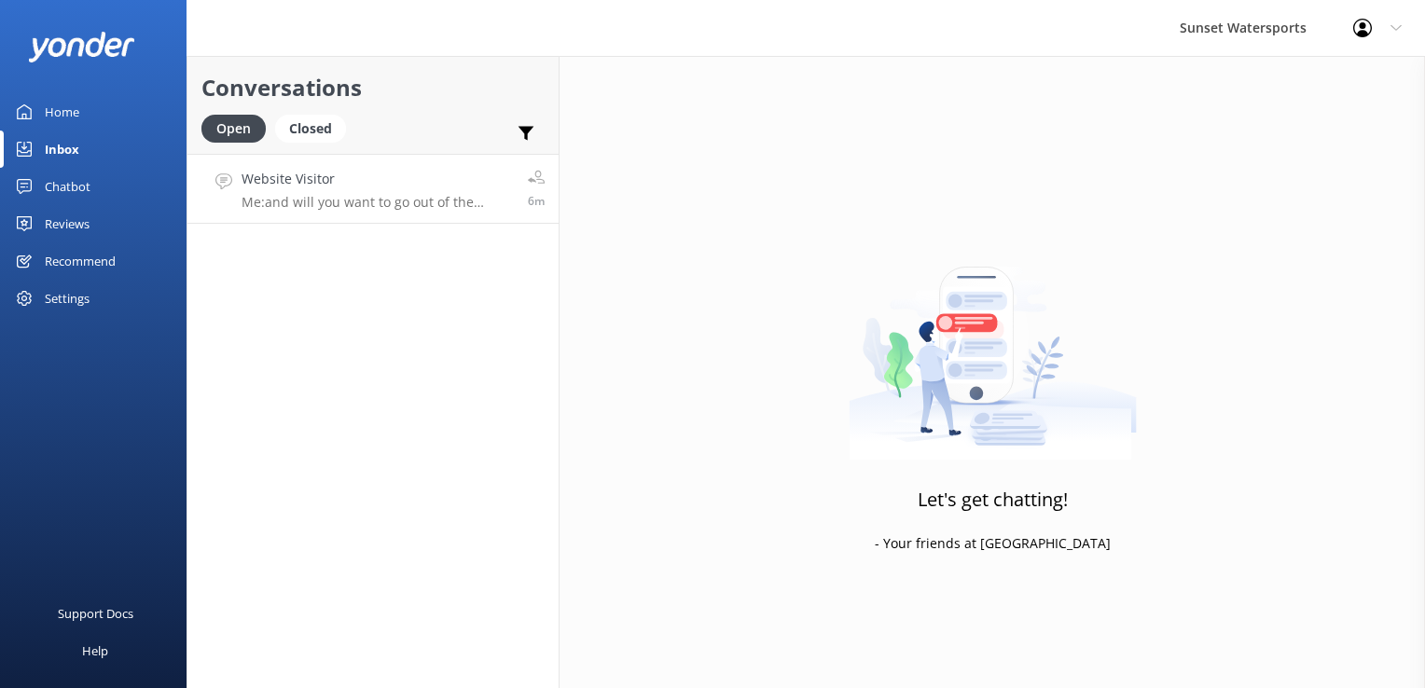
click at [299, 203] on p "Me: and will you want to go out of the [GEOGRAPHIC_DATA], or the [GEOGRAPHIC_DA…" at bounding box center [378, 202] width 272 height 17
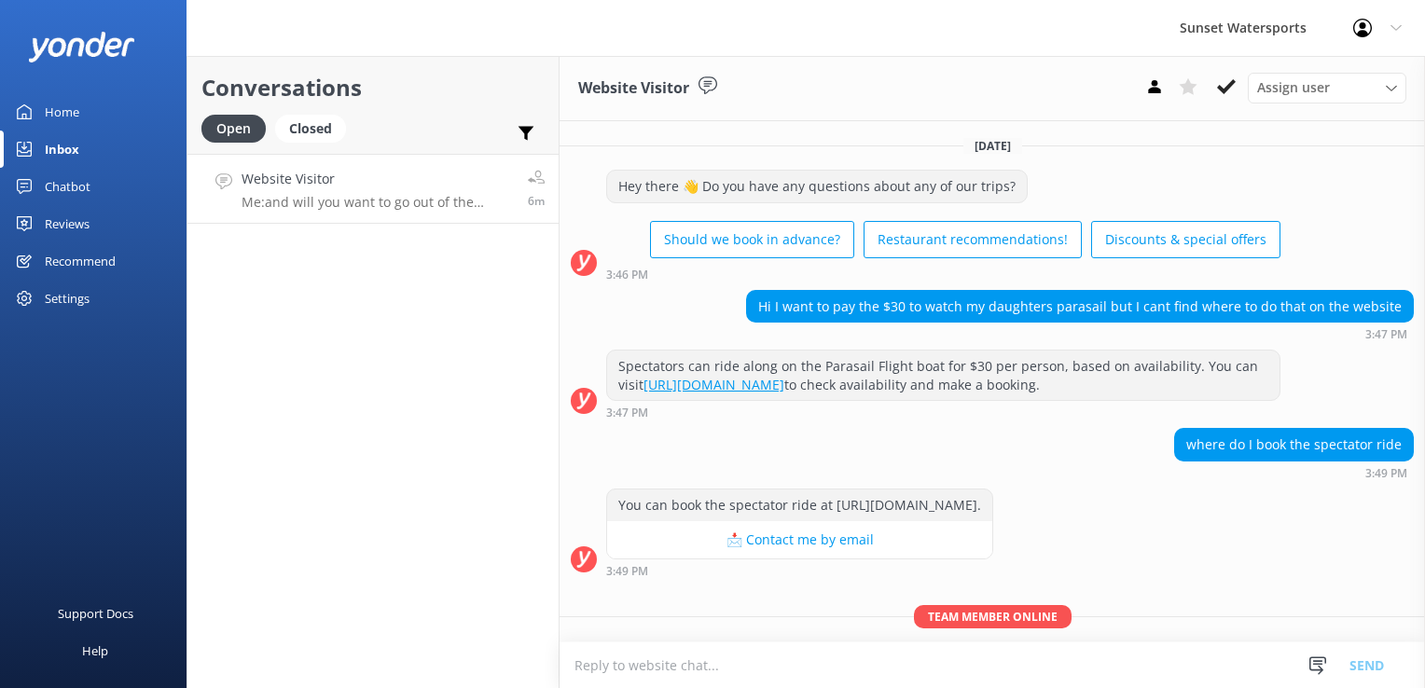
scroll to position [198, 0]
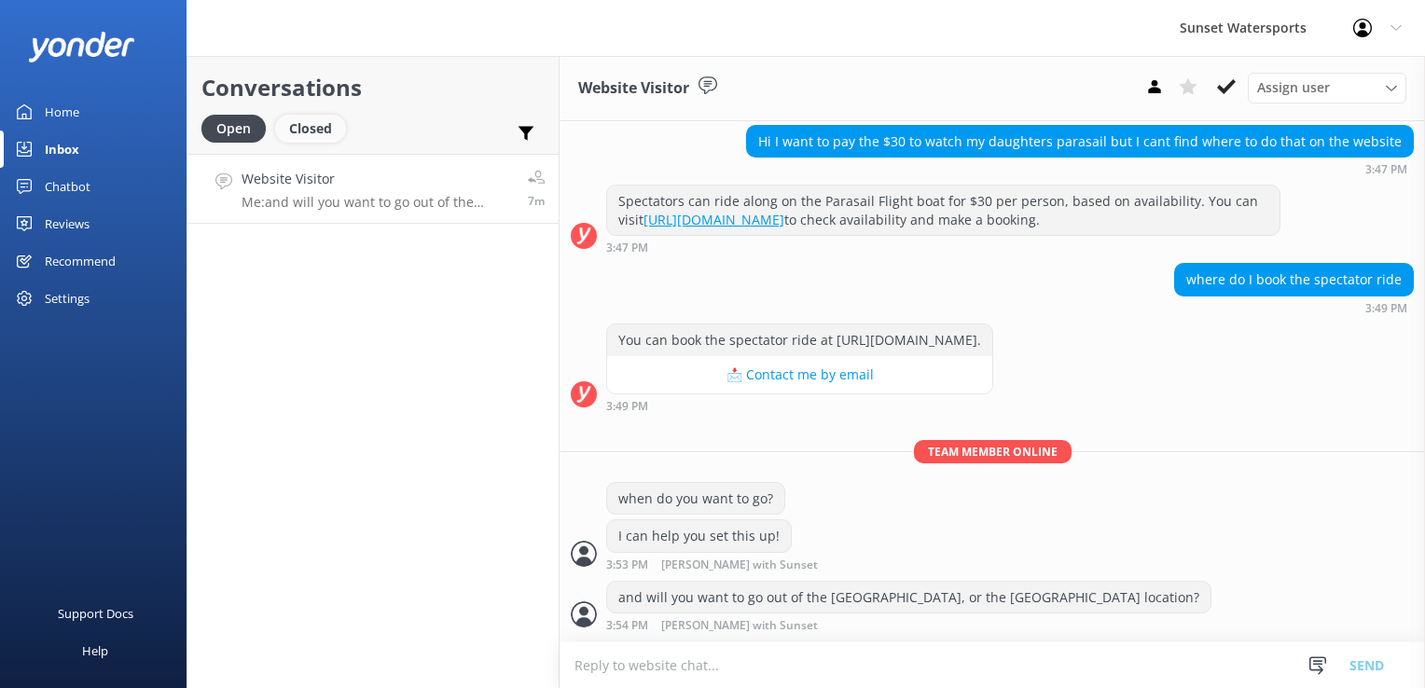
click at [299, 136] on div "Closed" at bounding box center [310, 129] width 71 height 28
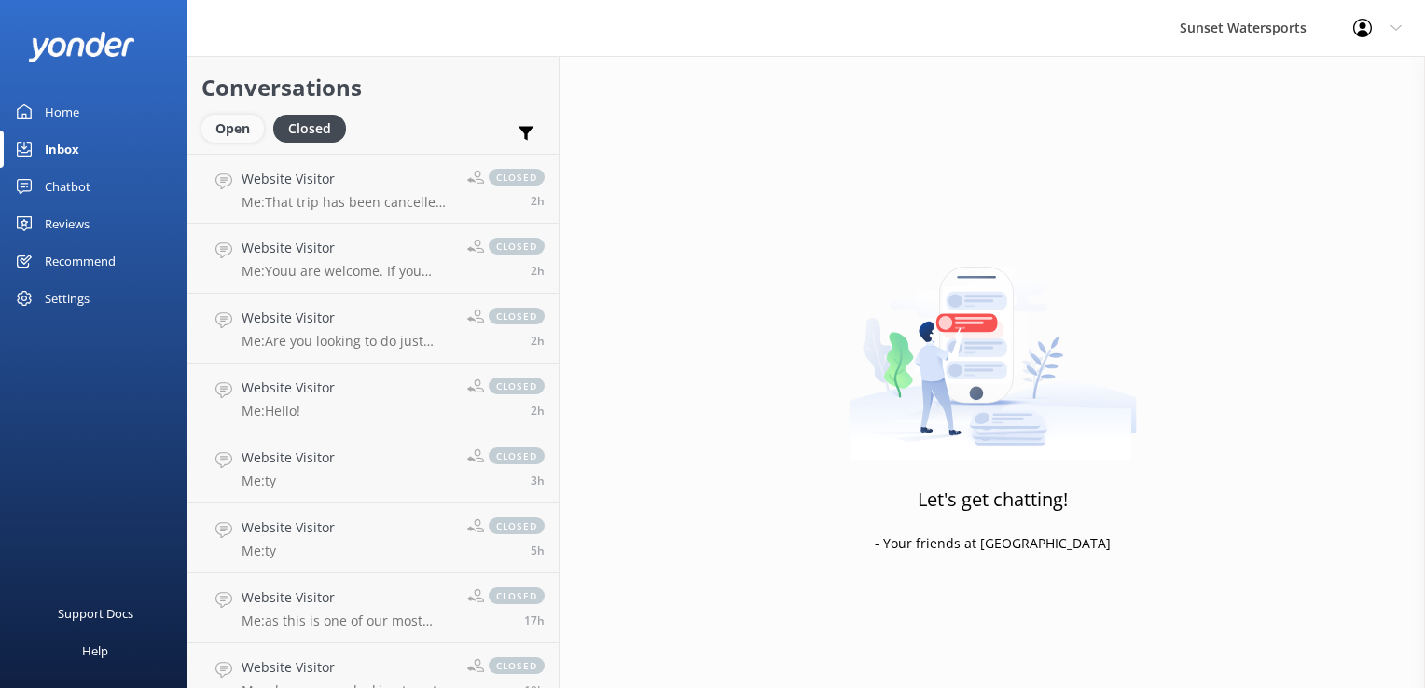
click at [243, 136] on div "Open" at bounding box center [232, 129] width 63 height 28
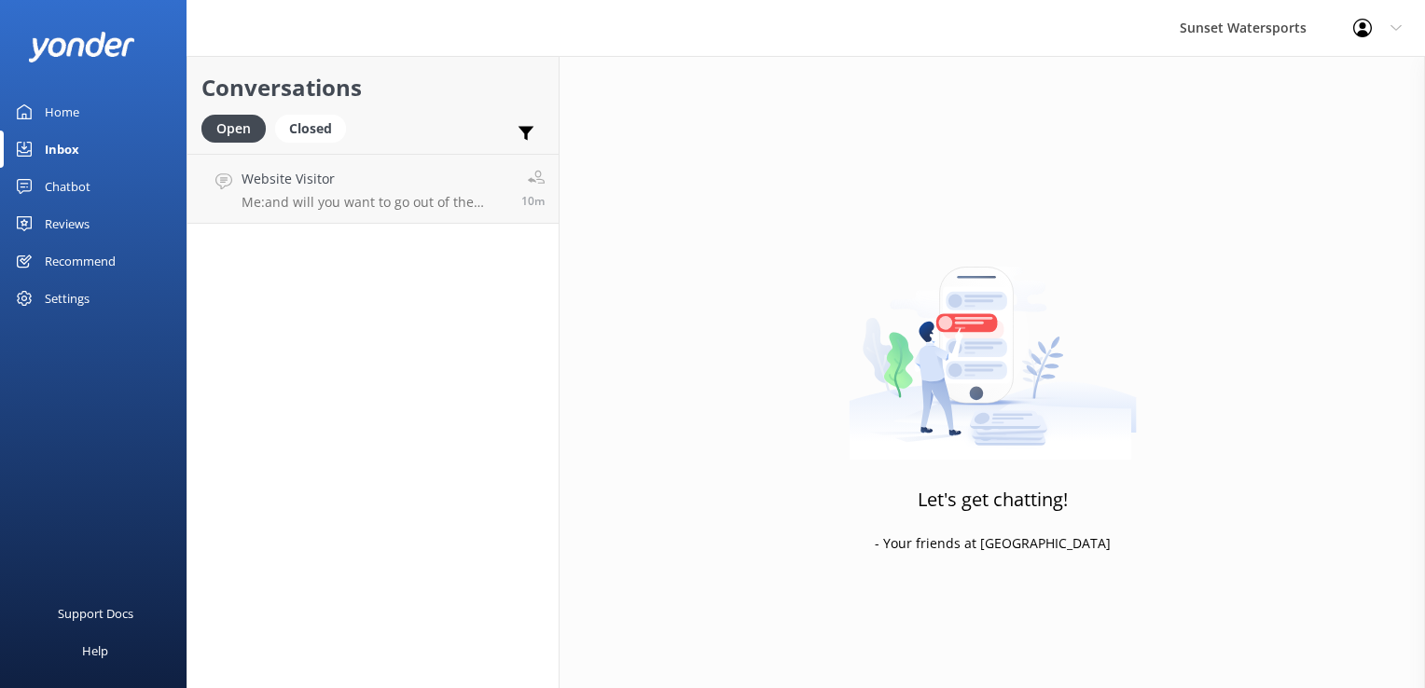
click at [347, 118] on link "Closed" at bounding box center [315, 128] width 80 height 21
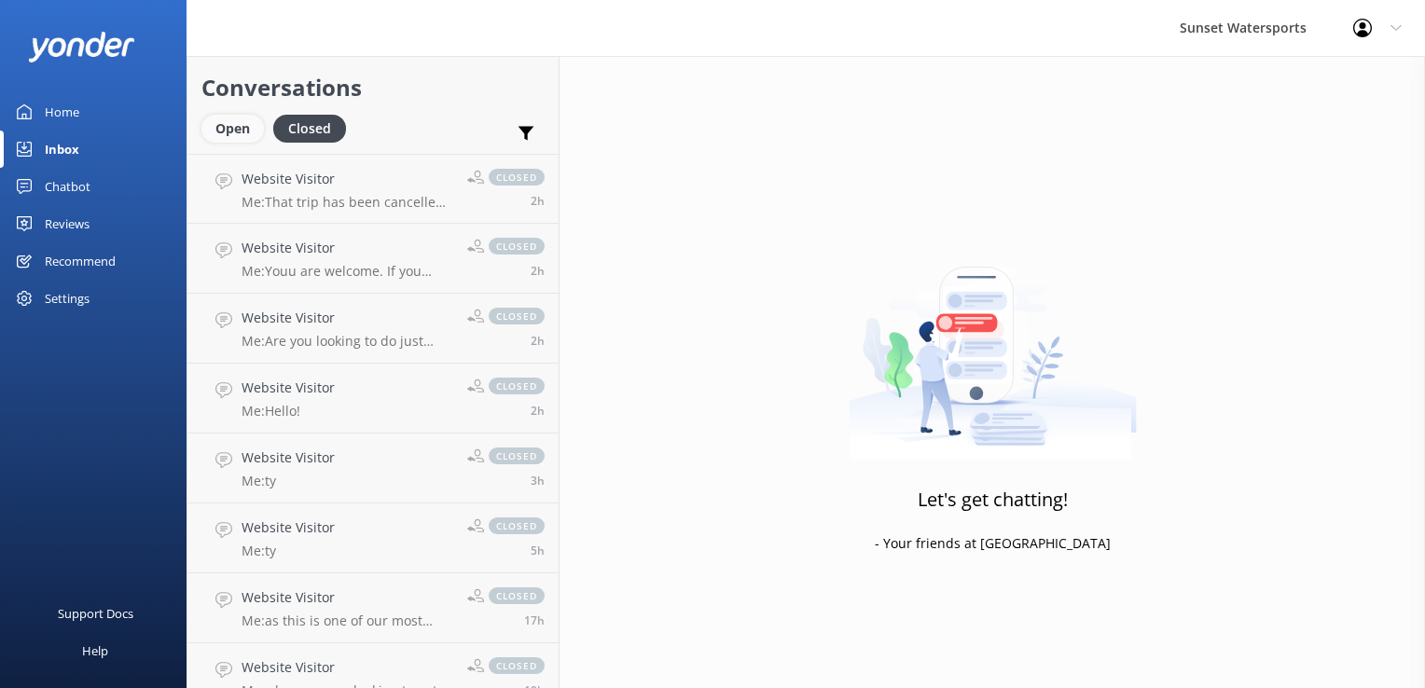
click at [250, 130] on div "Open" at bounding box center [232, 129] width 63 height 28
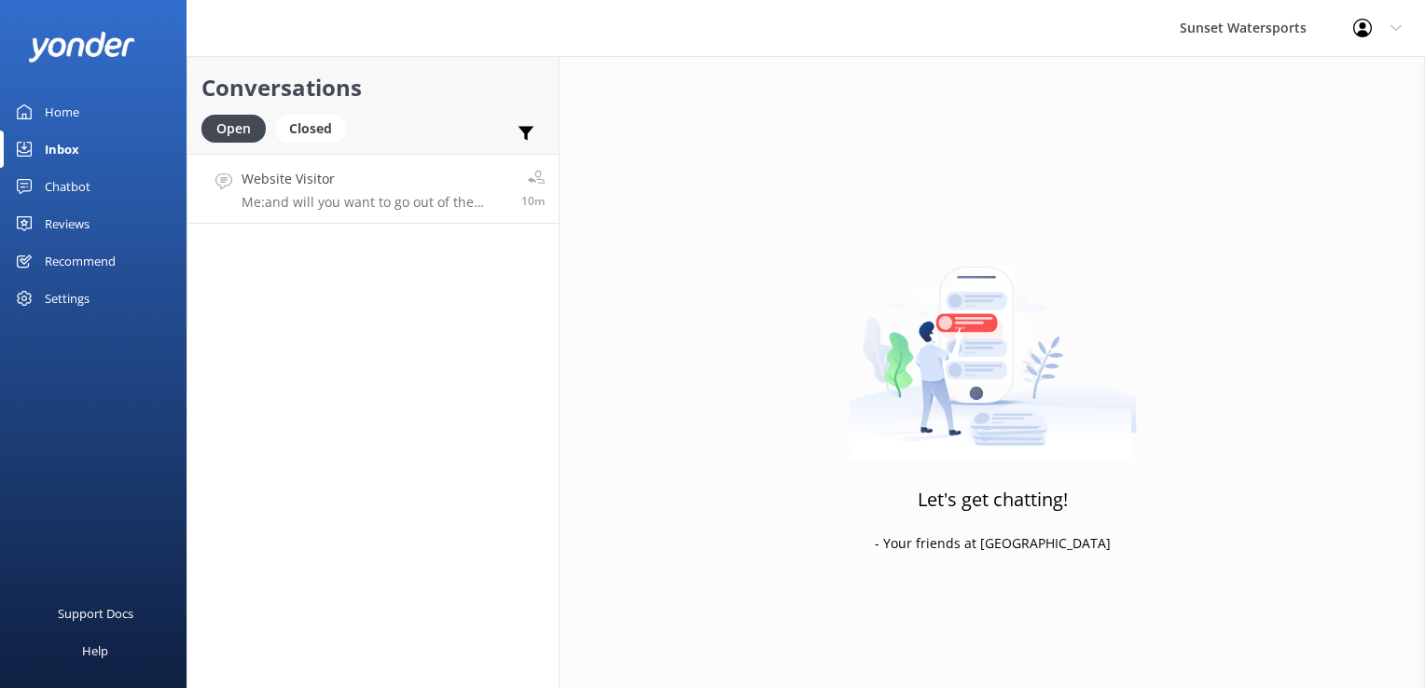
click at [280, 170] on h4 "Website Visitor" at bounding box center [375, 179] width 266 height 21
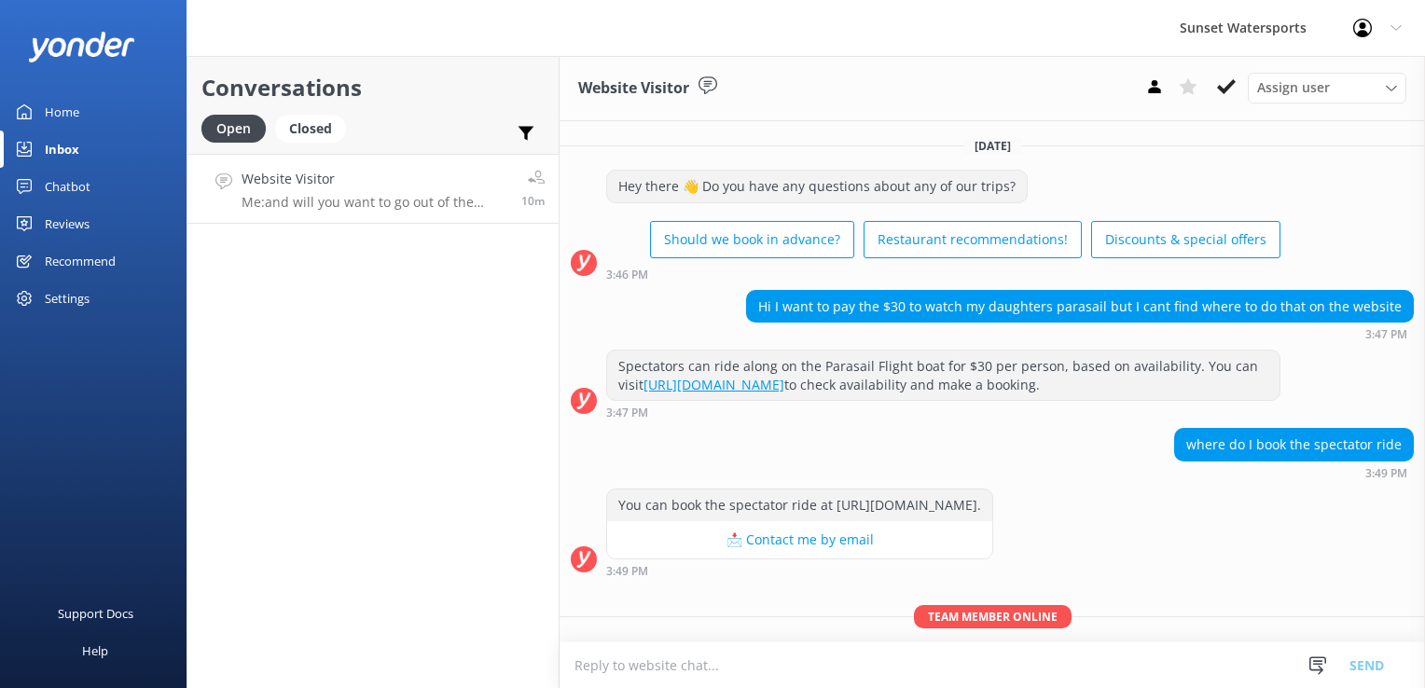
scroll to position [198, 0]
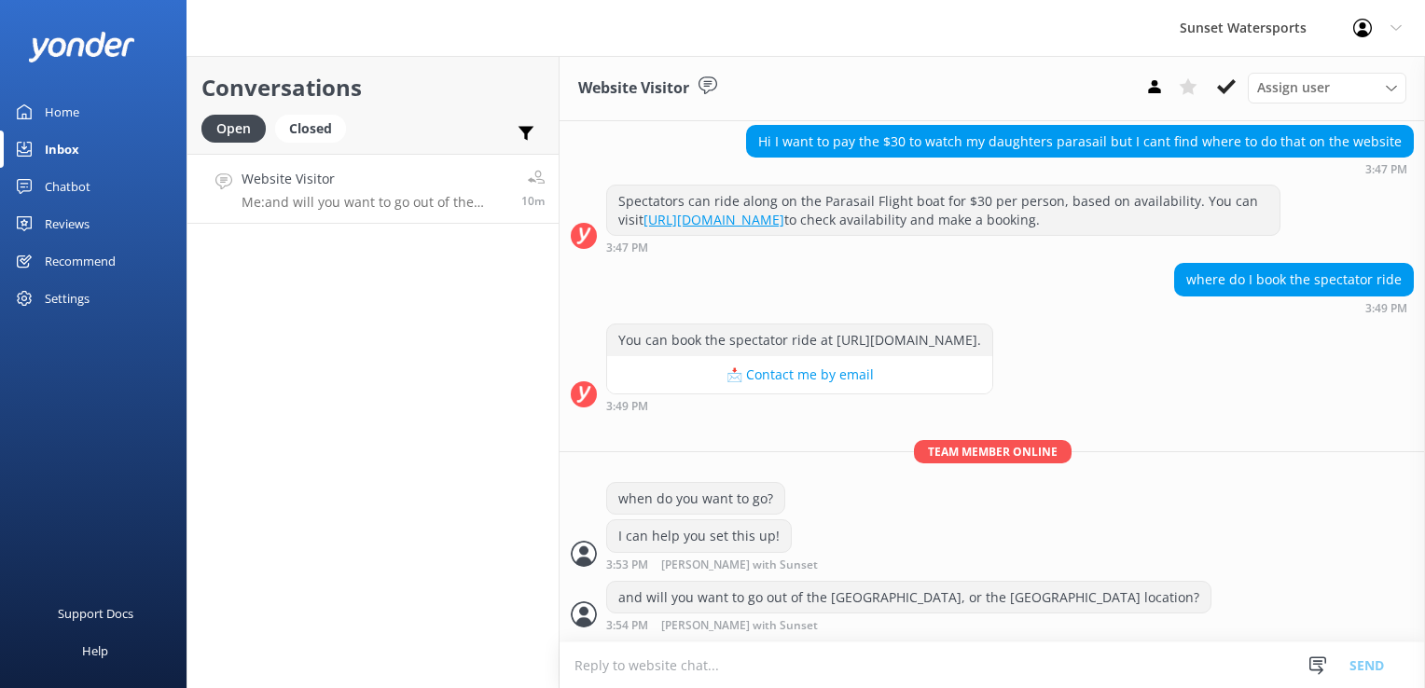
click at [622, 656] on textarea at bounding box center [993, 666] width 866 height 46
click at [684, 669] on textarea at bounding box center [993, 666] width 866 height 46
paste textarea "[URL][DOMAIN_NAME]"
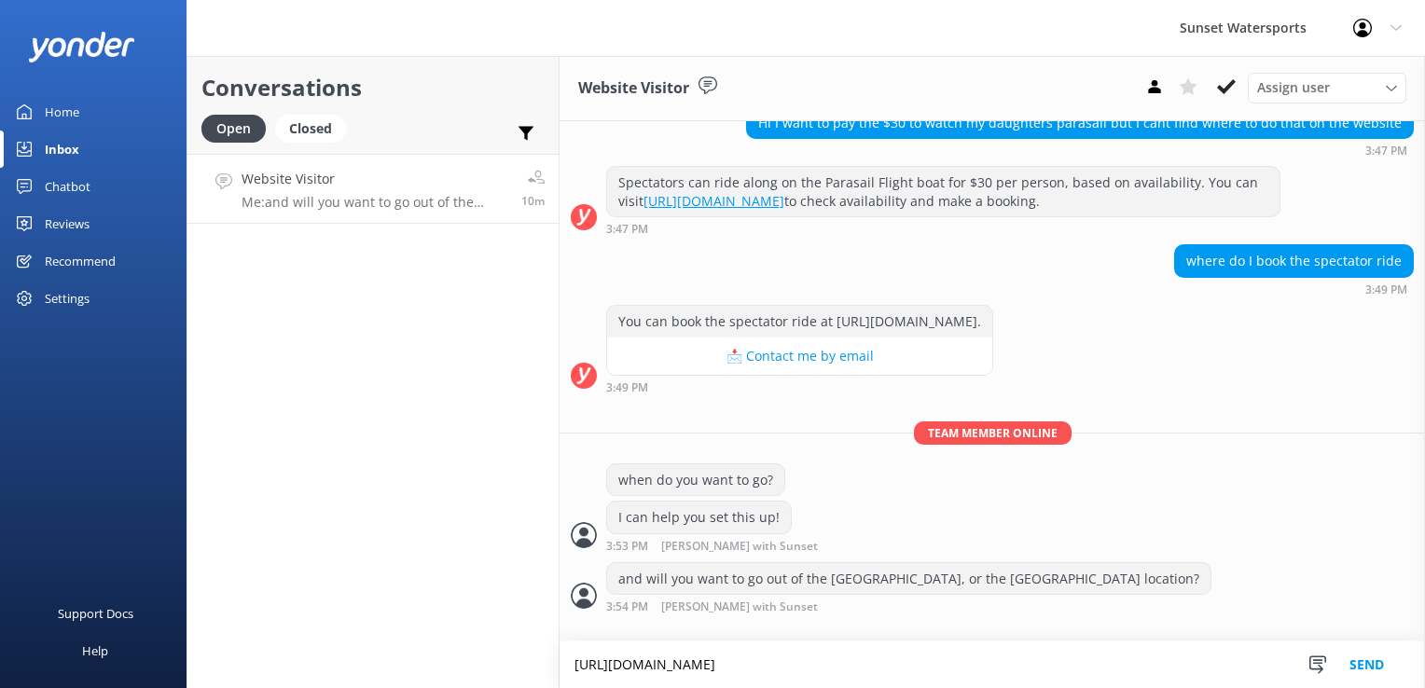
scroll to position [216, 0]
type textarea "[URL][DOMAIN_NAME]"
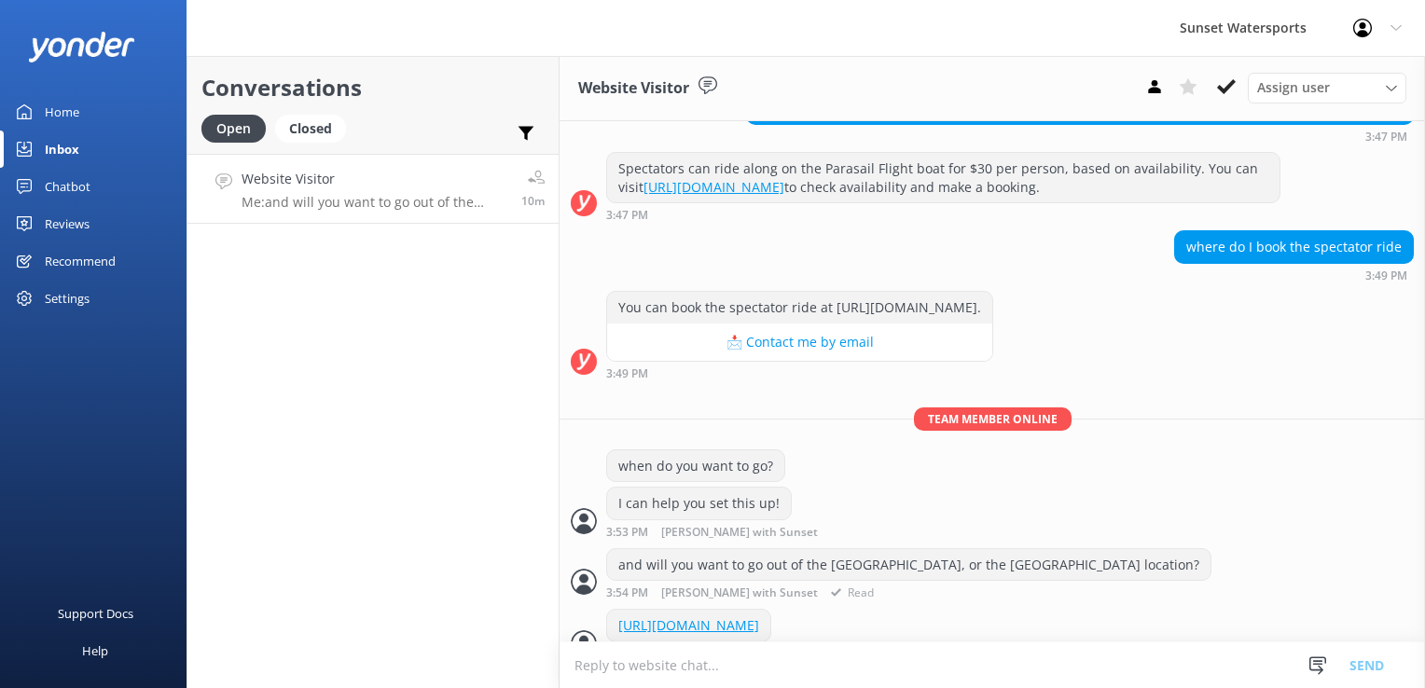
scroll to position [276, 0]
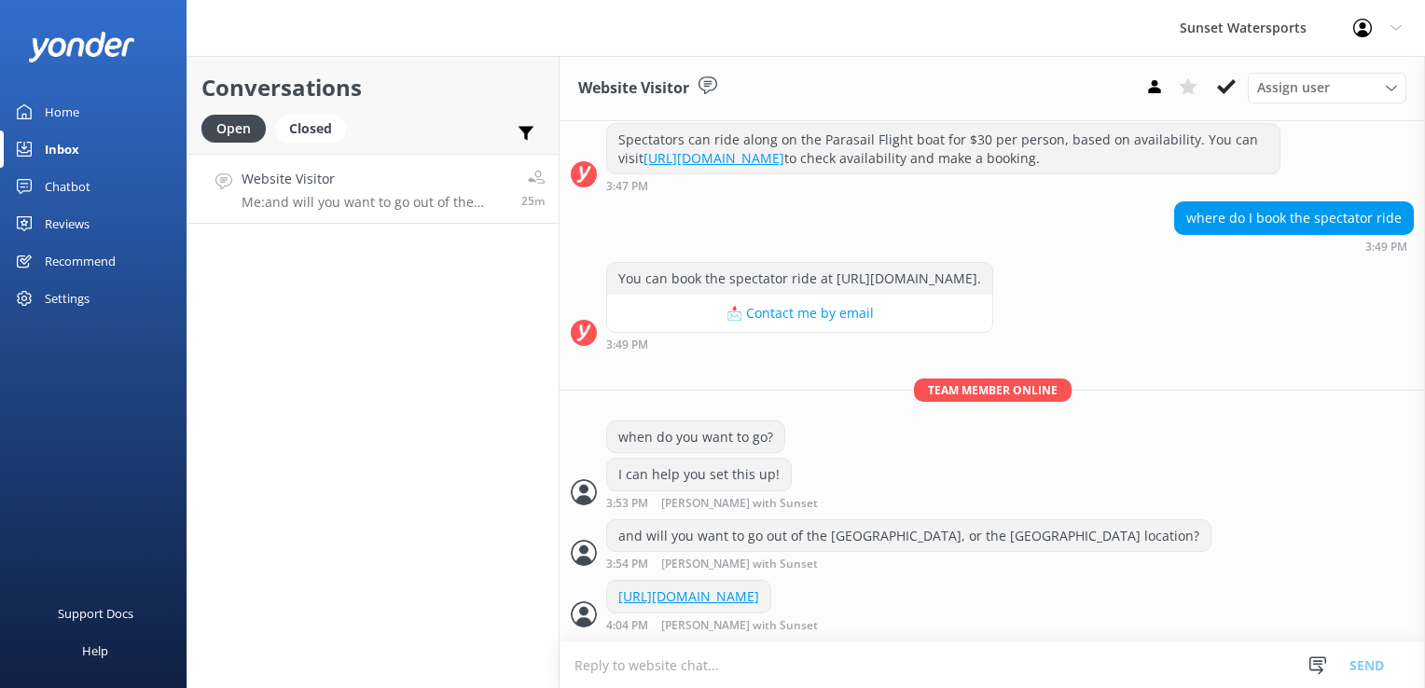
click at [412, 197] on p "Me: and will you want to go out of the [GEOGRAPHIC_DATA], or the [GEOGRAPHIC_DA…" at bounding box center [375, 202] width 266 height 17
click at [312, 132] on div "Closed" at bounding box center [310, 129] width 71 height 28
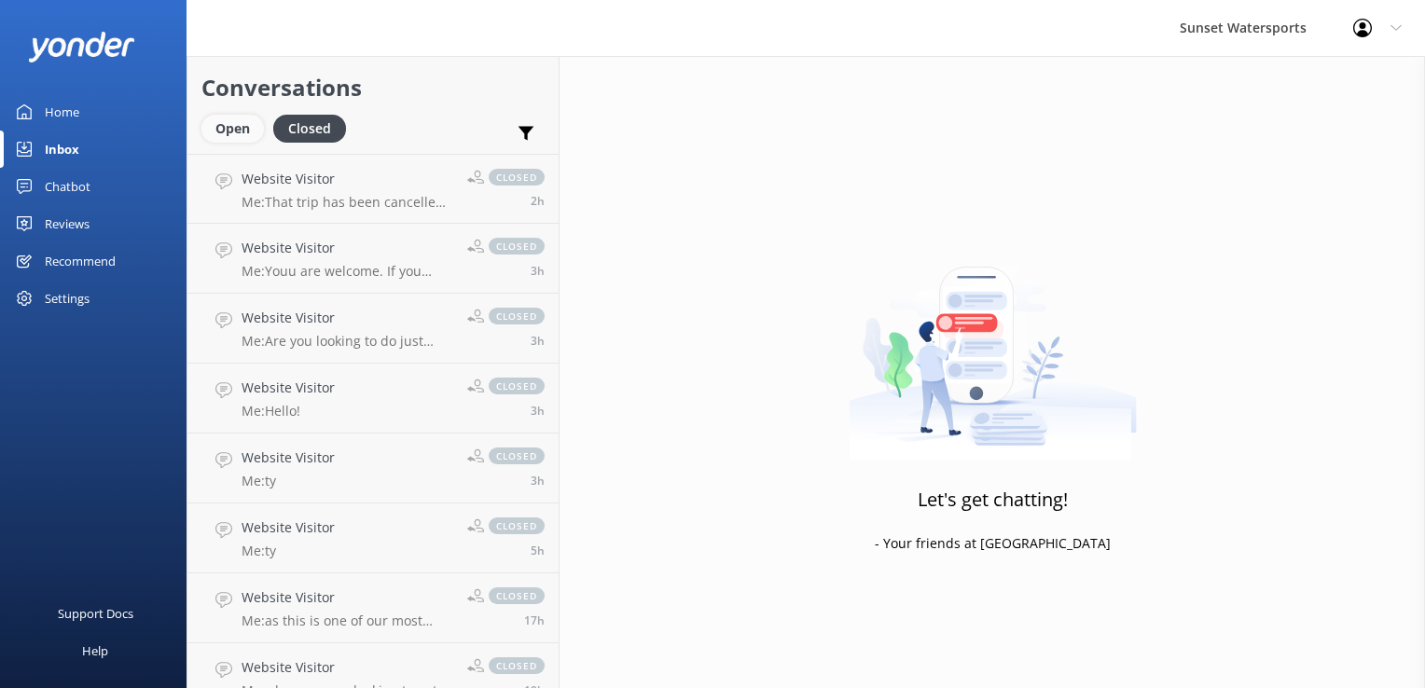
click at [231, 135] on div "Open" at bounding box center [232, 129] width 63 height 28
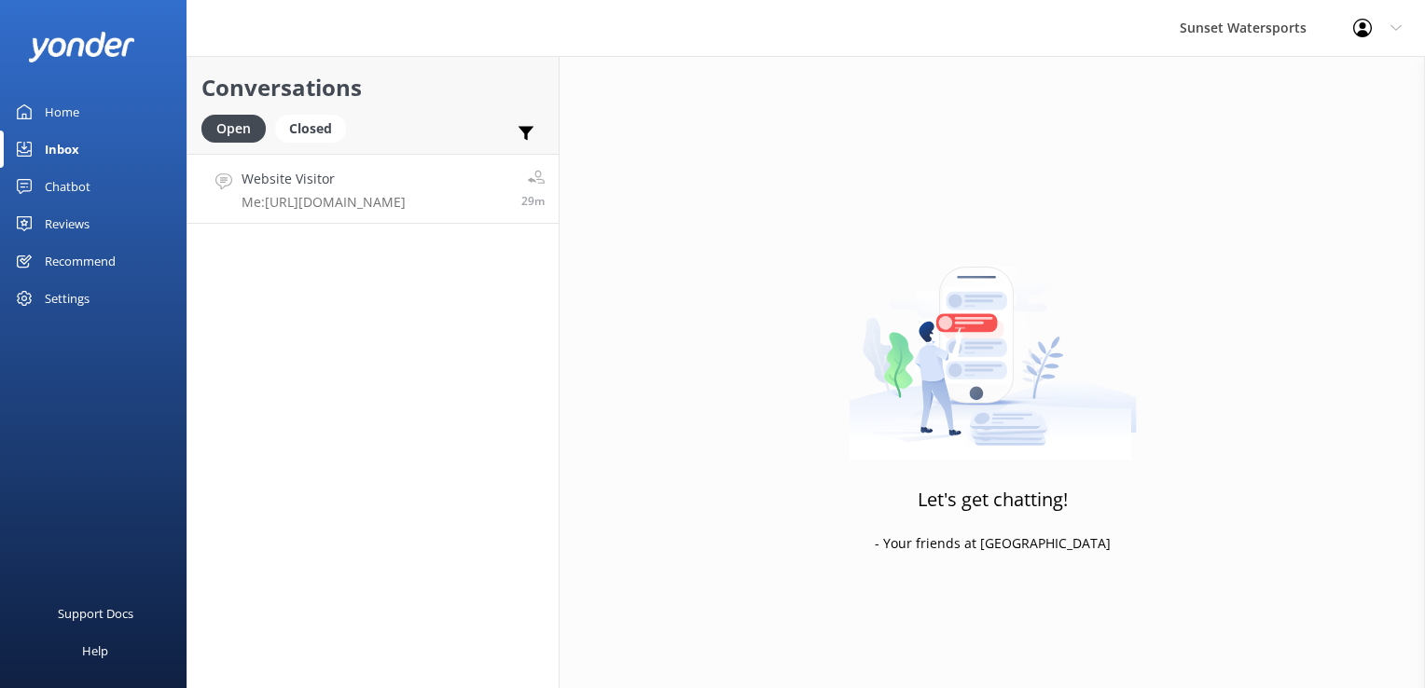
click at [326, 184] on h4 "Website Visitor" at bounding box center [324, 179] width 164 height 21
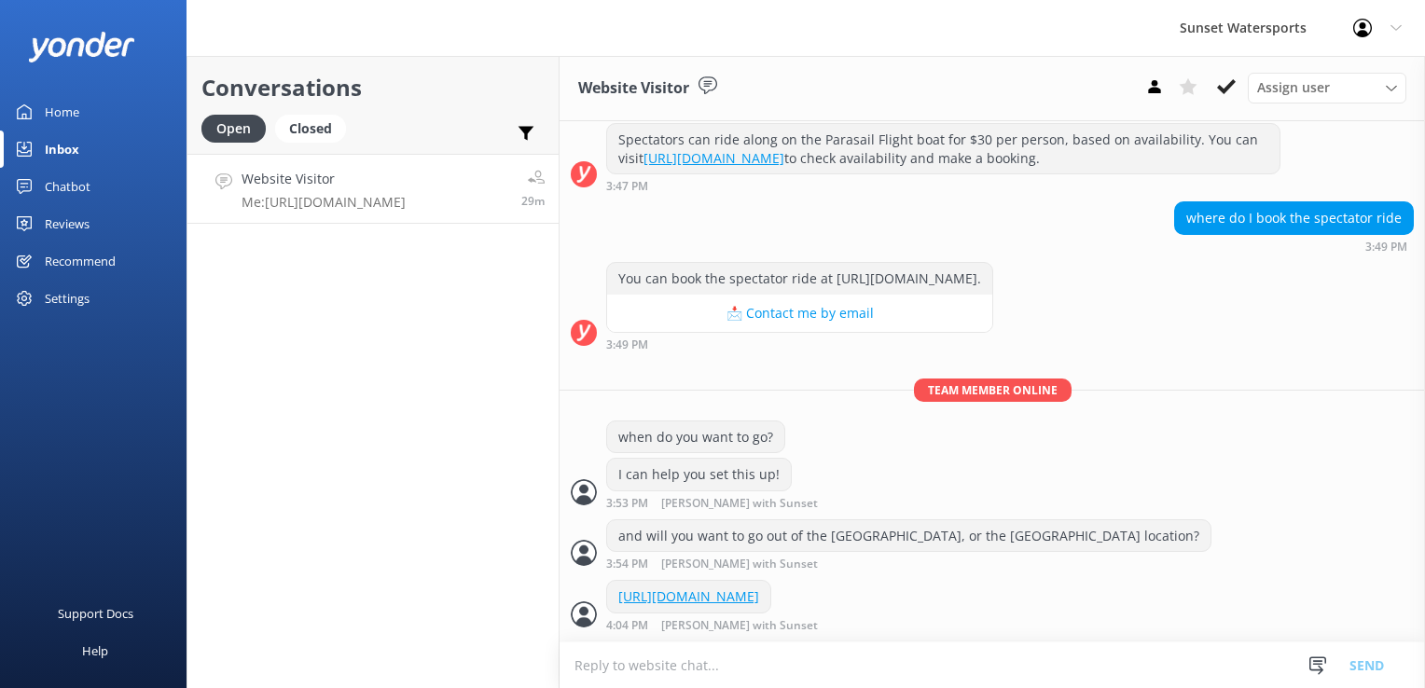
scroll to position [276, 0]
click at [313, 121] on div "Closed" at bounding box center [310, 129] width 71 height 28
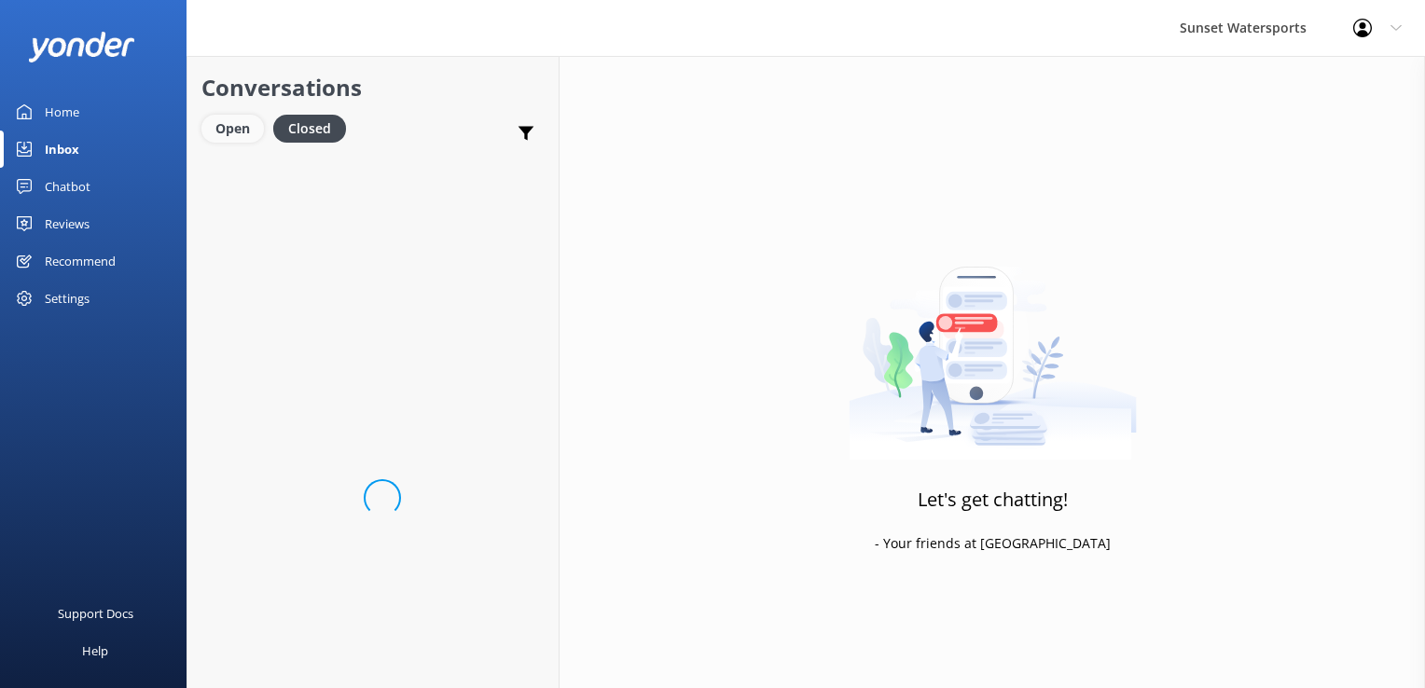
click at [243, 131] on div "Open" at bounding box center [232, 129] width 63 height 28
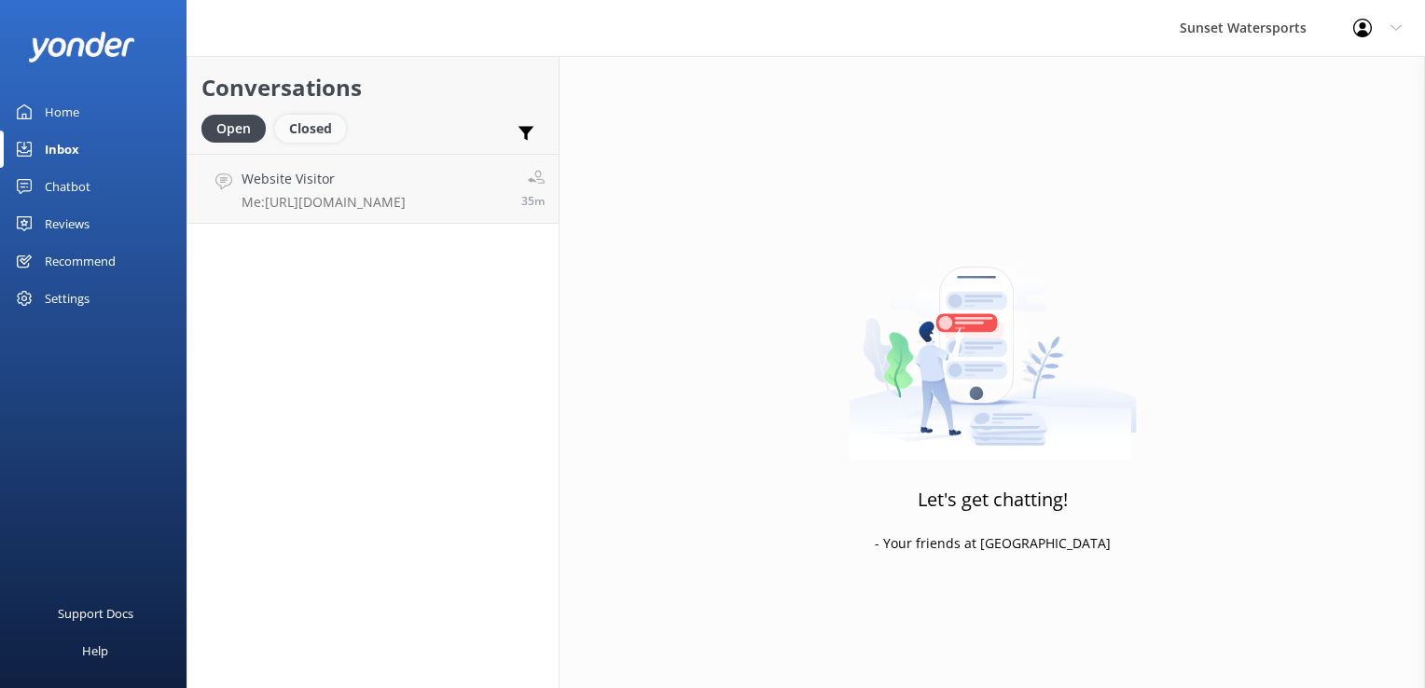
click at [320, 141] on div "Closed" at bounding box center [310, 129] width 71 height 28
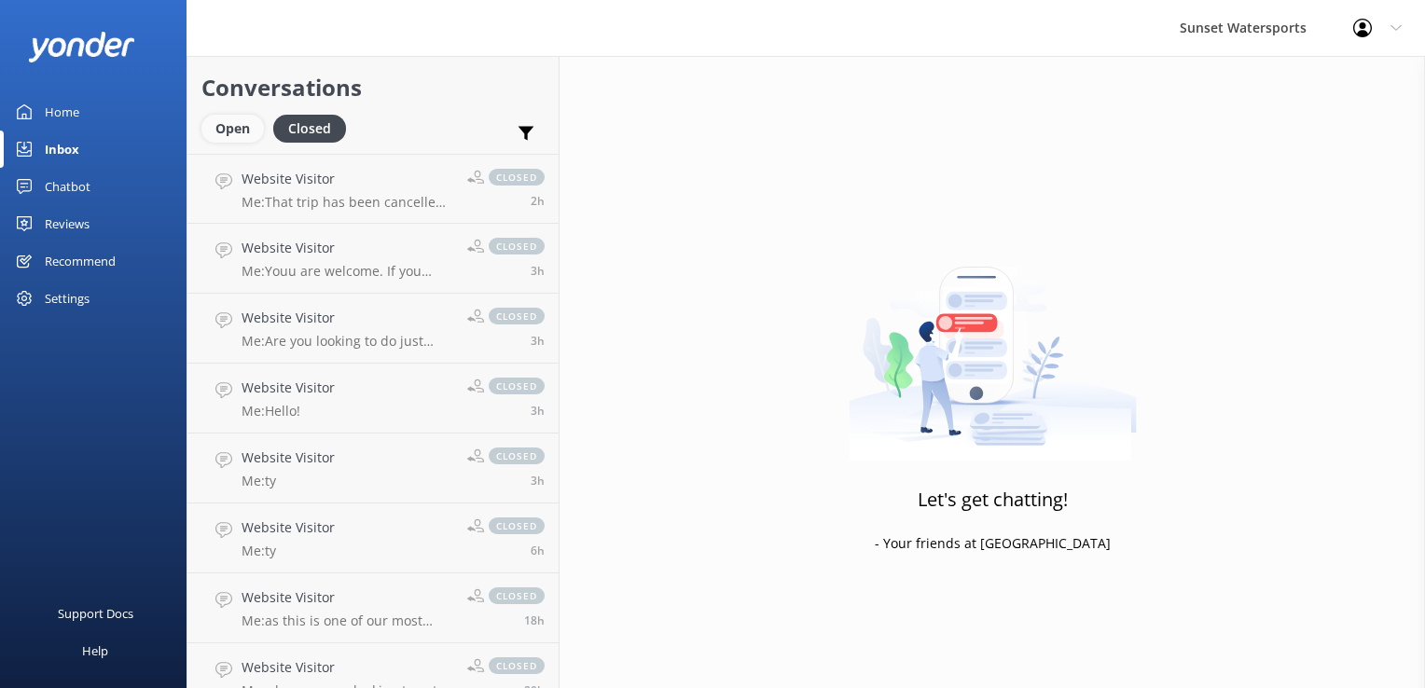
click at [234, 126] on div "Open" at bounding box center [232, 129] width 63 height 28
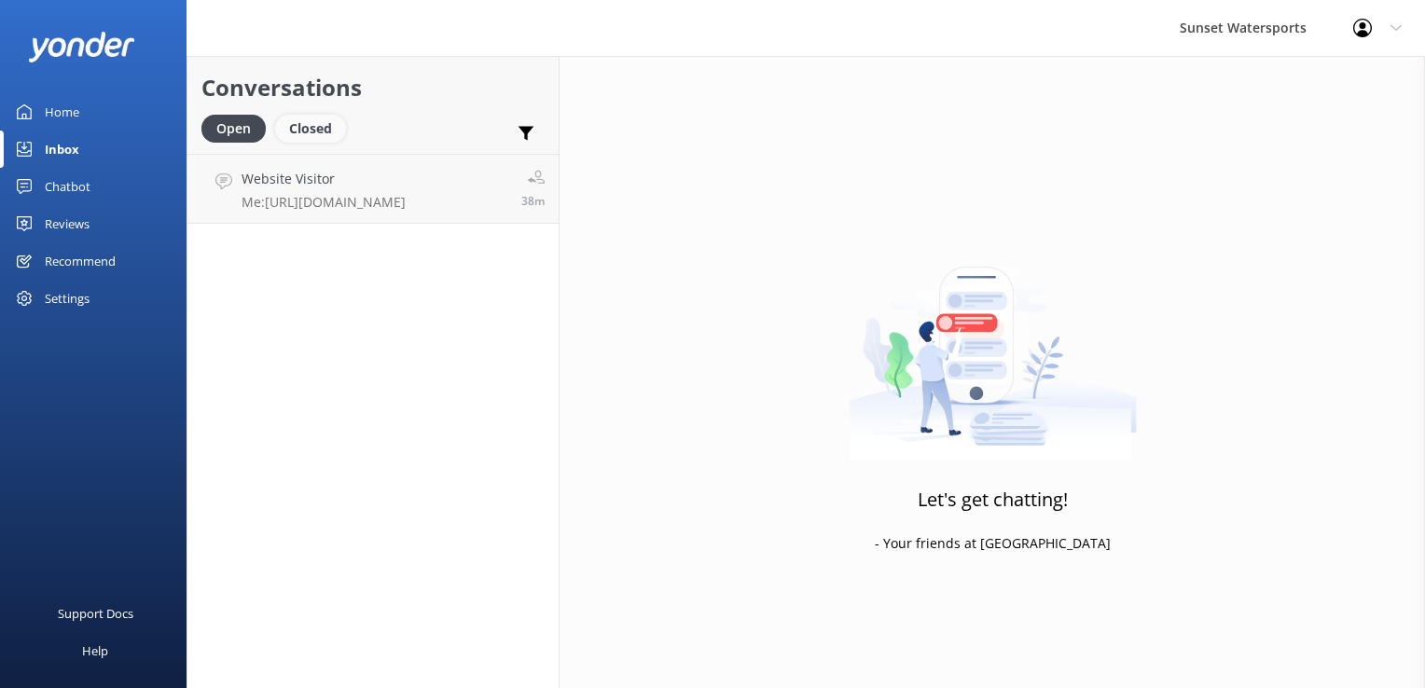
click at [318, 131] on div "Closed" at bounding box center [310, 129] width 71 height 28
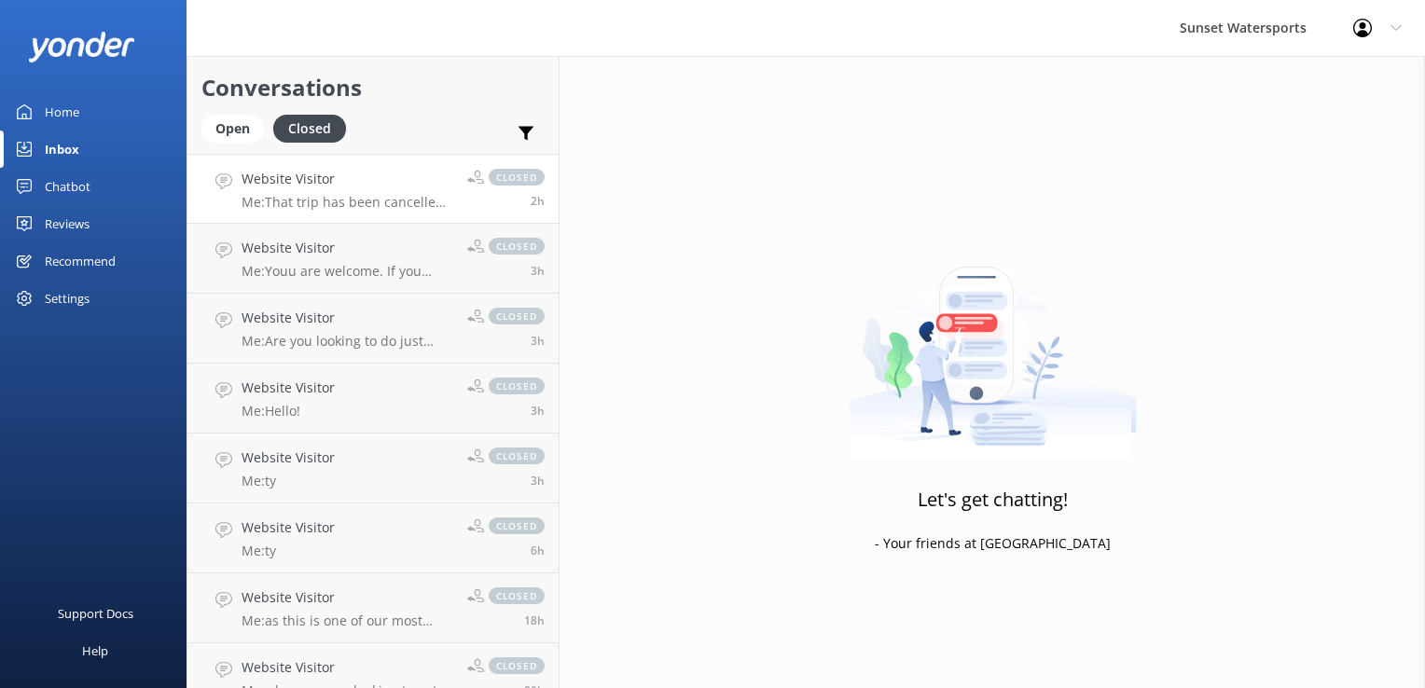
click at [336, 188] on h4 "Website Visitor" at bounding box center [348, 179] width 212 height 21
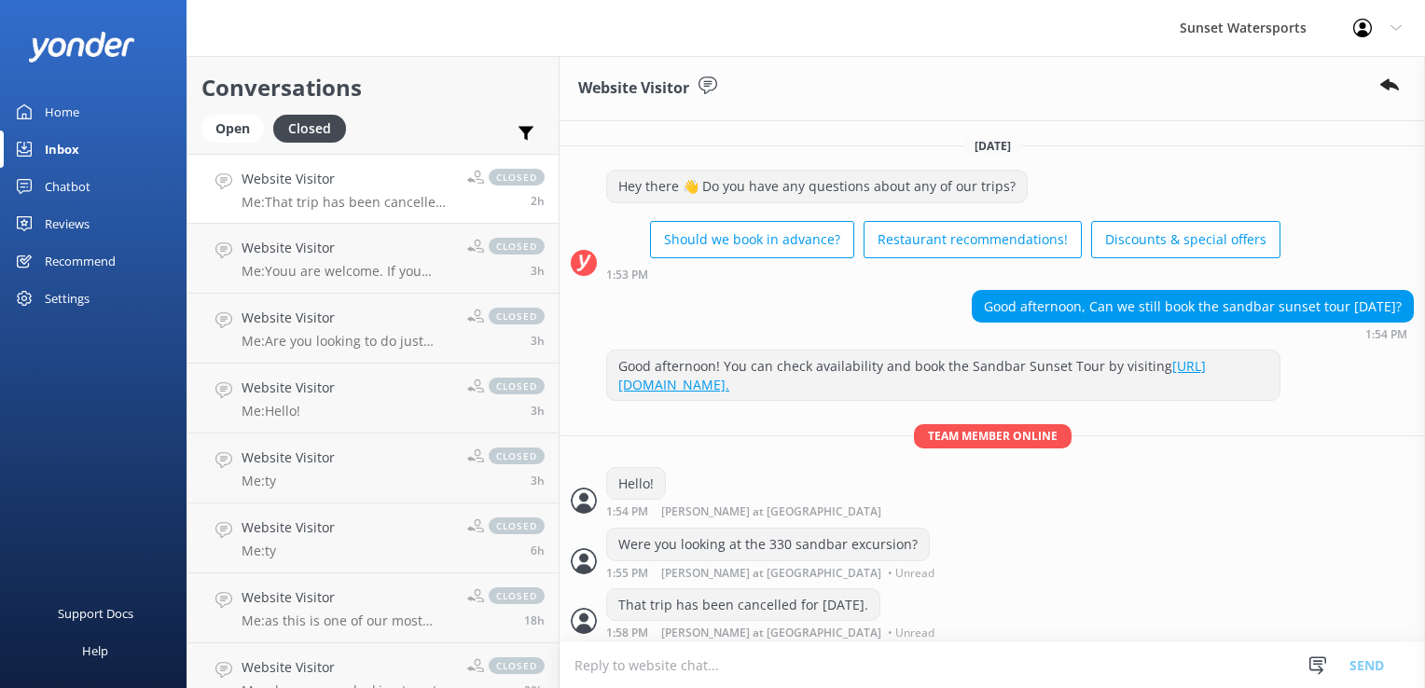
scroll to position [63, 0]
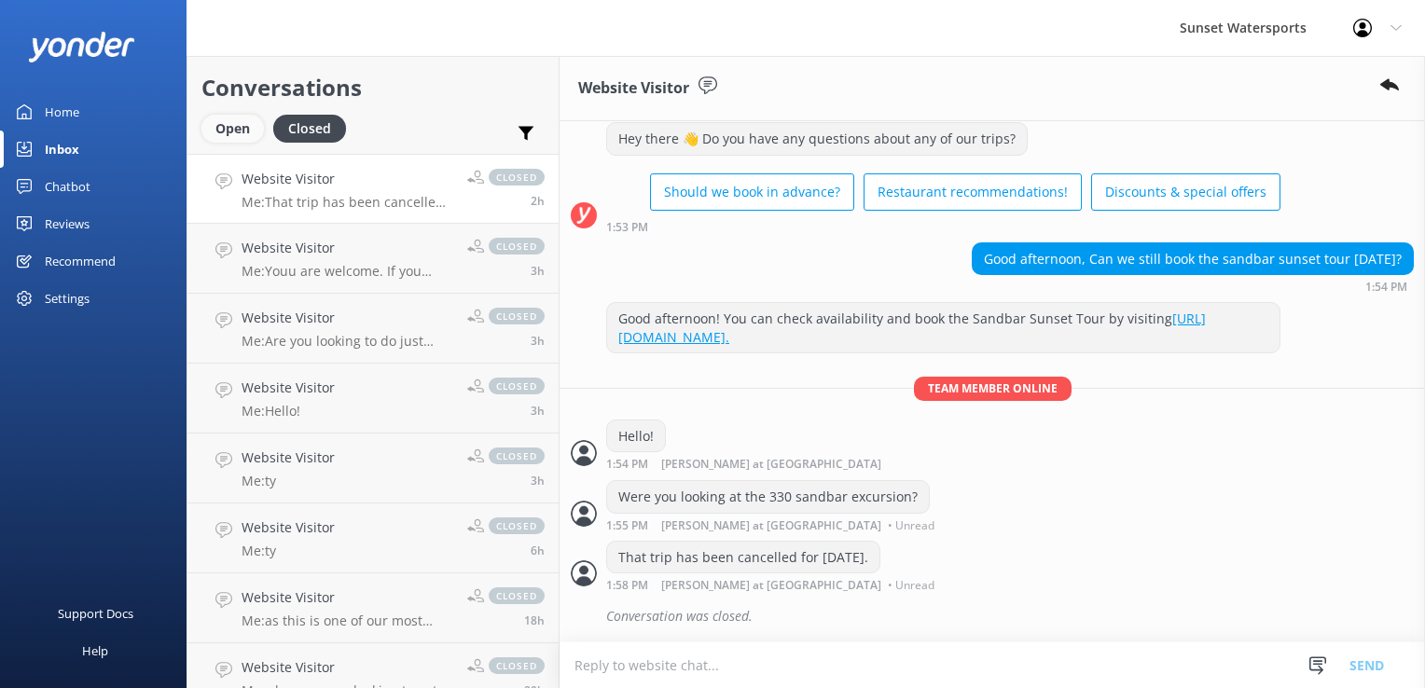
click at [231, 117] on div "Open" at bounding box center [232, 129] width 63 height 28
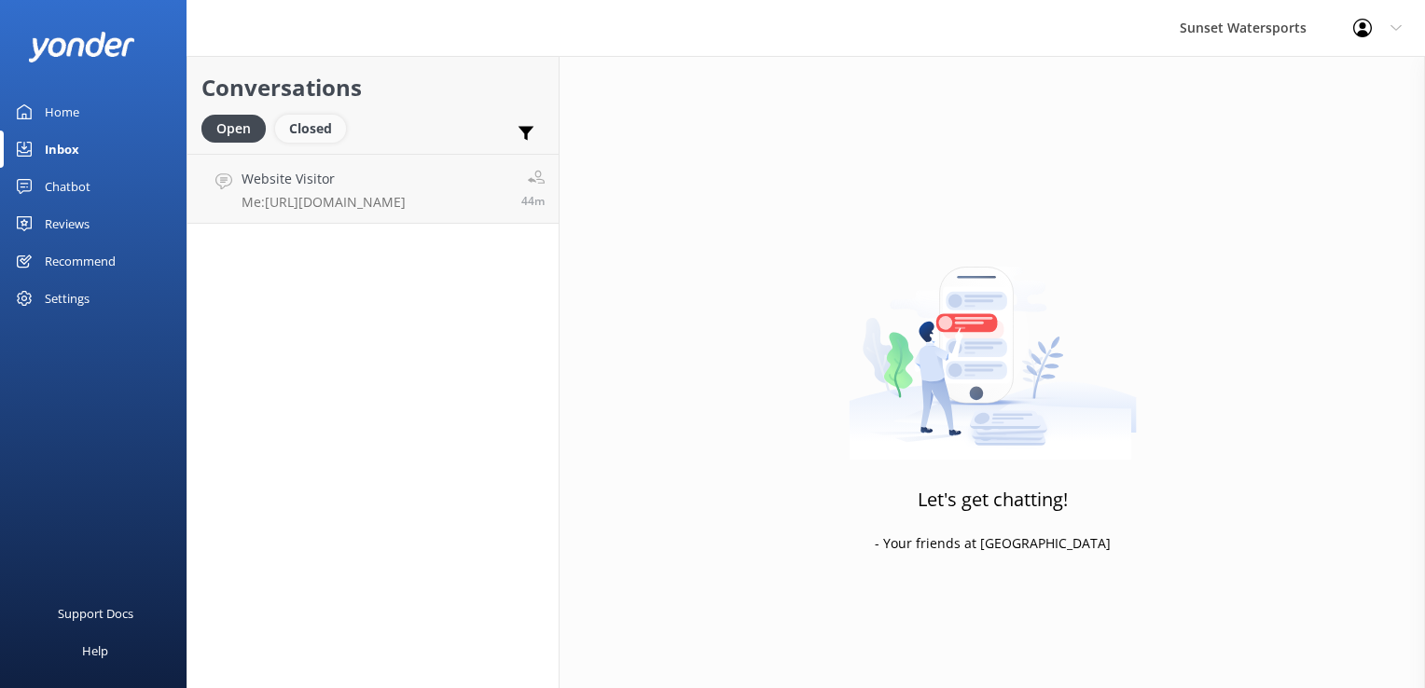
click at [322, 129] on div "Closed" at bounding box center [310, 129] width 71 height 28
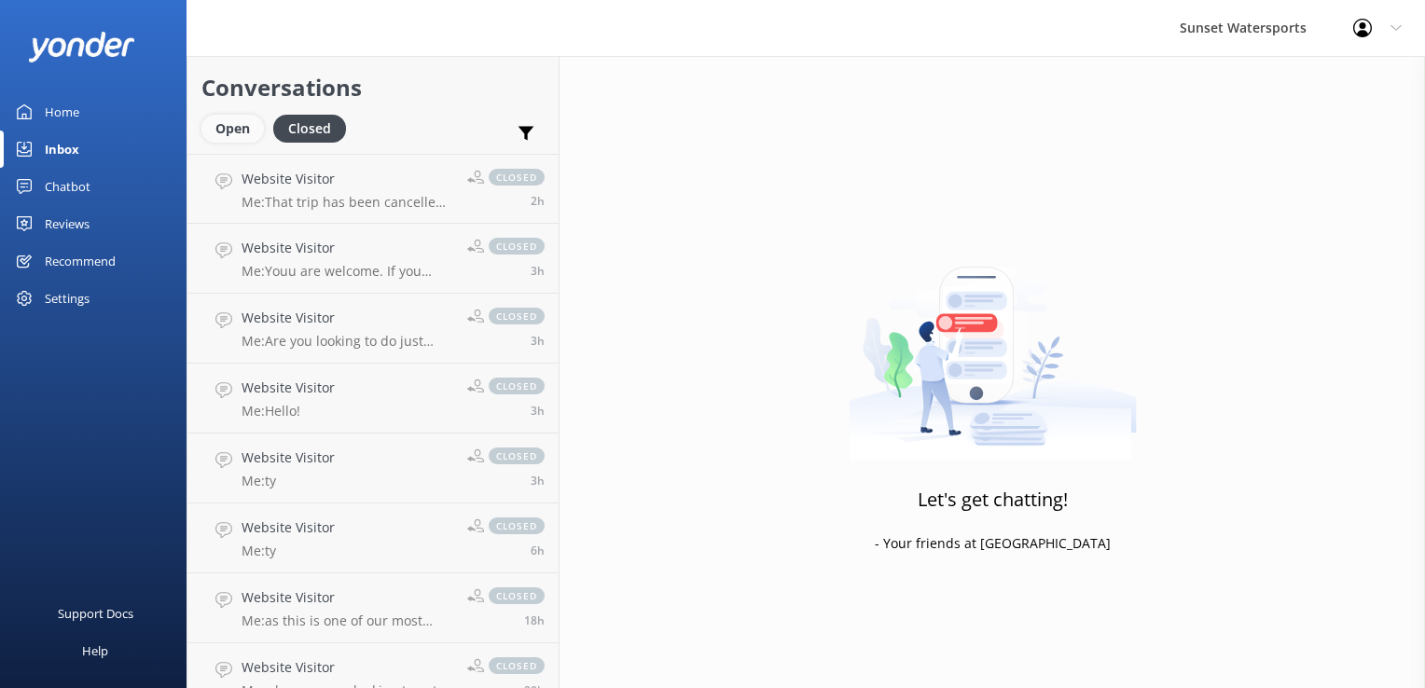
click at [249, 116] on div "Open" at bounding box center [232, 129] width 63 height 28
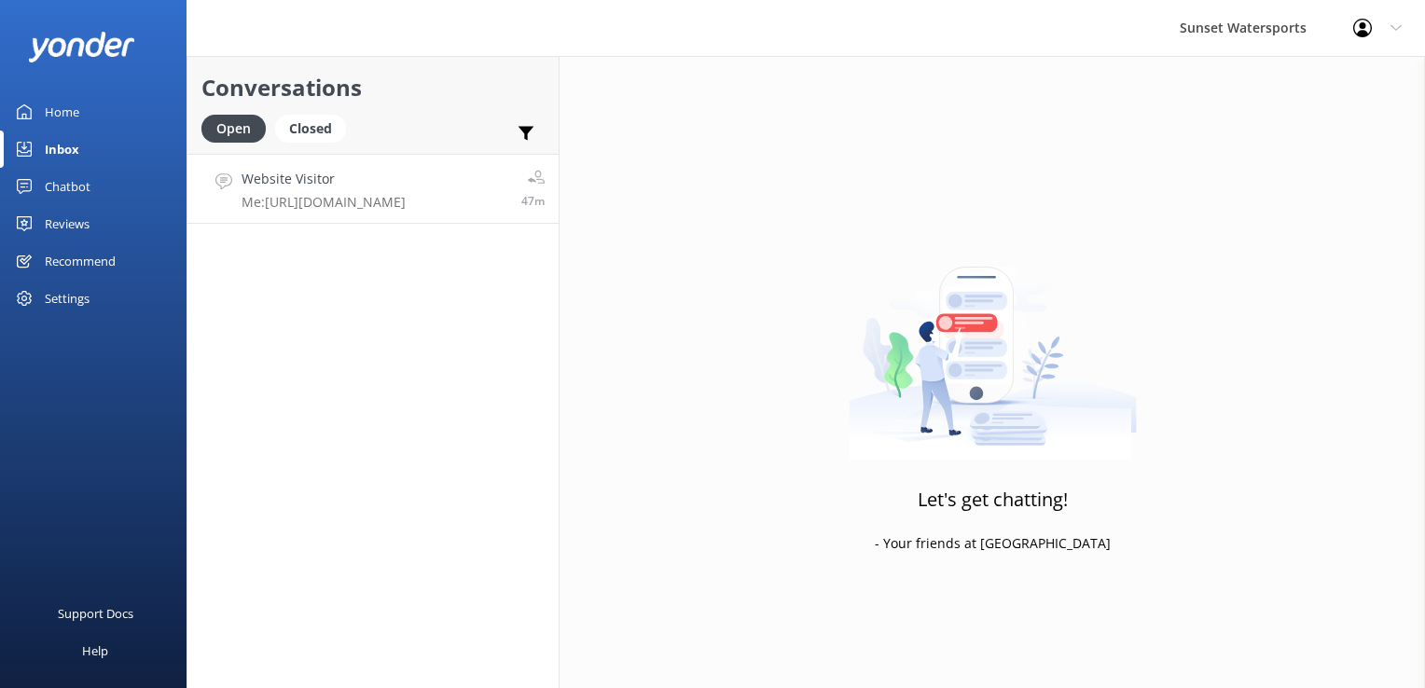
click at [321, 195] on p "Me: [URL][DOMAIN_NAME]" at bounding box center [324, 202] width 164 height 17
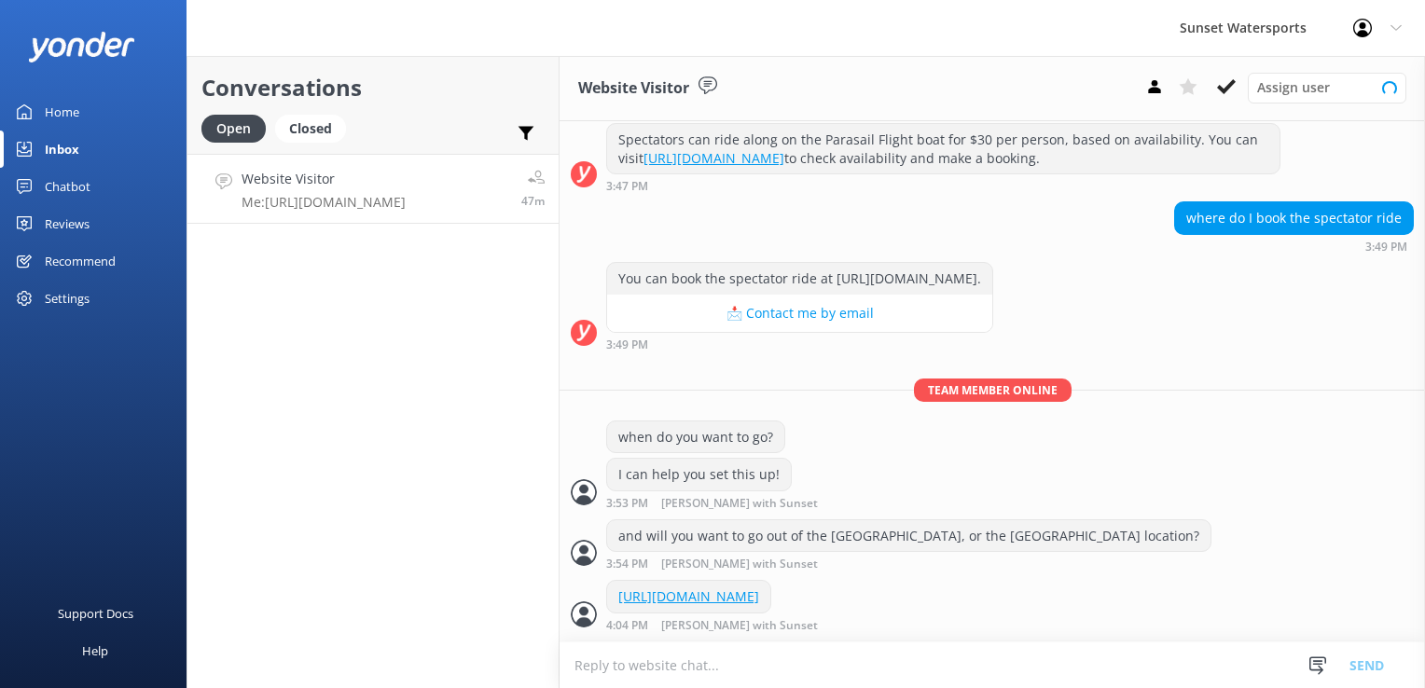
scroll to position [276, 0]
click at [1232, 95] on icon at bounding box center [1226, 86] width 19 height 19
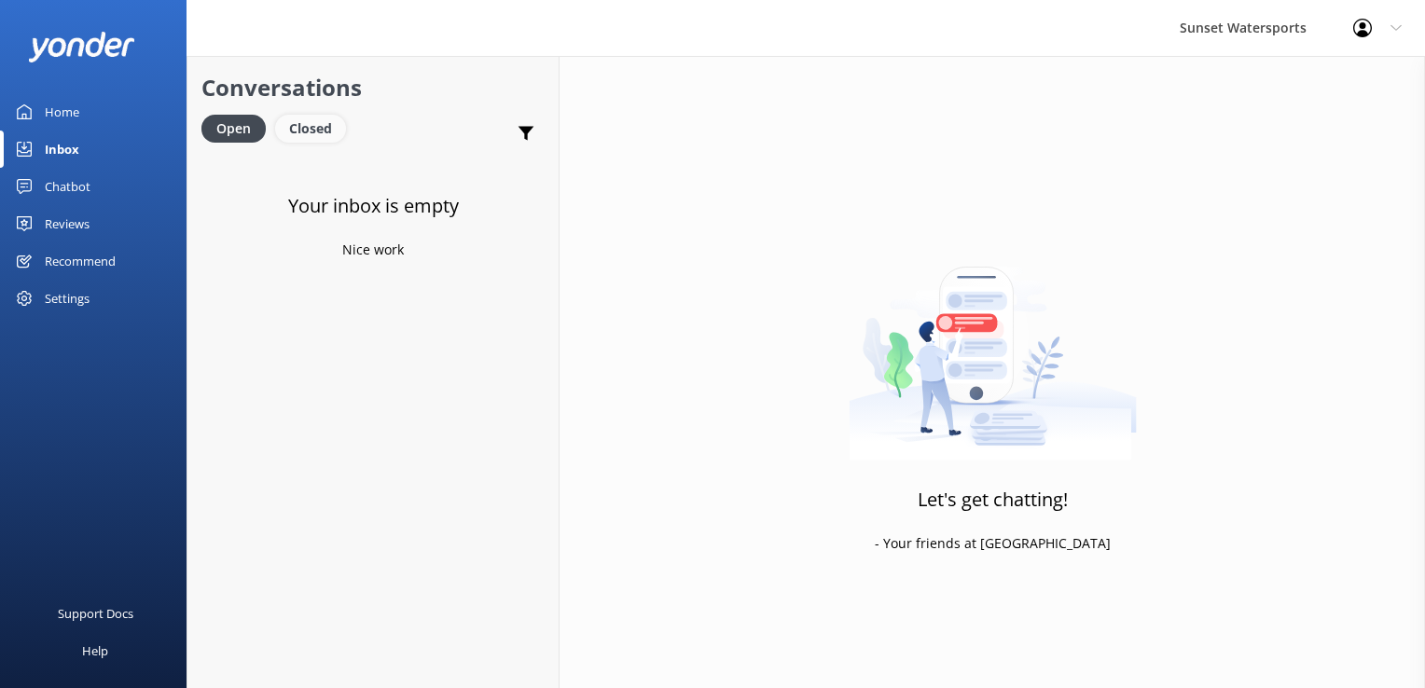
click at [342, 130] on div "Closed" at bounding box center [310, 129] width 71 height 28
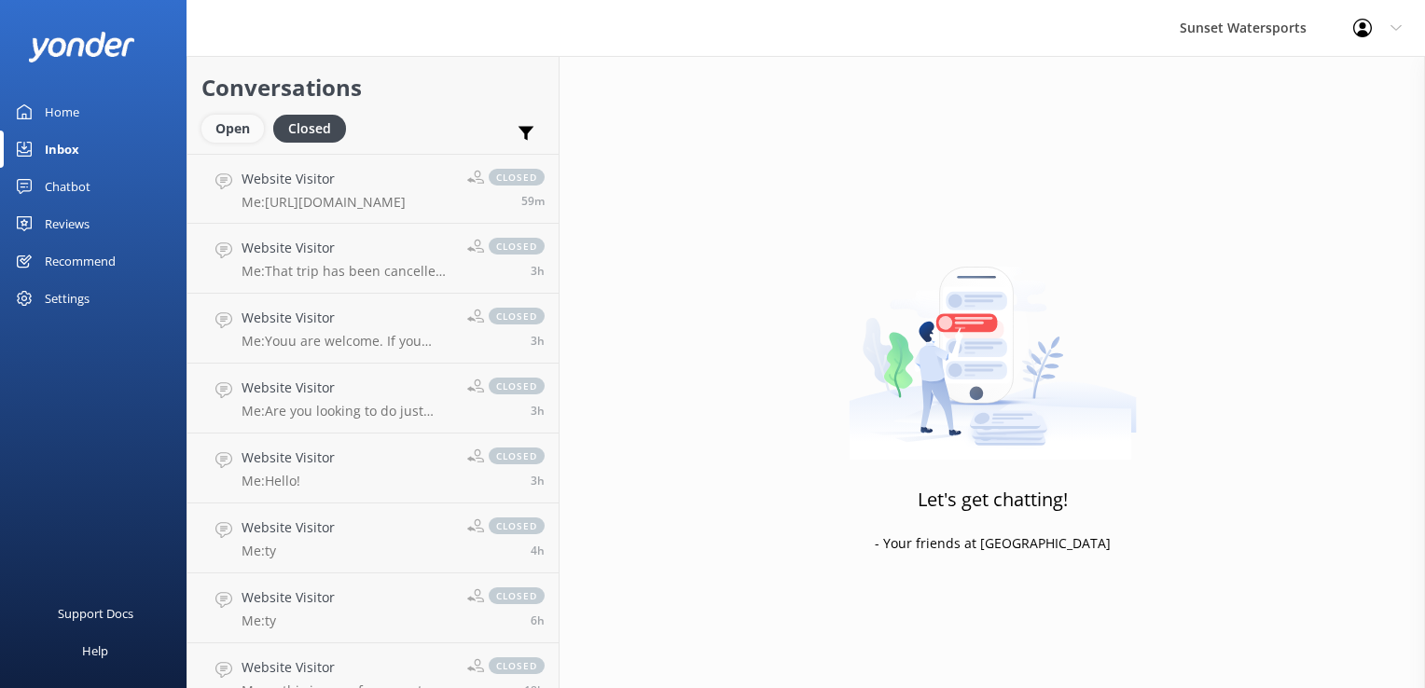
click at [231, 139] on div "Open" at bounding box center [232, 129] width 63 height 28
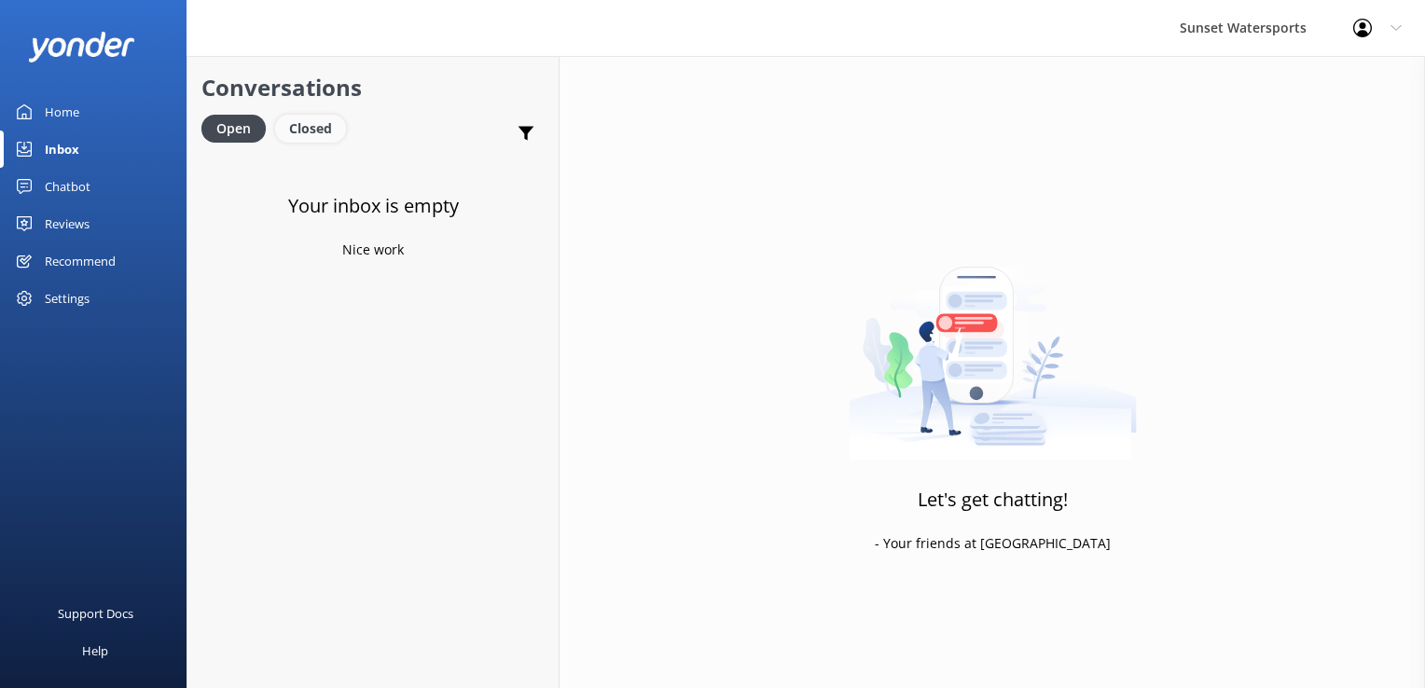
click at [294, 125] on div "Closed" at bounding box center [310, 129] width 71 height 28
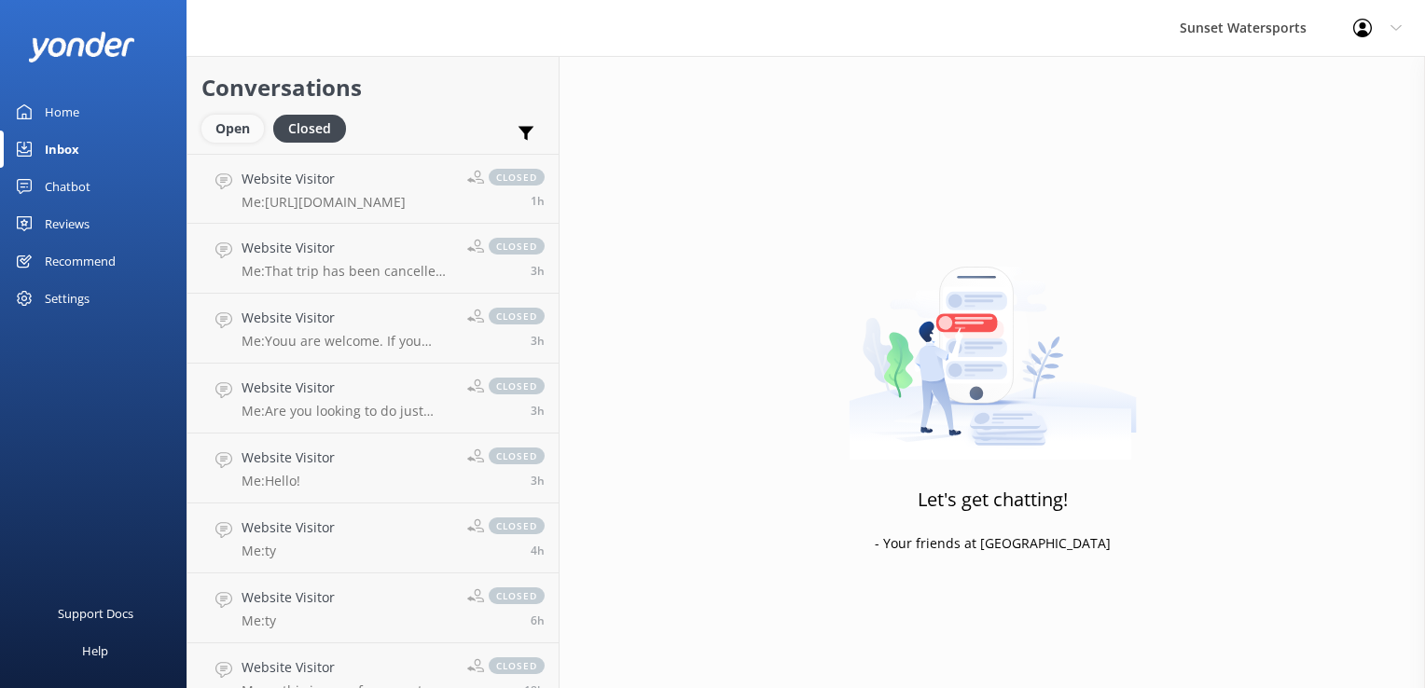
click at [227, 138] on div "Open" at bounding box center [232, 129] width 63 height 28
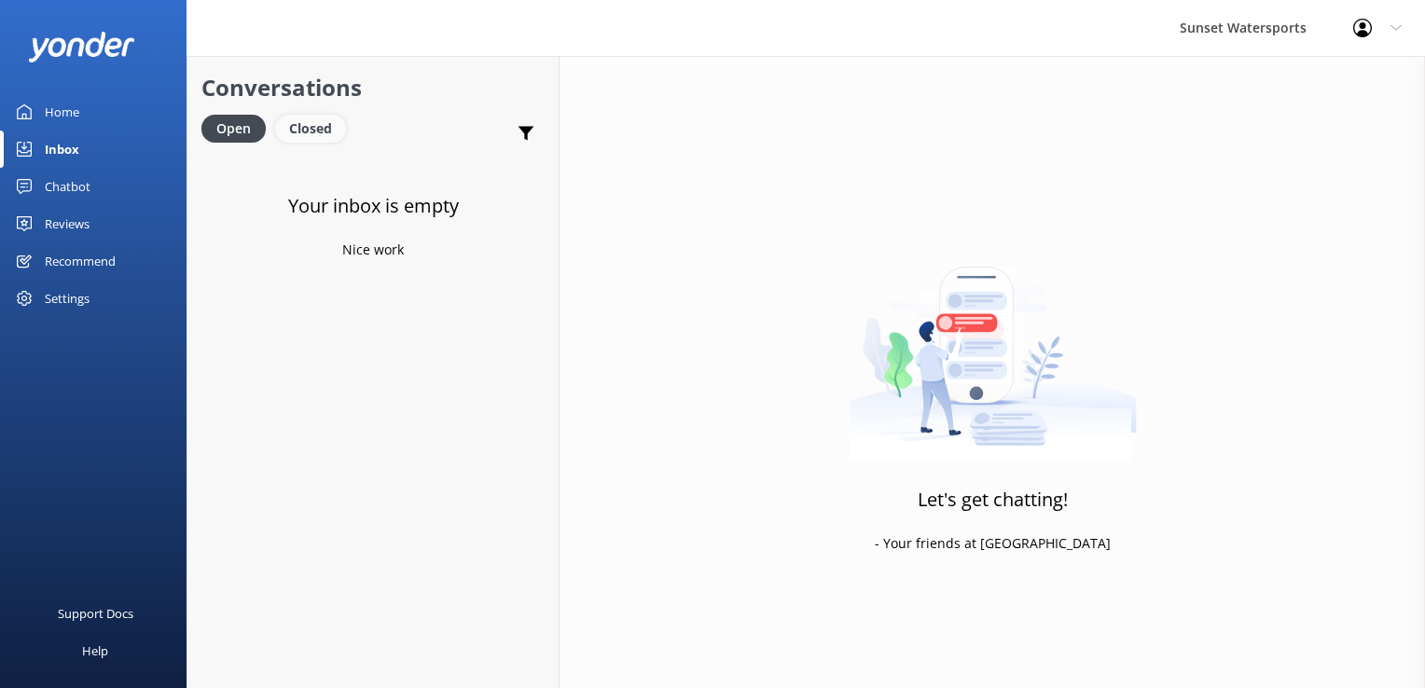
drag, startPoint x: 313, startPoint y: 132, endPoint x: 291, endPoint y: 135, distance: 21.6
click at [313, 132] on div "Closed" at bounding box center [310, 129] width 71 height 28
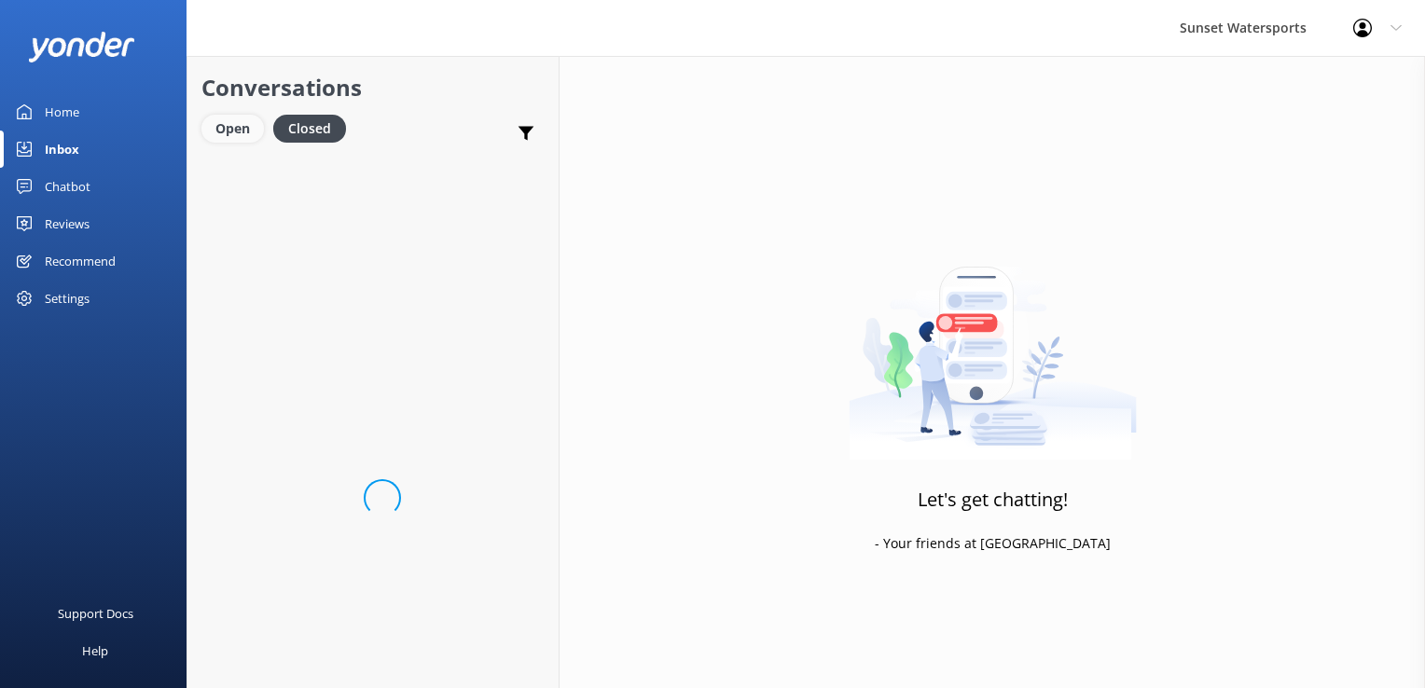
click at [251, 130] on div "Open" at bounding box center [232, 129] width 63 height 28
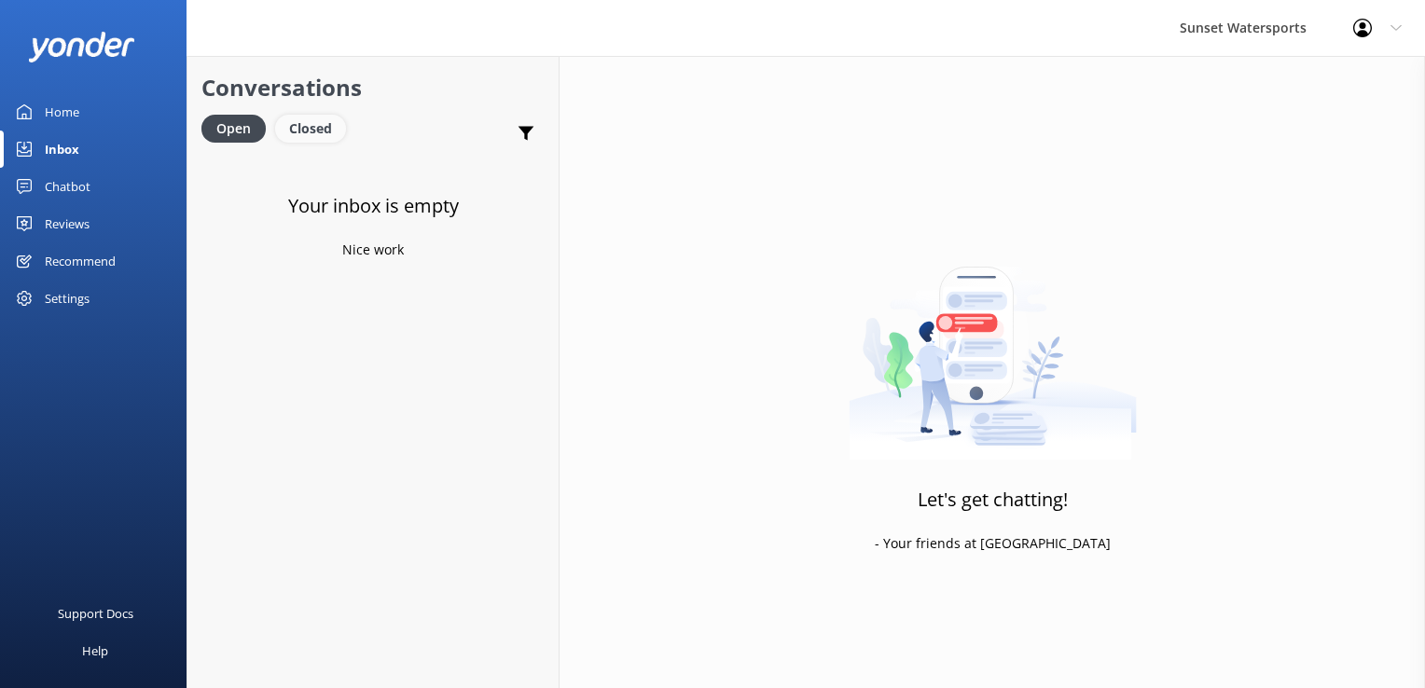
click at [336, 131] on div "Closed" at bounding box center [310, 129] width 71 height 28
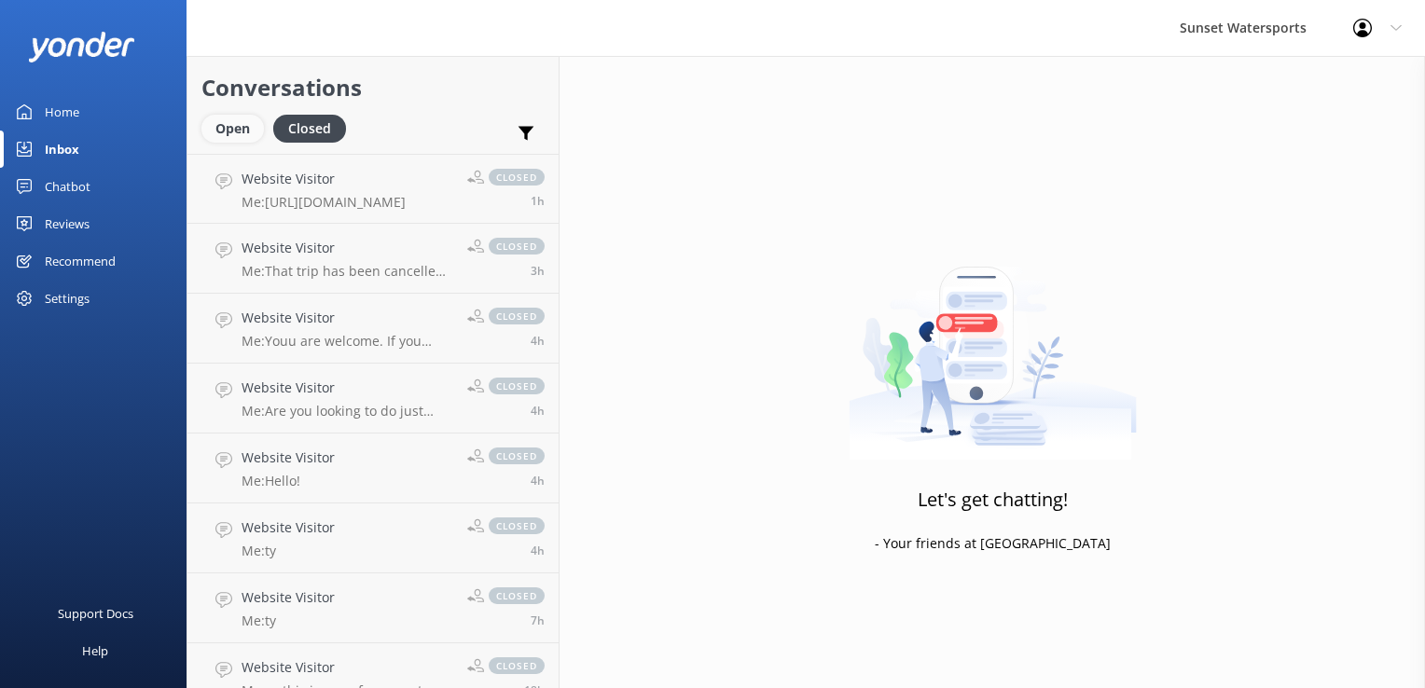
click at [237, 135] on div "Open" at bounding box center [232, 129] width 63 height 28
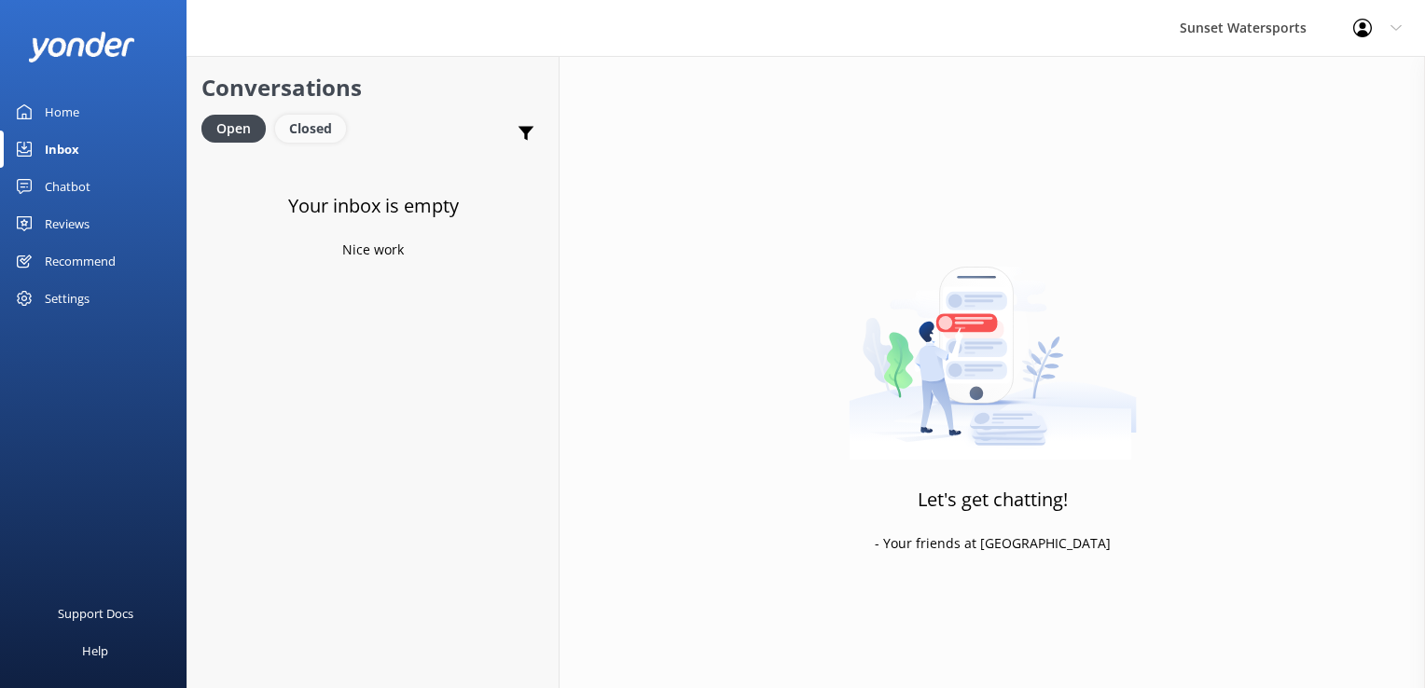
click at [310, 132] on div "Closed" at bounding box center [310, 129] width 71 height 28
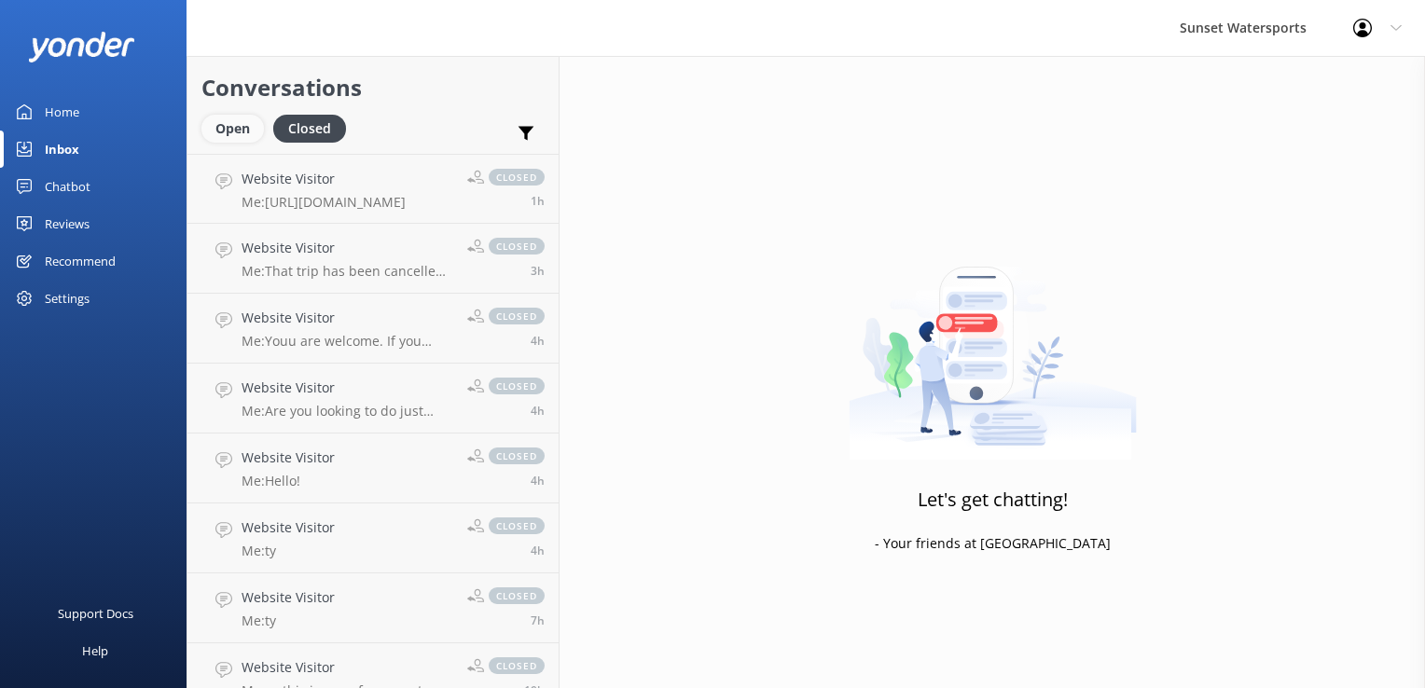
click at [216, 127] on div "Open" at bounding box center [232, 129] width 63 height 28
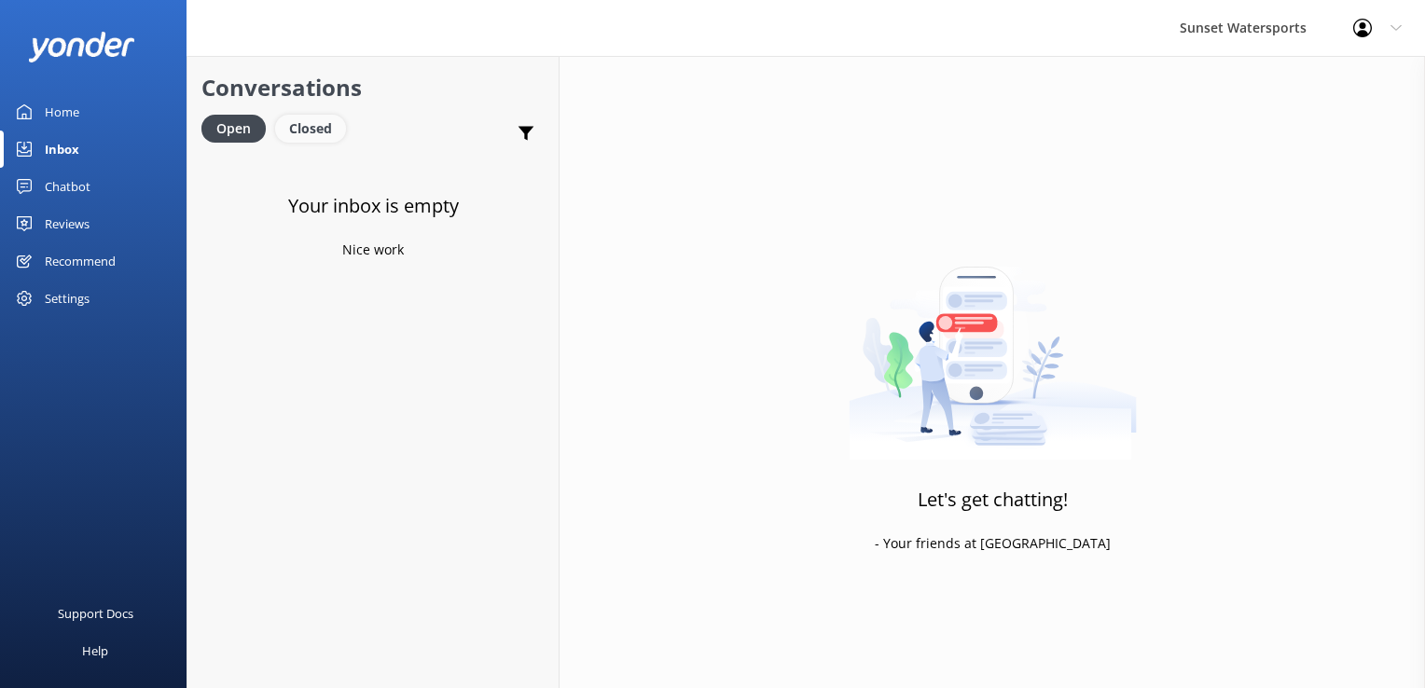
click at [326, 132] on div "Closed" at bounding box center [310, 129] width 71 height 28
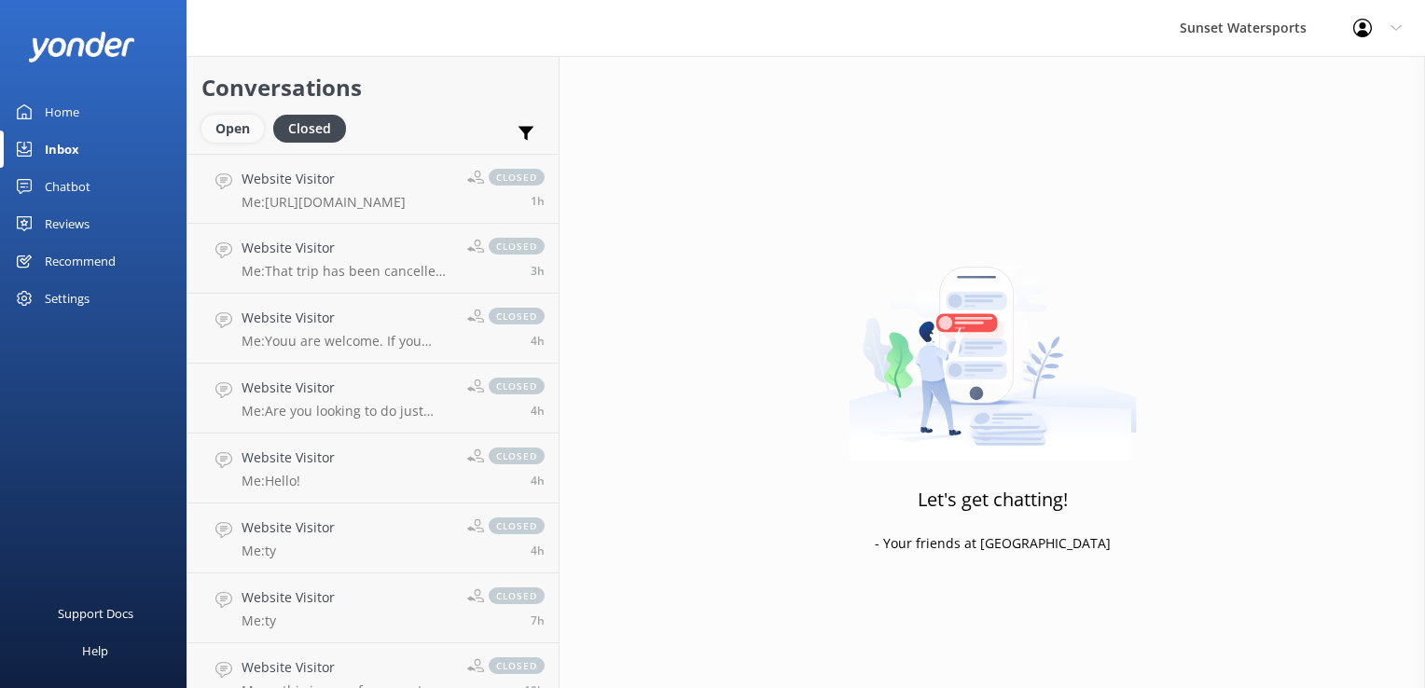
click at [224, 120] on div "Open" at bounding box center [232, 129] width 63 height 28
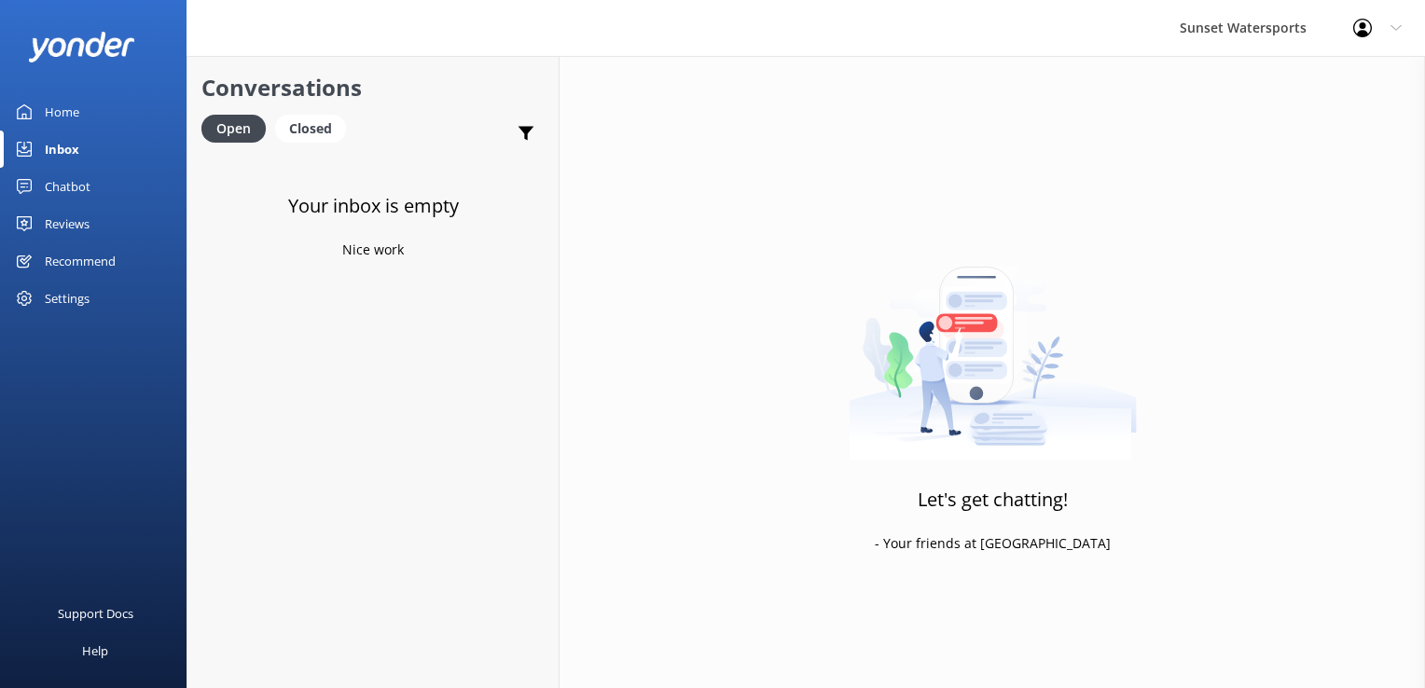
click at [313, 92] on h2 "Conversations" at bounding box center [372, 87] width 343 height 35
click at [309, 121] on div "Closed" at bounding box center [310, 129] width 71 height 28
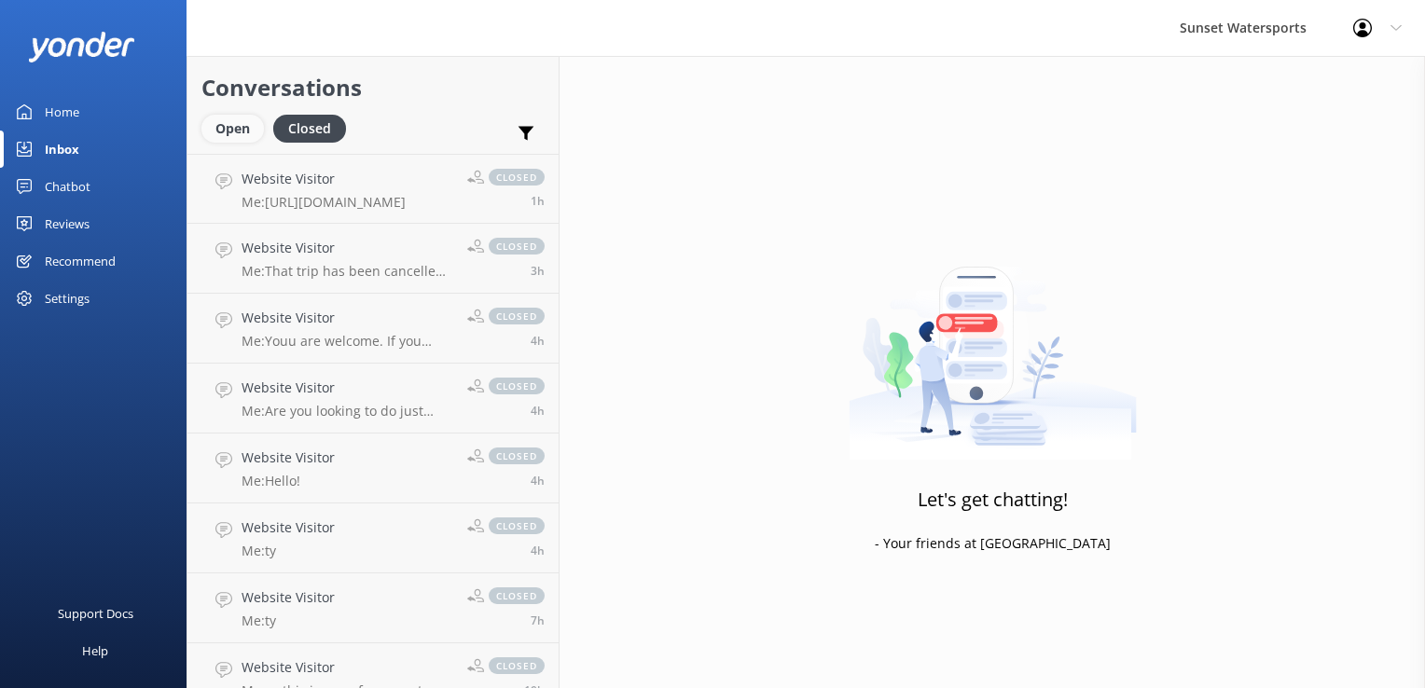
click at [213, 133] on div "Open" at bounding box center [232, 129] width 63 height 28
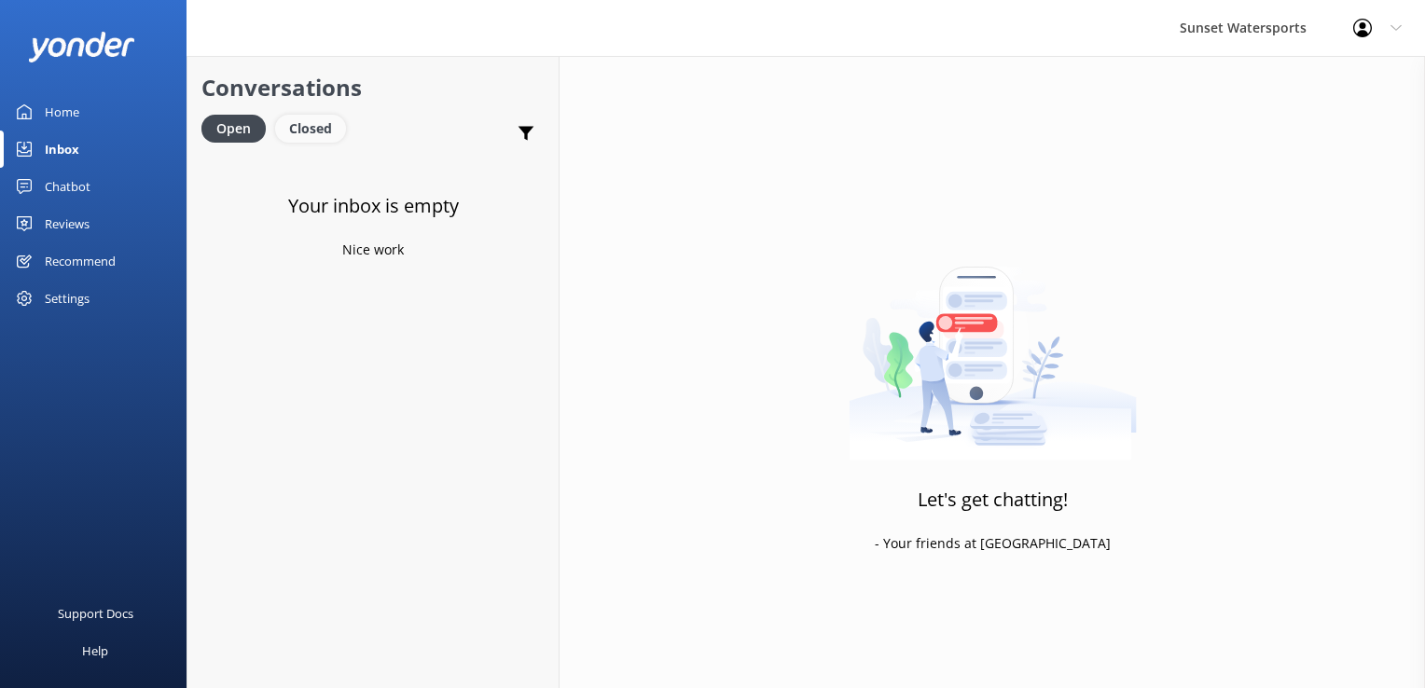
click at [294, 124] on div "Closed" at bounding box center [310, 129] width 71 height 28
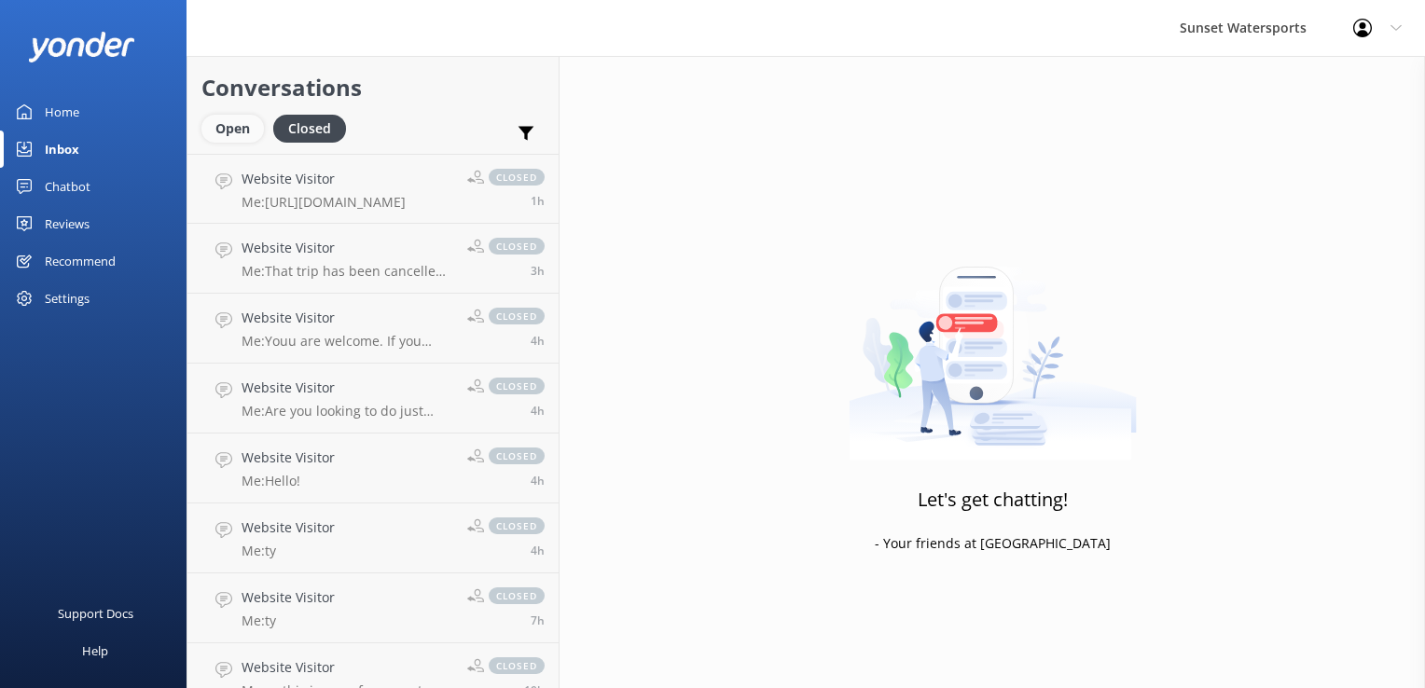
click at [244, 133] on div "Open" at bounding box center [232, 129] width 63 height 28
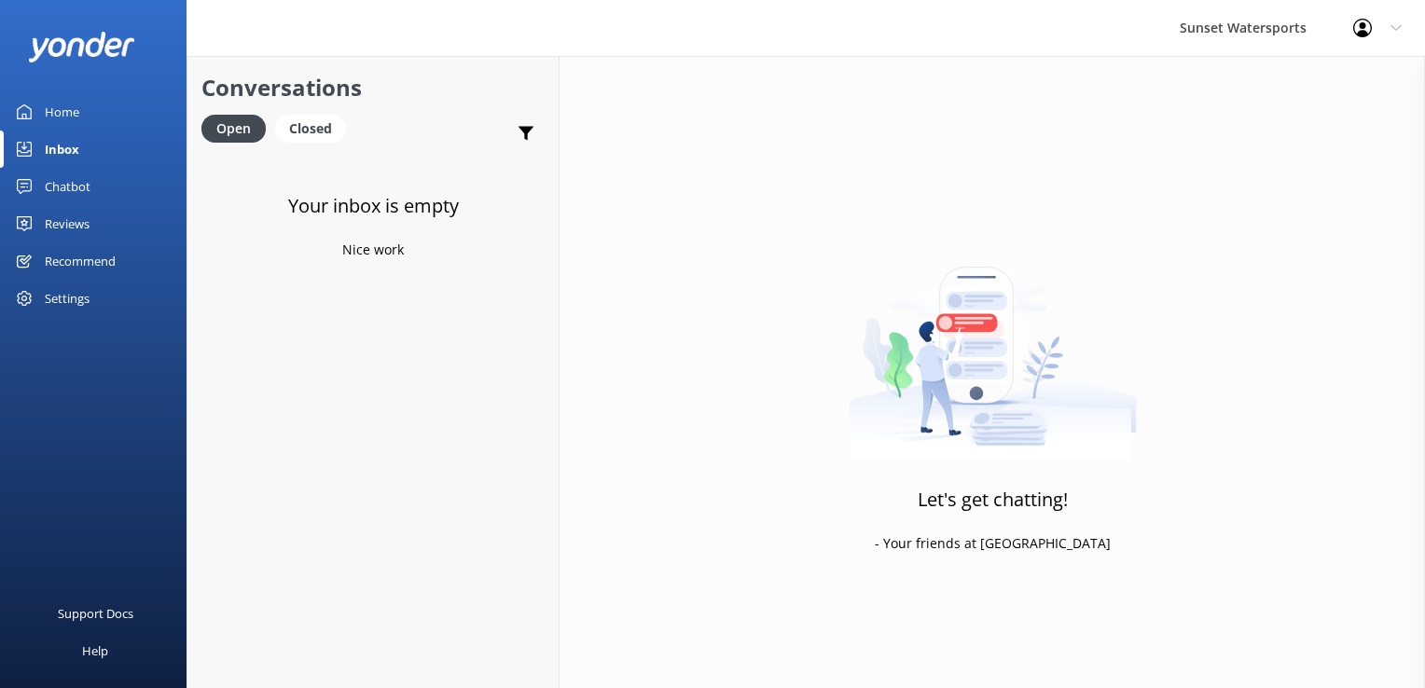
click at [58, 117] on div "Home" at bounding box center [62, 111] width 35 height 37
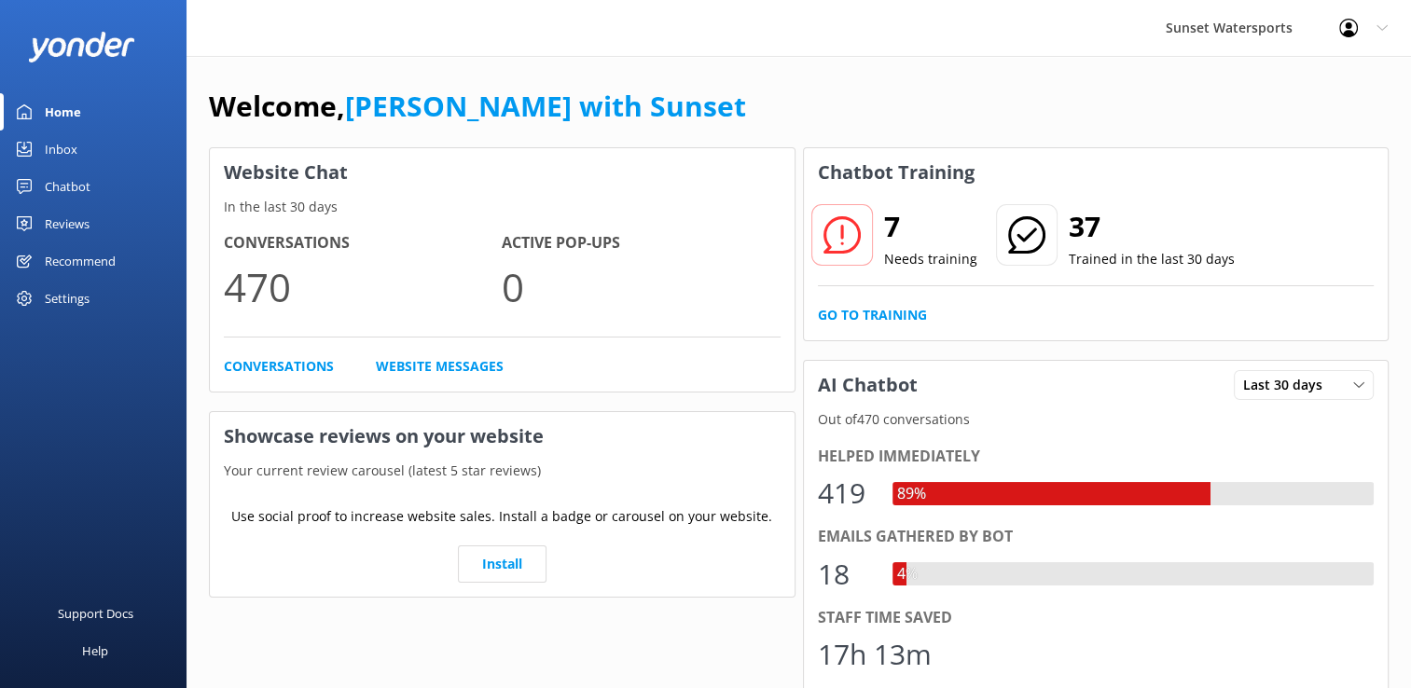
click at [63, 138] on div "Inbox" at bounding box center [61, 149] width 33 height 37
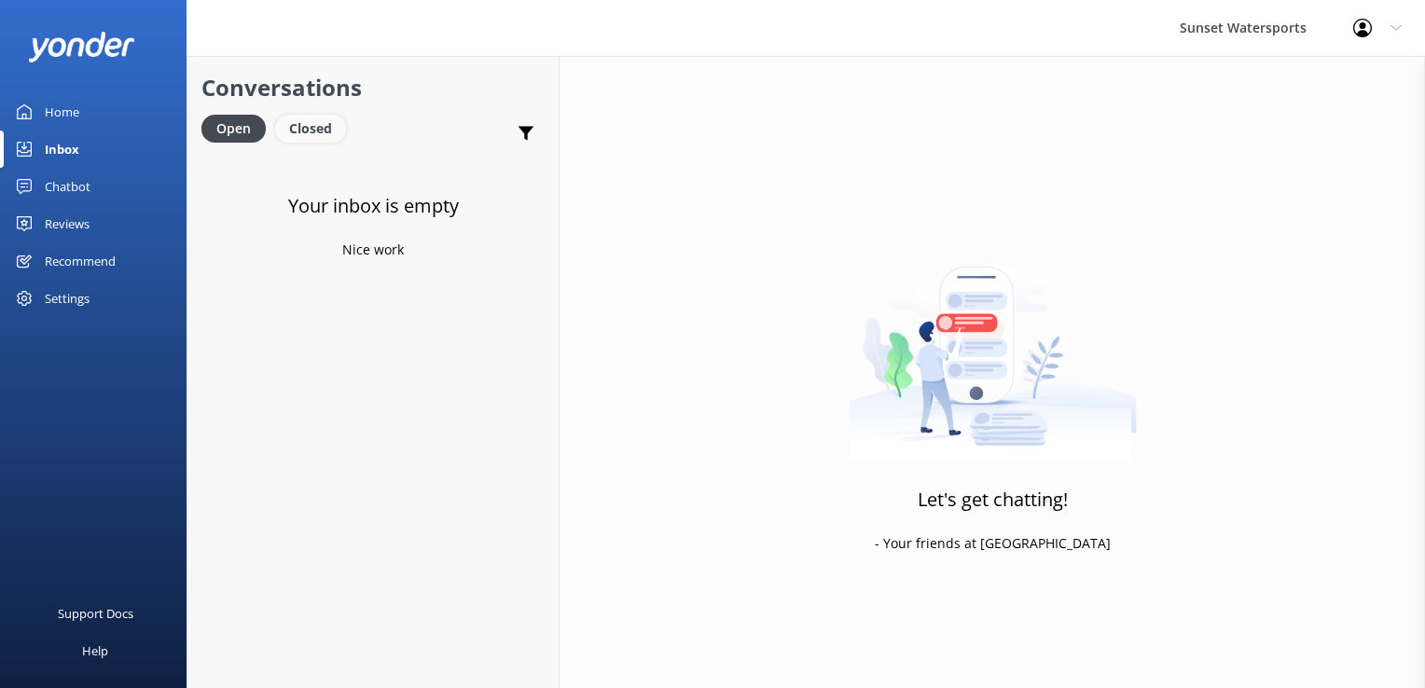
click at [303, 125] on div "Closed" at bounding box center [310, 129] width 71 height 28
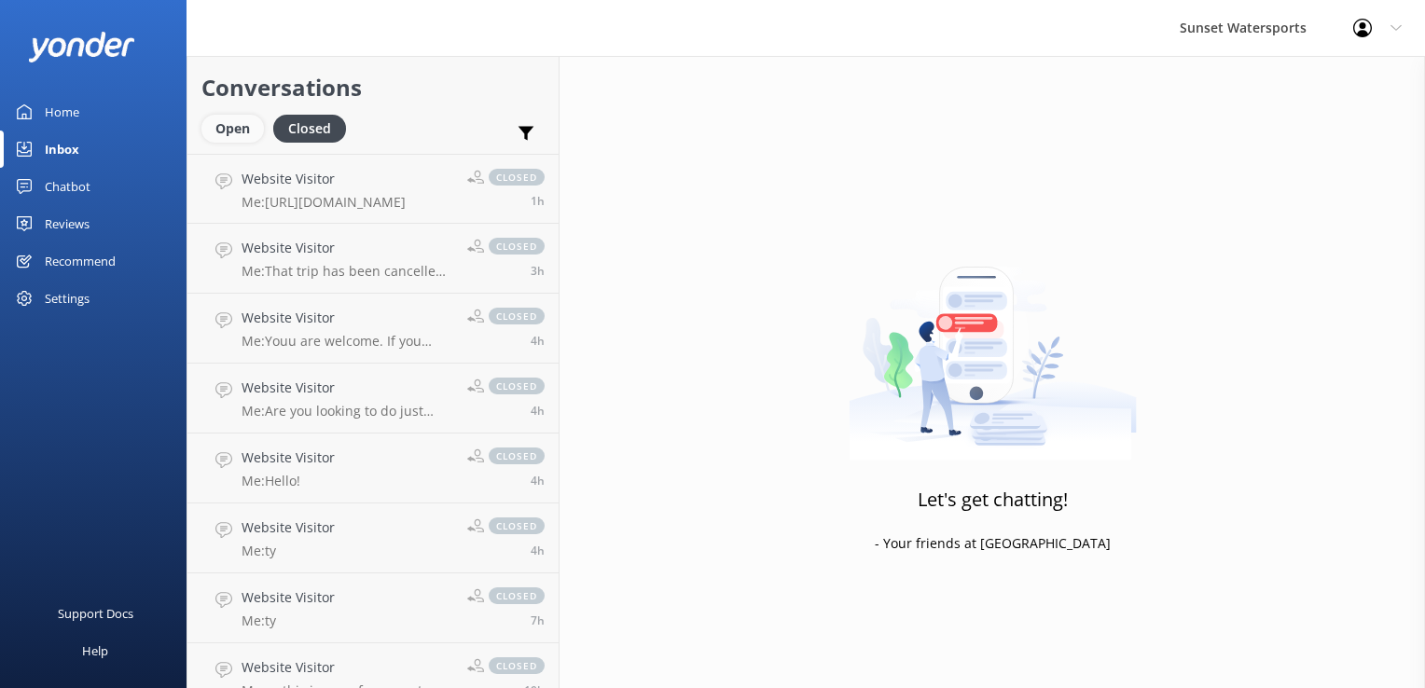
click at [228, 132] on div "Open" at bounding box center [232, 129] width 63 height 28
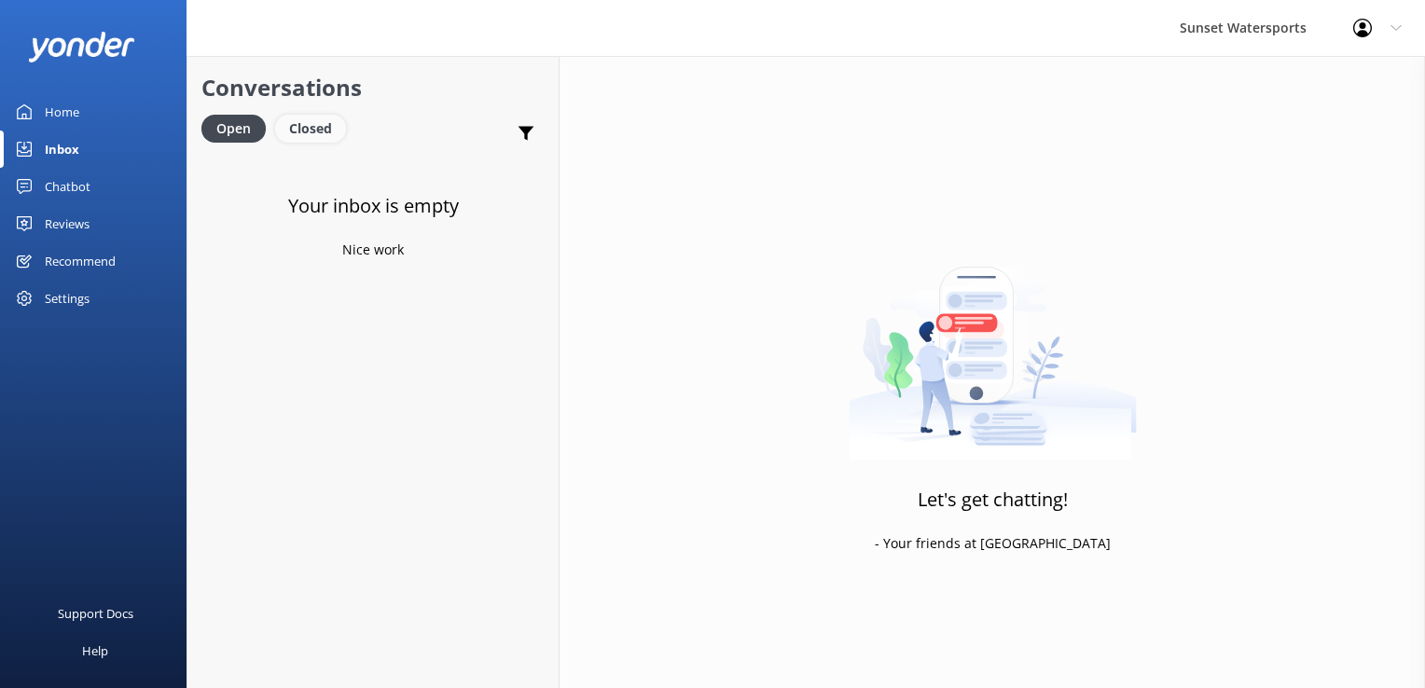
click at [323, 122] on div "Closed" at bounding box center [310, 129] width 71 height 28
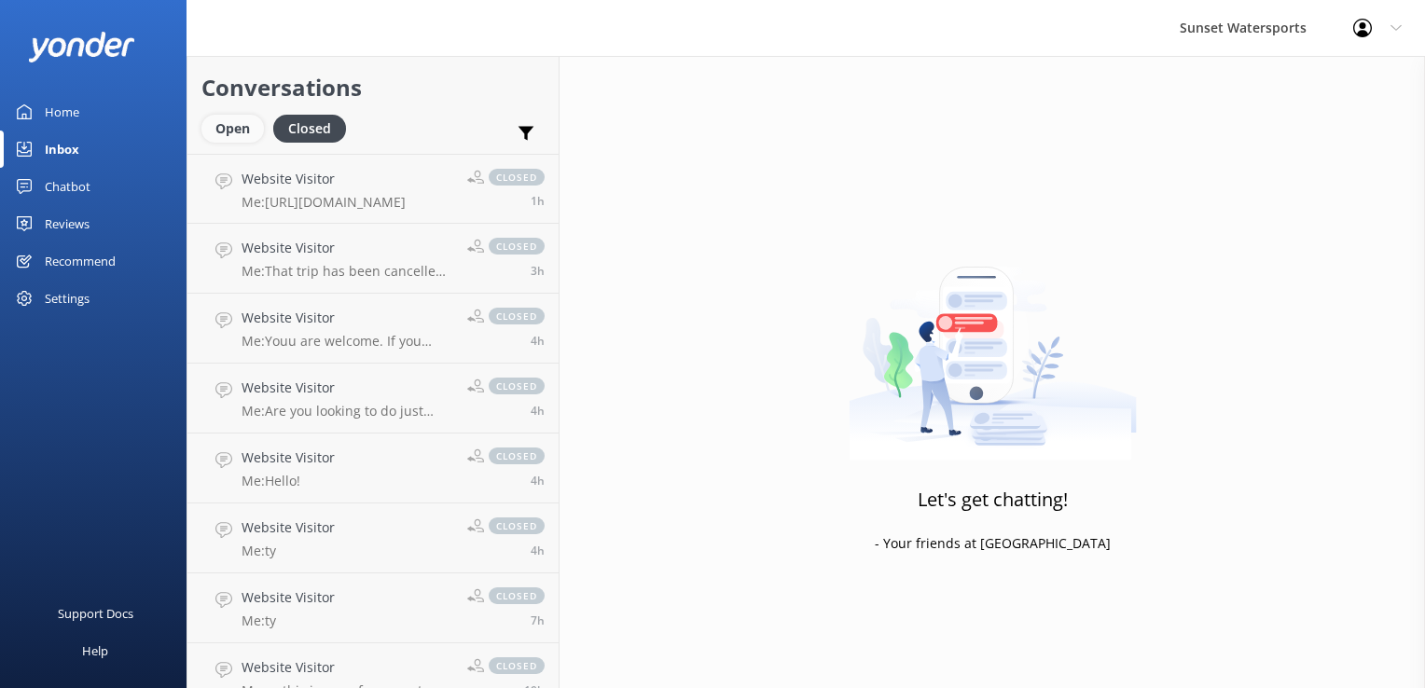
click at [235, 129] on div "Open" at bounding box center [232, 129] width 63 height 28
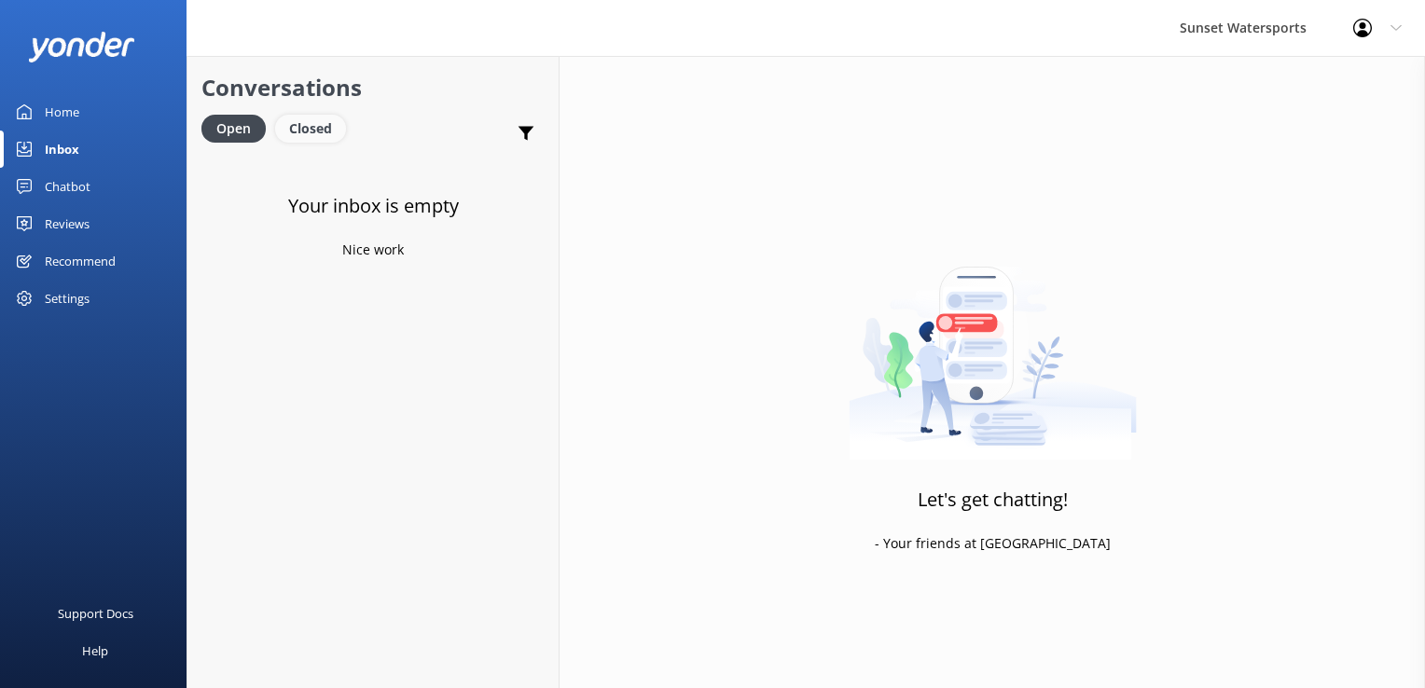
click at [316, 136] on div "Closed" at bounding box center [310, 129] width 71 height 28
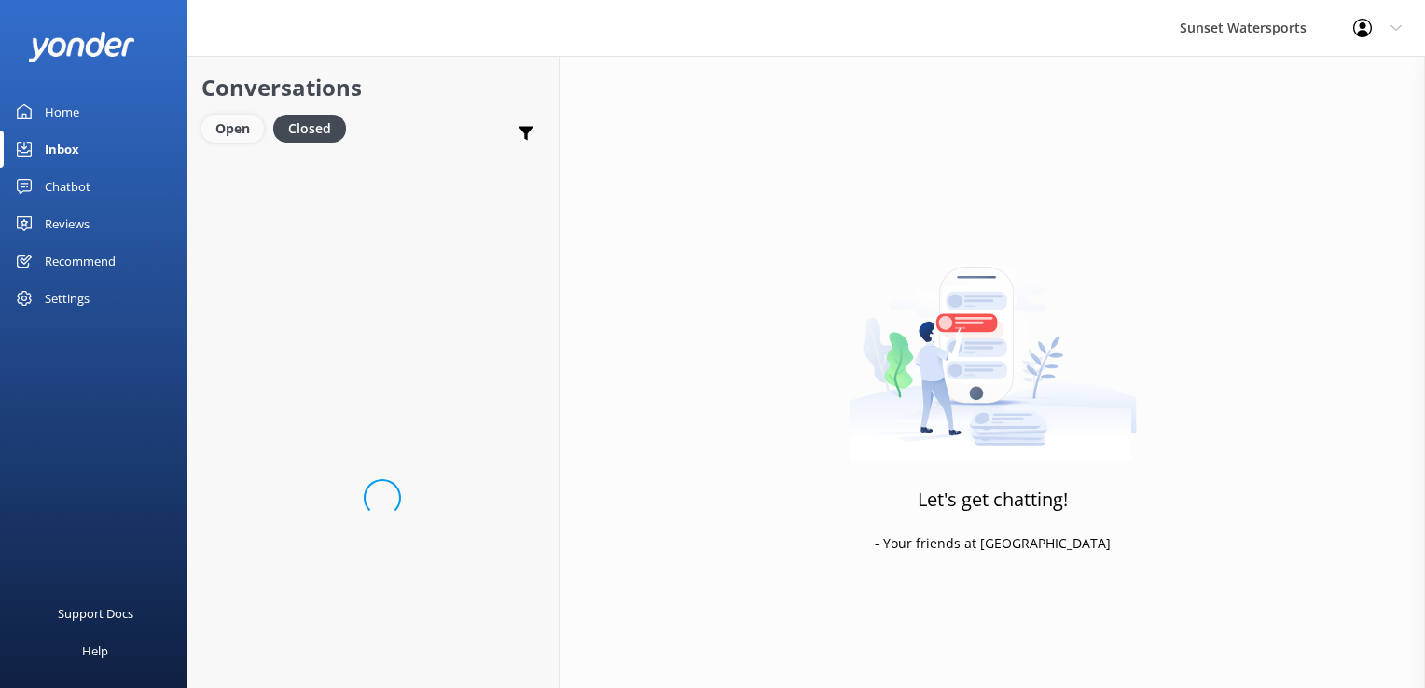
click at [226, 136] on div "Open" at bounding box center [232, 129] width 63 height 28
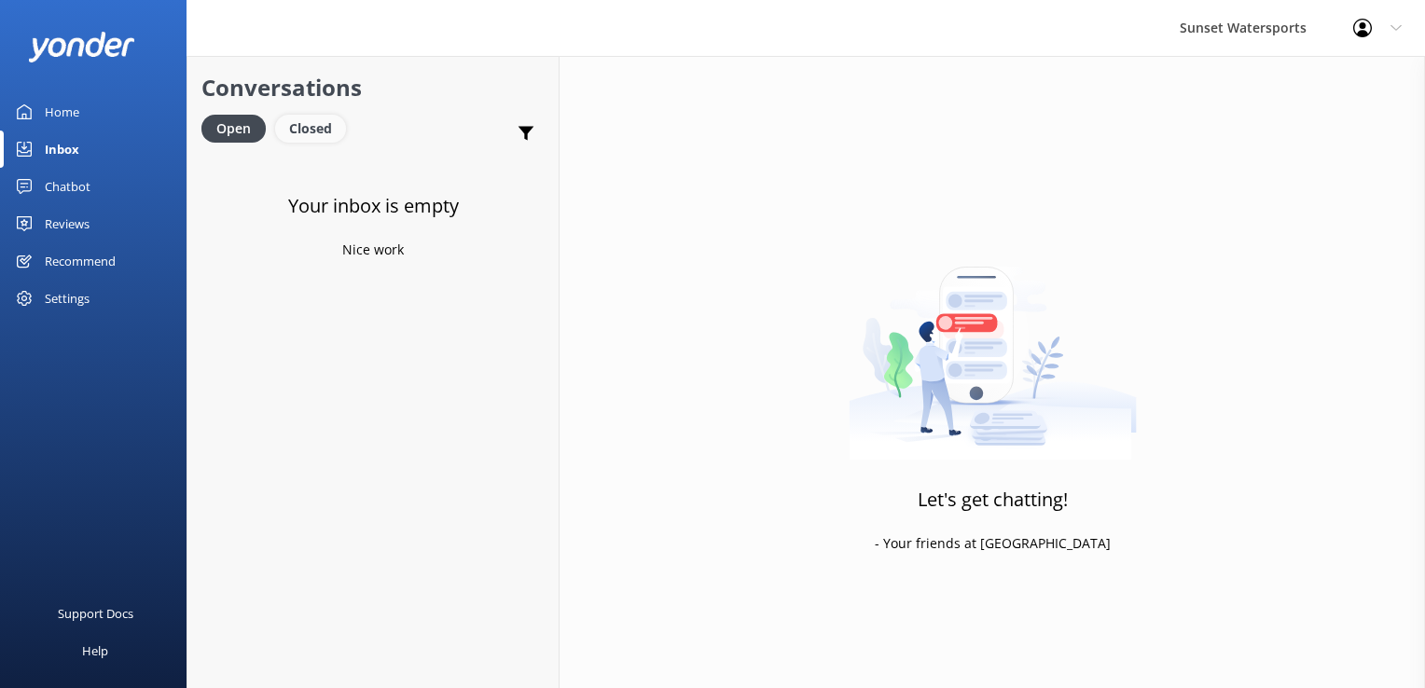
click at [315, 141] on div "Closed" at bounding box center [310, 129] width 71 height 28
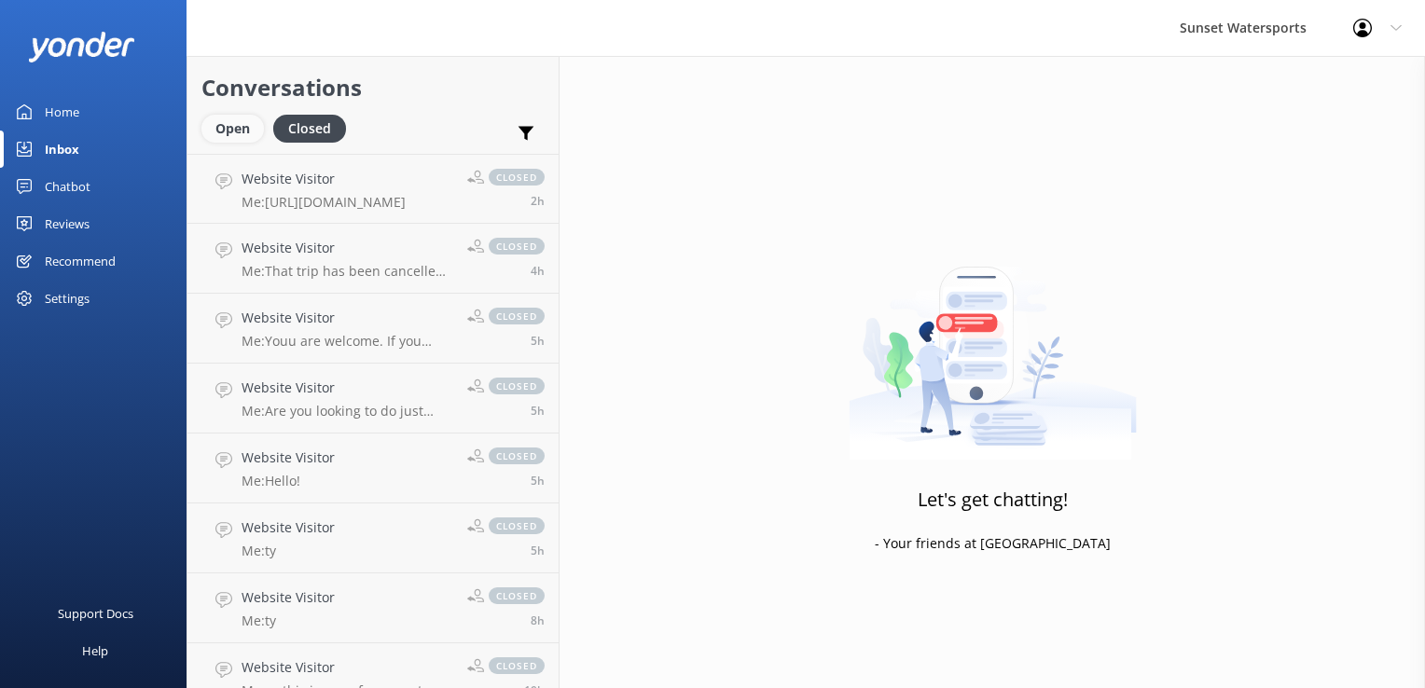
click at [252, 126] on div "Open" at bounding box center [232, 129] width 63 height 28
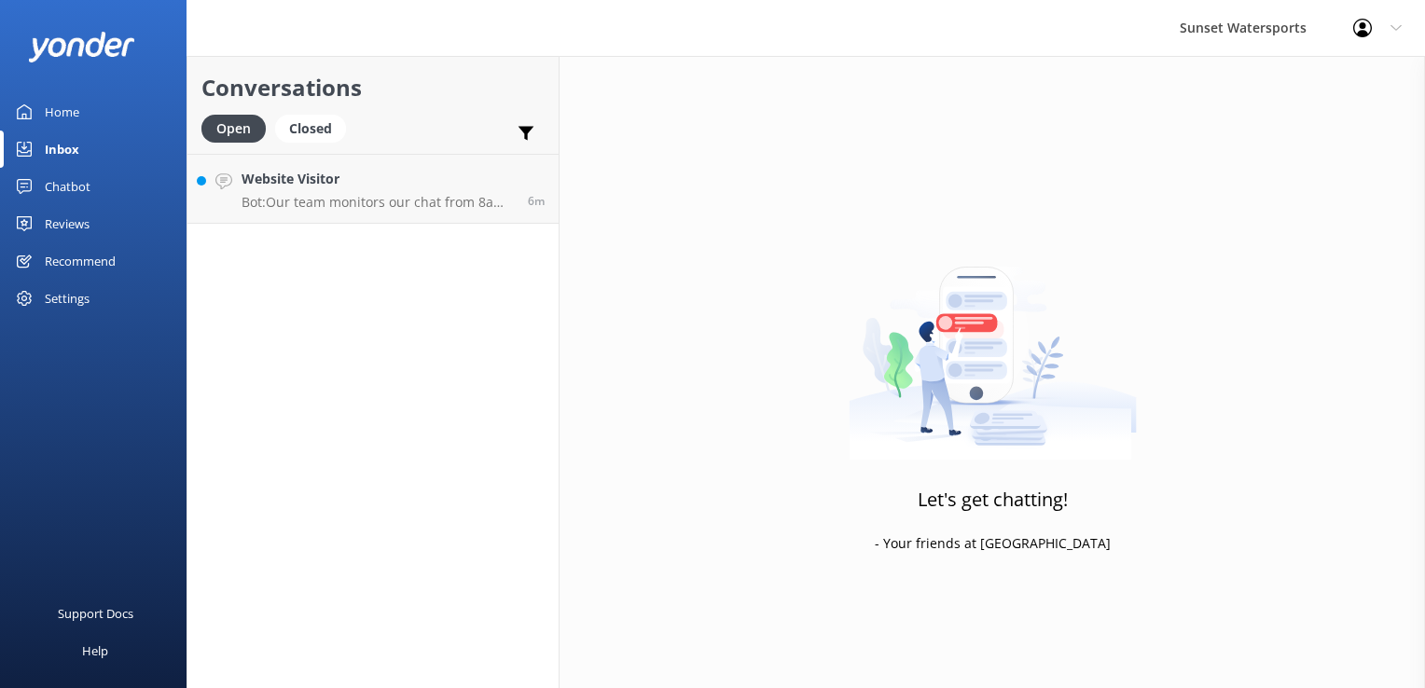
click at [299, 201] on p "Bot: Our team monitors our chat from 8am to 8pm - they will be with you shortly…" at bounding box center [378, 202] width 272 height 17
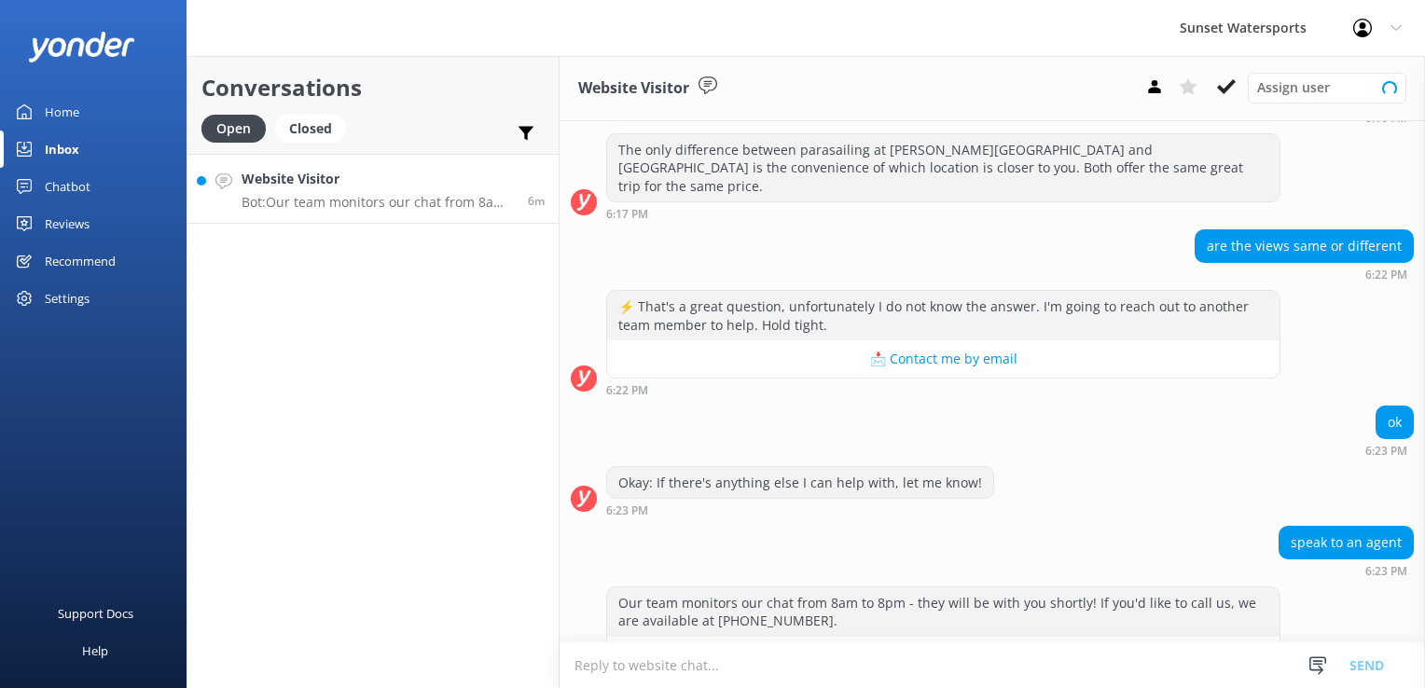
scroll to position [429, 0]
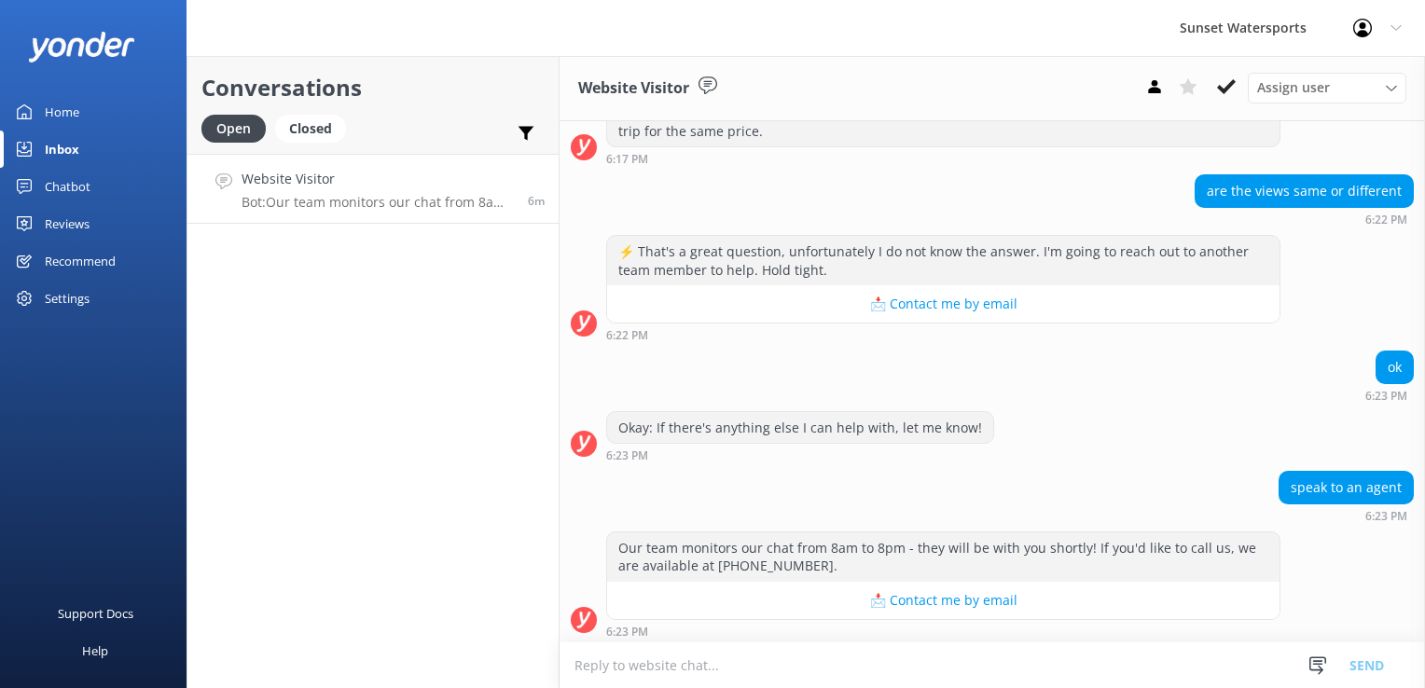
click at [660, 659] on textarea at bounding box center [993, 666] width 866 height 46
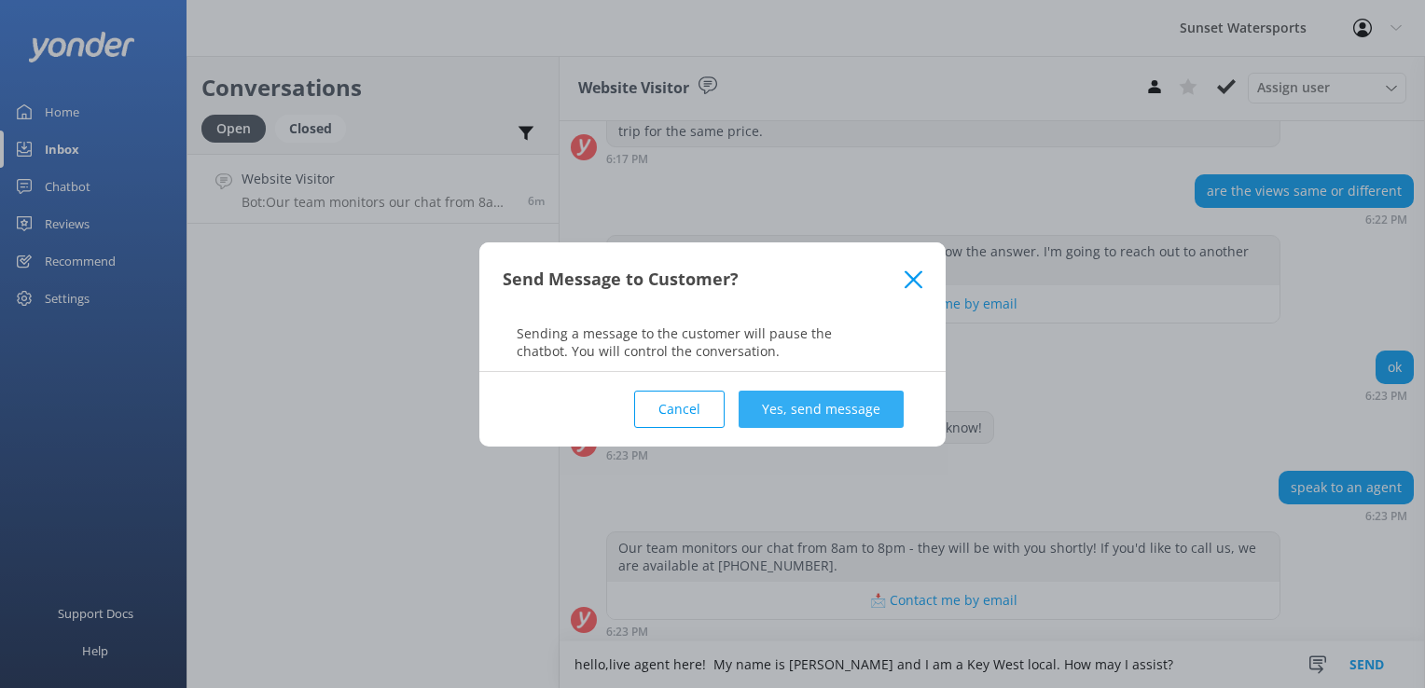
type textarea "hello,live agent here! My name is [PERSON_NAME] and I am a Key West local. How …"
click at [873, 423] on button "Yes, send message" at bounding box center [821, 409] width 165 height 37
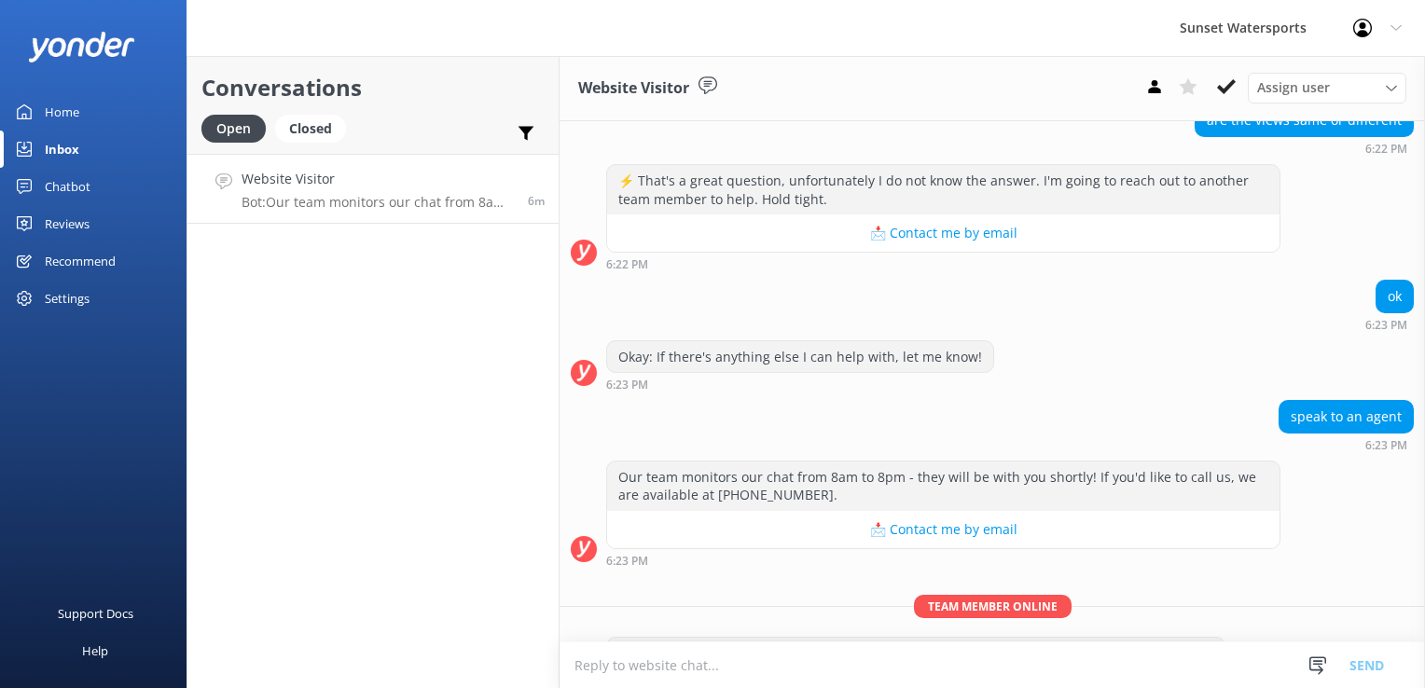
scroll to position [550, 0]
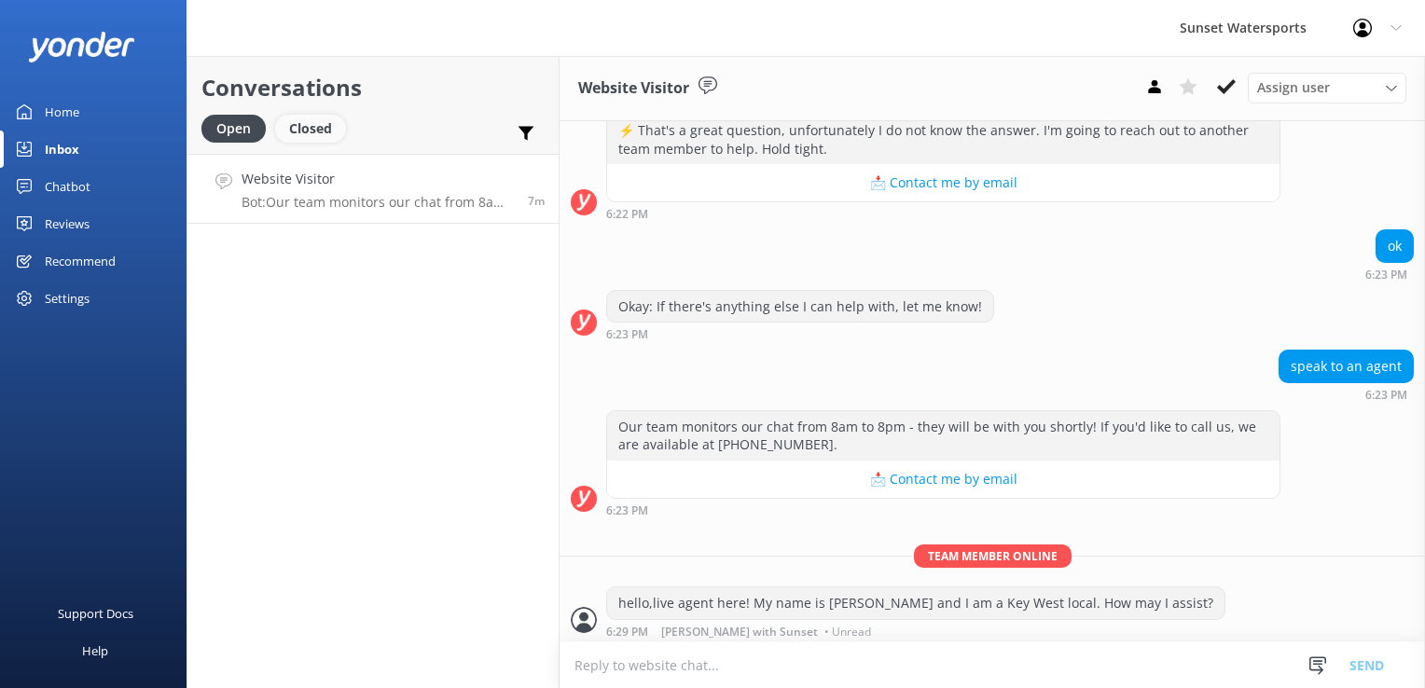
click at [328, 132] on div "Closed" at bounding box center [310, 129] width 71 height 28
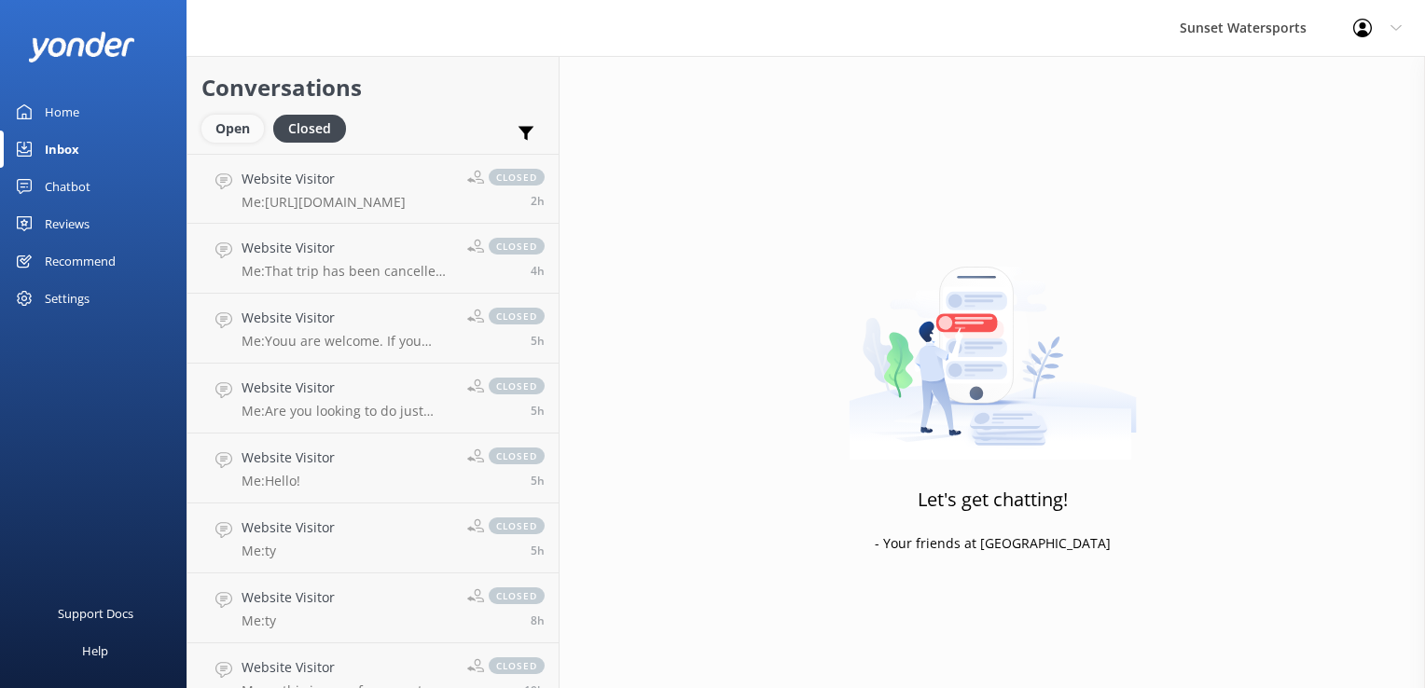
click at [243, 135] on div "Open" at bounding box center [232, 129] width 63 height 28
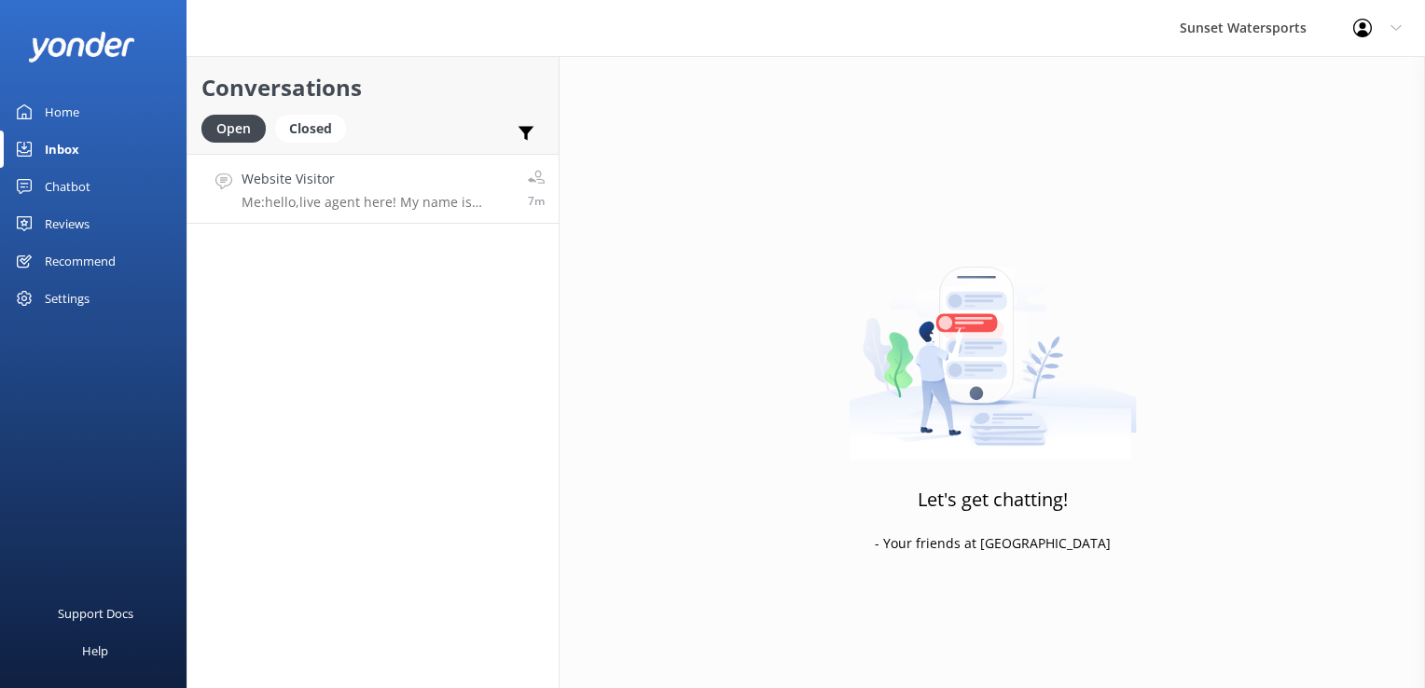
click at [402, 215] on link "Website Visitor Me: hello,live agent here! My name is [PERSON_NAME] and I am a …" at bounding box center [373, 189] width 371 height 70
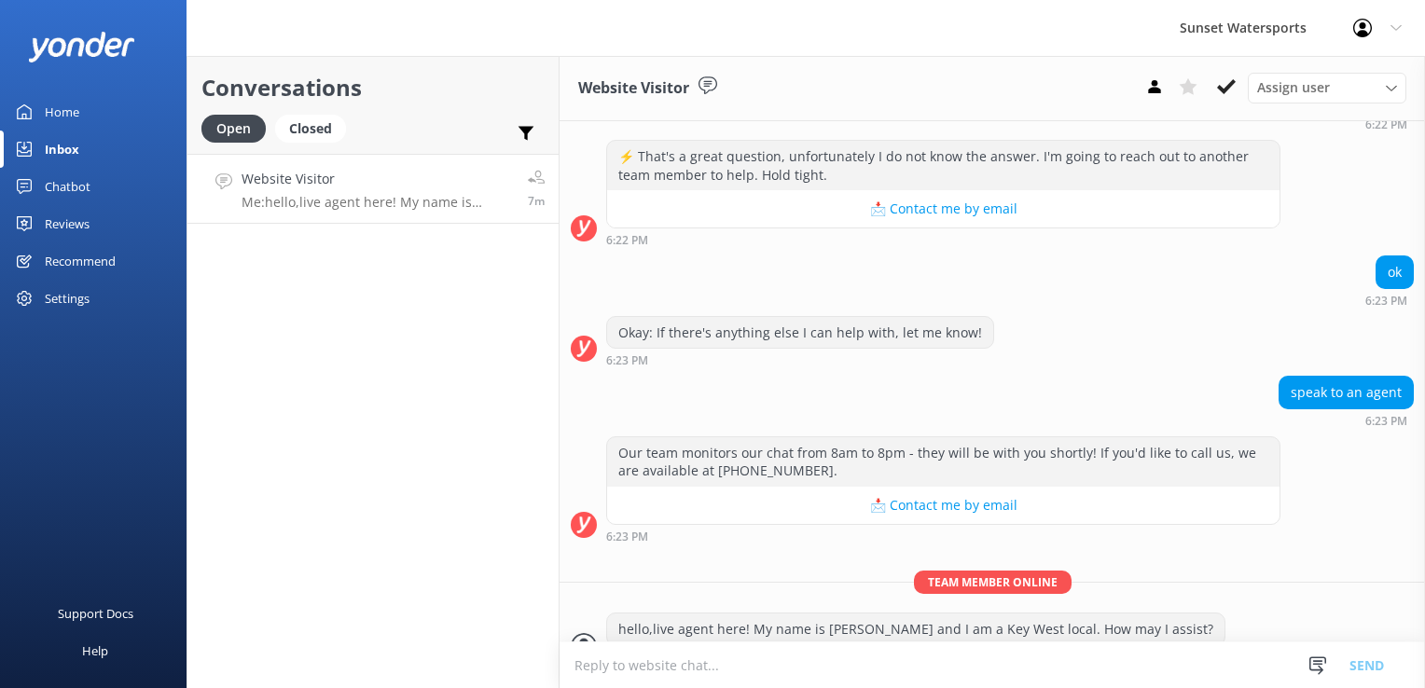
scroll to position [550, 0]
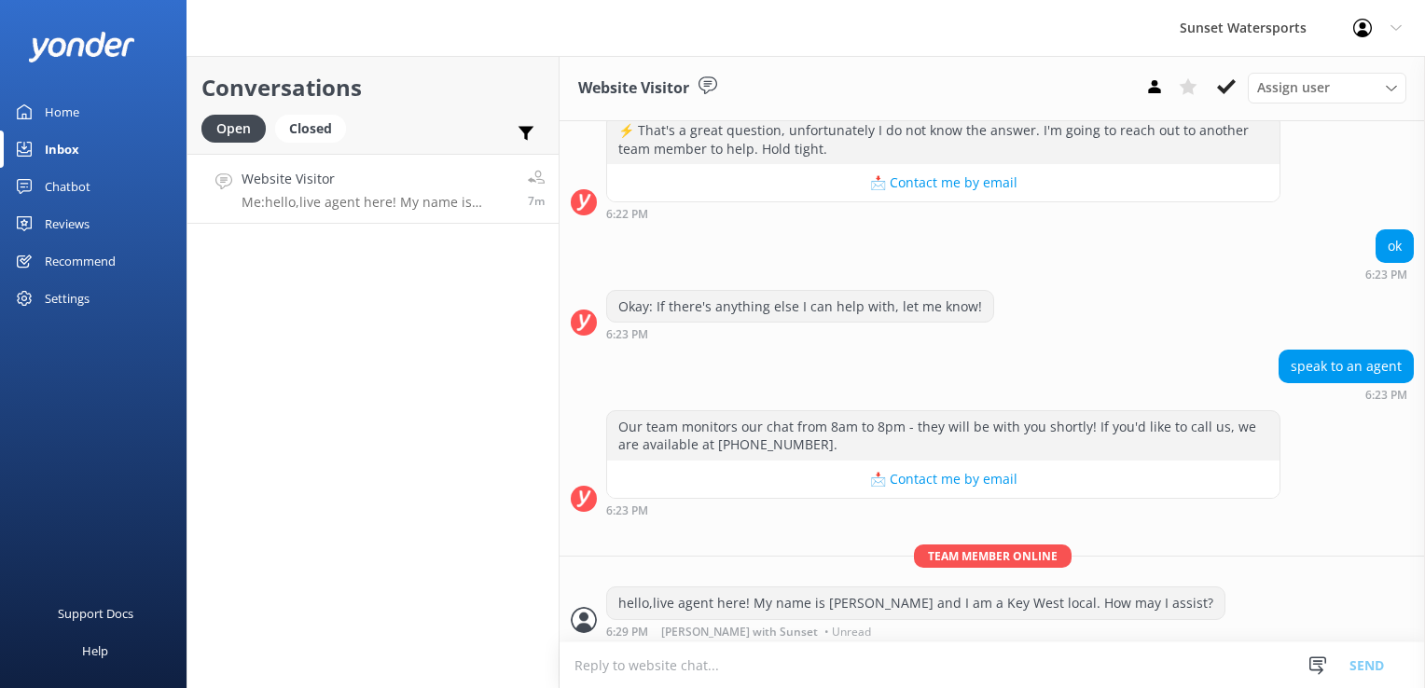
click at [712, 666] on textarea at bounding box center [993, 666] width 866 height 46
click at [332, 196] on p "Me: hello,live agent here! My name is [PERSON_NAME] and I am a Key West local. …" at bounding box center [378, 202] width 272 height 17
click at [322, 129] on div "Closed" at bounding box center [310, 129] width 71 height 28
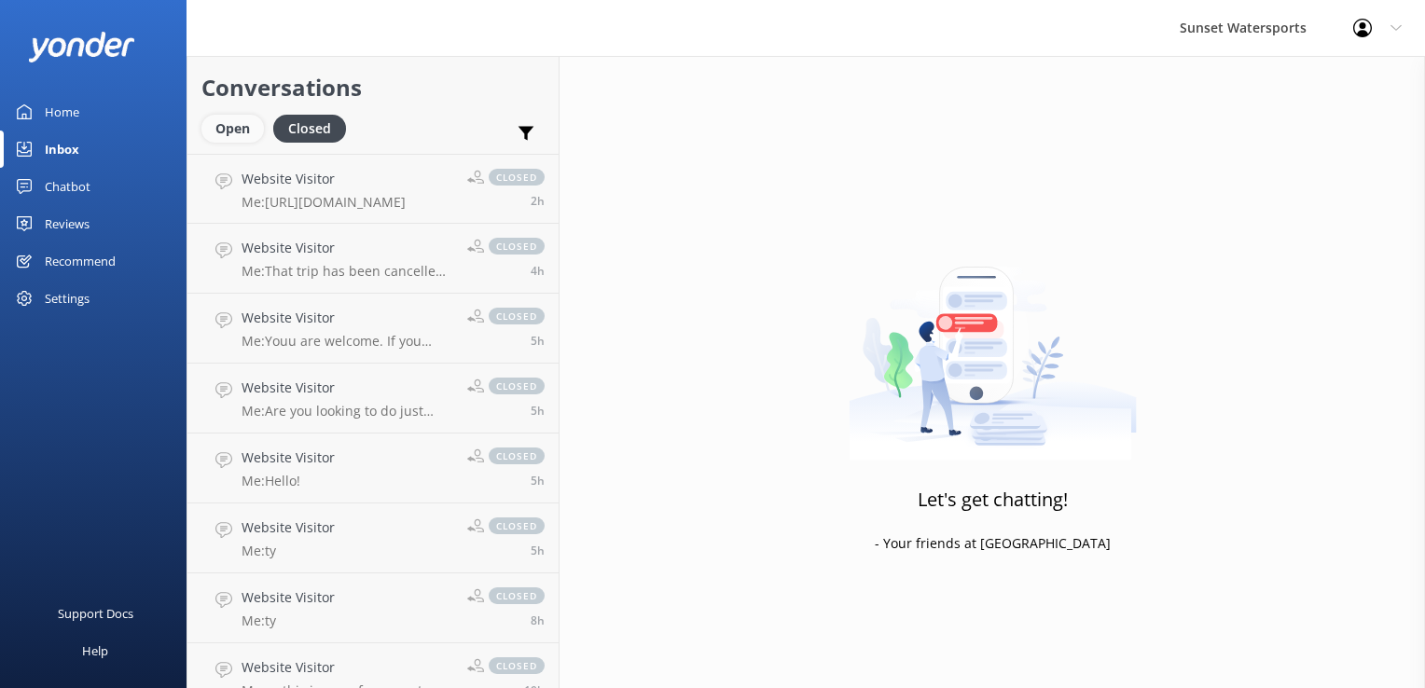
click at [212, 123] on div "Open" at bounding box center [232, 129] width 63 height 28
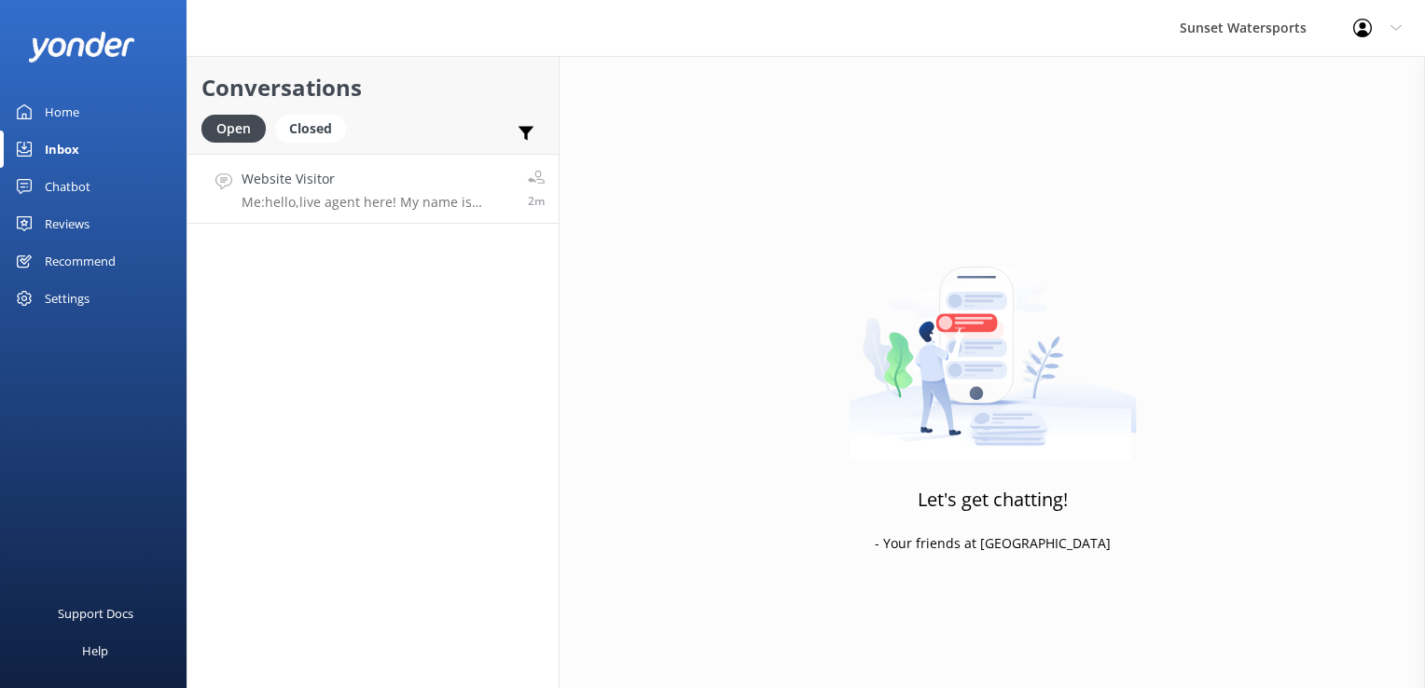
click at [409, 208] on p "Me: hello,live agent here! My name is [PERSON_NAME] and I am a Key West local. …" at bounding box center [378, 202] width 272 height 17
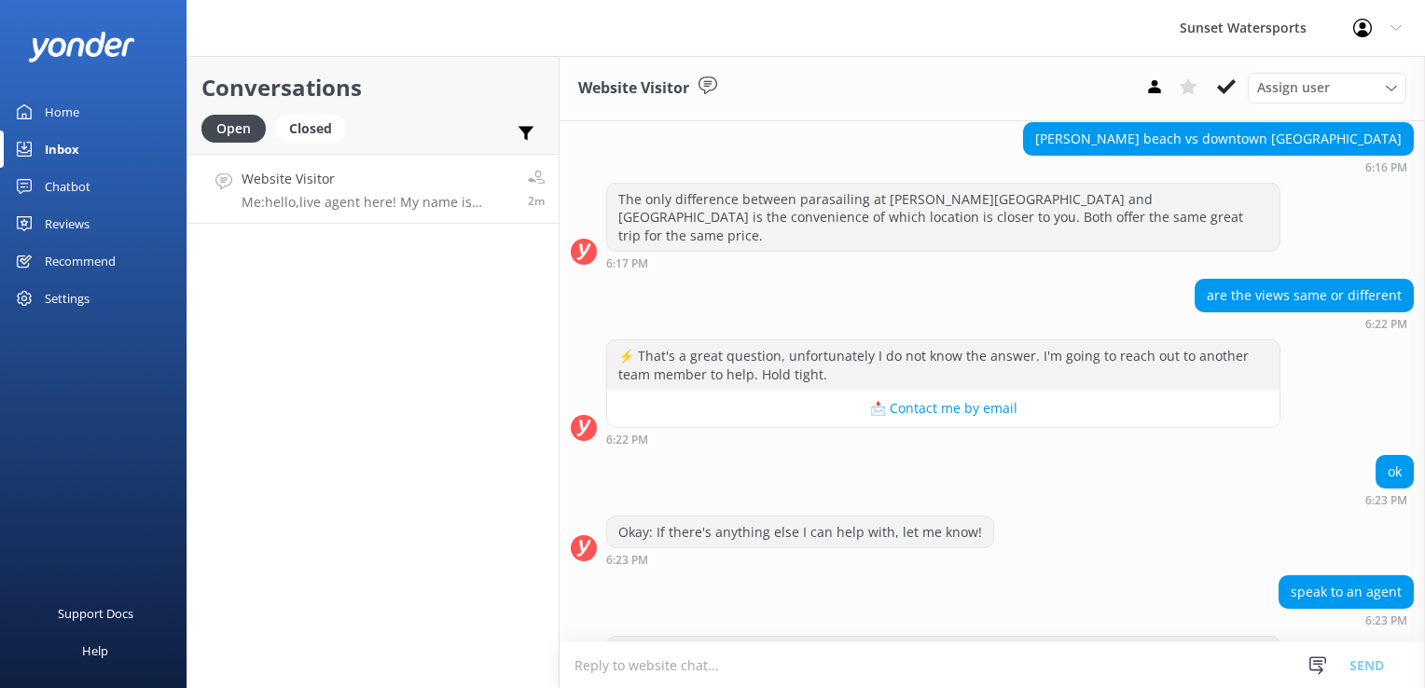
scroll to position [550, 0]
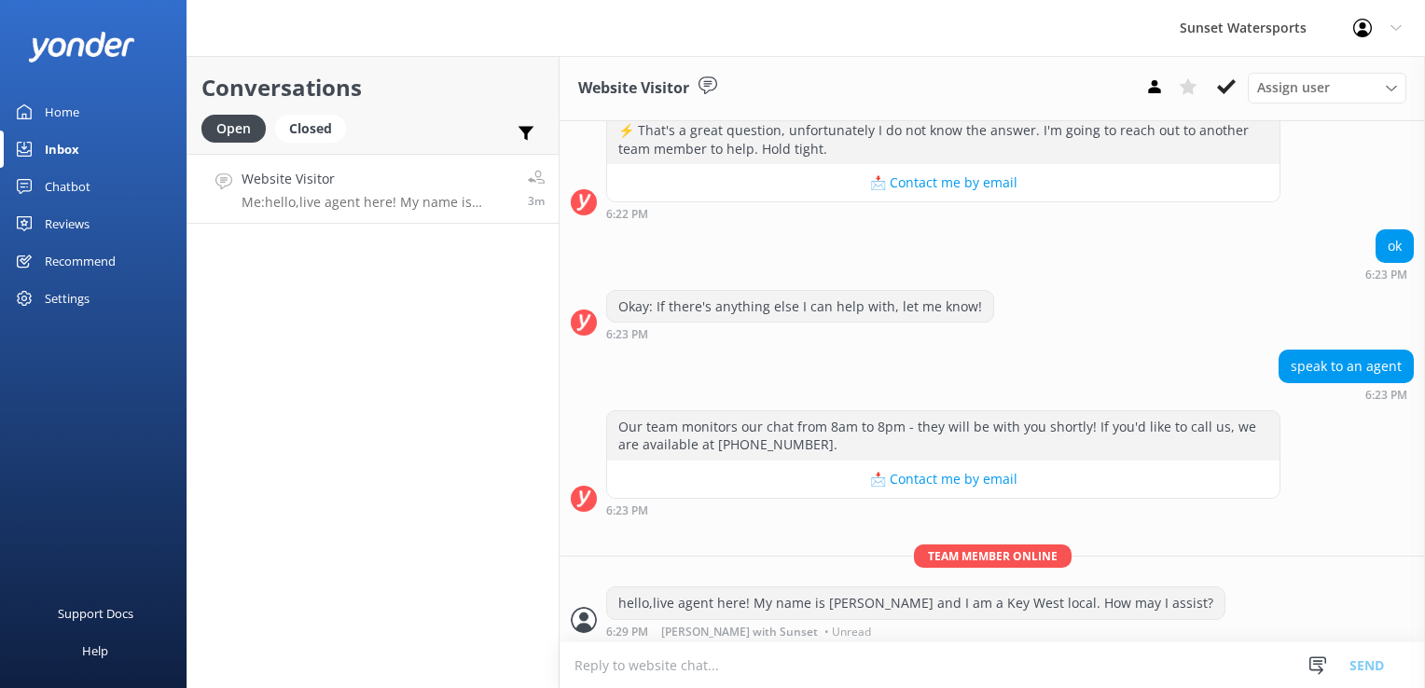
drag, startPoint x: 291, startPoint y: 100, endPoint x: 332, endPoint y: 146, distance: 62.1
click at [291, 100] on h2 "Conversations" at bounding box center [372, 87] width 343 height 35
click at [323, 137] on div "Closed" at bounding box center [310, 129] width 71 height 28
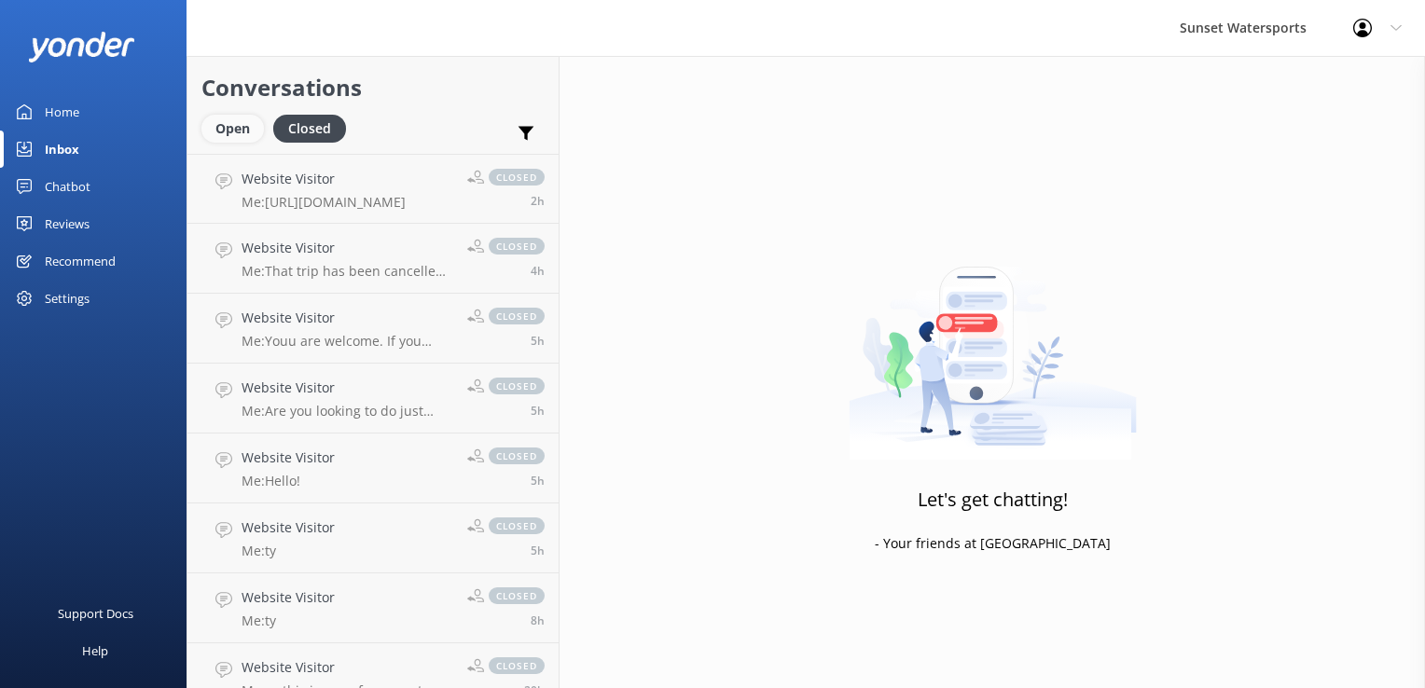
click at [228, 131] on div "Open" at bounding box center [232, 129] width 63 height 28
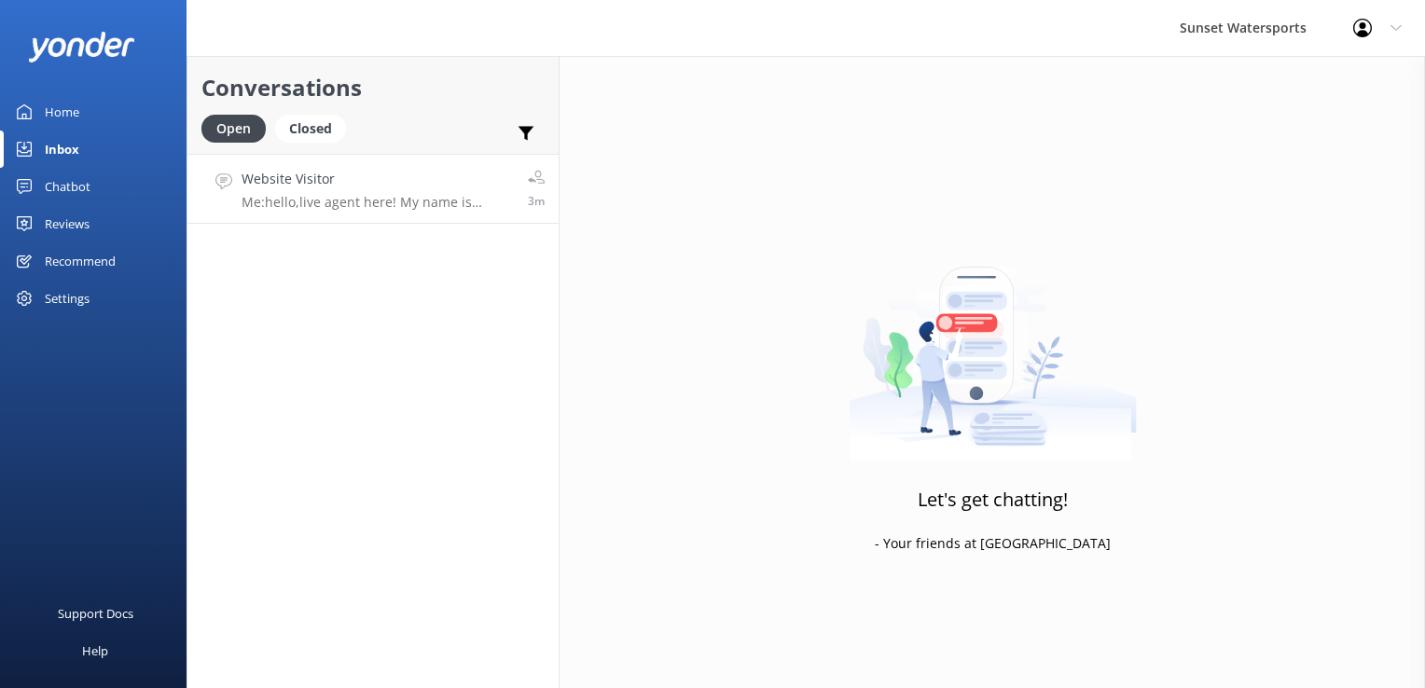
click at [330, 199] on p "Me: hello,live agent here! My name is [PERSON_NAME] and I am a Key West local. …" at bounding box center [378, 202] width 272 height 17
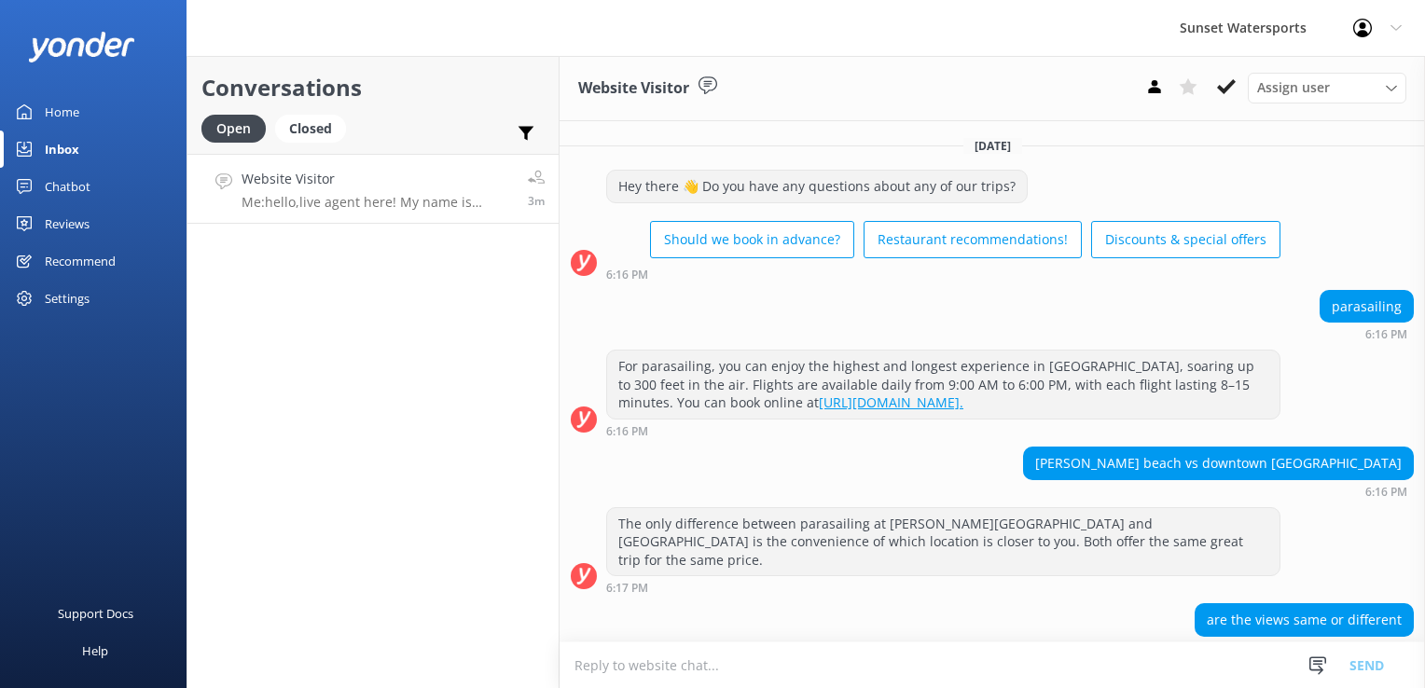
scroll to position [550, 0]
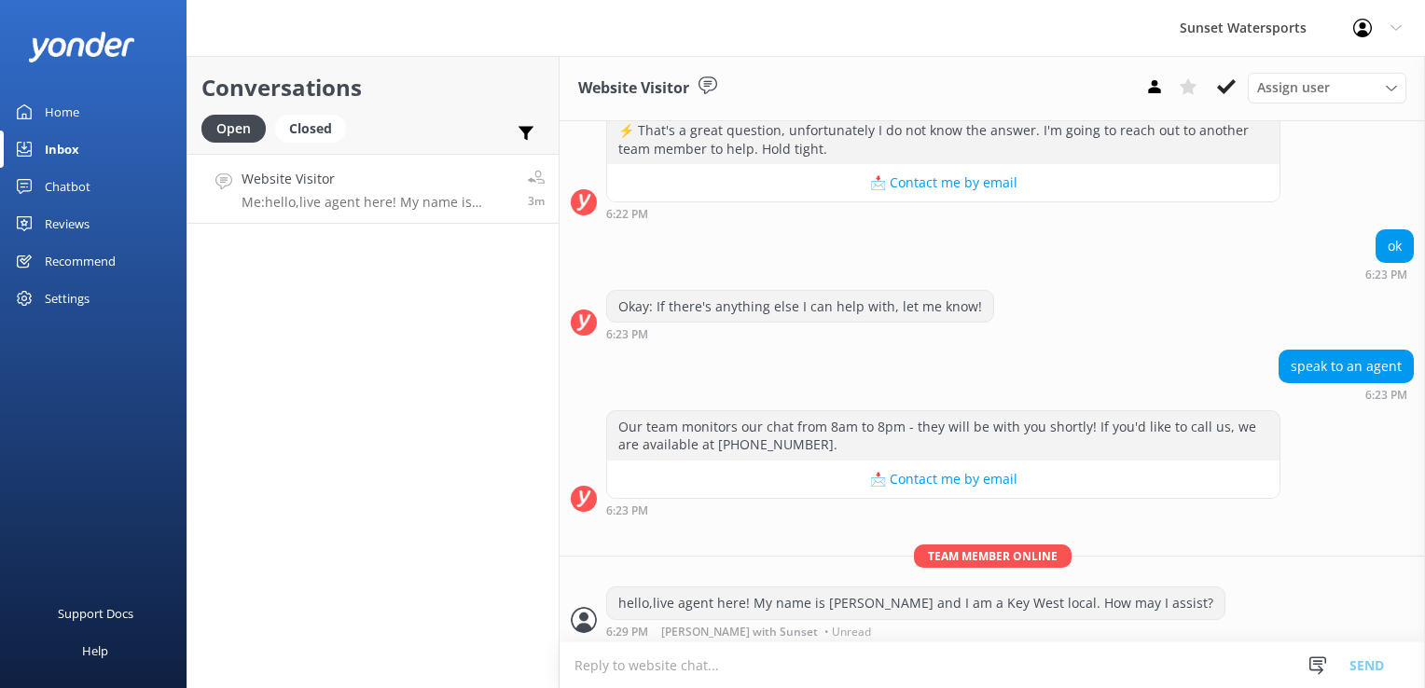
click at [684, 663] on textarea at bounding box center [993, 666] width 866 height 46
click at [316, 132] on div "Closed" at bounding box center [310, 129] width 71 height 28
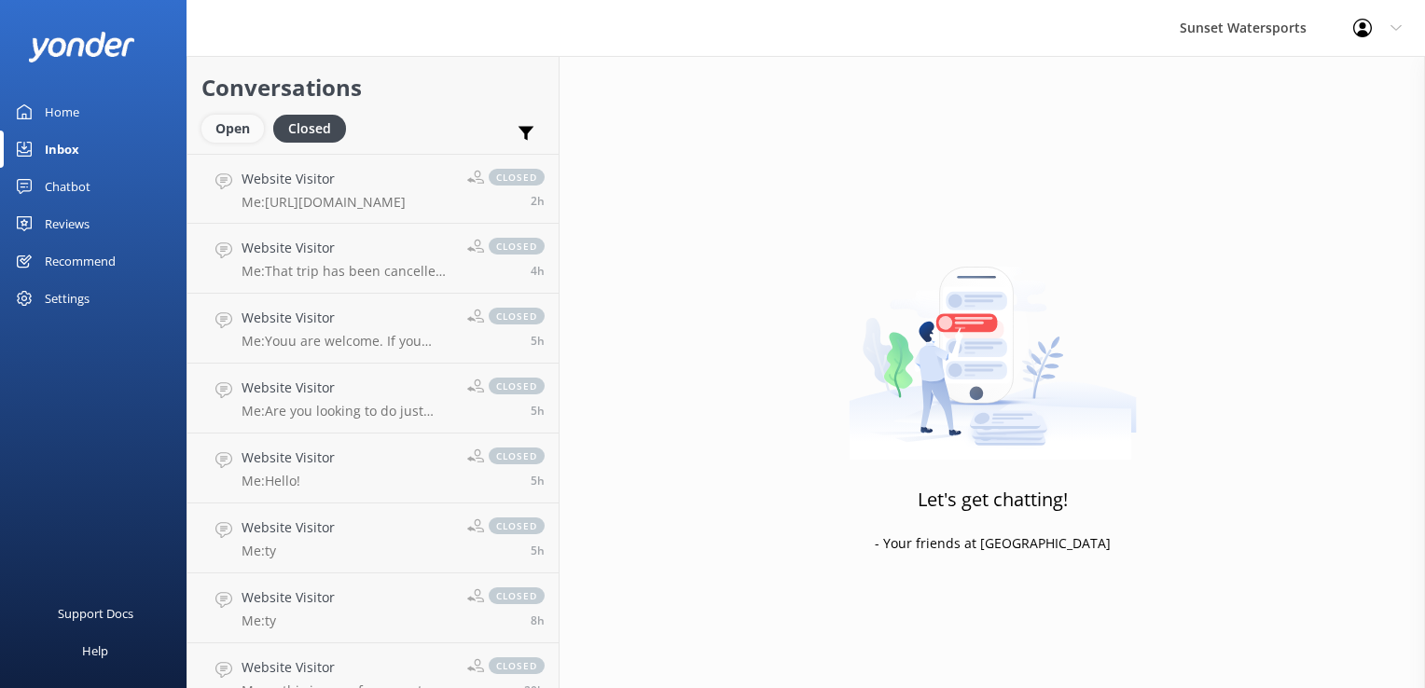
click at [224, 129] on div "Open" at bounding box center [232, 129] width 63 height 28
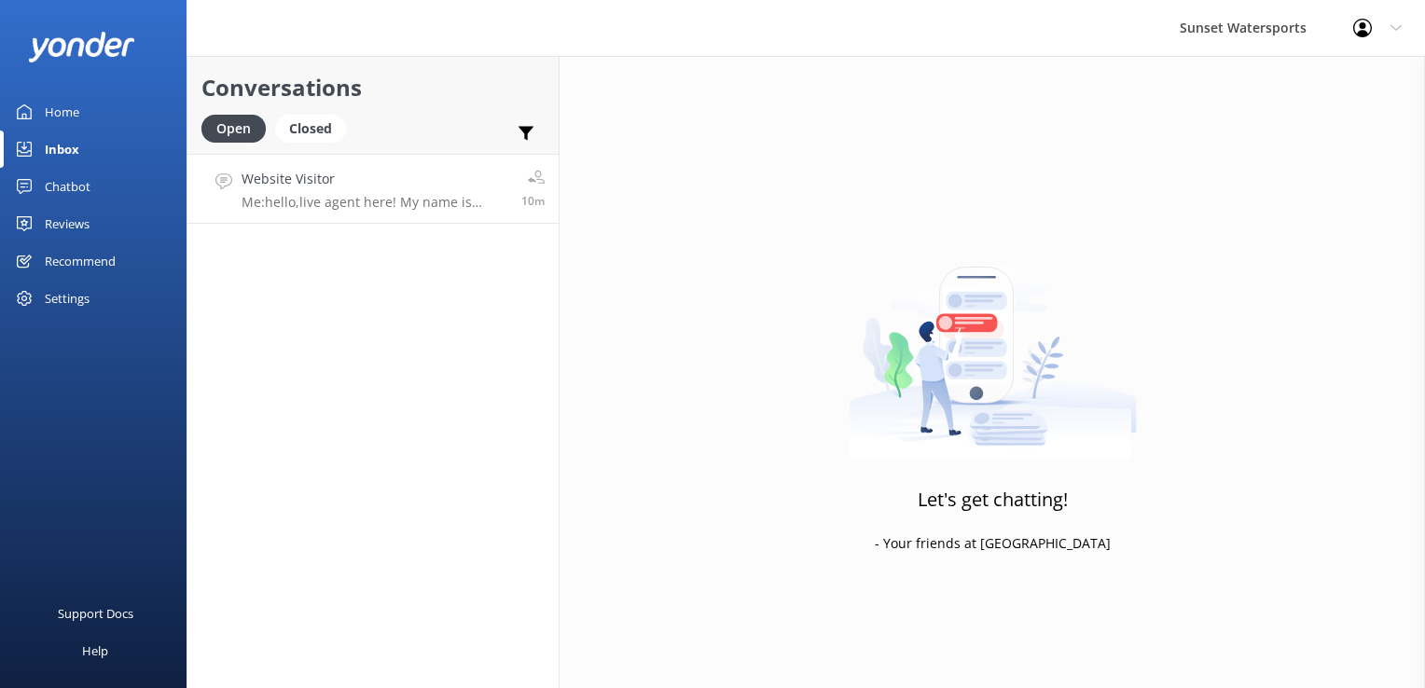
click at [382, 200] on p "Me: hello,live agent here! My name is [PERSON_NAME] and I am a Key West local. …" at bounding box center [375, 202] width 266 height 17
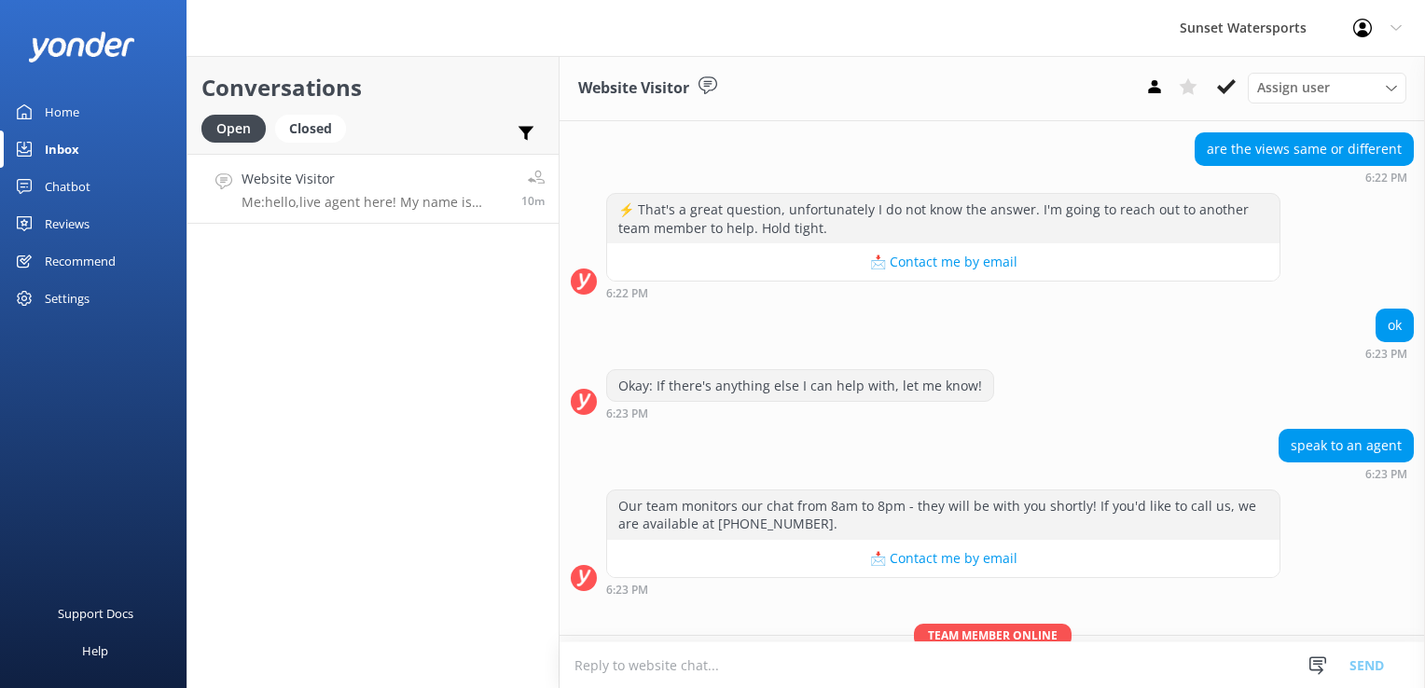
scroll to position [550, 0]
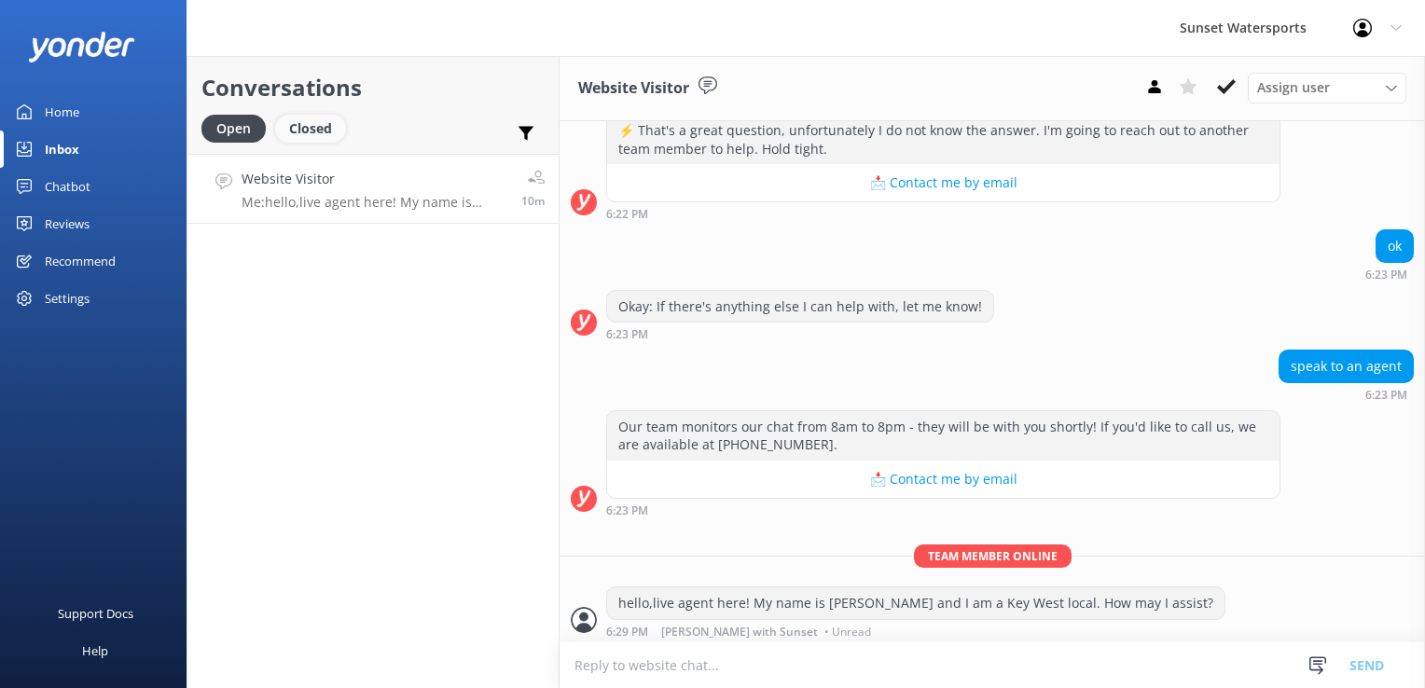
click at [301, 131] on div "Closed" at bounding box center [310, 129] width 71 height 28
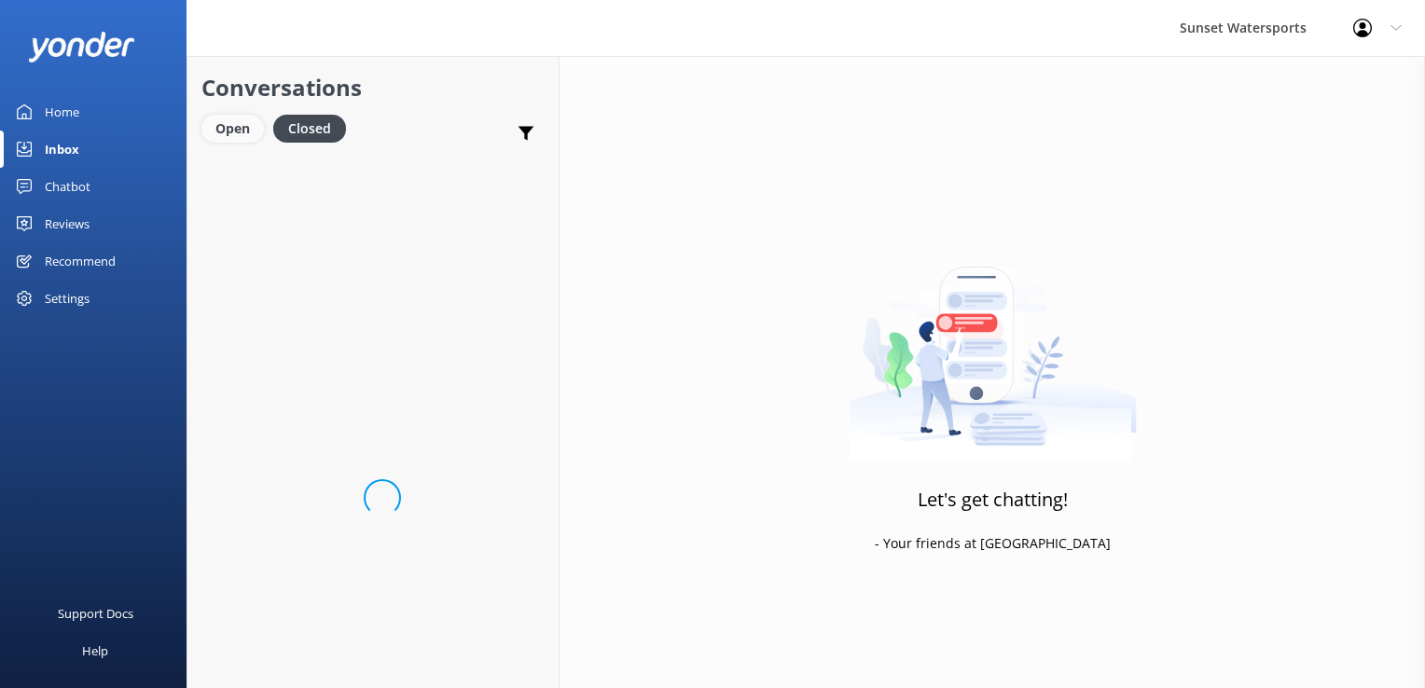
click at [229, 135] on div "Open" at bounding box center [232, 129] width 63 height 28
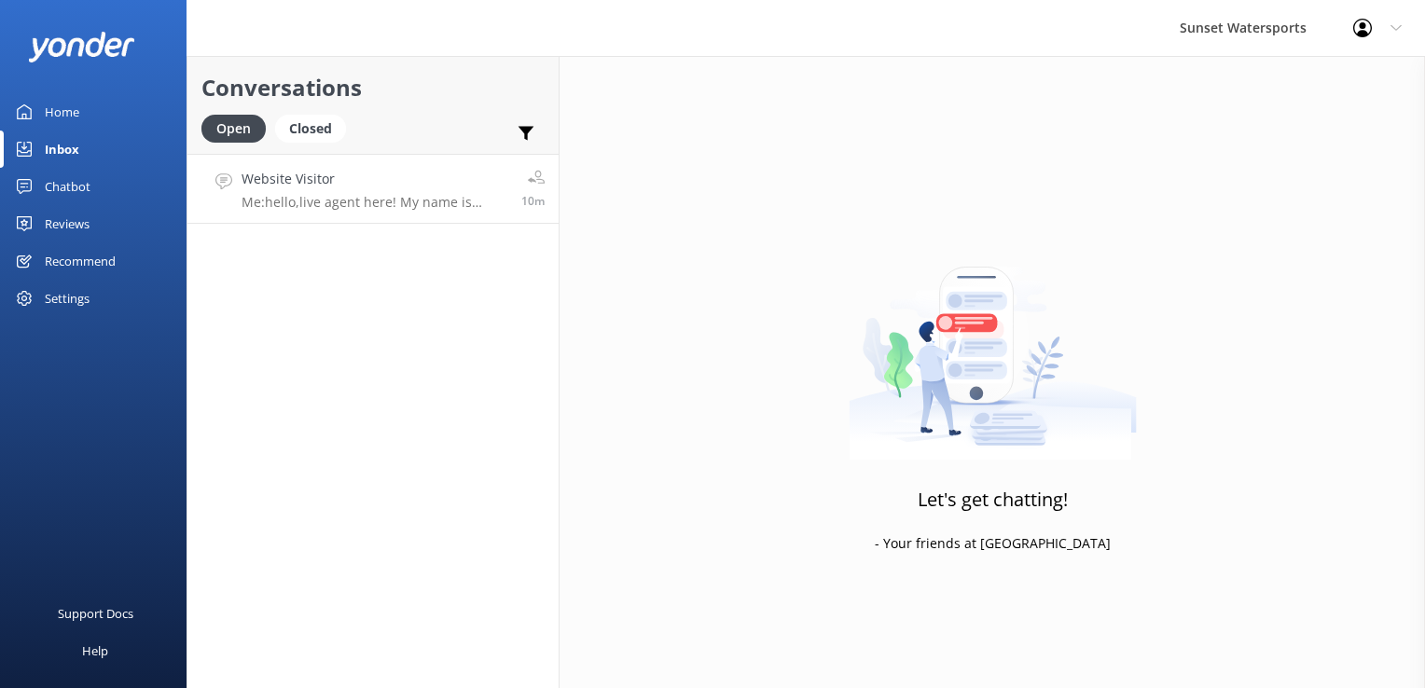
click at [289, 185] on h4 "Website Visitor" at bounding box center [375, 179] width 266 height 21
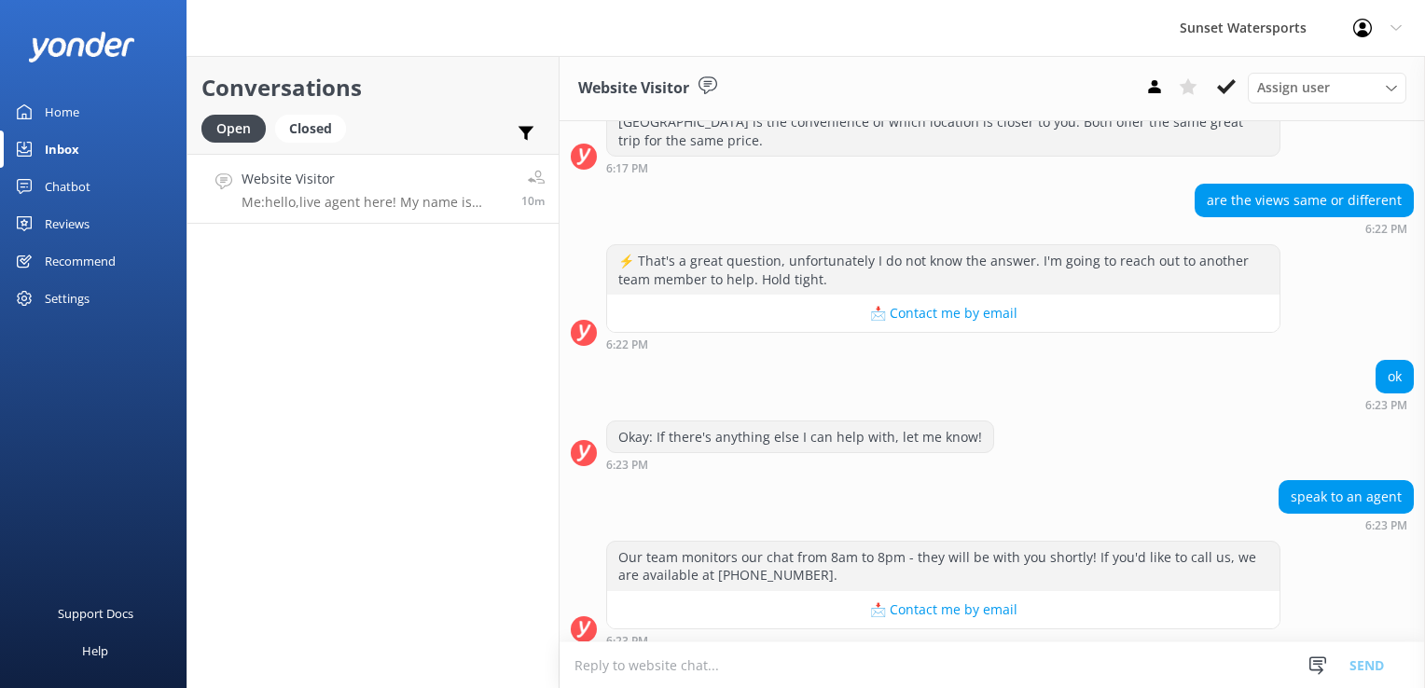
scroll to position [550, 0]
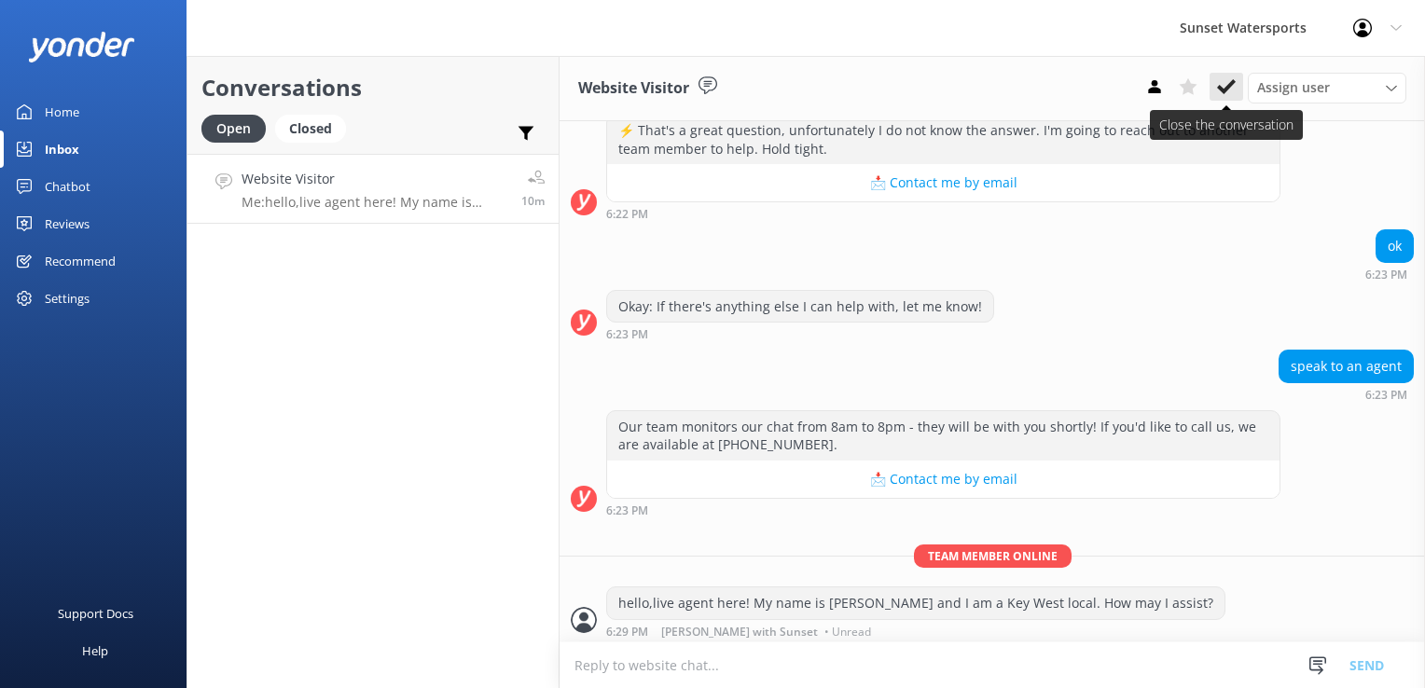
click at [1230, 88] on use at bounding box center [1226, 86] width 19 height 15
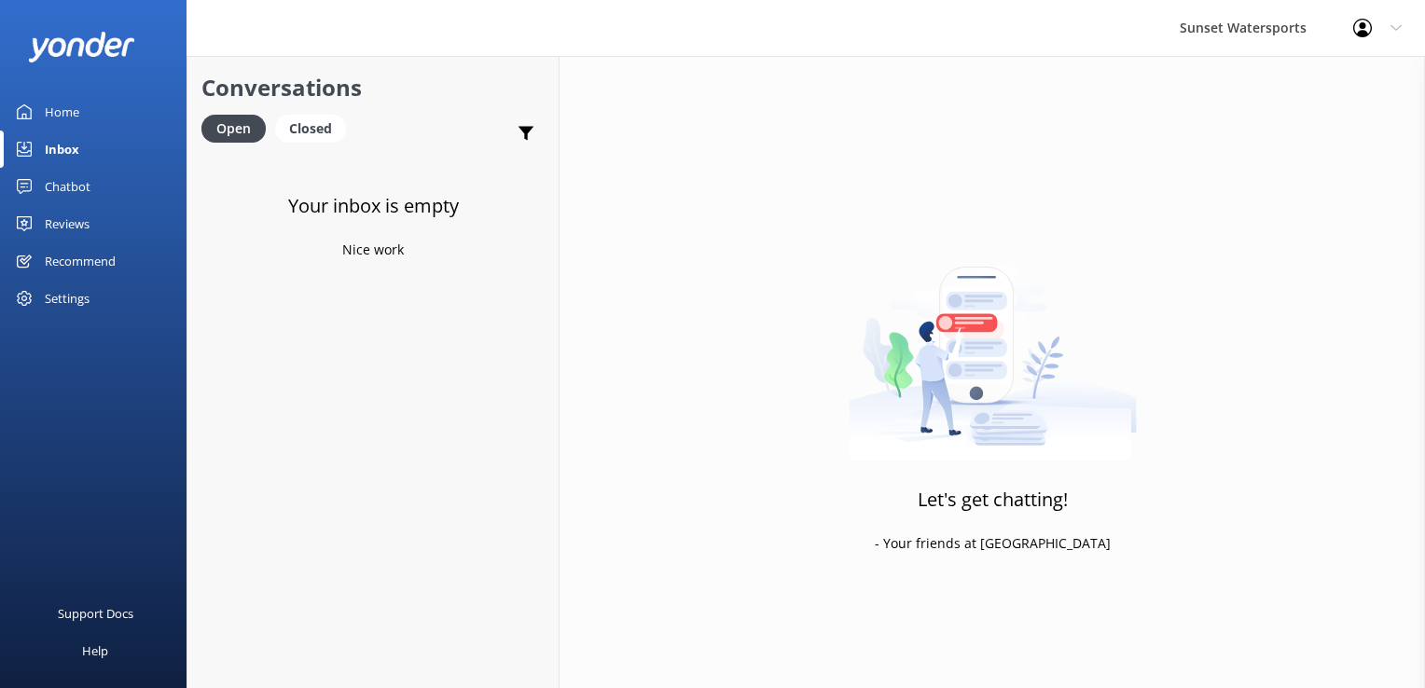
click at [1350, 28] on div "Profile Settings Logout" at bounding box center [1377, 28] width 95 height 56
click at [1313, 120] on link "Logout" at bounding box center [1333, 126] width 187 height 47
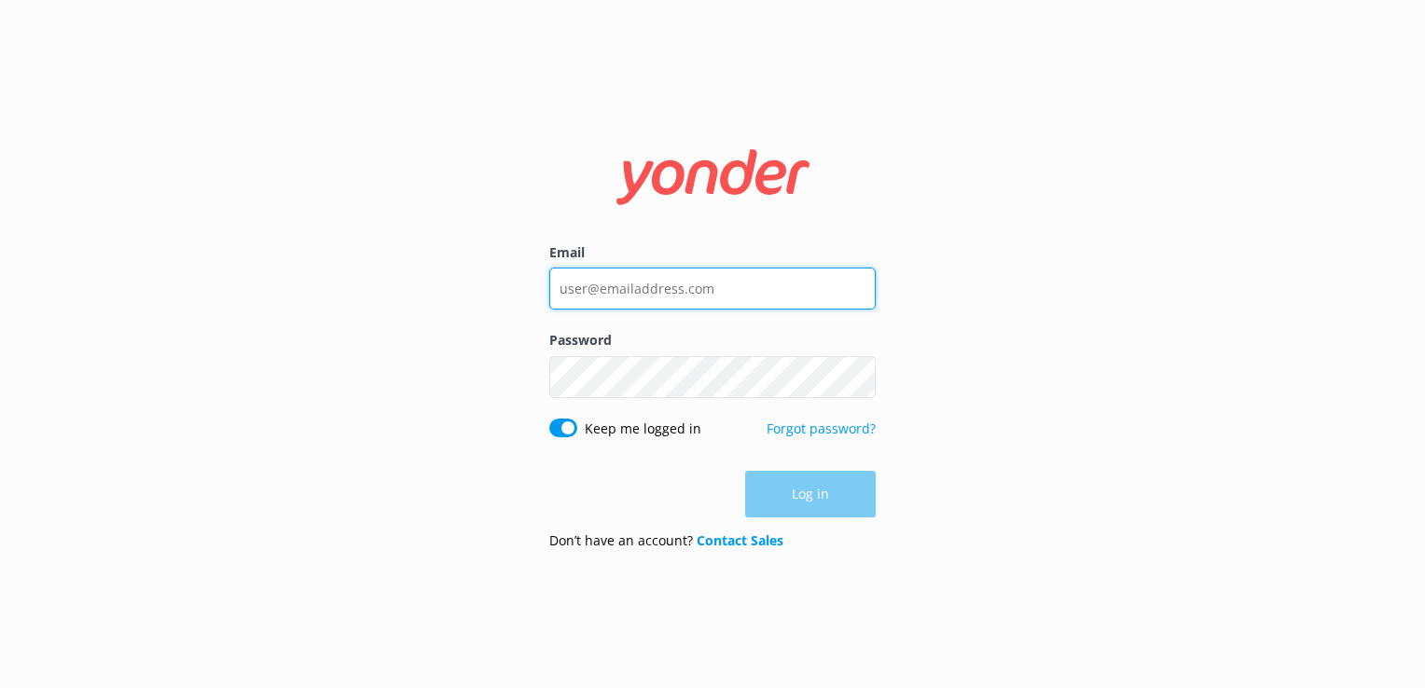
type input "[PERSON_NAME][EMAIL_ADDRESS][DOMAIN_NAME]"
